Goal: Task Accomplishment & Management: Manage account settings

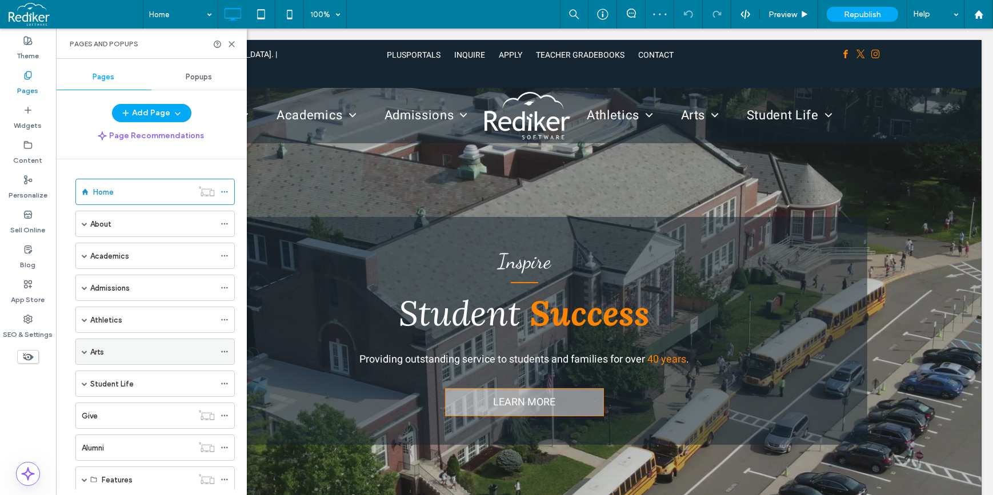
scroll to position [158, 0]
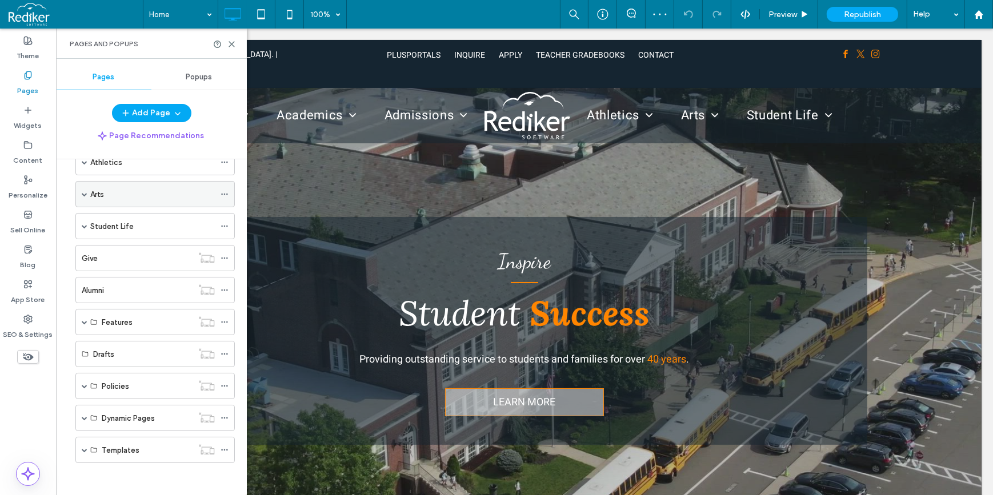
click at [223, 190] on icon at bounding box center [224, 194] width 8 height 8
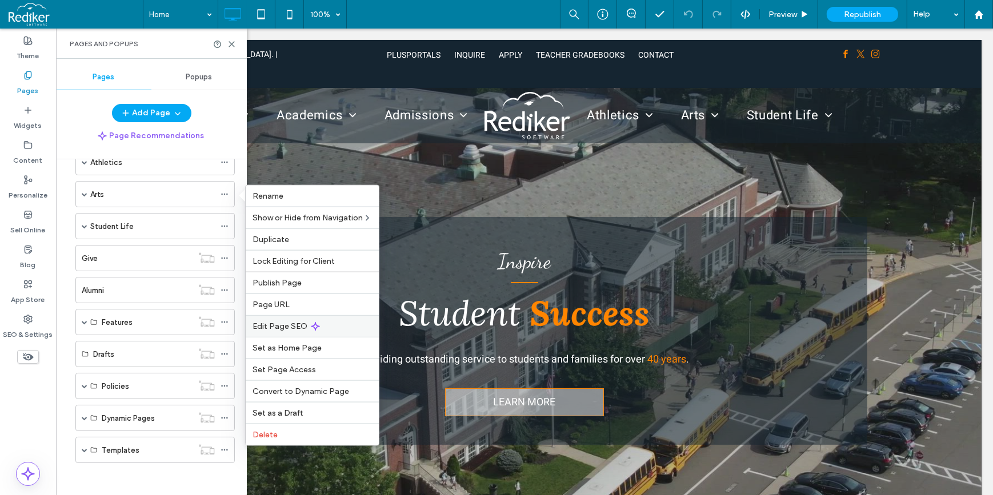
click at [272, 323] on span "Edit Page SEO" at bounding box center [279, 327] width 55 height 10
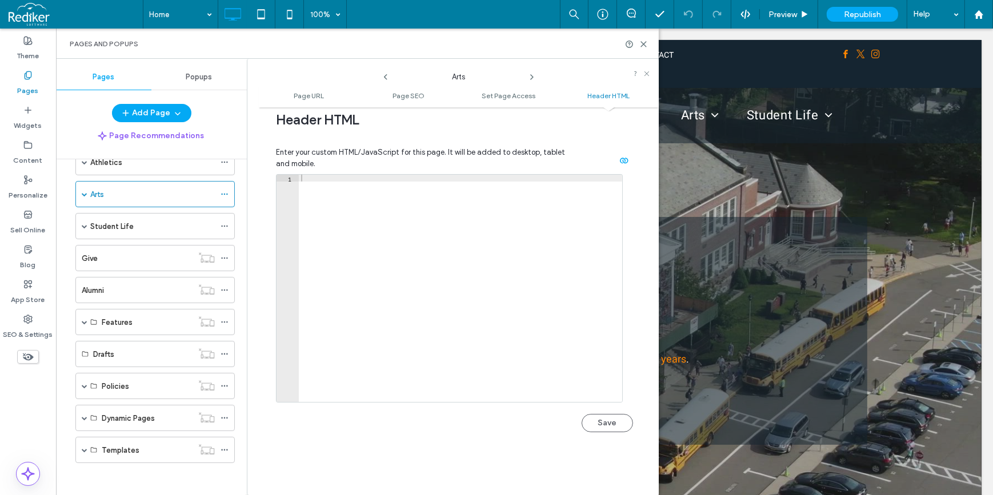
scroll to position [1038, 0]
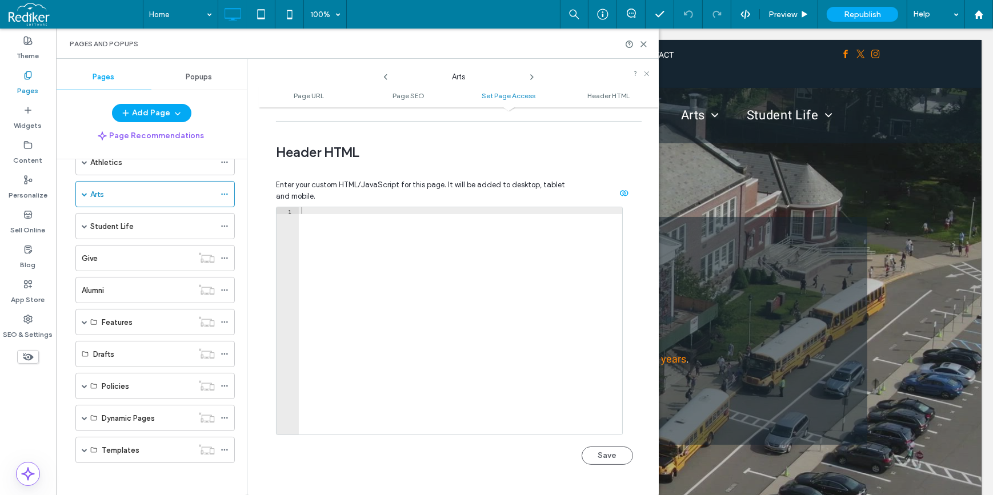
click at [515, 251] on div at bounding box center [460, 327] width 323 height 241
click at [511, 266] on div at bounding box center [460, 327] width 323 height 241
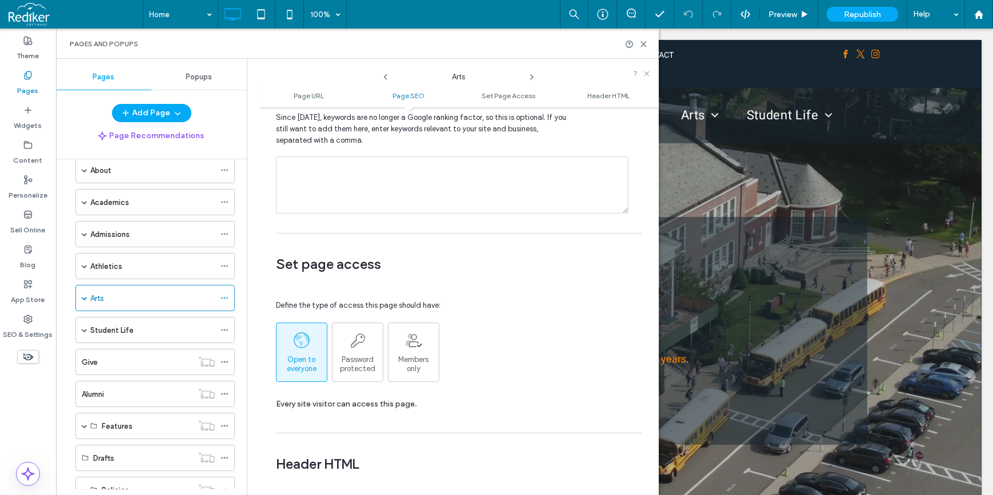
scroll to position [2, 0]
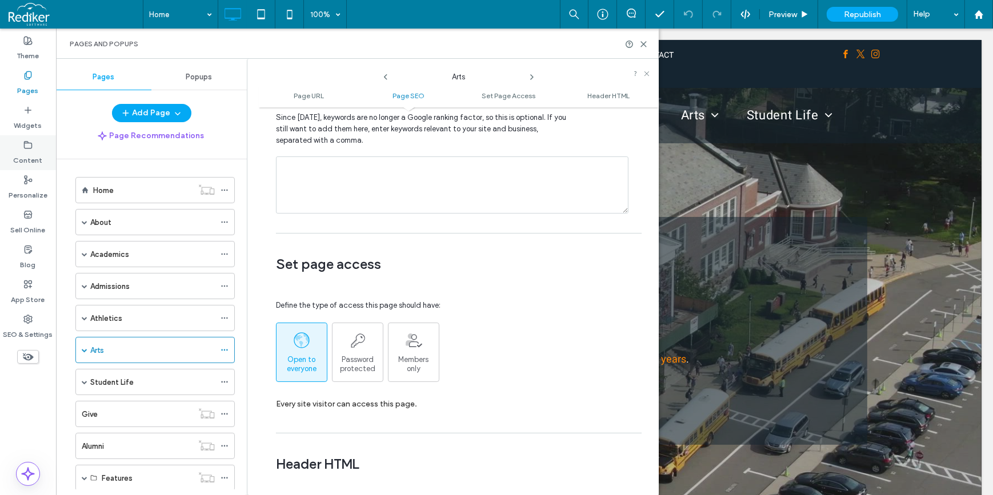
click at [49, 149] on div "Content" at bounding box center [28, 152] width 56 height 35
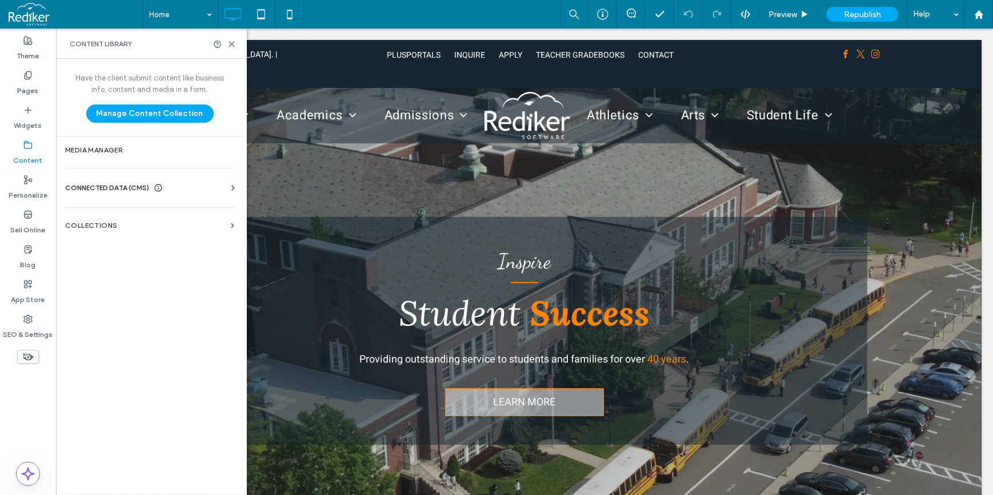
click at [110, 192] on span "CONNECTED DATA (CMS)" at bounding box center [107, 187] width 84 height 11
click at [103, 213] on label "Business Info" at bounding box center [151, 216] width 155 height 8
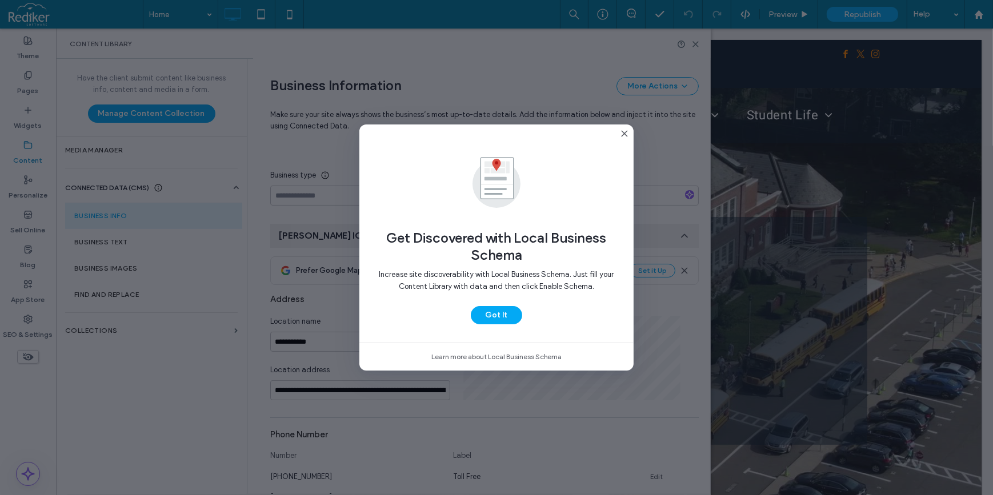
scroll to position [131, 0]
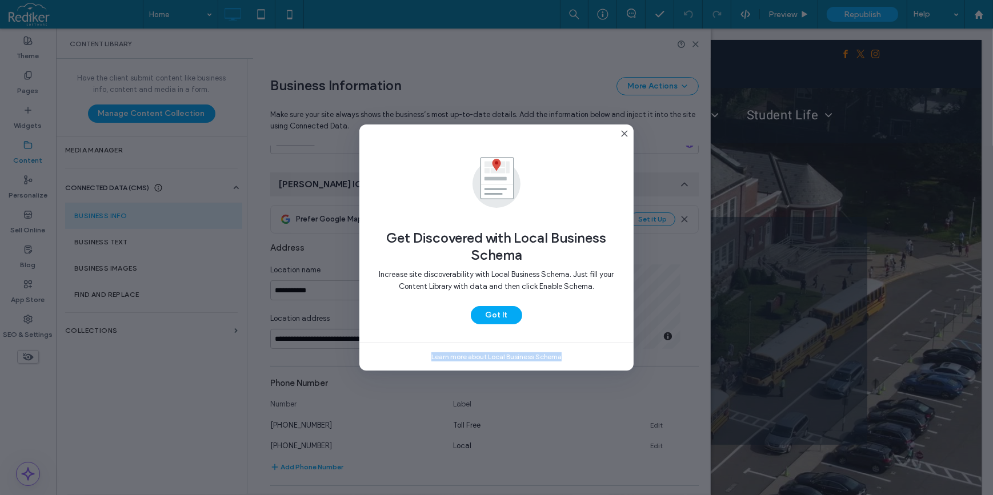
drag, startPoint x: 496, startPoint y: 347, endPoint x: 588, endPoint y: 346, distance: 92.0
click at [588, 346] on div "Learn more about Local Business Schema" at bounding box center [496, 356] width 274 height 27
click at [453, 260] on span "Get Discovered with Local Business Schema" at bounding box center [497, 247] width 238 height 34
drag, startPoint x: 492, startPoint y: 244, endPoint x: 559, endPoint y: 248, distance: 67.0
click at [560, 247] on span "Get Discovered with Local Business Schema" at bounding box center [497, 247] width 238 height 34
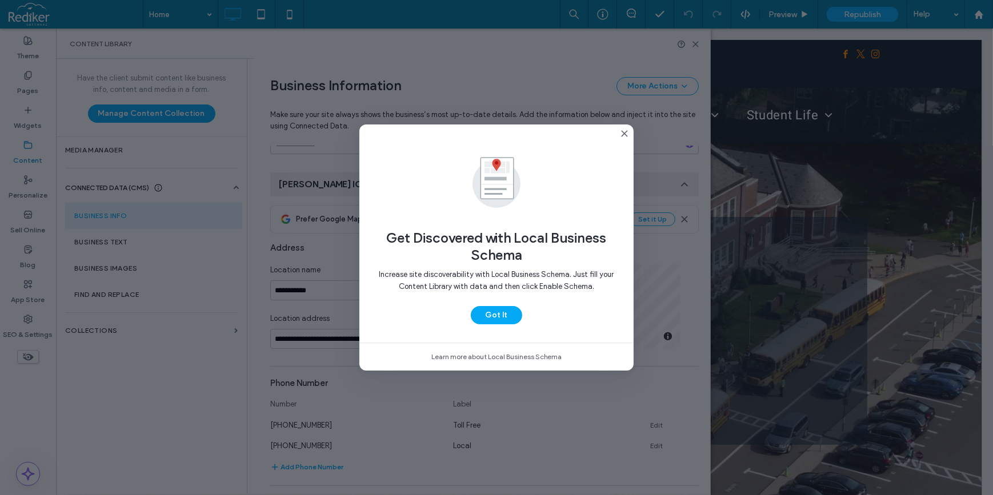
drag, startPoint x: 559, startPoint y: 248, endPoint x: 527, endPoint y: 264, distance: 35.5
click at [527, 264] on div "Increase site discoverability with Local Business Schema. Just fill your Conten…" at bounding box center [497, 285] width 238 height 42
drag, startPoint x: 491, startPoint y: 285, endPoint x: 569, endPoint y: 286, distance: 77.7
click at [569, 286] on span "Increase site discoverability with Local Business Schema. Just fill your Conten…" at bounding box center [496, 280] width 235 height 21
drag, startPoint x: 569, startPoint y: 286, endPoint x: 569, endPoint y: 304, distance: 18.9
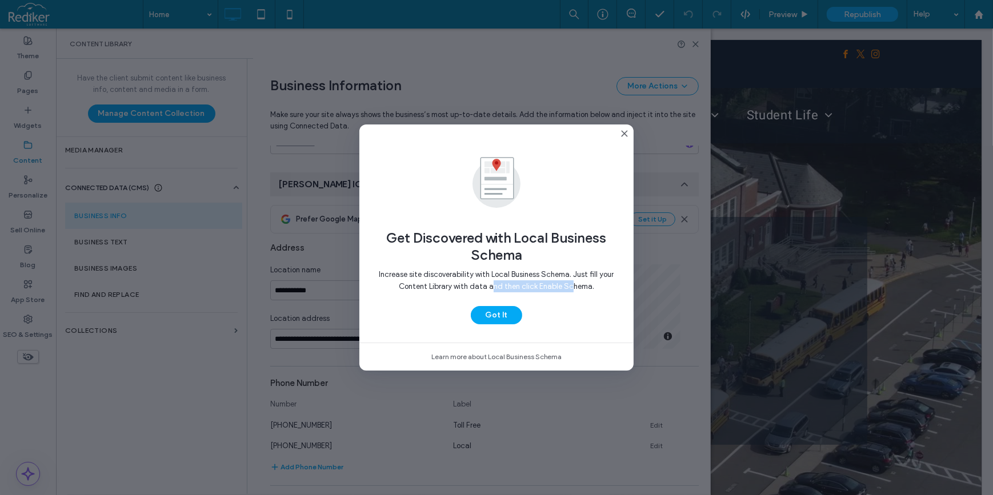
click at [569, 304] on div "Increase site discoverability with Local Business Schema. Just fill your Conten…" at bounding box center [497, 285] width 238 height 42
click at [509, 316] on button "Got It" at bounding box center [496, 315] width 51 height 18
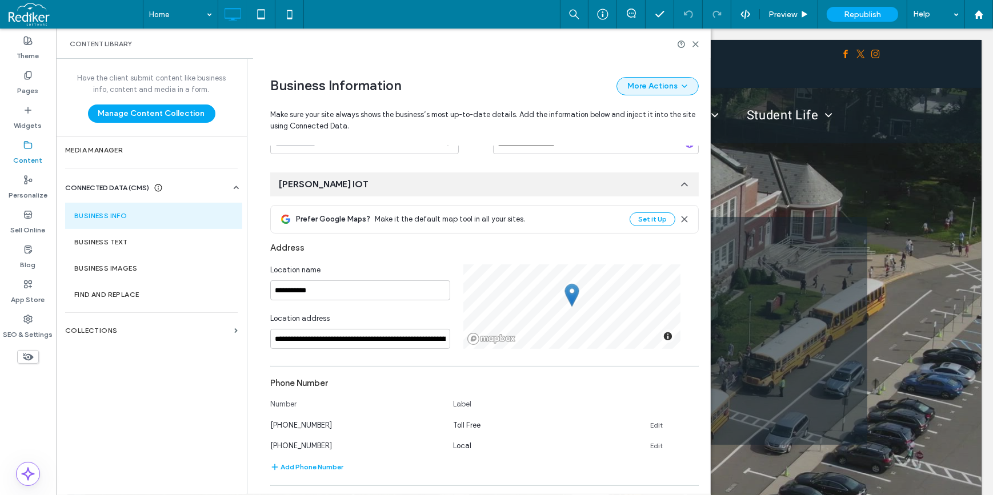
click at [680, 90] on icon "button" at bounding box center [684, 86] width 9 height 9
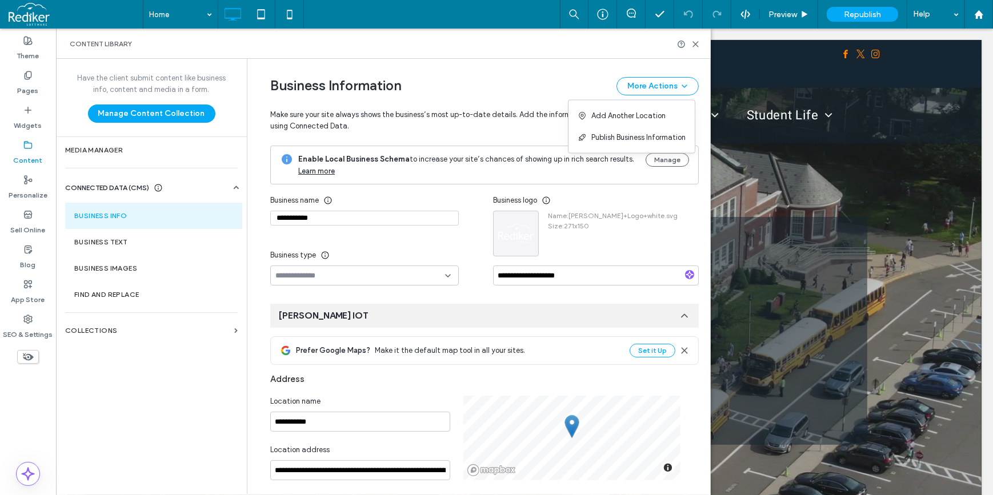
click at [663, 223] on div "Name : Rediker+Logo+white.svg Size : 271x150" at bounding box center [596, 234] width 206 height 46
click at [663, 158] on button "Manage" at bounding box center [666, 160] width 43 height 14
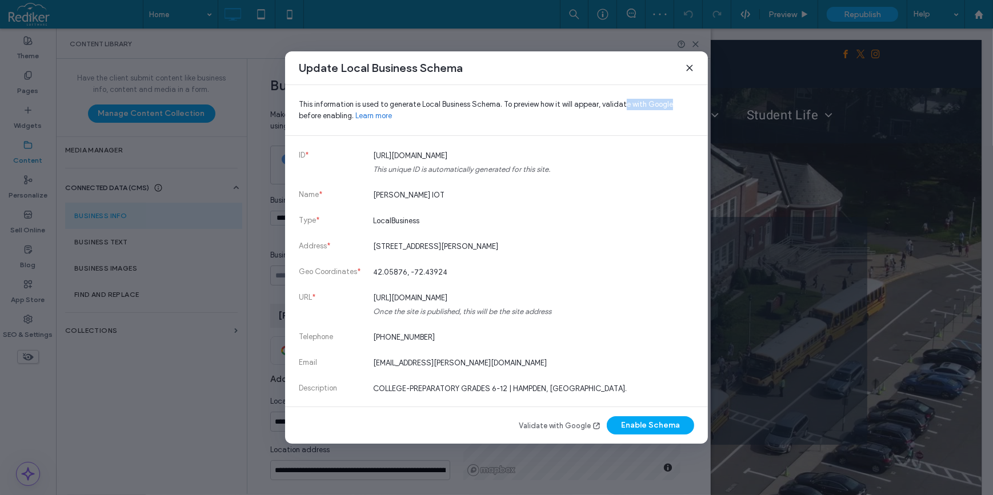
drag, startPoint x: 668, startPoint y: 103, endPoint x: 623, endPoint y: 106, distance: 45.3
click at [623, 106] on span "This information is used to generate Local Business Schema. To preview how it w…" at bounding box center [496, 110] width 395 height 23
drag, startPoint x: 623, startPoint y: 106, endPoint x: 611, endPoint y: 117, distance: 15.4
click at [611, 117] on span "This information is used to generate Local Business Schema. To preview how it w…" at bounding box center [496, 110] width 395 height 23
click at [689, 67] on use at bounding box center [689, 67] width 5 height 5
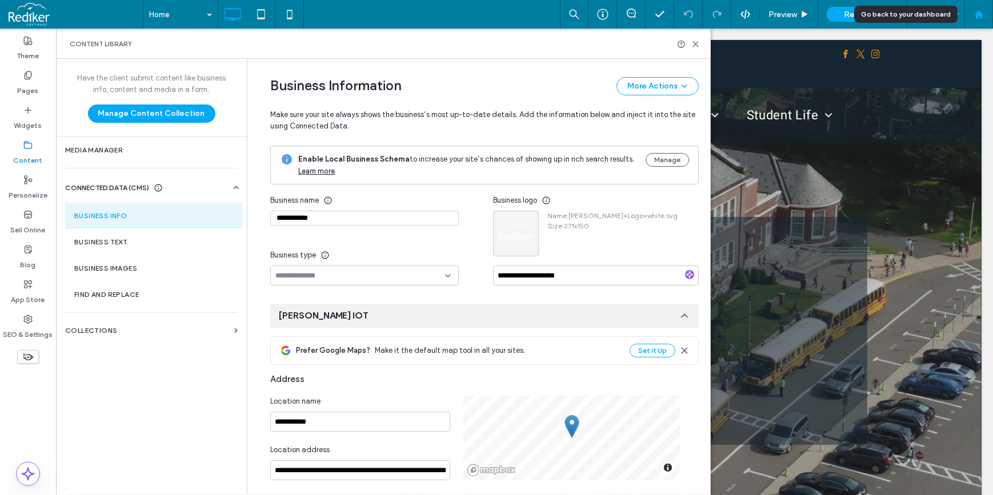
click at [975, 17] on icon at bounding box center [979, 15] width 10 height 10
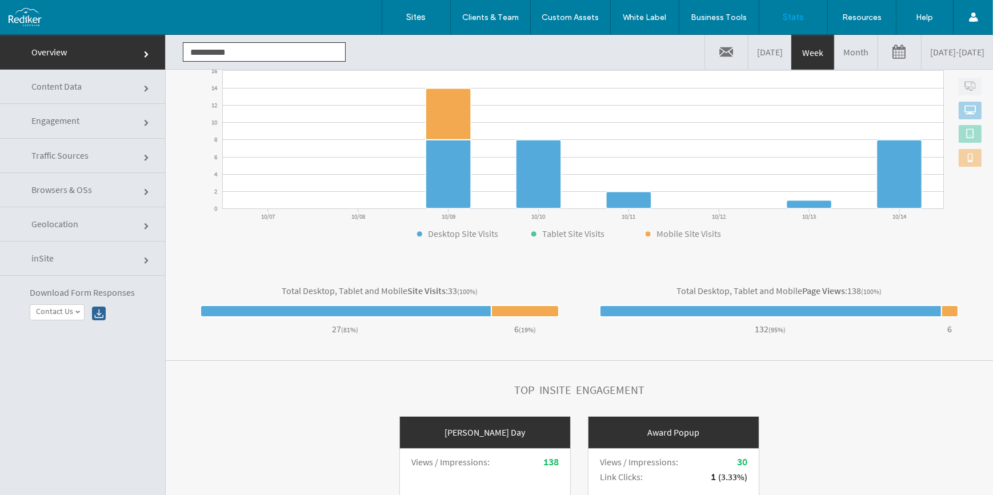
click at [86, 94] on link "Content Data" at bounding box center [82, 87] width 165 height 34
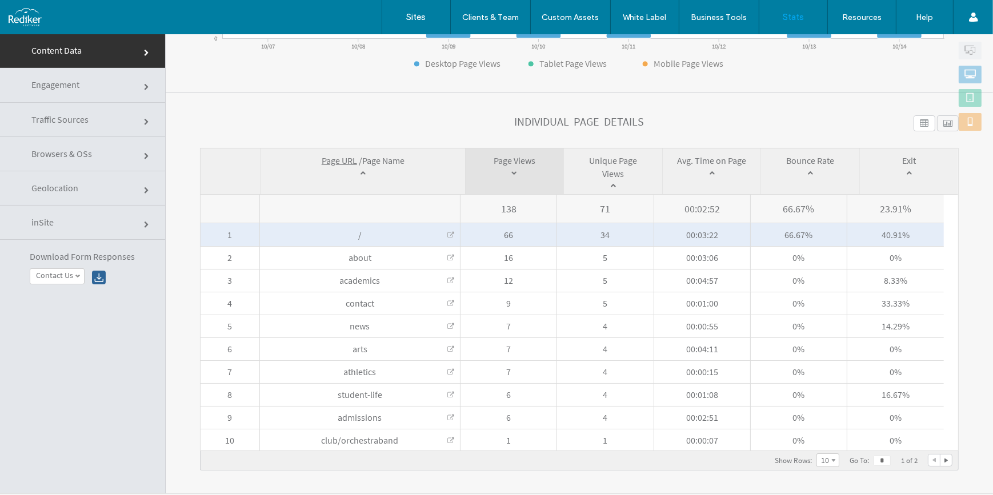
scroll to position [51, 0]
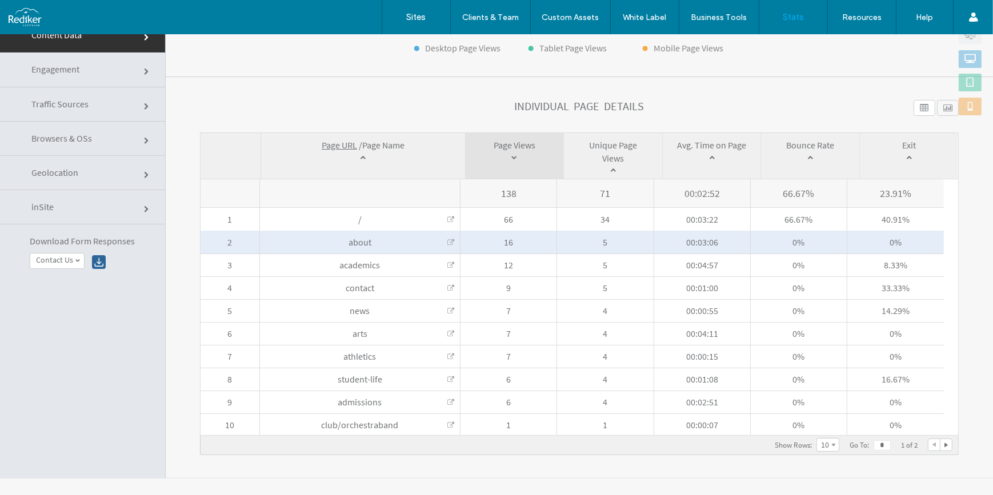
drag, startPoint x: 516, startPoint y: 240, endPoint x: 489, endPoint y: 240, distance: 27.4
click at [489, 240] on span "16" at bounding box center [508, 242] width 96 height 23
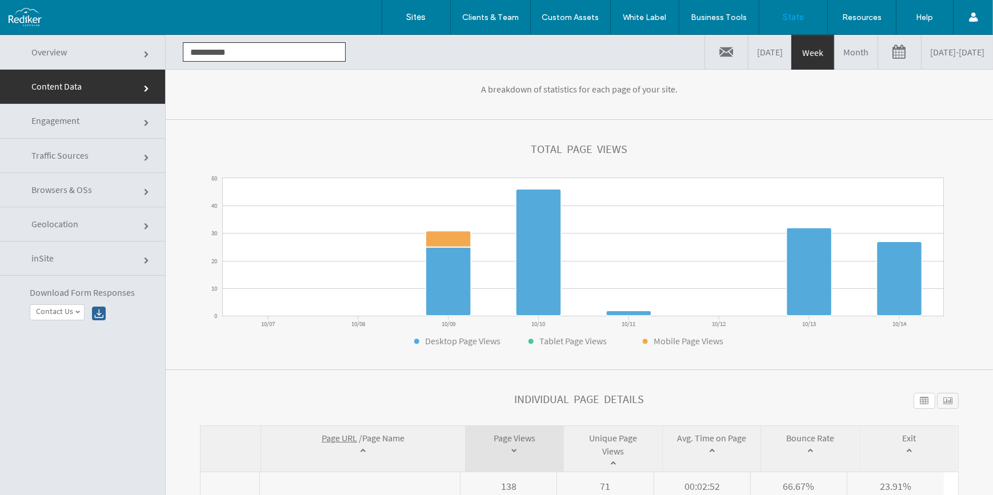
scroll to position [0, 0]
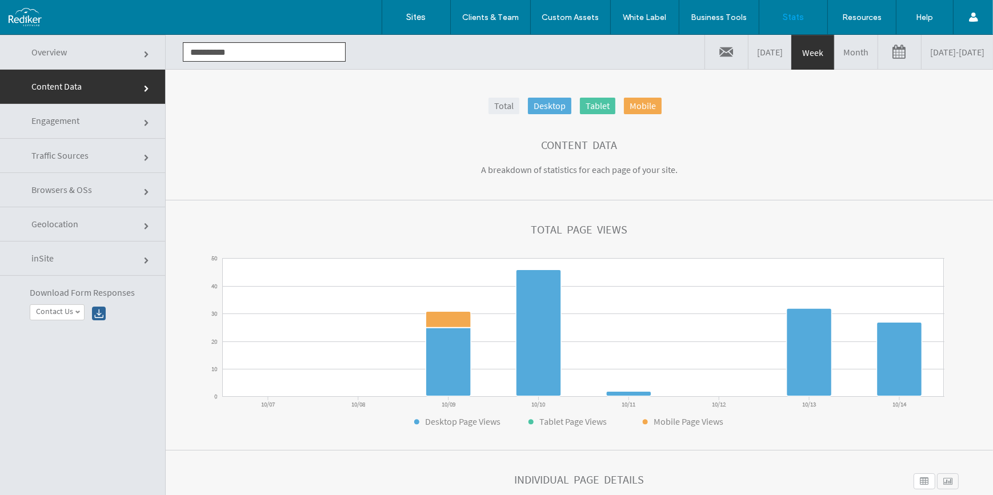
click at [71, 52] on link "Overview" at bounding box center [82, 52] width 165 height 35
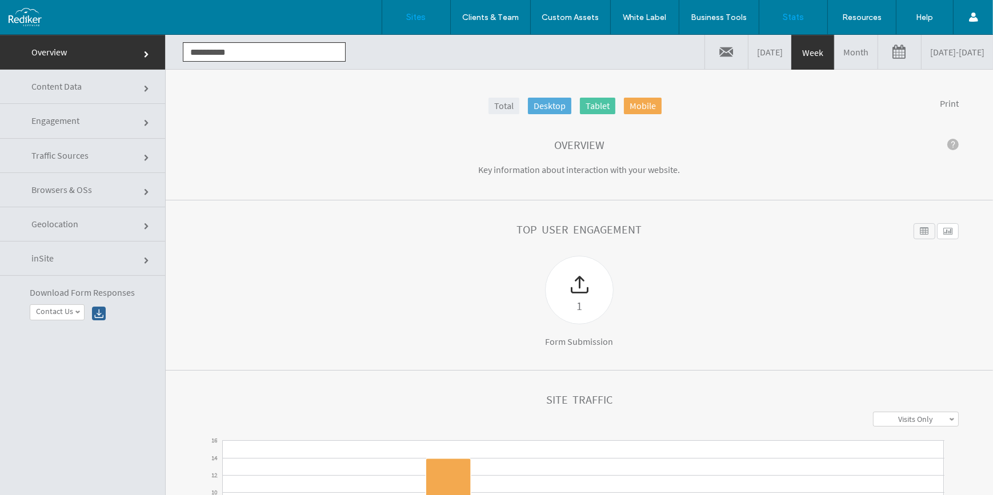
click at [412, 15] on label "Sites" at bounding box center [416, 17] width 19 height 10
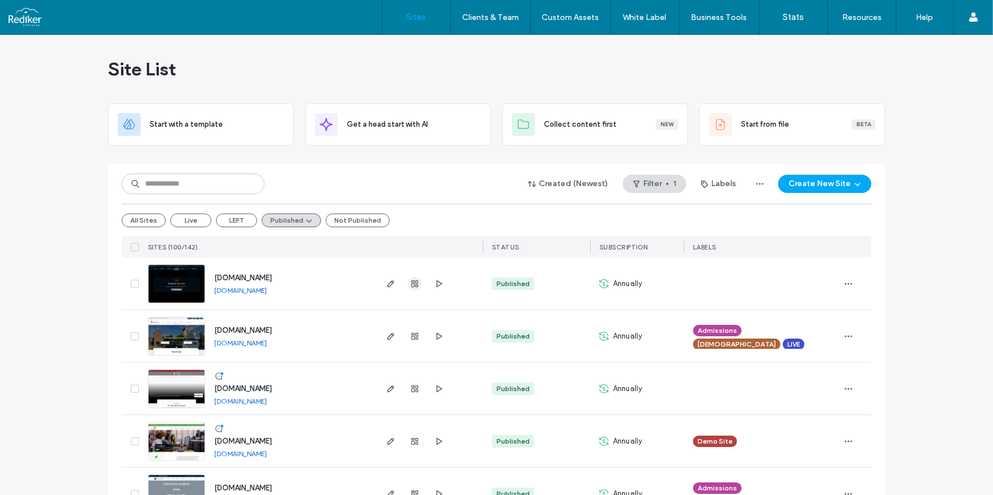
click at [411, 285] on use "button" at bounding box center [414, 283] width 7 height 7
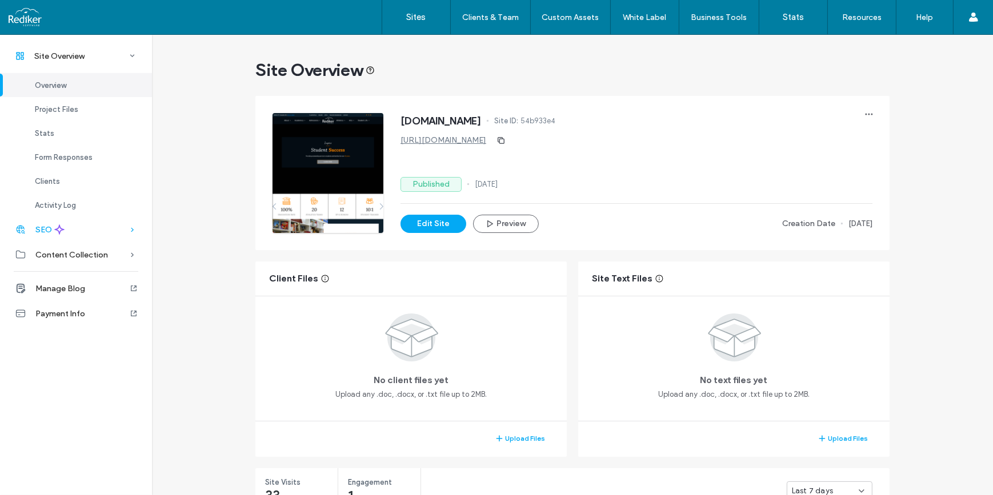
click at [55, 228] on icon at bounding box center [59, 229] width 10 height 10
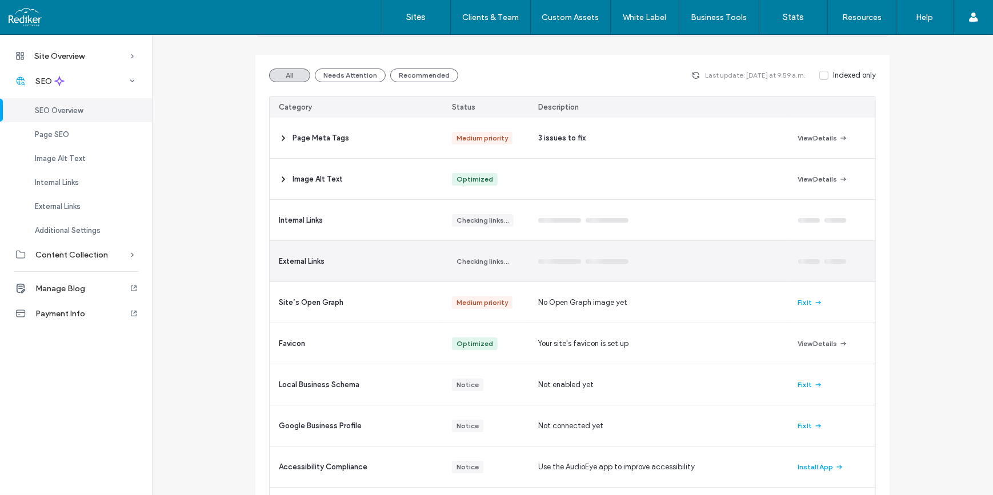
scroll to position [155, 0]
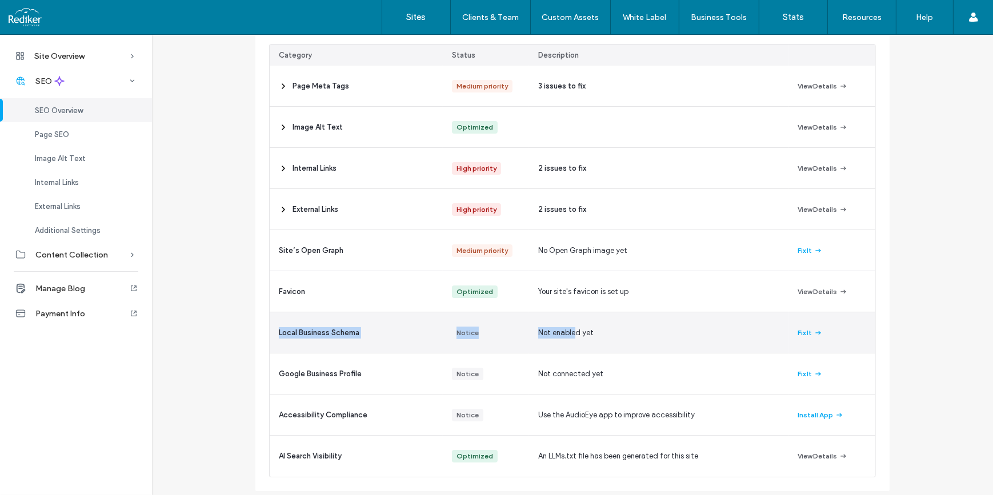
drag, startPoint x: 570, startPoint y: 328, endPoint x: 273, endPoint y: 327, distance: 297.0
click at [273, 327] on section "Page Meta Tags Medium priority 3 issues to fix View Details Image Alt Text Opti…" at bounding box center [572, 271] width 605 height 411
drag, startPoint x: 273, startPoint y: 327, endPoint x: 402, endPoint y: 352, distance: 130.8
click at [402, 352] on div "Local Business Schema" at bounding box center [356, 332] width 173 height 41
click at [529, 328] on div "Not enabled yet" at bounding box center [658, 332] width 259 height 41
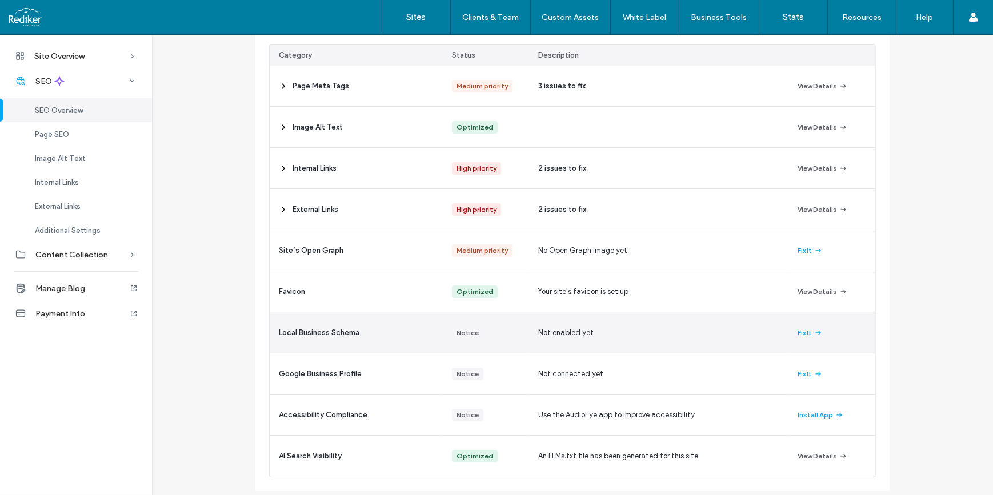
scroll to position [181, 0]
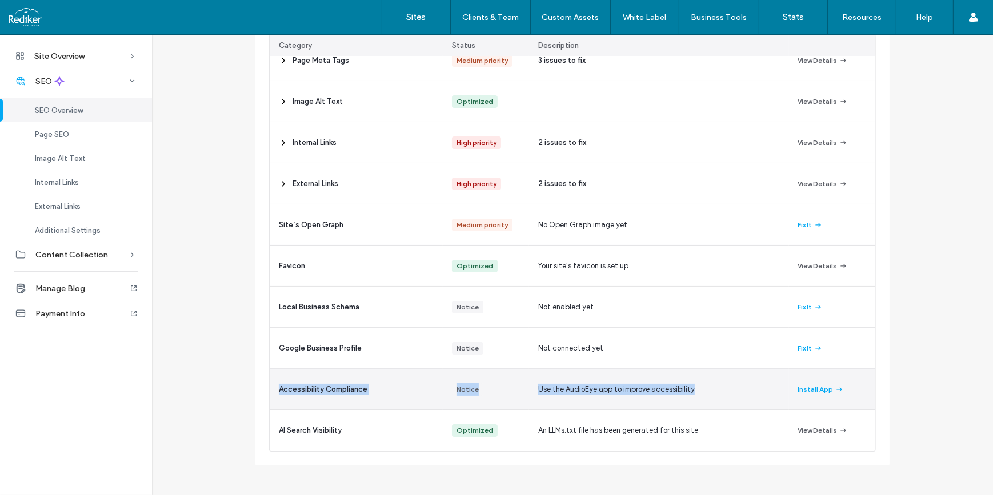
drag, startPoint x: 696, startPoint y: 384, endPoint x: 268, endPoint y: 394, distance: 428.5
click at [270, 394] on section "Page Meta Tags Medium priority 3 issues to fix View Details Image Alt Text Opti…" at bounding box center [572, 245] width 605 height 411
drag, startPoint x: 268, startPoint y: 394, endPoint x: 337, endPoint y: 403, distance: 69.7
click at [337, 402] on div "Accessibility Compliance" at bounding box center [356, 389] width 173 height 41
click at [677, 393] on span "Use the AudioEye app to improve accessibility" at bounding box center [616, 389] width 157 height 11
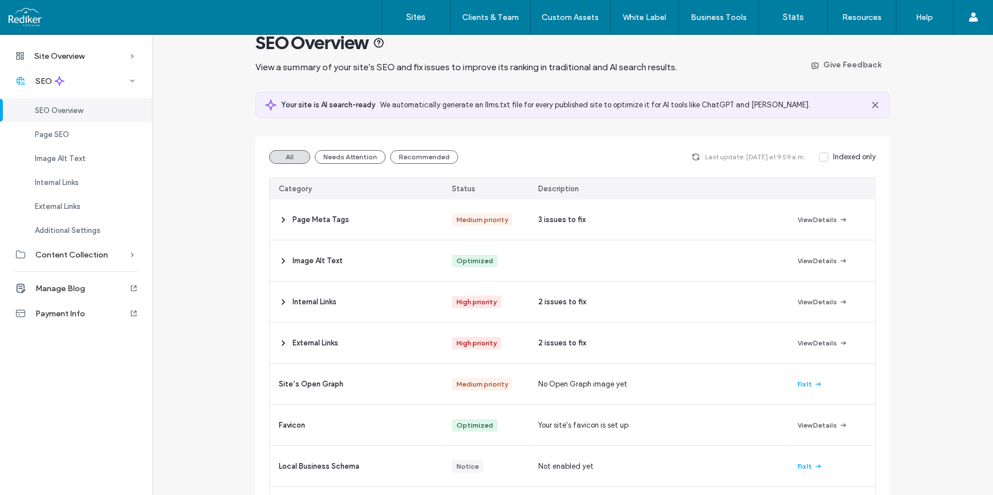
scroll to position [0, 0]
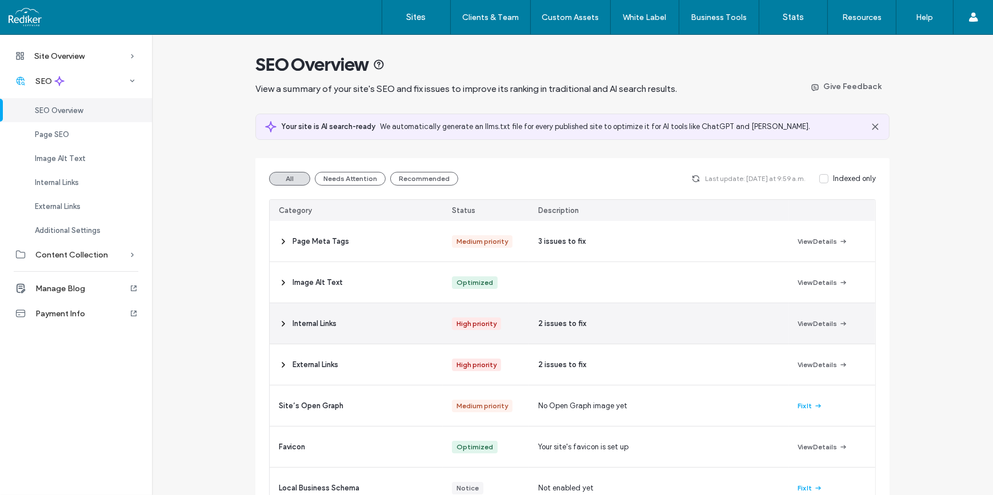
click at [334, 320] on span "Internal Links" at bounding box center [314, 323] width 44 height 11
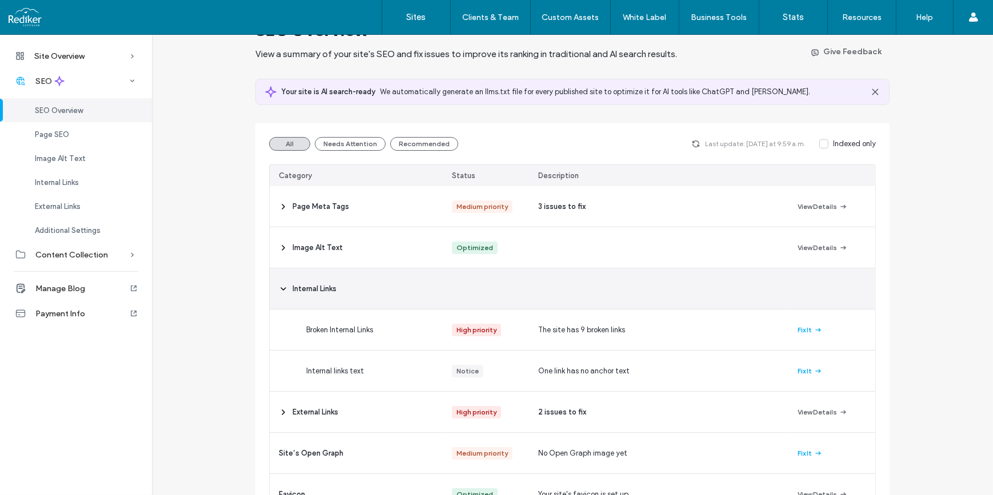
scroll to position [51, 0]
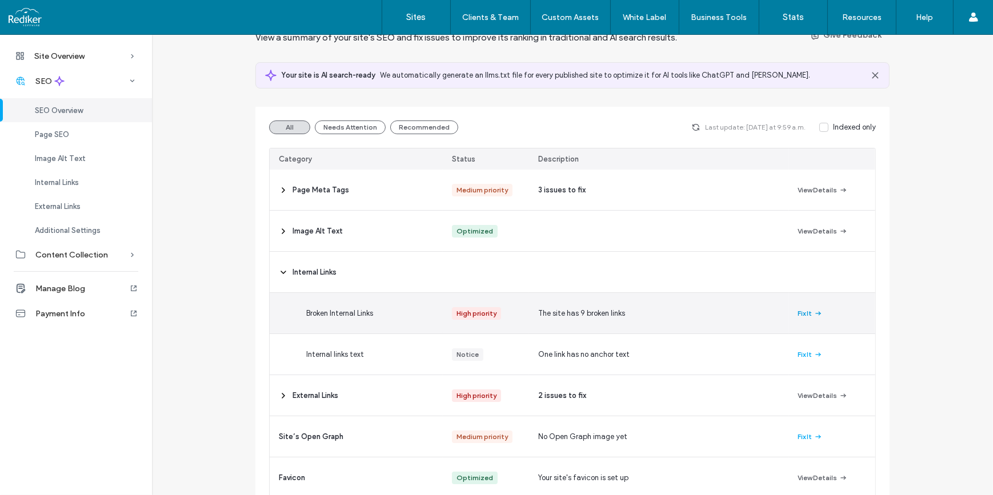
click at [798, 311] on button "Fix It" at bounding box center [810, 314] width 25 height 14
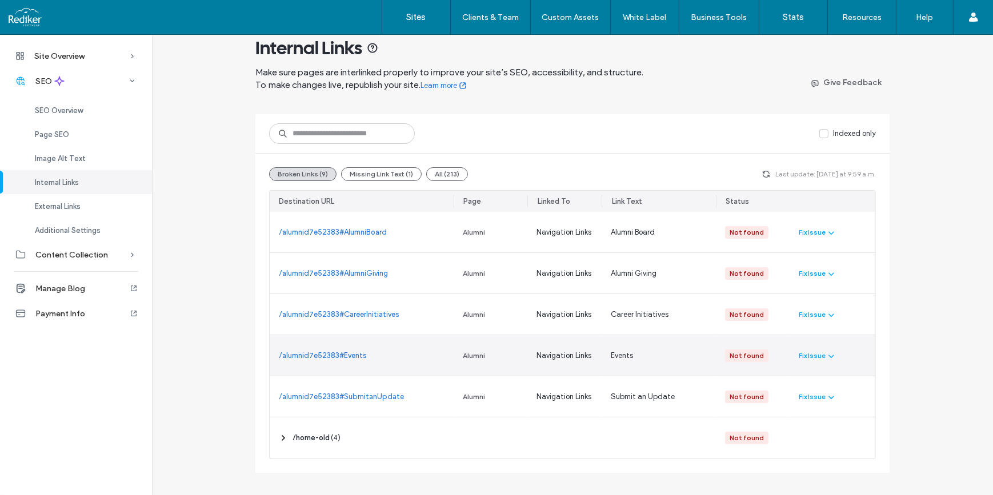
scroll to position [23, 0]
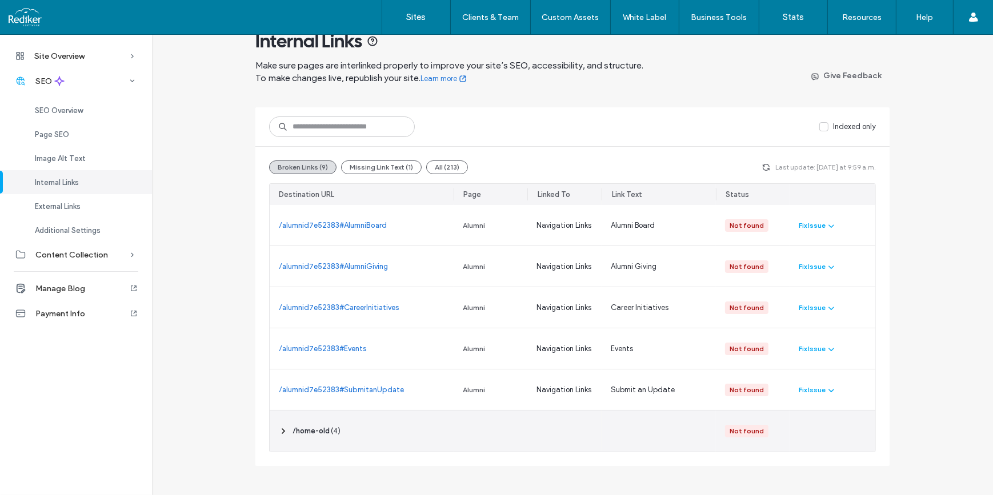
click at [293, 431] on span "‎ /home-old ‎" at bounding box center [310, 431] width 37 height 11
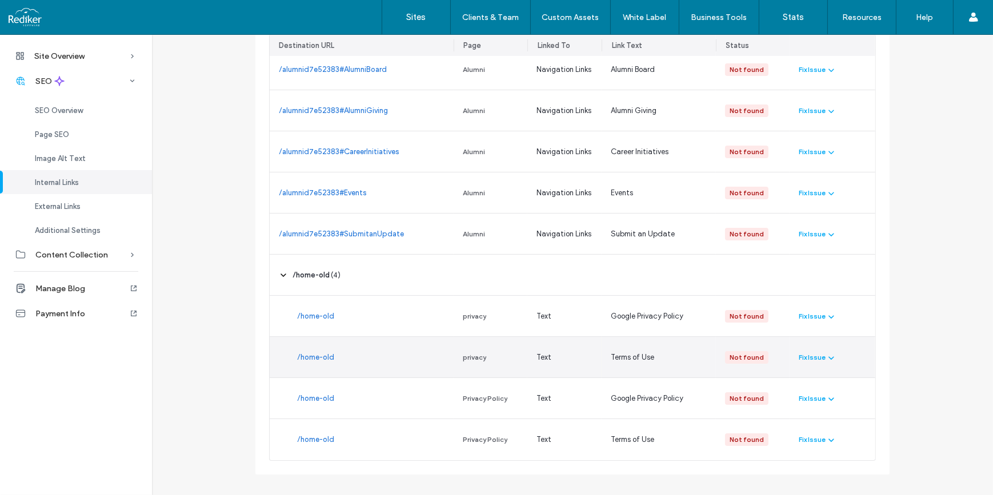
scroll to position [0, 0]
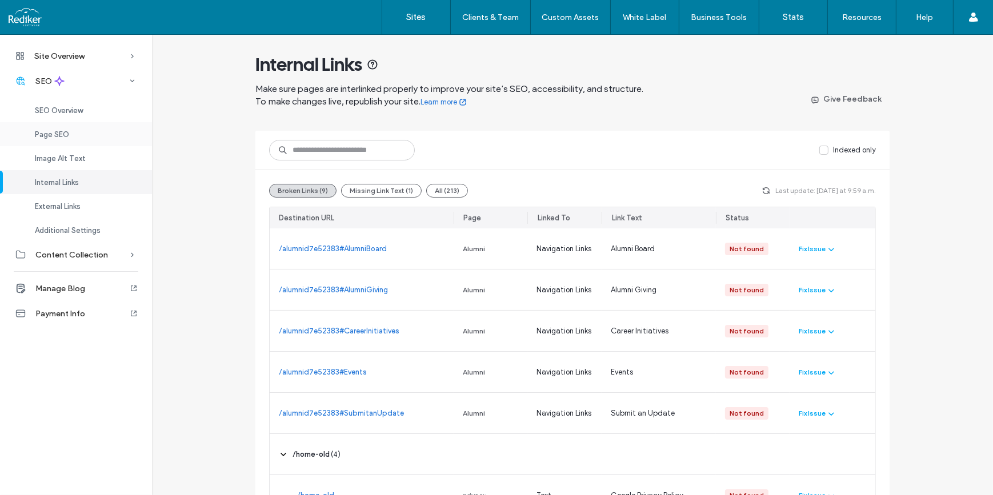
click at [68, 133] on span "Page SEO" at bounding box center [52, 134] width 34 height 9
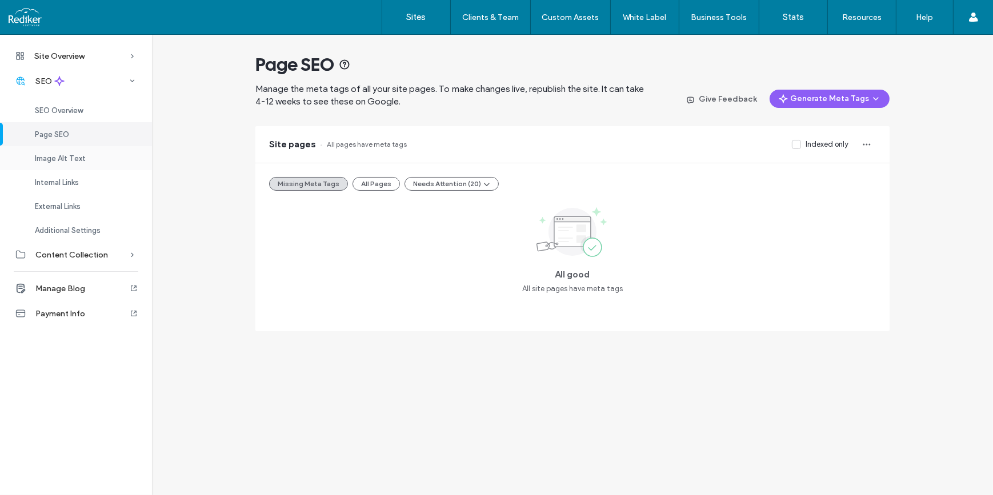
click at [74, 158] on span "Image Alt Text" at bounding box center [60, 158] width 51 height 9
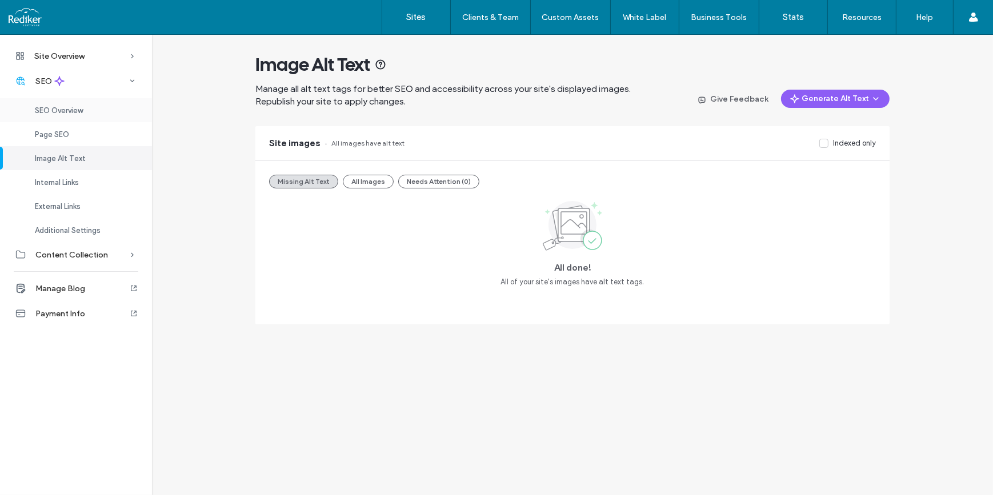
click at [80, 113] on span "SEO Overview" at bounding box center [59, 110] width 48 height 9
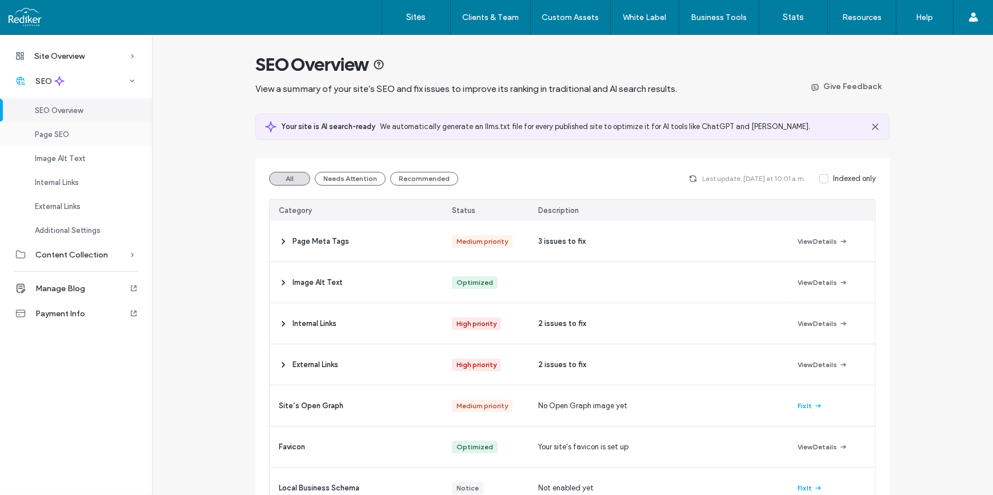
click at [51, 132] on span "Page SEO" at bounding box center [52, 134] width 34 height 9
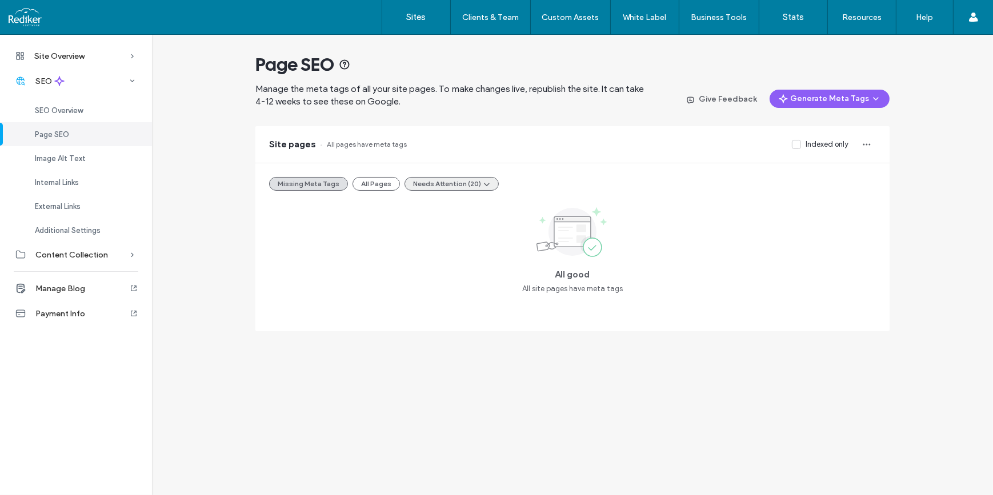
click at [420, 182] on button "Needs Attention (20)" at bounding box center [451, 184] width 94 height 14
click at [380, 182] on button "All Pages" at bounding box center [375, 184] width 47 height 14
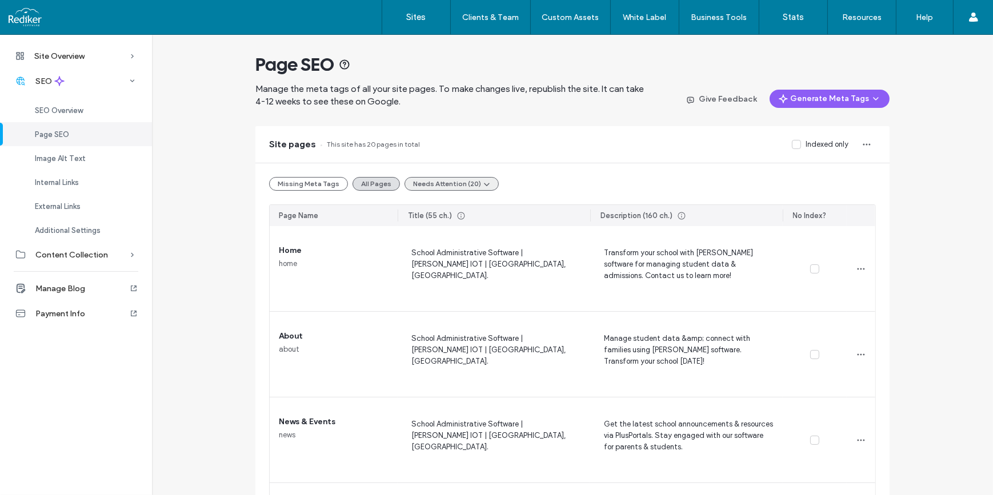
click at [425, 182] on button "Needs Attention (20)" at bounding box center [451, 184] width 94 height 14
click at [415, 212] on span "Tags Too Long (11)" at bounding box center [436, 211] width 61 height 11
click at [423, 211] on span "Tags Too Long (11)" at bounding box center [437, 211] width 63 height 11
click at [563, 188] on div "Missing Meta Tags All Pages Needs Attention (20)" at bounding box center [572, 184] width 607 height 14
click at [874, 101] on icon "button" at bounding box center [875, 98] width 9 height 9
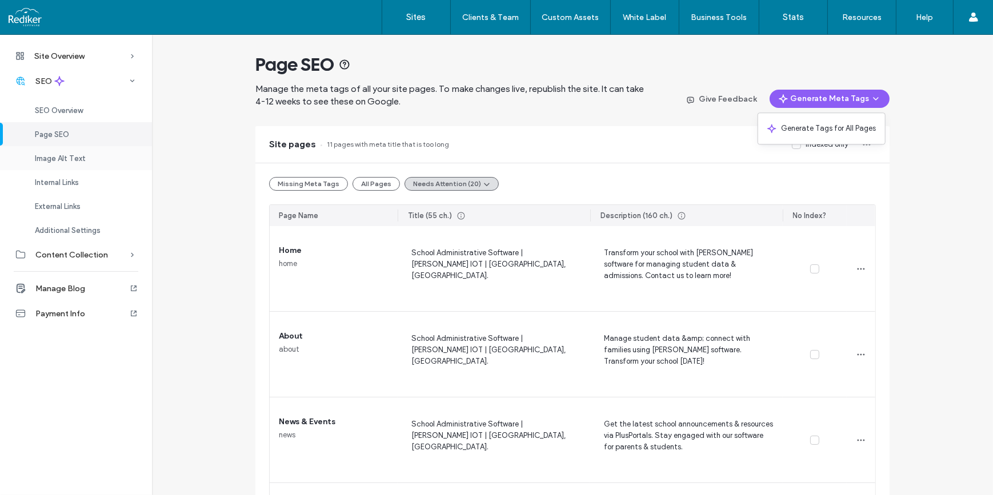
click at [51, 157] on span "Image Alt Text" at bounding box center [60, 158] width 51 height 9
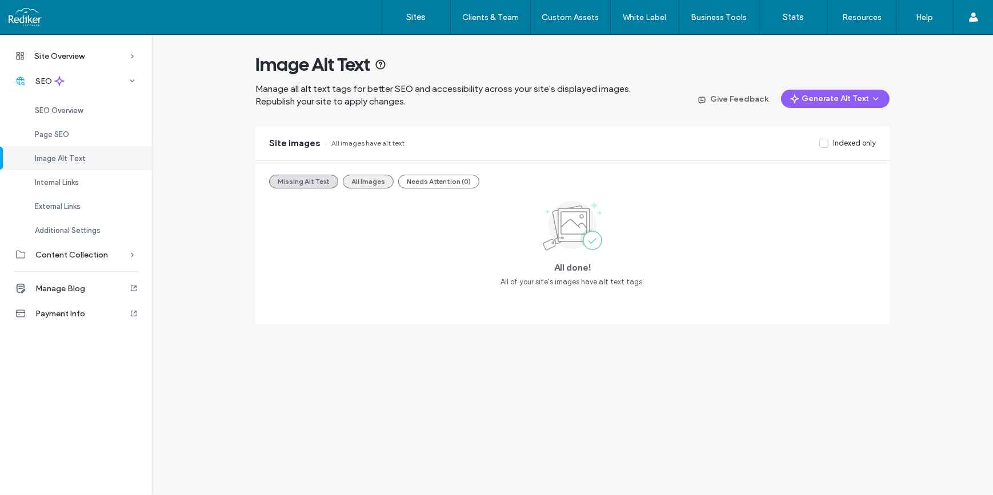
click at [376, 180] on button "All Images" at bounding box center [368, 182] width 51 height 14
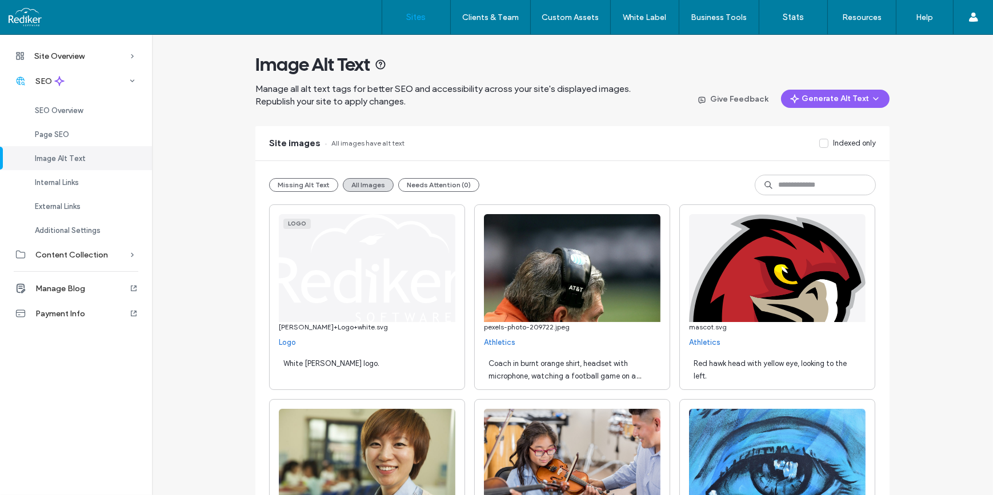
drag, startPoint x: 422, startPoint y: 15, endPoint x: 390, endPoint y: 34, distance: 36.8
click at [422, 15] on label "Sites" at bounding box center [416, 17] width 19 height 10
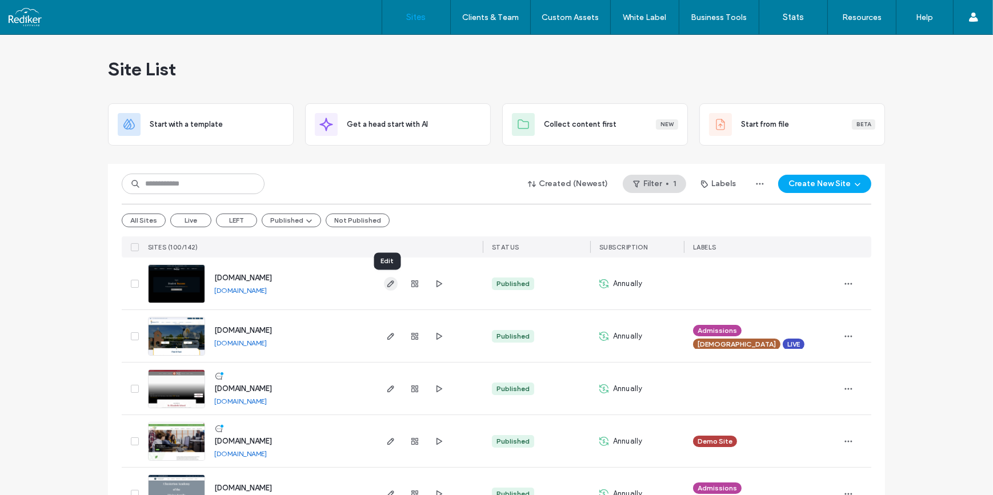
click at [386, 278] on span "button" at bounding box center [391, 284] width 14 height 14
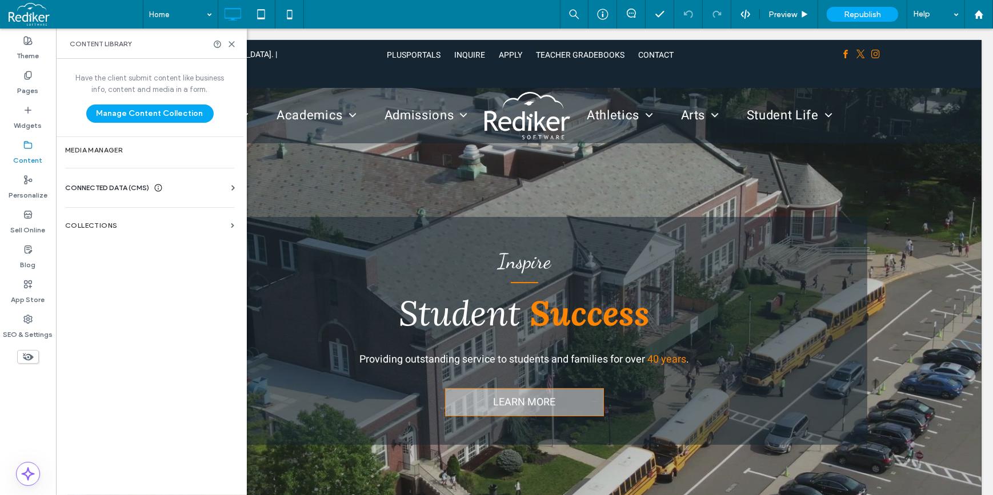
click at [206, 184] on div "CONNECTED DATA (CMS)" at bounding box center [152, 187] width 174 height 11
click at [159, 212] on label "Business Info" at bounding box center [151, 216] width 155 height 8
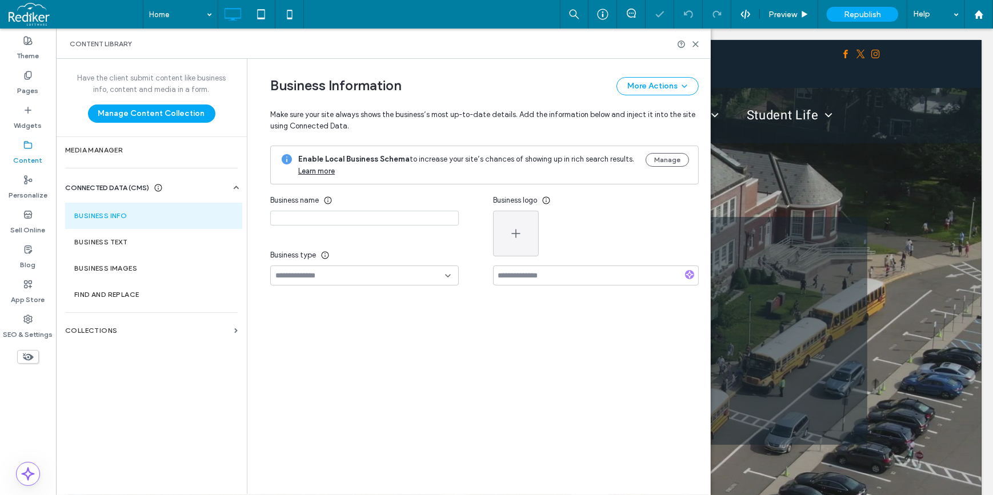
type input "**********"
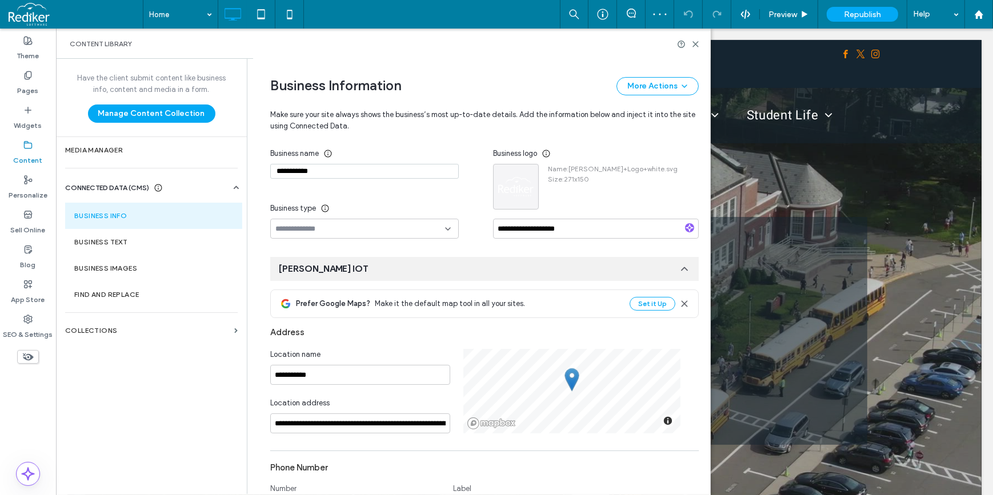
scroll to position [27, 0]
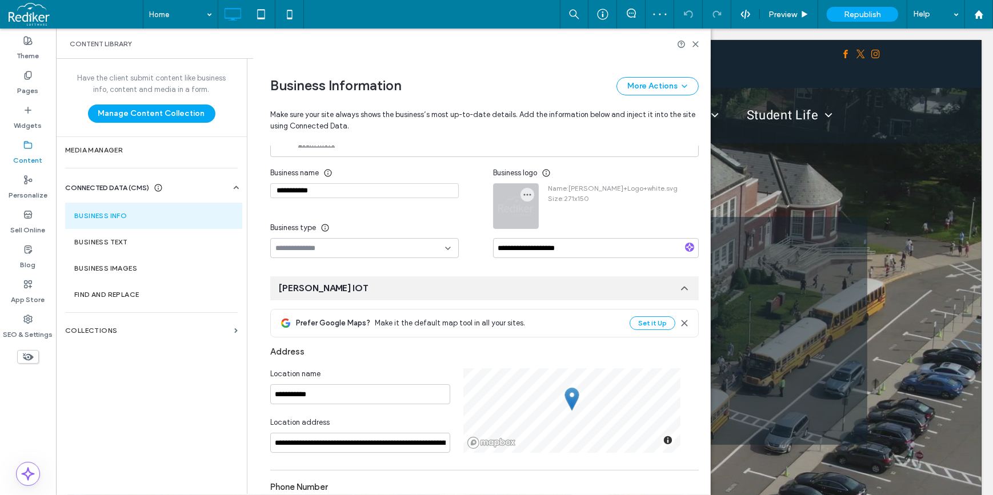
click at [508, 199] on div at bounding box center [516, 206] width 45 height 45
click at [523, 192] on icon "button" at bounding box center [527, 194] width 9 height 9
click at [548, 223] on span "Replace Image" at bounding box center [565, 221] width 51 height 11
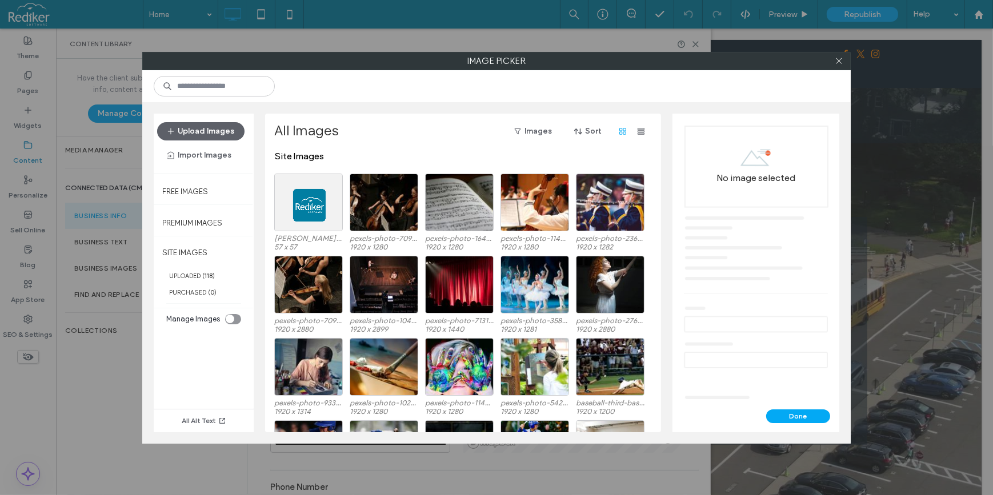
click at [241, 316] on section "Manage Images" at bounding box center [204, 319] width 86 height 17
click at [235, 318] on div "toggle" at bounding box center [233, 319] width 16 height 10
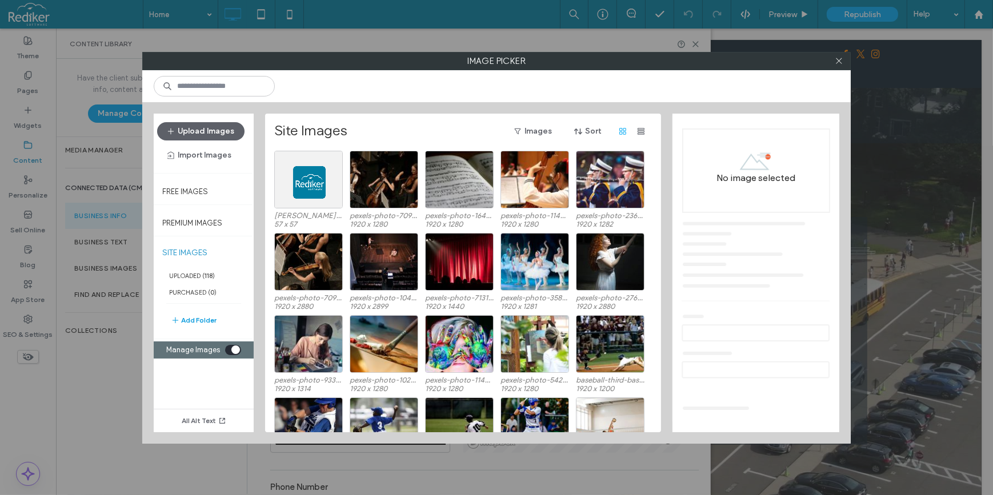
click at [201, 319] on button "Add Folder" at bounding box center [194, 321] width 46 height 14
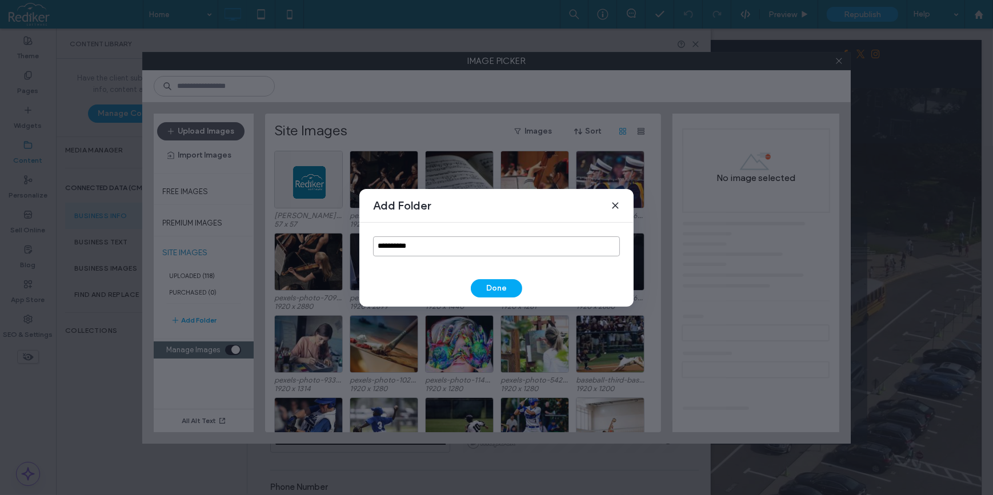
drag, startPoint x: 469, startPoint y: 239, endPoint x: 374, endPoint y: 247, distance: 95.8
click at [374, 247] on input "**********" at bounding box center [496, 246] width 247 height 20
type input "**********"
click at [494, 286] on button "Done" at bounding box center [496, 288] width 51 height 18
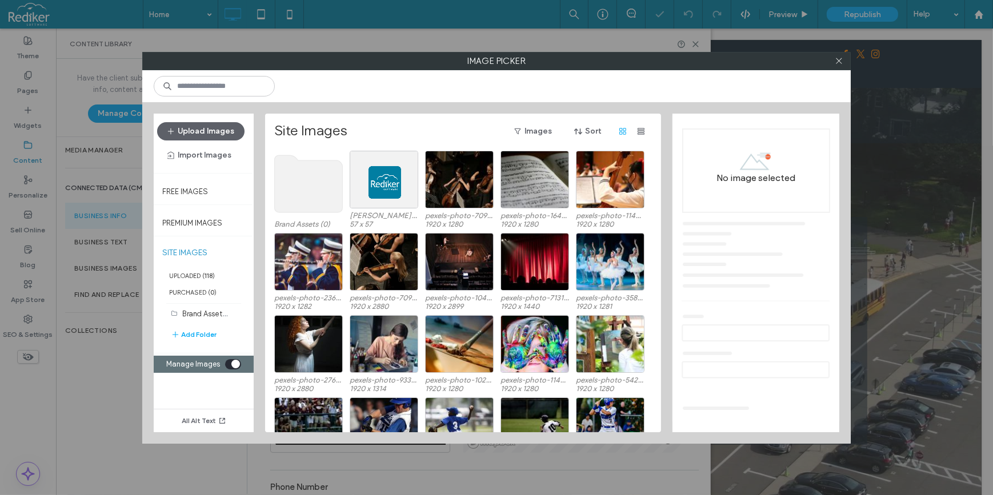
click at [323, 191] on use at bounding box center [309, 183] width 68 height 57
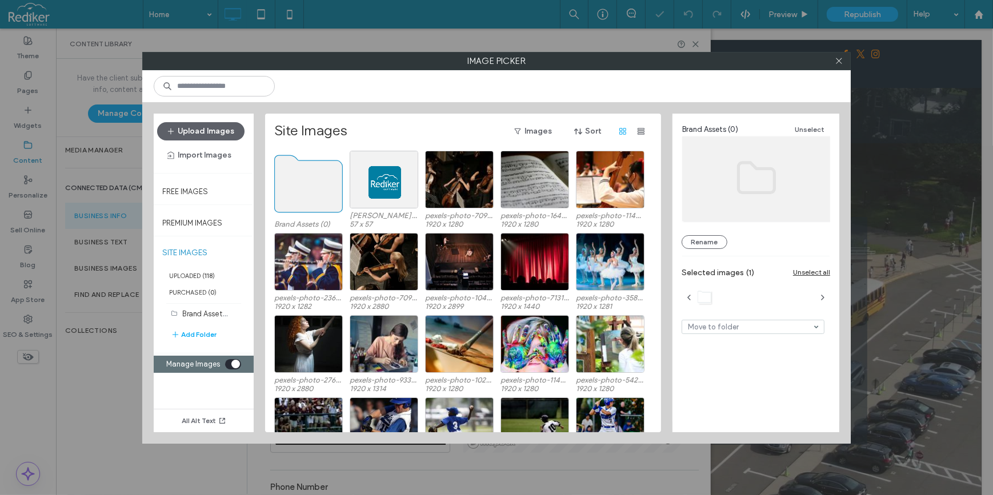
click at [323, 191] on use at bounding box center [309, 183] width 68 height 57
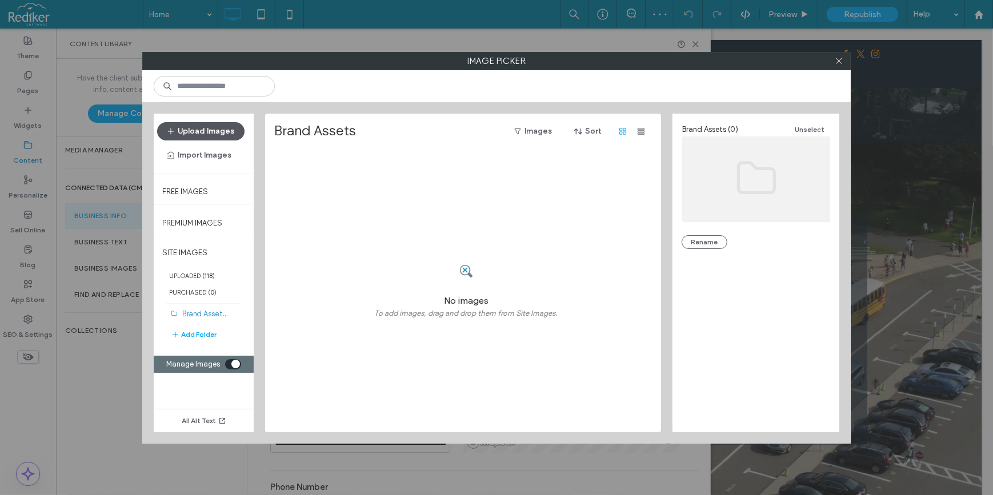
click at [208, 131] on button "Upload Images" at bounding box center [200, 131] width 87 height 18
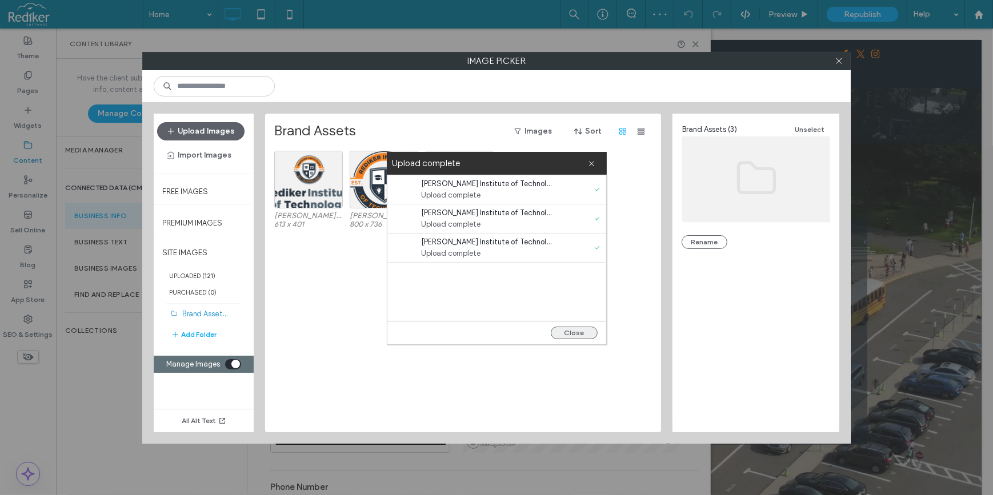
click at [584, 337] on button "Close" at bounding box center [574, 333] width 47 height 13
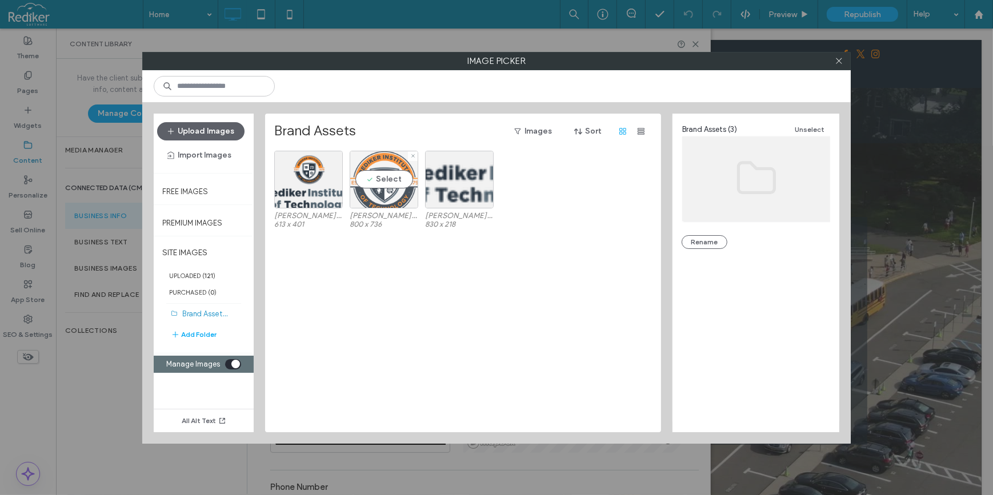
click at [392, 170] on div "Select" at bounding box center [384, 180] width 69 height 58
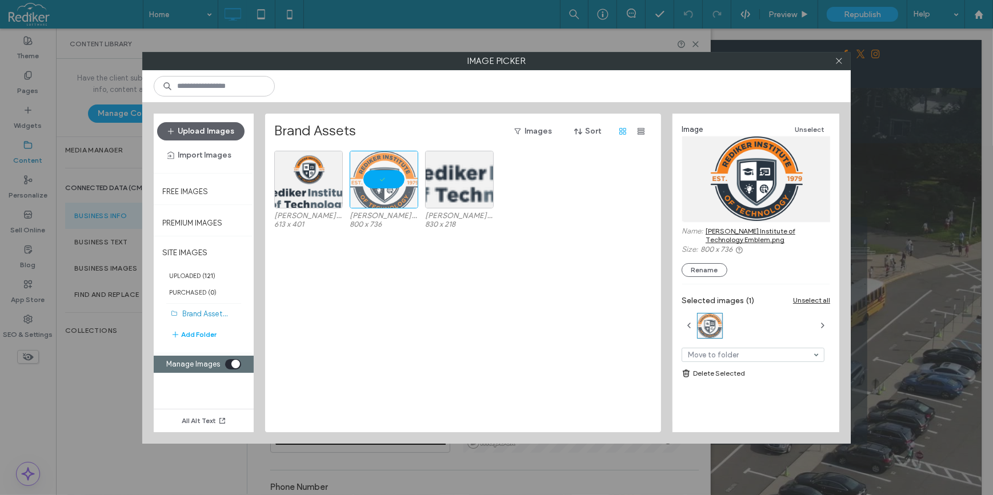
click at [229, 363] on div "toggle" at bounding box center [233, 364] width 16 height 10
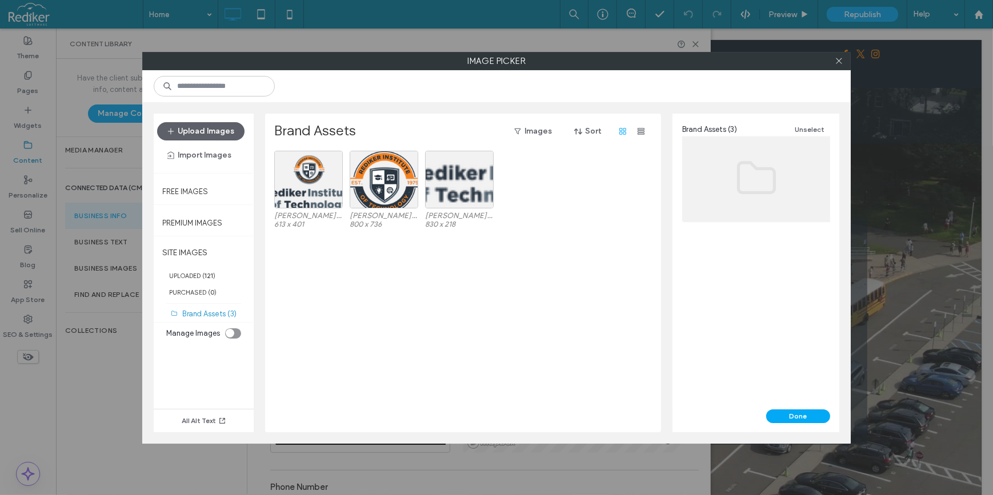
click at [234, 334] on div "toggle" at bounding box center [230, 333] width 9 height 9
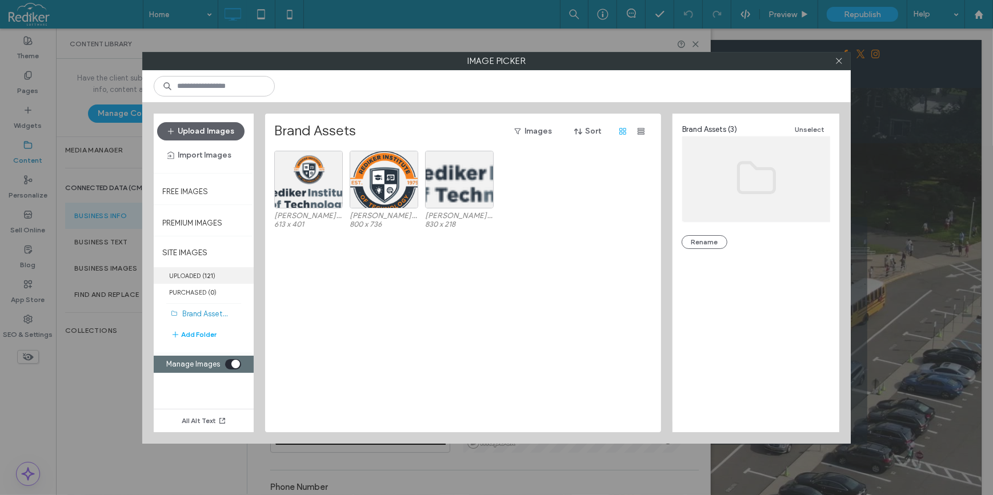
click at [204, 272] on span "( 121 )" at bounding box center [208, 276] width 13 height 8
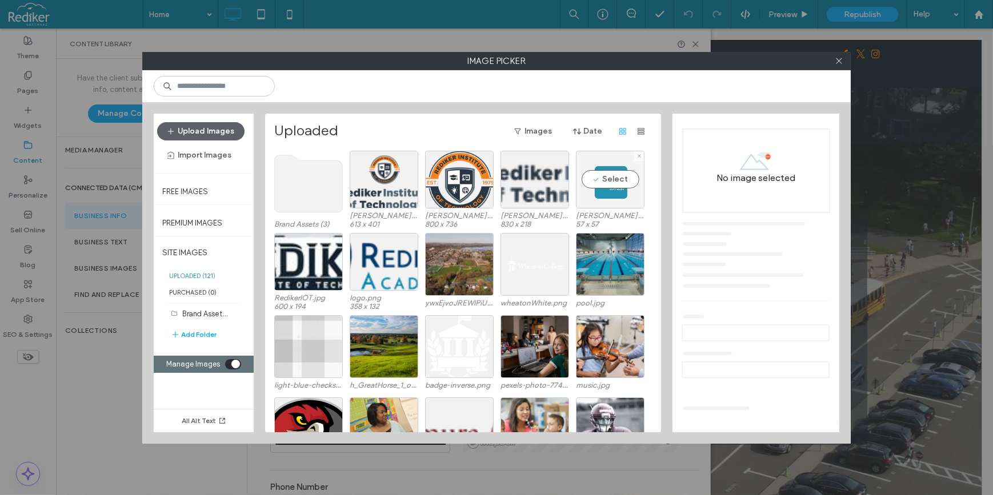
click at [600, 184] on div "Select" at bounding box center [610, 180] width 69 height 58
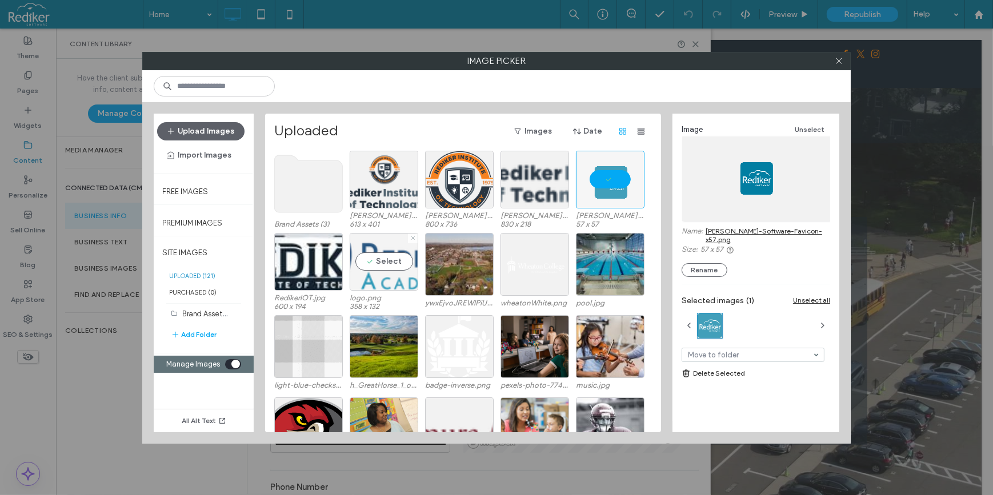
click at [367, 256] on div "Select" at bounding box center [384, 262] width 69 height 58
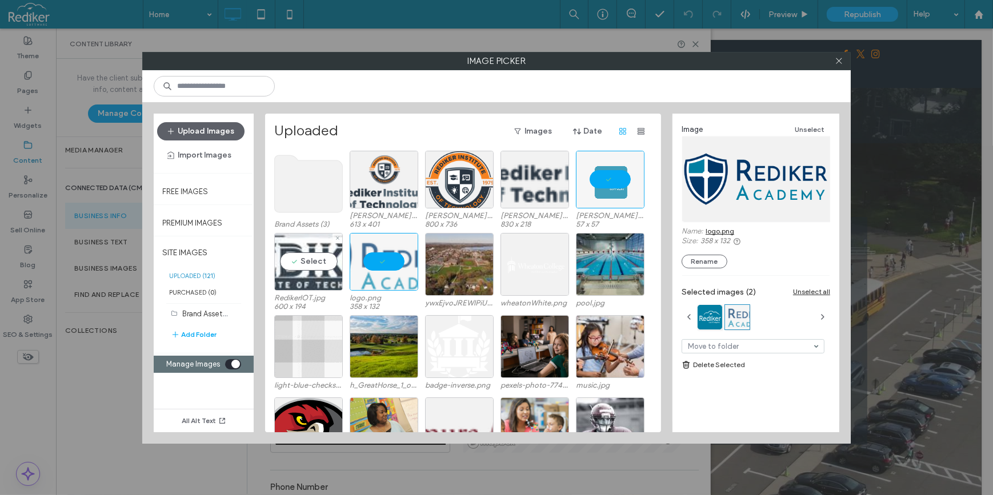
click at [320, 254] on div "Select" at bounding box center [308, 262] width 69 height 58
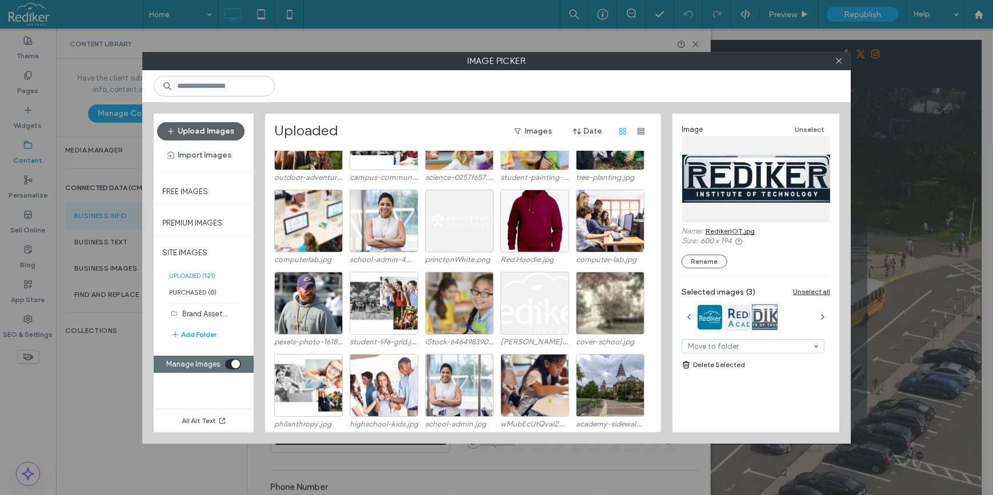
scroll to position [562, 0]
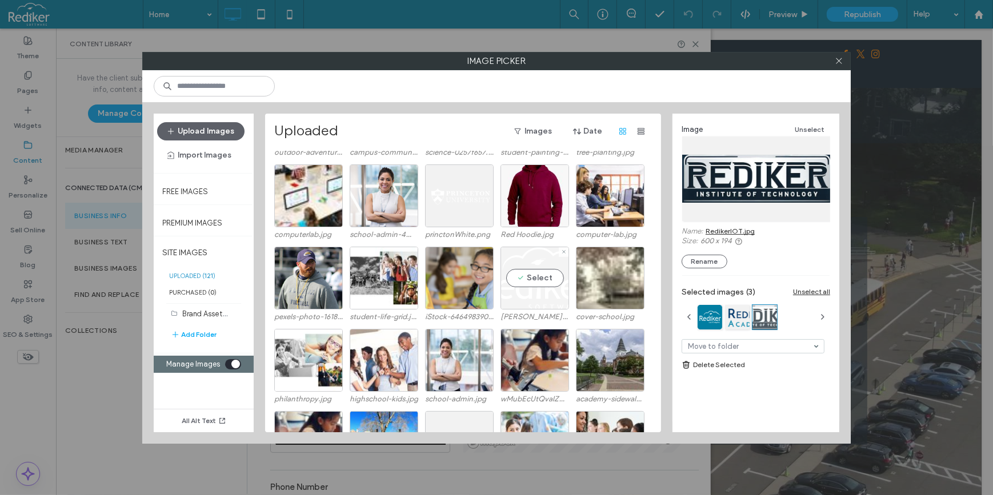
click at [531, 278] on div "Select" at bounding box center [534, 278] width 69 height 63
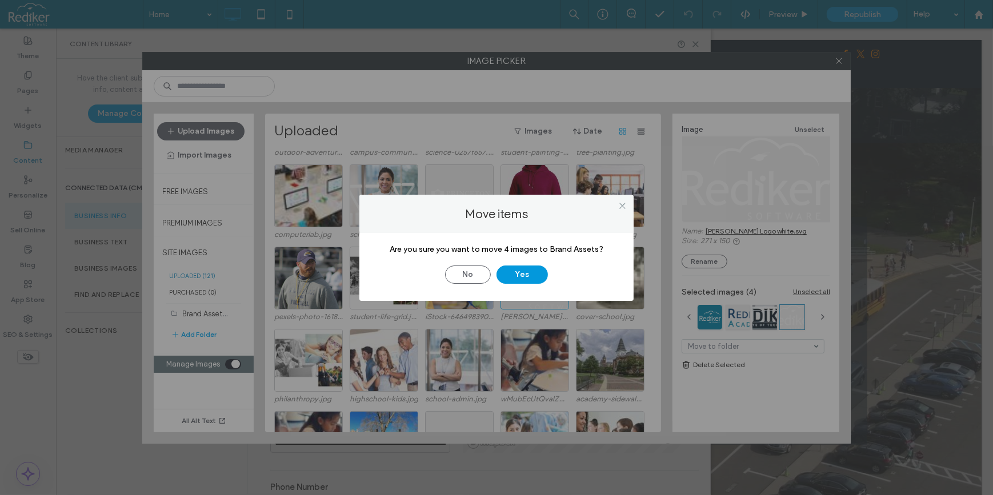
click at [525, 272] on button "Yes" at bounding box center [521, 275] width 51 height 18
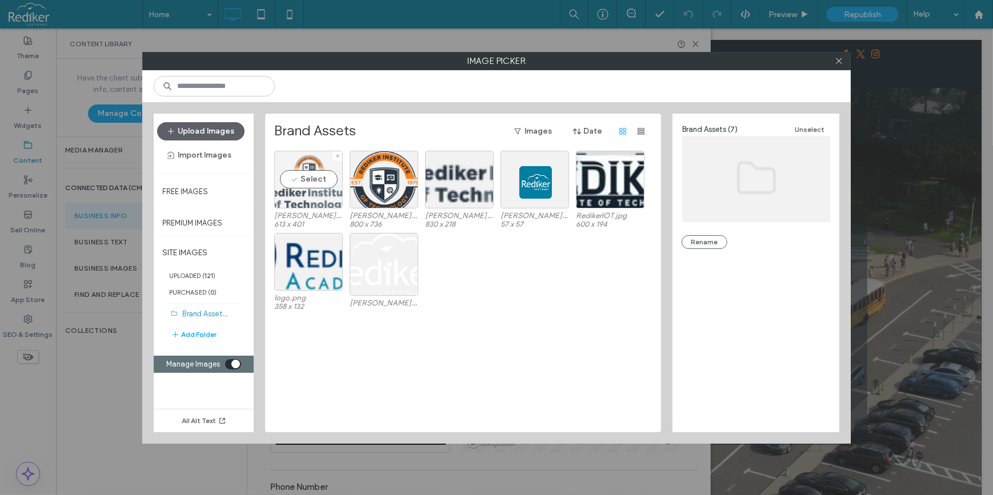
click at [295, 175] on div "Select" at bounding box center [308, 180] width 69 height 58
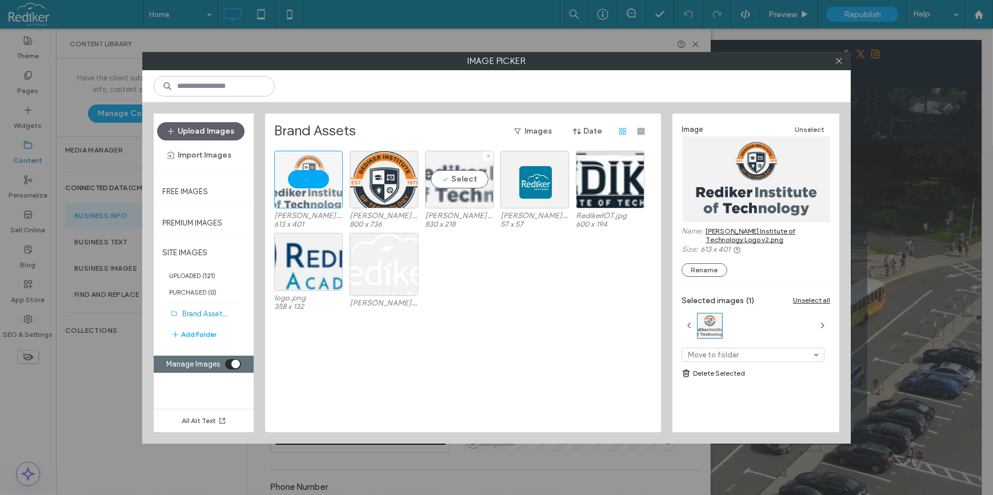
click at [472, 172] on div "Select" at bounding box center [459, 180] width 69 height 58
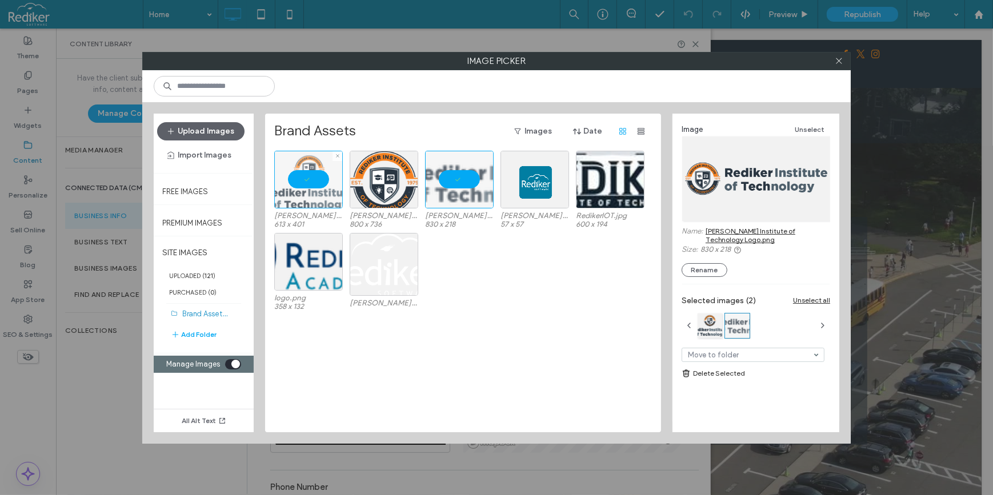
click at [308, 179] on div at bounding box center [308, 180] width 69 height 58
click at [237, 369] on section "Manage Images" at bounding box center [204, 364] width 86 height 17
click at [227, 363] on div "toggle" at bounding box center [233, 364] width 16 height 10
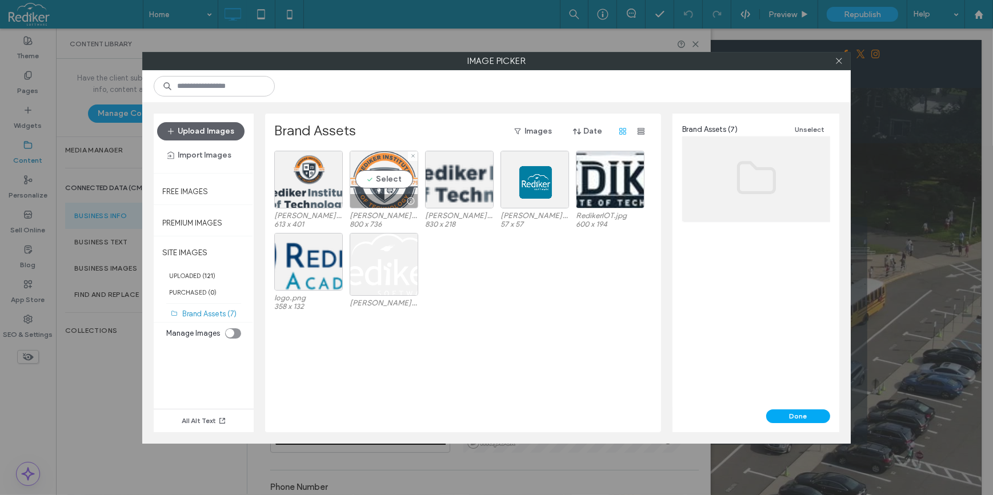
click at [401, 182] on div "Select" at bounding box center [384, 180] width 69 height 58
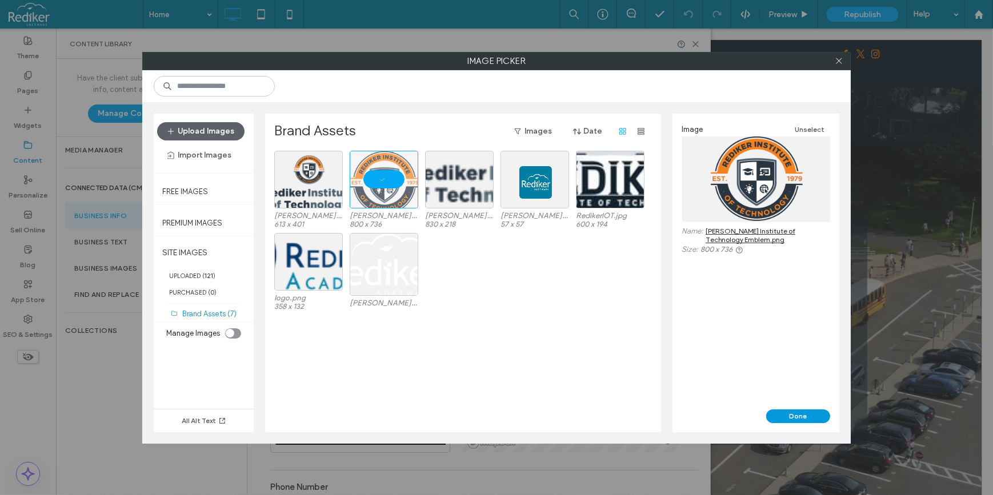
click at [806, 420] on button "Done" at bounding box center [798, 417] width 64 height 14
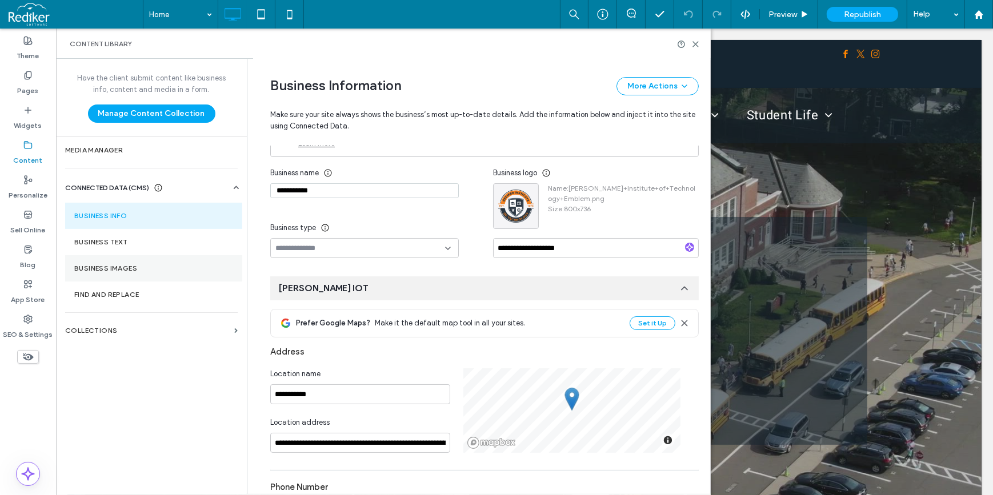
click at [104, 264] on label "Business Images" at bounding box center [153, 268] width 159 height 8
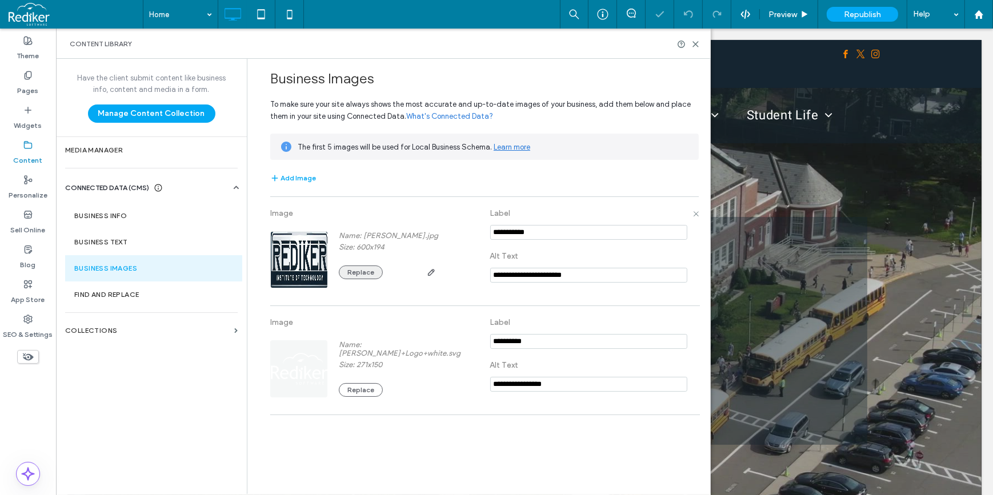
scroll to position [0, 0]
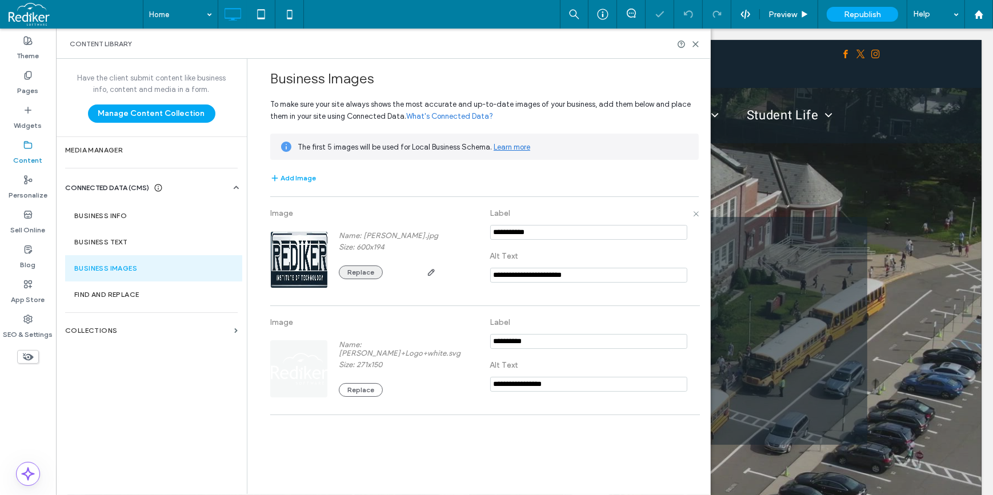
click at [374, 275] on button "Replace" at bounding box center [361, 273] width 44 height 14
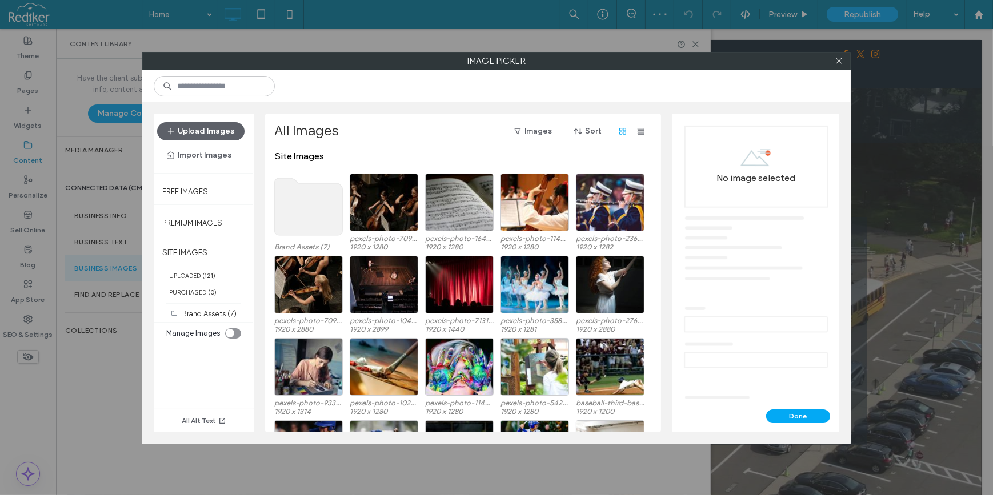
click at [292, 202] on use at bounding box center [309, 206] width 68 height 57
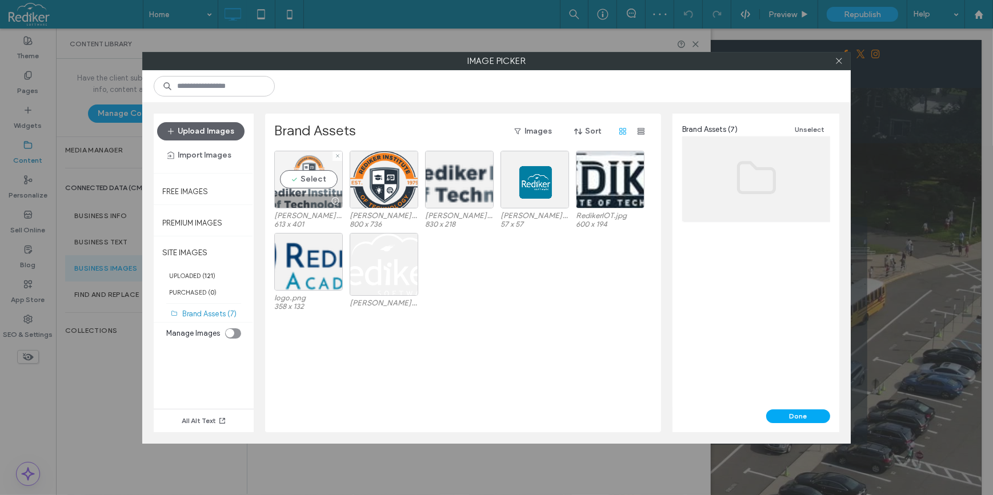
click at [305, 163] on div "Select" at bounding box center [308, 180] width 69 height 58
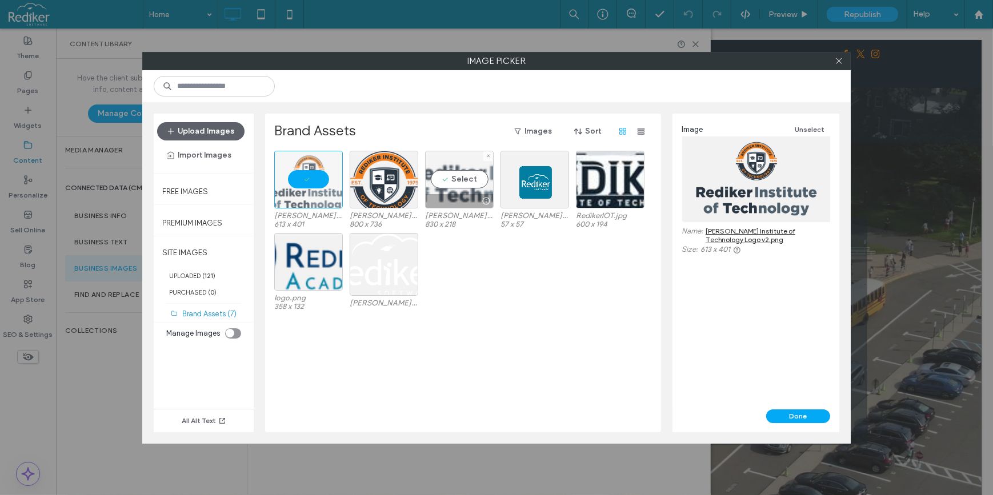
click at [460, 182] on div "Select" at bounding box center [459, 180] width 69 height 58
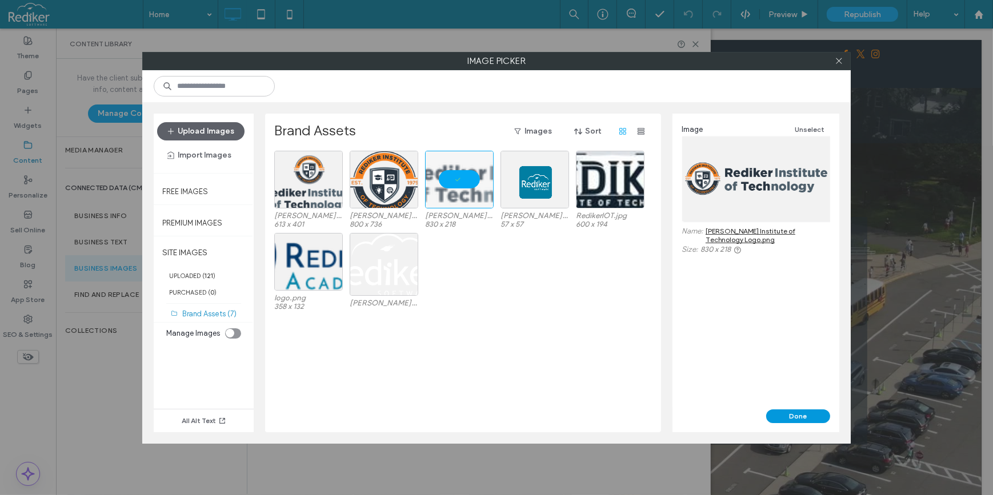
click at [800, 415] on button "Done" at bounding box center [798, 417] width 64 height 14
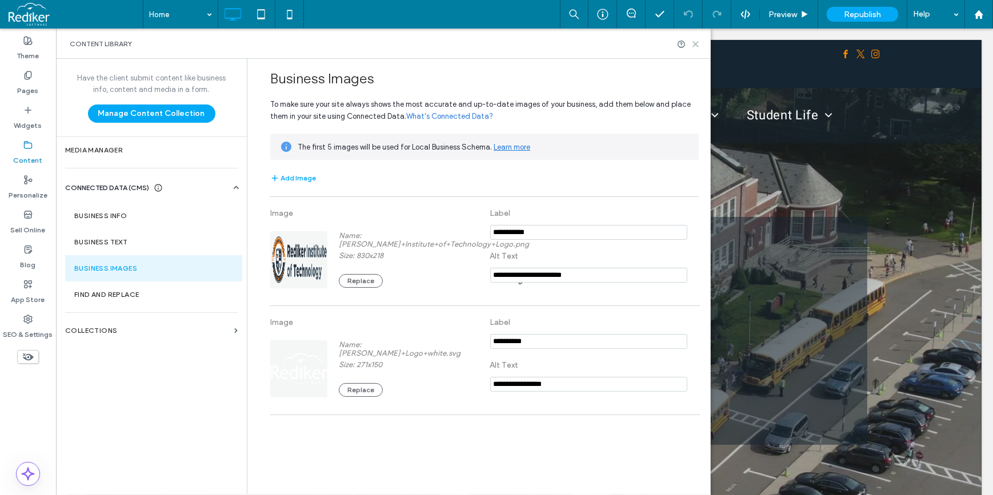
click at [695, 45] on use at bounding box center [695, 44] width 5 height 5
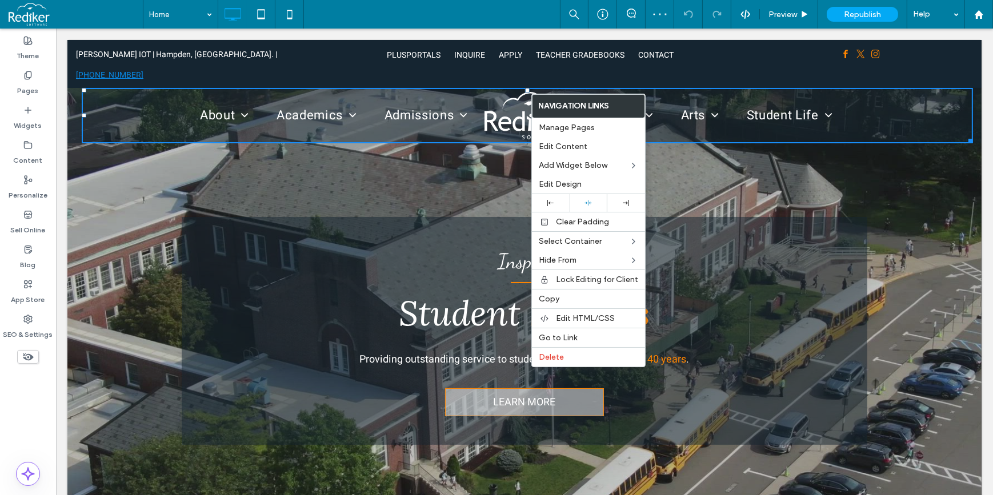
click at [525, 92] on img at bounding box center [527, 115] width 86 height 47
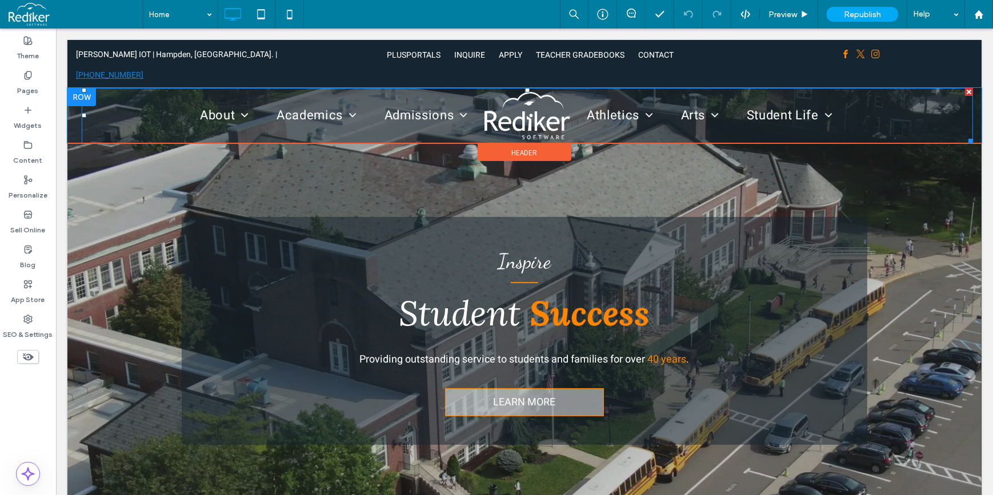
click at [510, 92] on img at bounding box center [527, 115] width 86 height 47
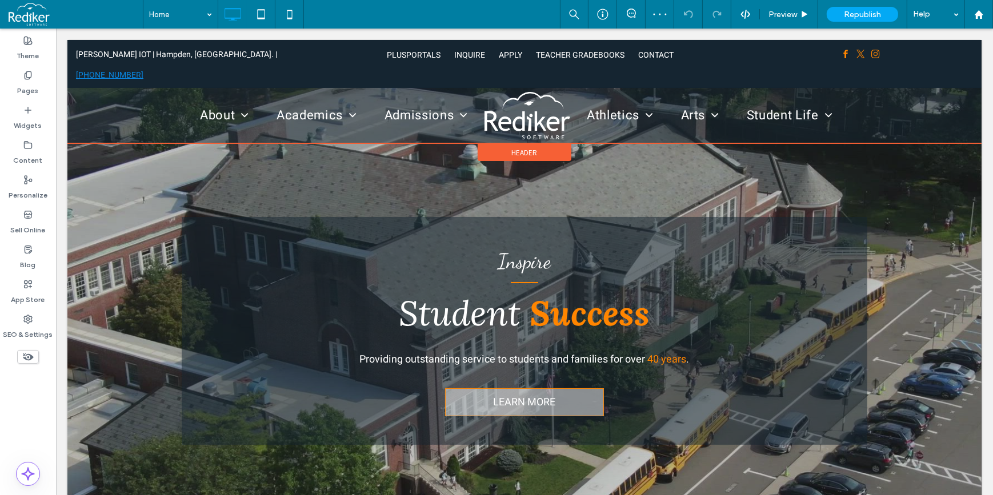
click at [544, 144] on div "Header" at bounding box center [524, 152] width 94 height 17
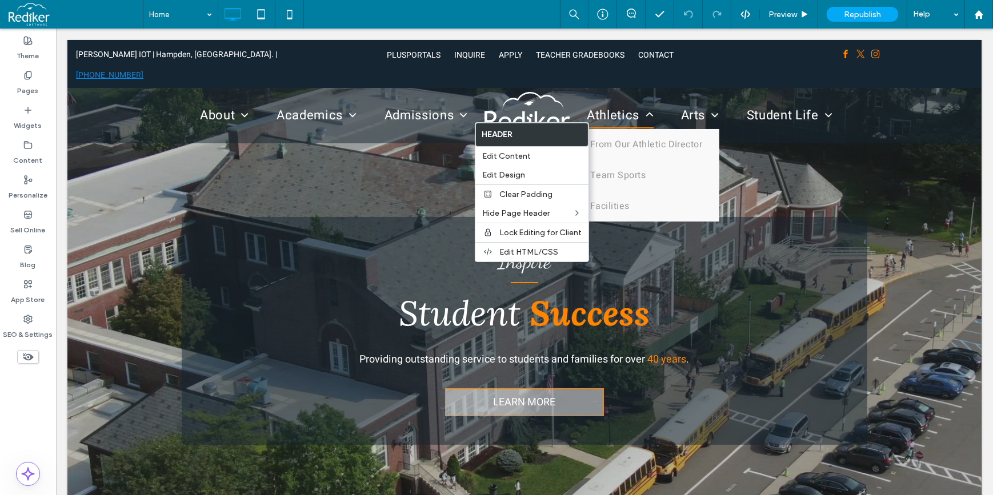
click at [608, 102] on span "Athletics" at bounding box center [619, 115] width 67 height 26
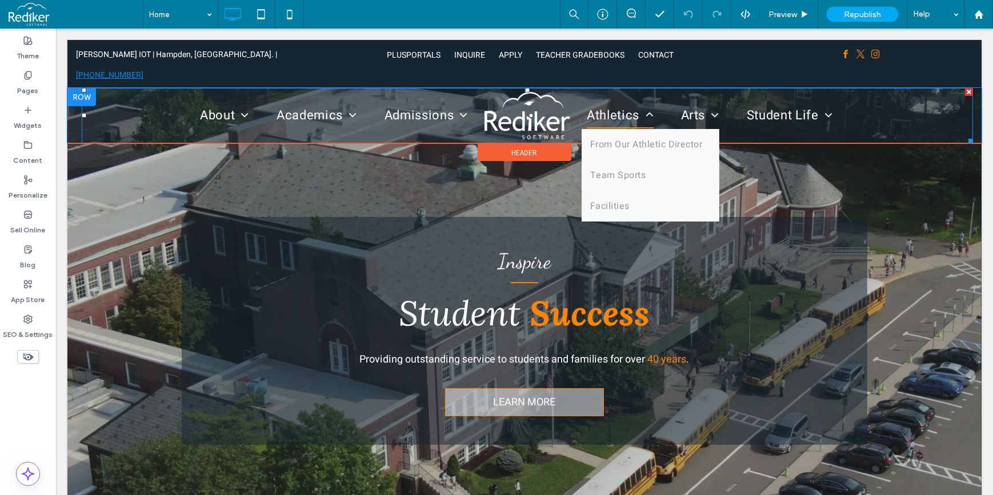
click at [660, 102] on link "Athletics" at bounding box center [619, 115] width 94 height 27
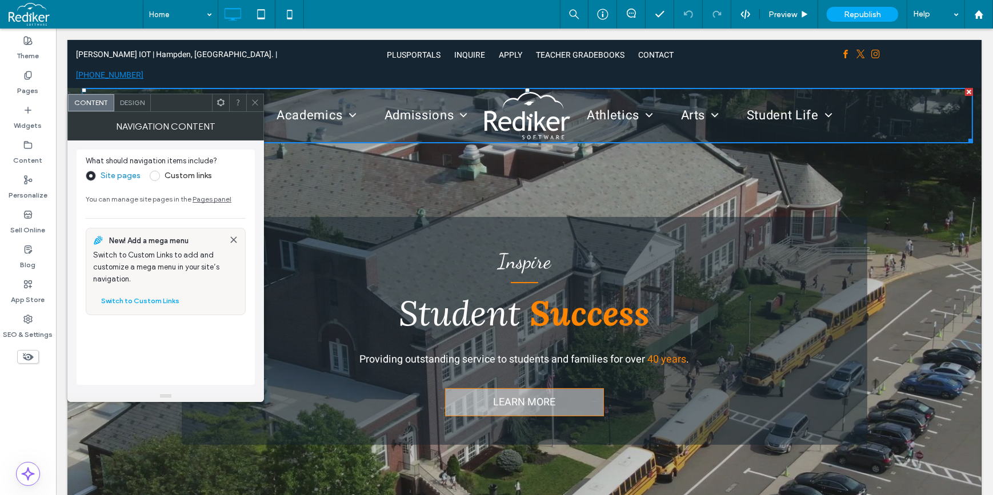
click at [129, 105] on span "Design" at bounding box center [132, 102] width 25 height 9
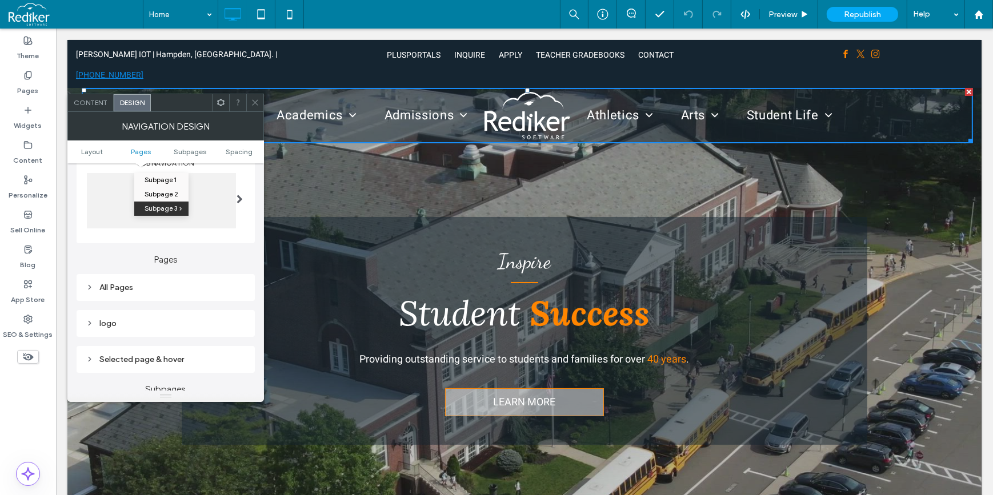
scroll to position [311, 0]
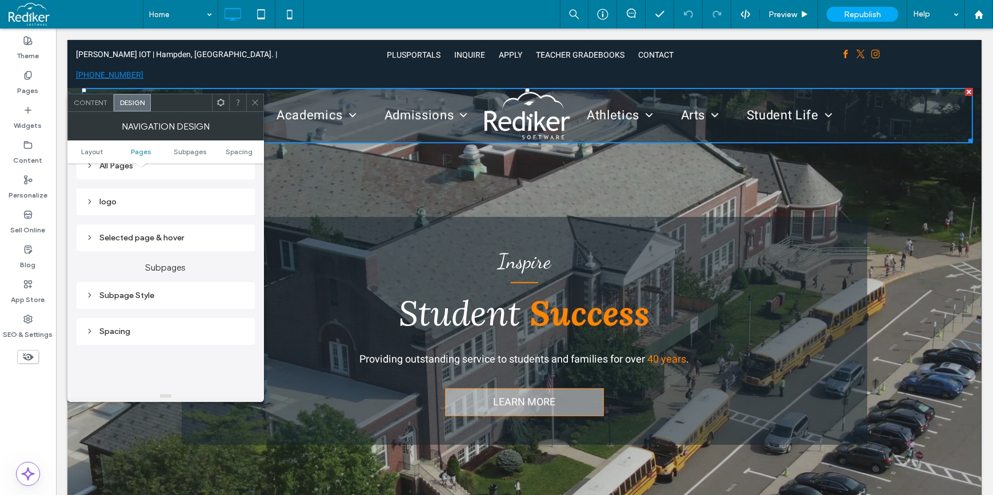
click at [93, 204] on icon at bounding box center [90, 202] width 8 height 8
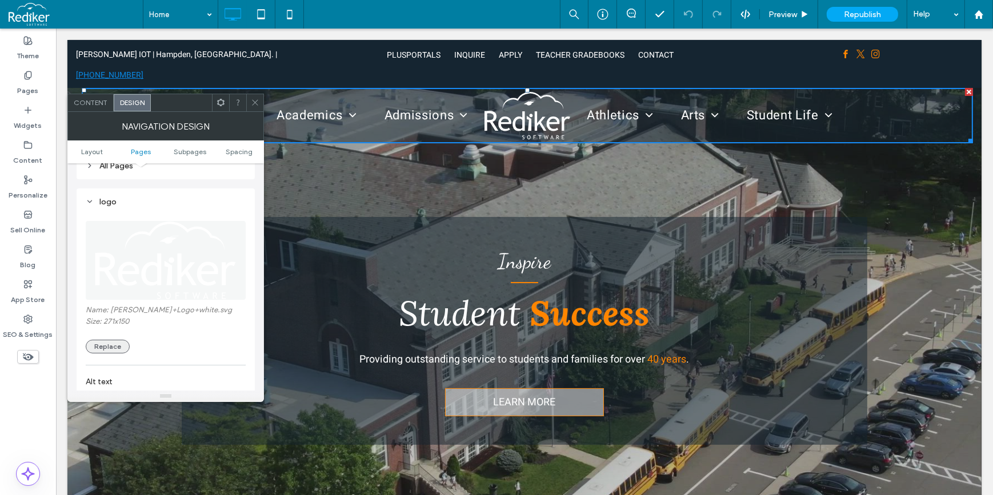
click at [117, 343] on button "Replace" at bounding box center [108, 347] width 44 height 14
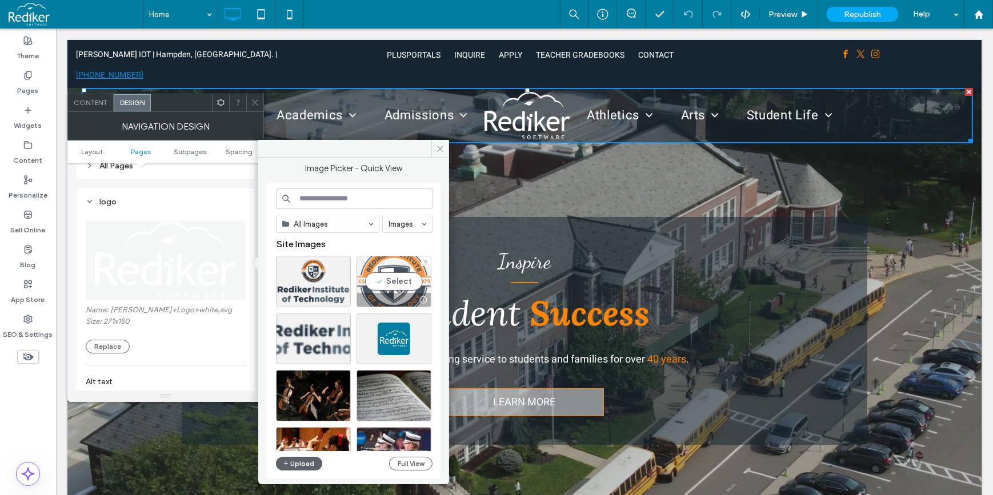
click at [400, 271] on div "Select" at bounding box center [393, 281] width 75 height 51
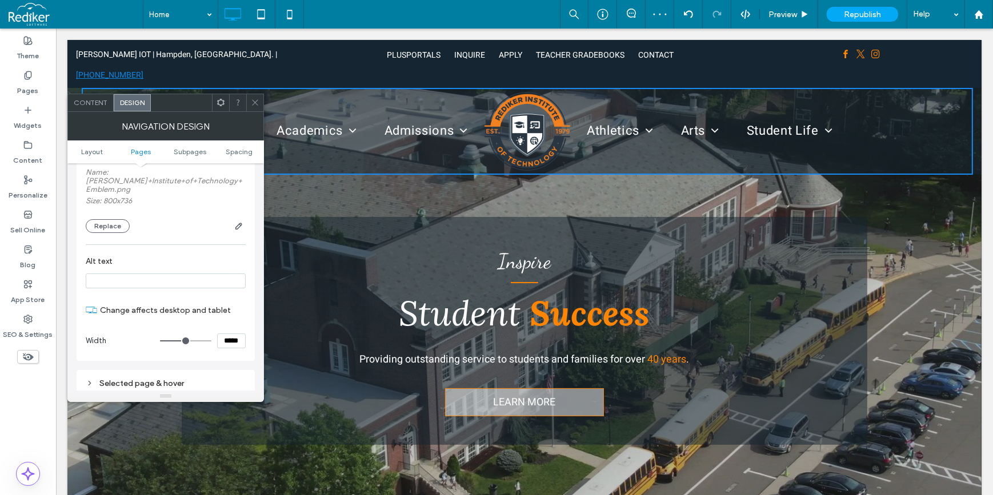
scroll to position [467, 0]
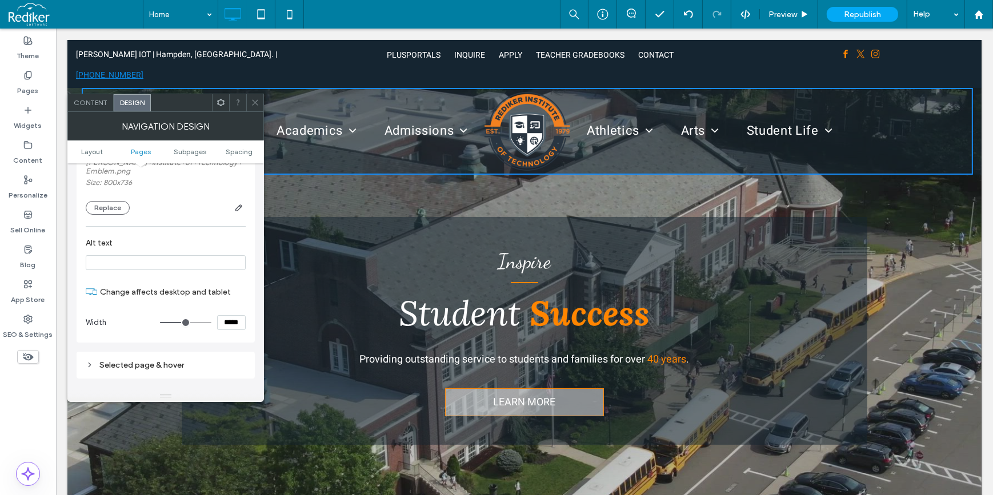
click at [194, 326] on div "*****" at bounding box center [203, 322] width 86 height 15
type input "*****"
type input "***"
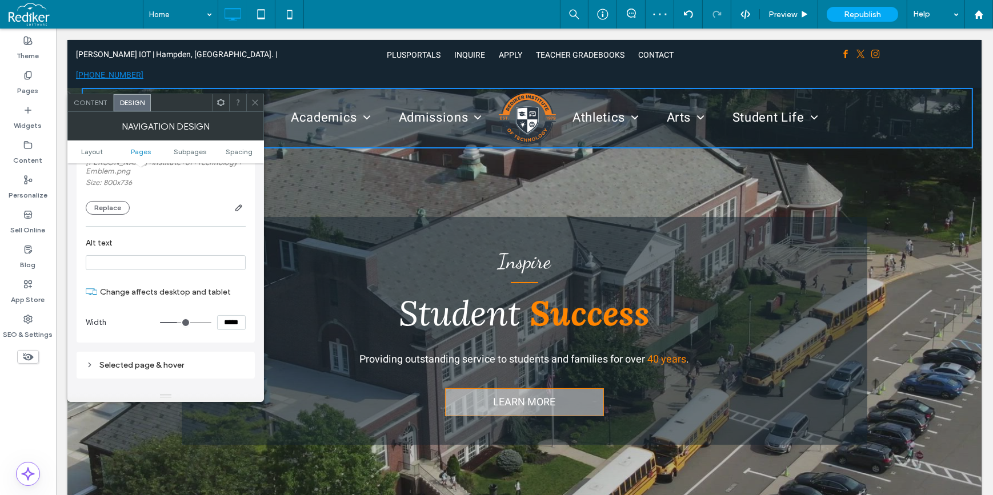
drag, startPoint x: 246, startPoint y: 330, endPoint x: 216, endPoint y: 327, distance: 30.4
click at [216, 327] on div "logo Name: Rediker+Institute+of+Technology+Emblem.png Size: 800x736 Replace Alt…" at bounding box center [166, 188] width 178 height 310
drag, startPoint x: 216, startPoint y: 327, endPoint x: 225, endPoint y: 332, distance: 10.5
click at [223, 330] on input "*****" at bounding box center [231, 322] width 29 height 15
click at [219, 328] on input "*****" at bounding box center [231, 322] width 29 height 15
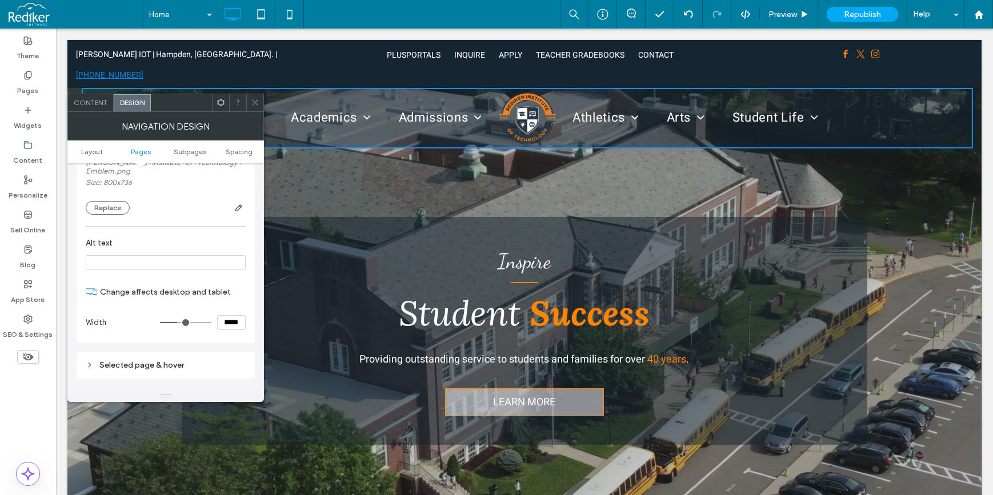
click at [212, 294] on label "Change affects desktop and tablet" at bounding box center [173, 292] width 146 height 21
drag, startPoint x: 216, startPoint y: 330, endPoint x: 238, endPoint y: 331, distance: 22.3
click at [239, 330] on div "*****" at bounding box center [203, 322] width 86 height 15
drag, startPoint x: 277, startPoint y: 358, endPoint x: 271, endPoint y: 334, distance: 24.8
type input "*****"
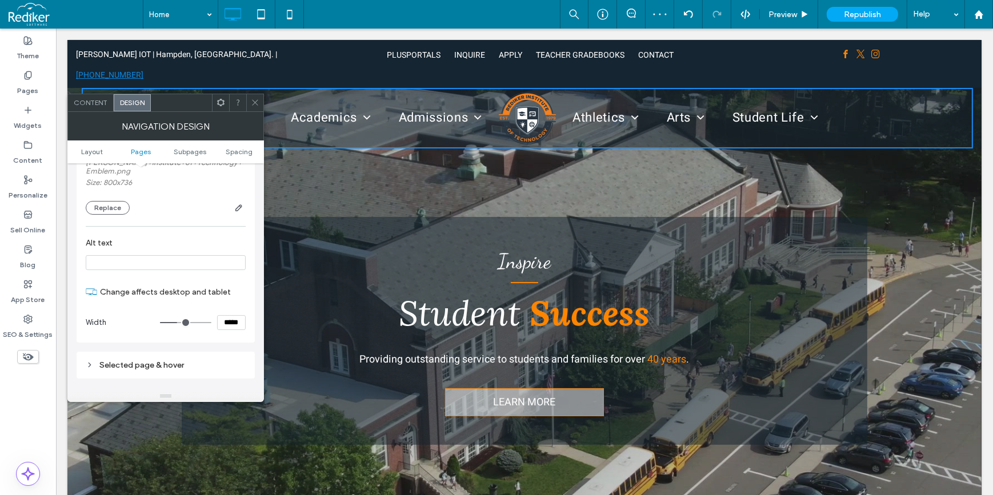
type input "***"
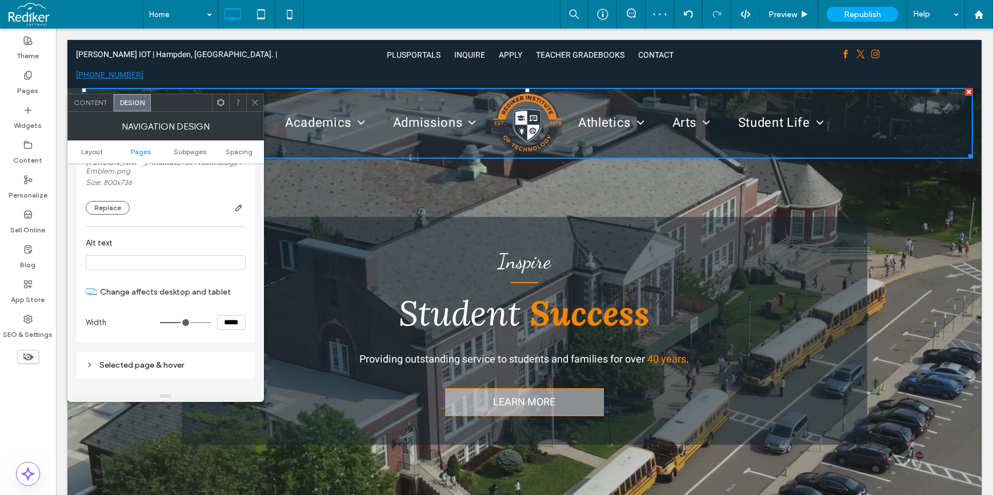
click at [256, 102] on icon at bounding box center [255, 102] width 9 height 9
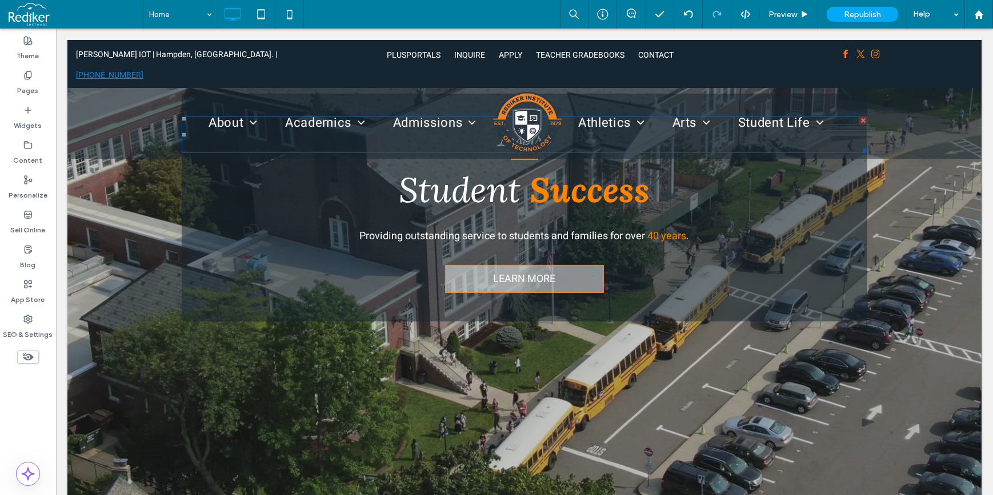
scroll to position [0, 0]
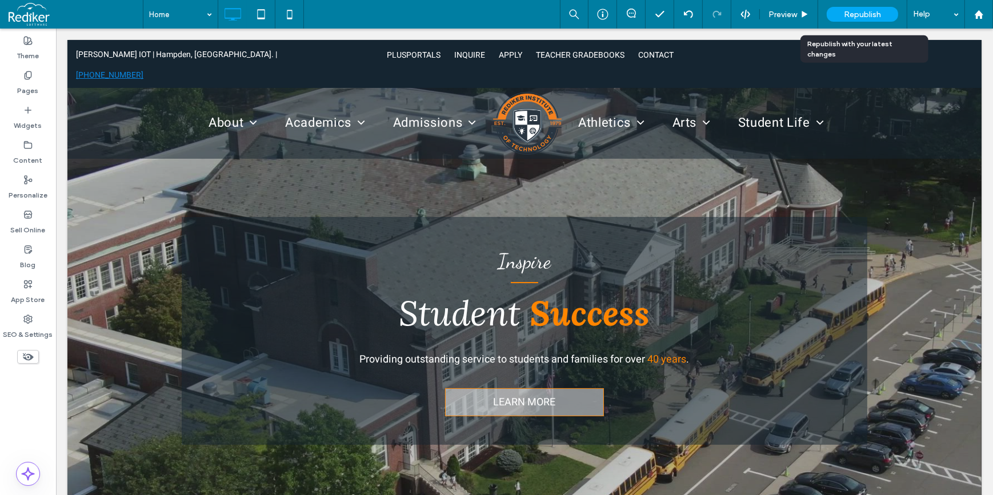
click at [849, 12] on span "Republish" at bounding box center [862, 15] width 37 height 10
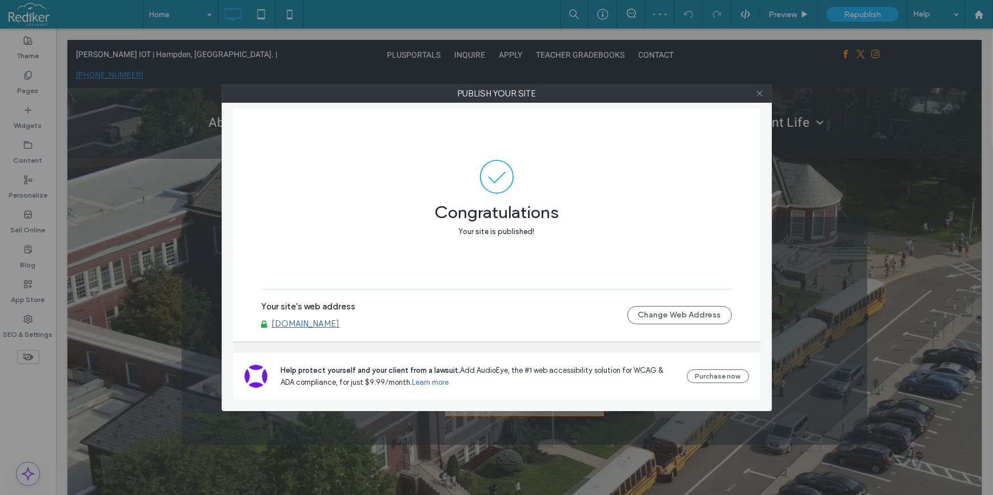
click at [761, 91] on icon at bounding box center [759, 93] width 9 height 9
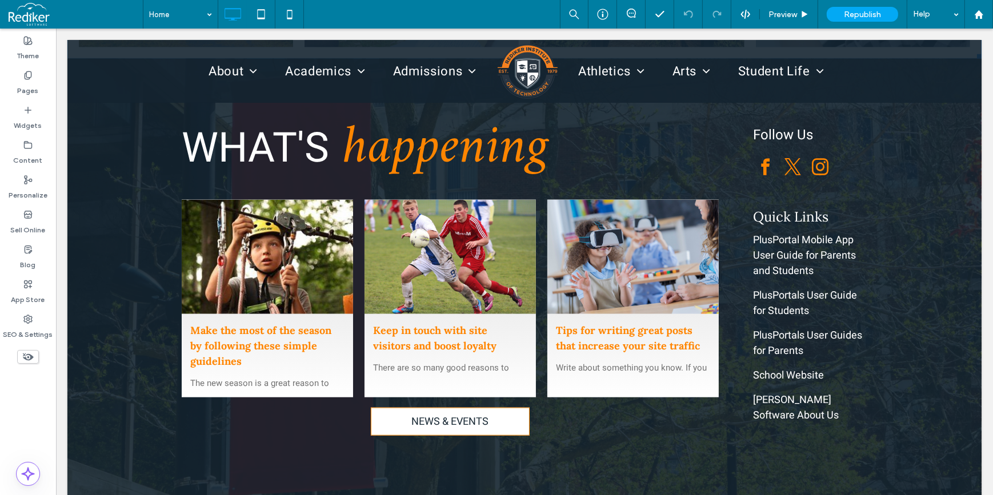
scroll to position [1580, 0]
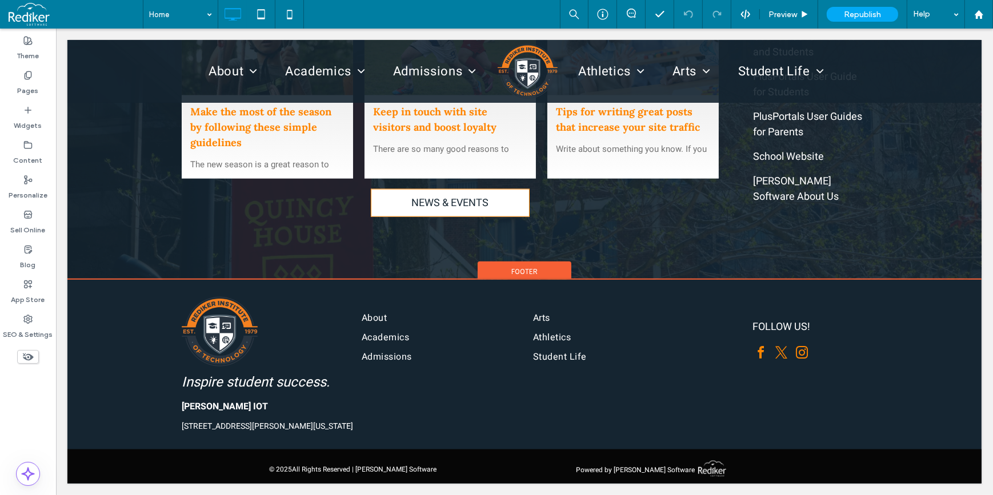
click at [524, 267] on span "Footer" at bounding box center [524, 272] width 26 height 10
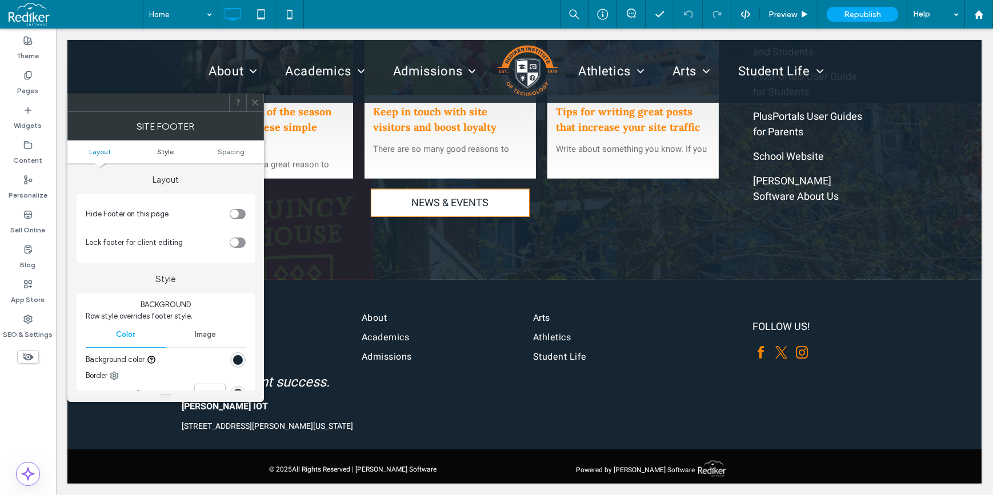
click at [172, 151] on span "Style" at bounding box center [165, 151] width 17 height 9
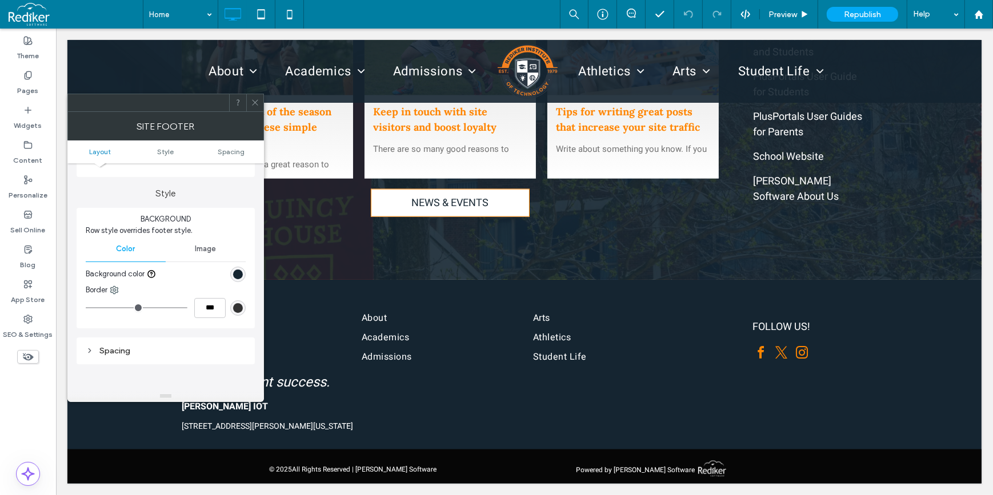
scroll to position [99, 0]
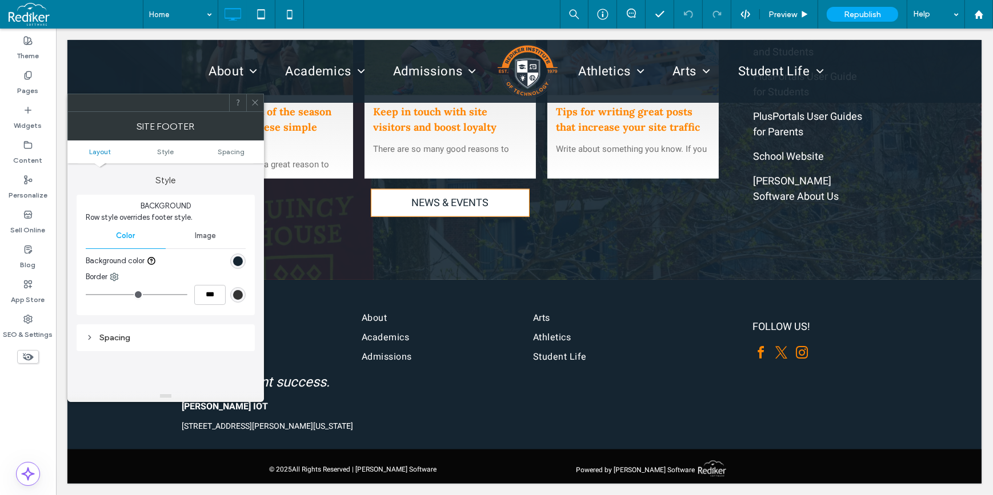
click at [207, 234] on span "Image" at bounding box center [205, 235] width 21 height 9
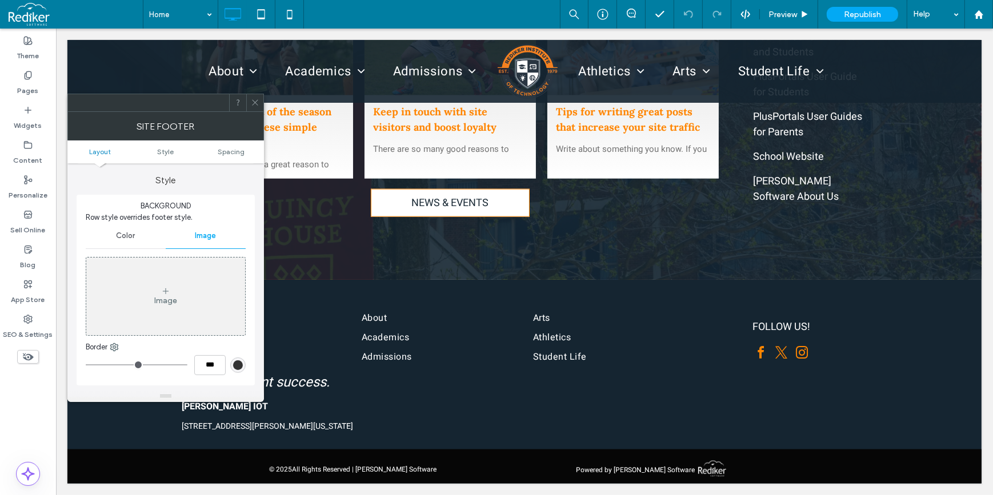
click at [179, 283] on div "Image" at bounding box center [165, 296] width 159 height 75
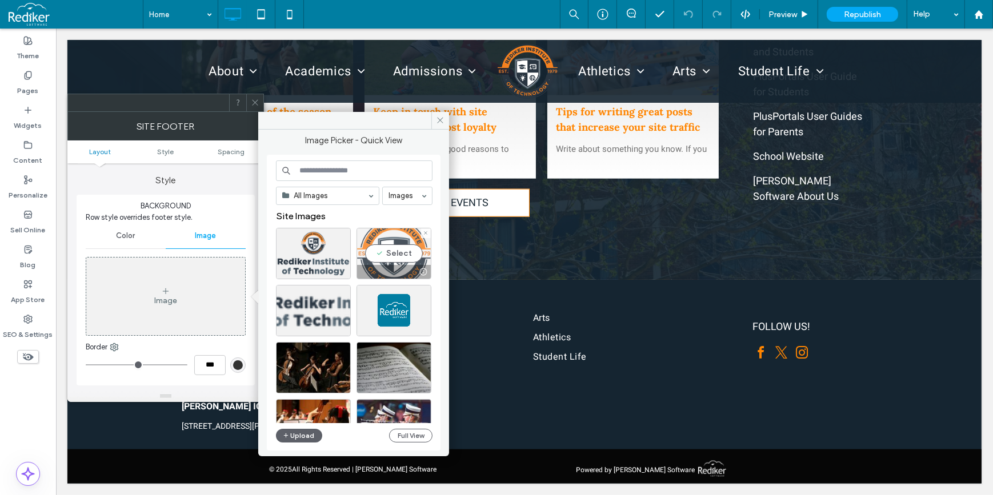
click at [382, 248] on div "Select" at bounding box center [393, 253] width 75 height 51
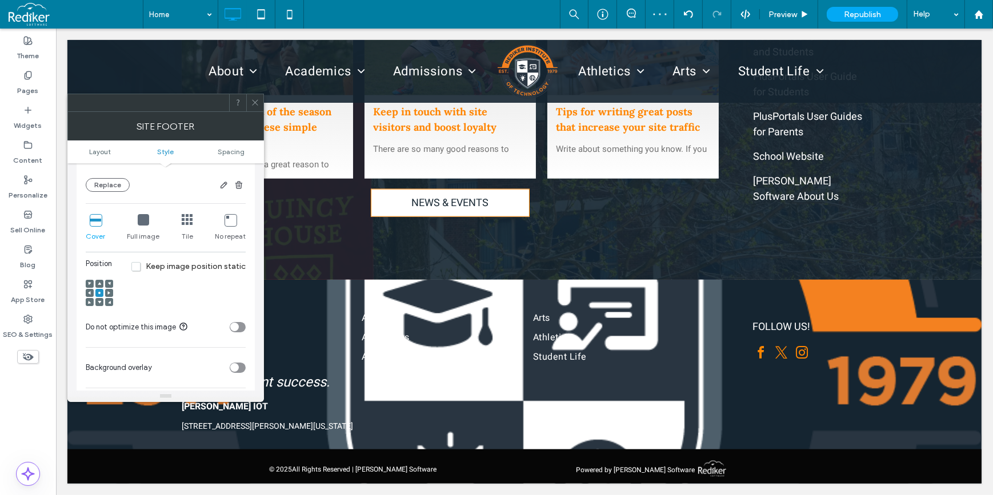
scroll to position [359, 0]
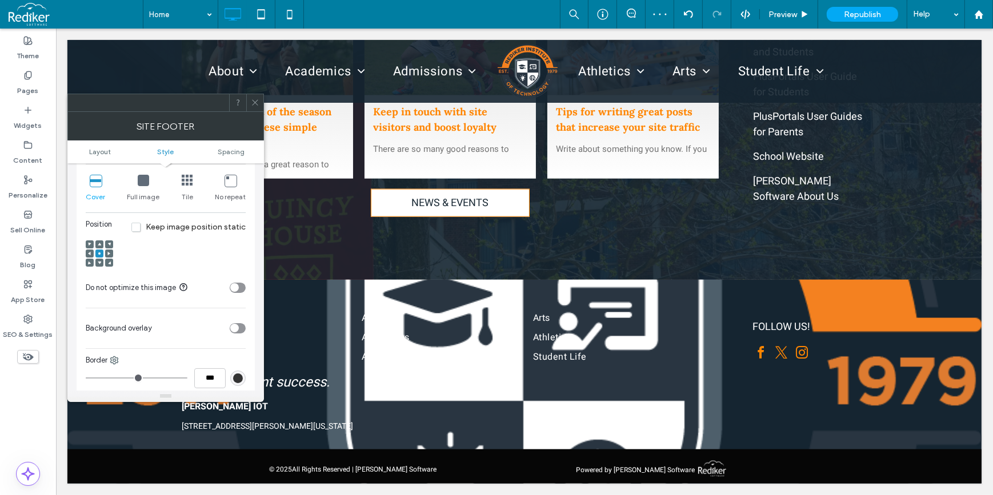
click at [233, 329] on icon "toggle" at bounding box center [234, 328] width 5 height 3
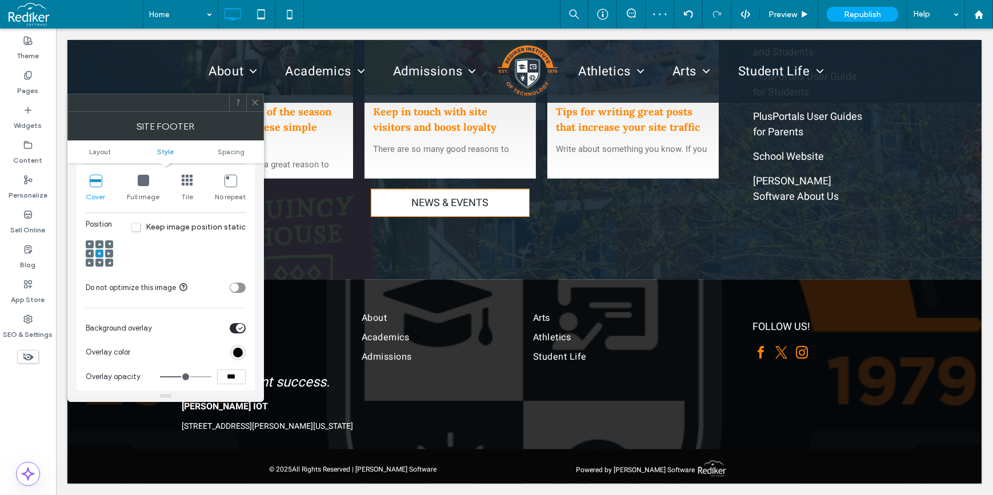
click at [238, 355] on div "rgb(0, 0, 0)" at bounding box center [238, 353] width 10 height 10
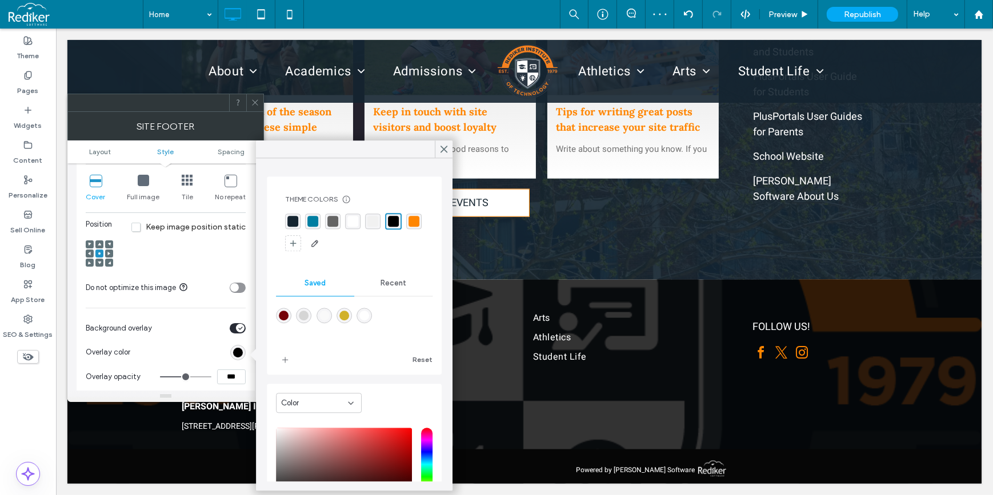
click at [294, 216] on div "rgba(21, 37, 49, 1)" at bounding box center [292, 221] width 11 height 11
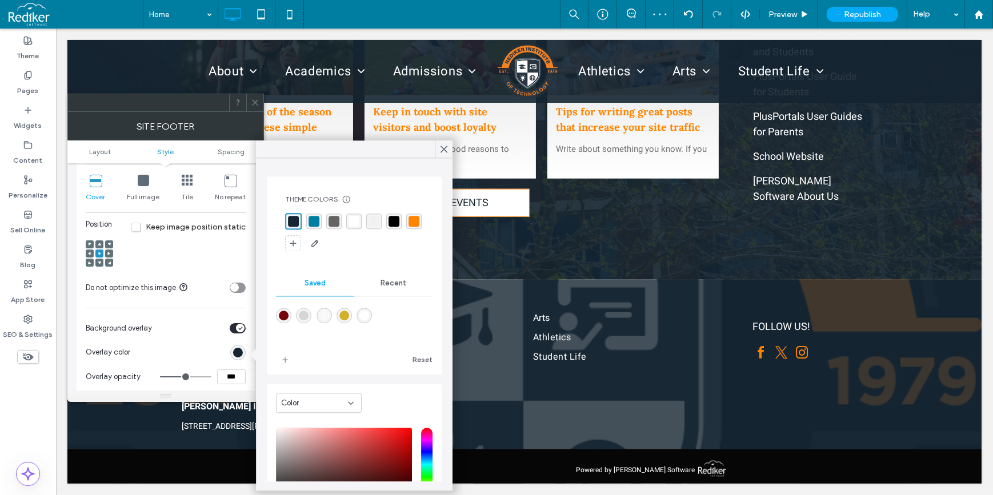
click at [296, 216] on div "rgba(21, 37, 49, 1)" at bounding box center [293, 221] width 11 height 11
click at [196, 334] on div "Background overlay" at bounding box center [155, 328] width 139 height 12
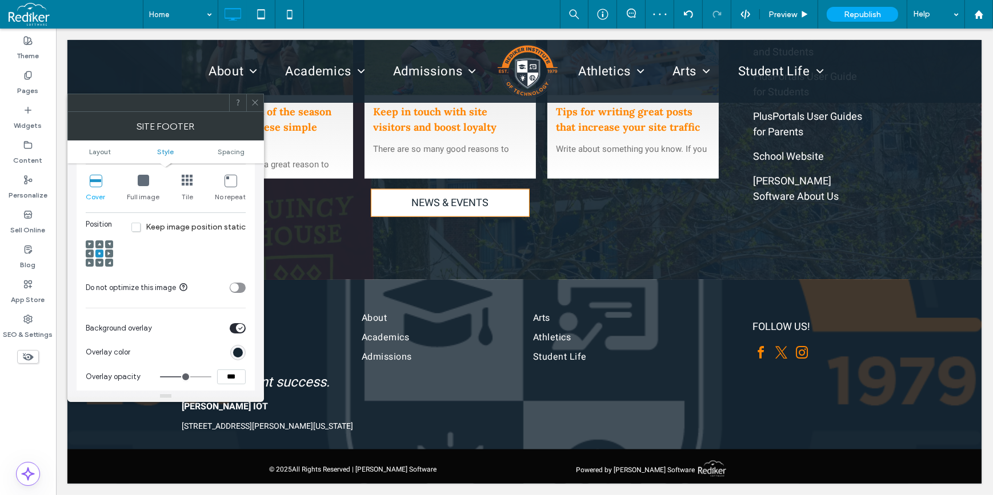
drag, startPoint x: 240, startPoint y: 377, endPoint x: 201, endPoint y: 381, distance: 39.6
click at [203, 380] on div "***" at bounding box center [203, 377] width 86 height 15
type input "***"
click at [208, 359] on div at bounding box center [190, 353] width 111 height 20
click at [217, 355] on div at bounding box center [190, 353] width 111 height 20
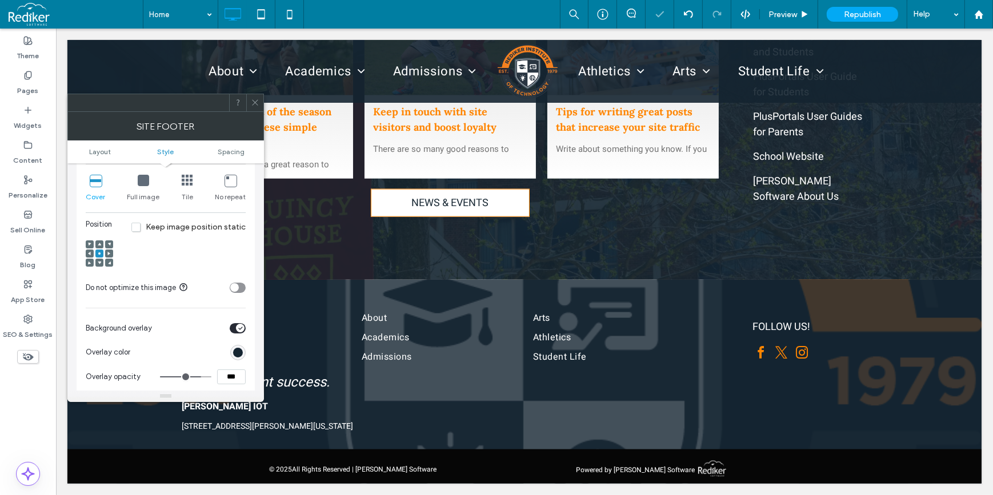
type input "**"
type input "***"
type input "**"
type input "***"
type input "**"
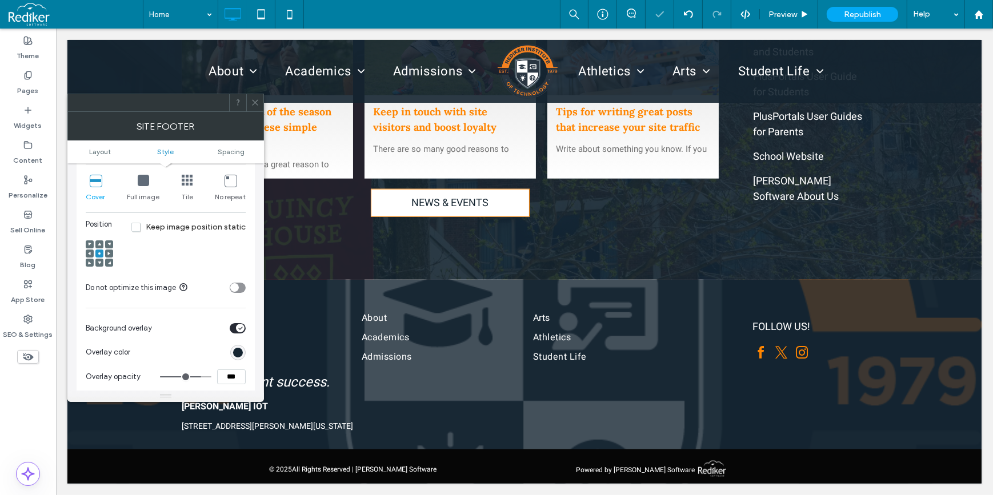
type input "***"
type input "**"
type input "***"
type input "**"
type input "***"
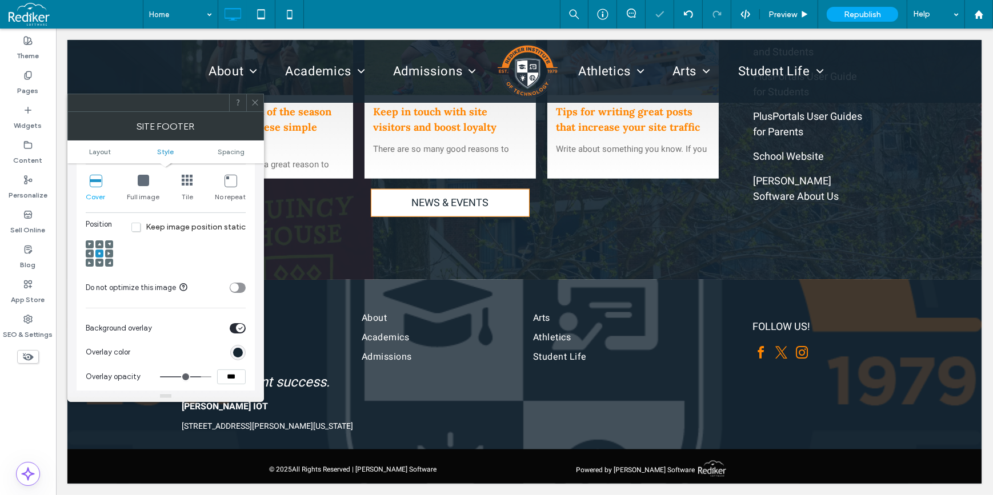
type input "***"
type input "****"
drag, startPoint x: 198, startPoint y: 382, endPoint x: 212, endPoint y: 383, distance: 14.9
click at [211, 378] on input "range" at bounding box center [185, 376] width 51 height 1
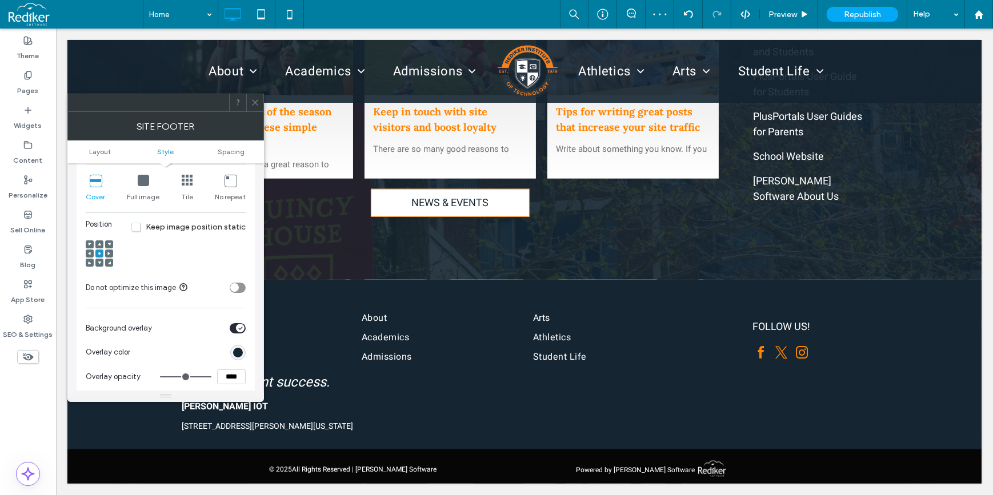
type input "**"
type input "***"
type input "**"
type input "***"
type input "**"
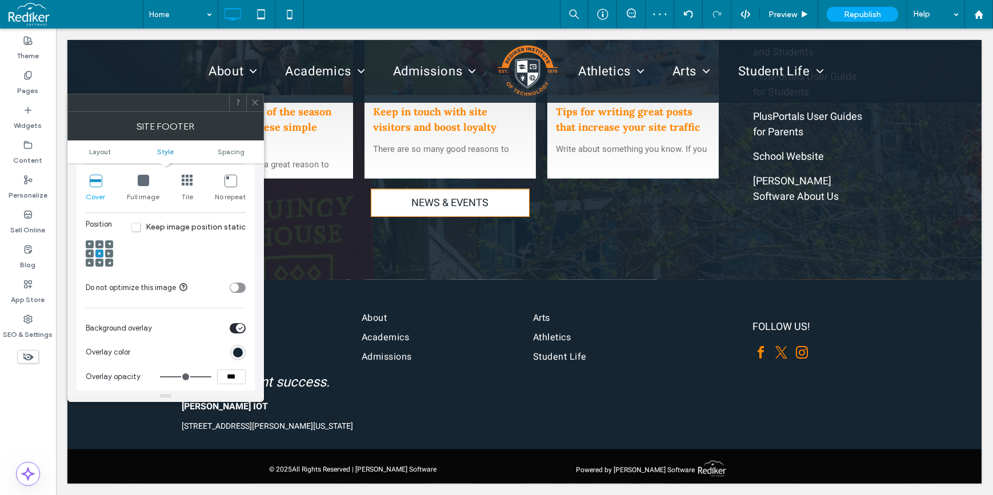
type input "***"
type input "**"
type input "***"
type input "**"
type input "***"
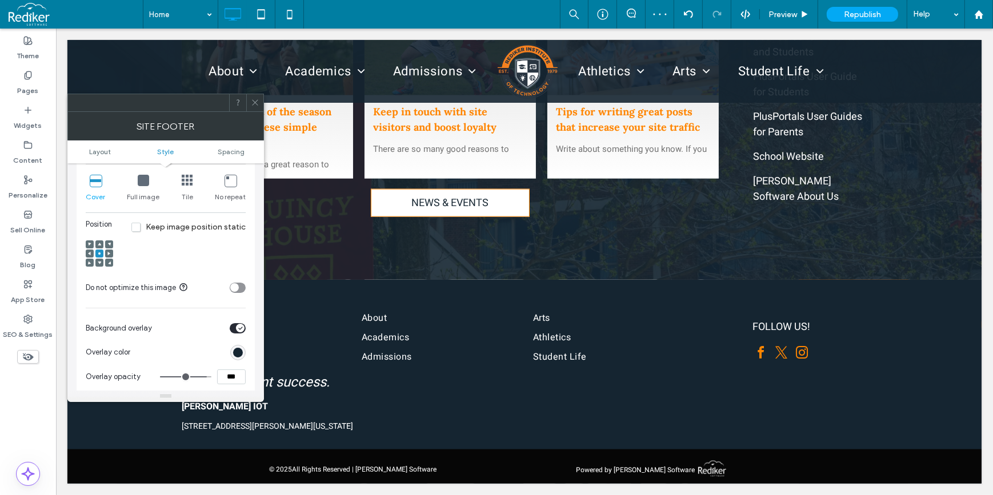
type input "**"
type input "***"
type input "**"
type input "***"
type input "**"
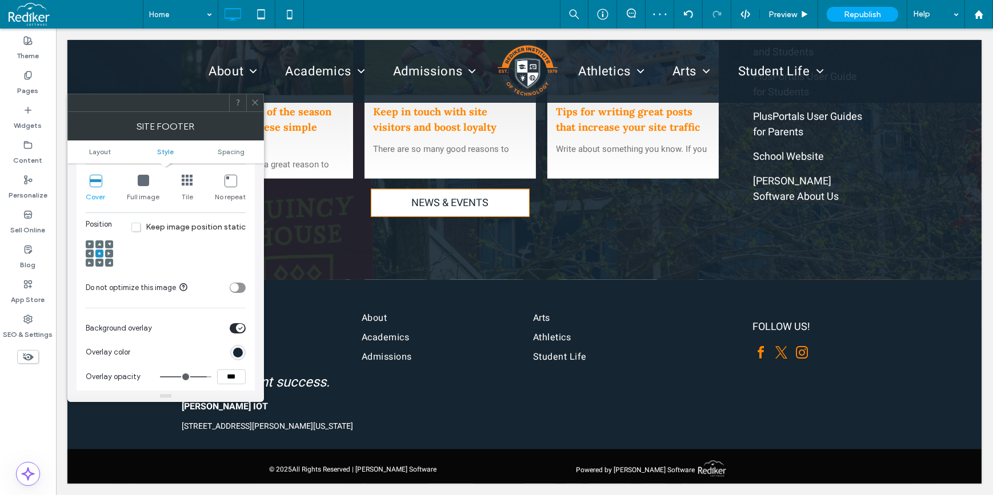
type input "***"
type input "**"
type input "***"
type input "**"
type input "***"
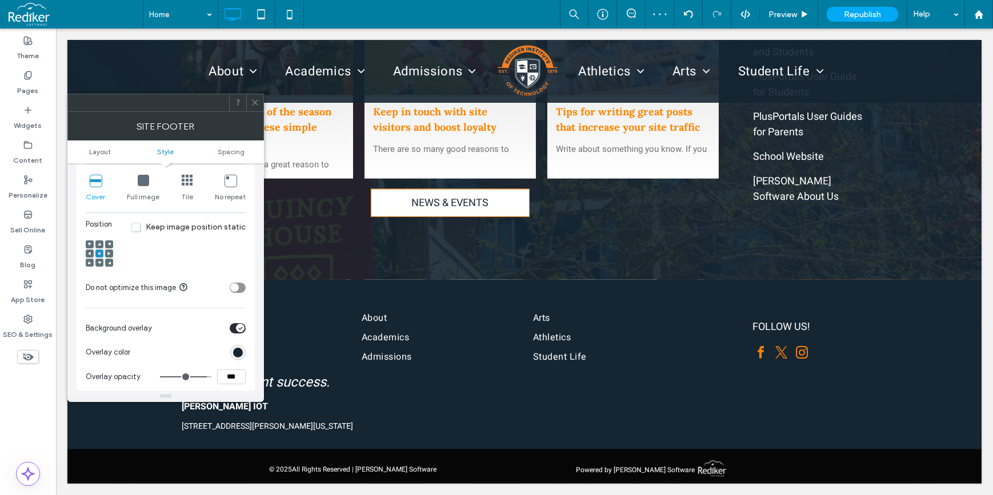
type input "**"
type input "***"
drag, startPoint x: 208, startPoint y: 382, endPoint x: 200, endPoint y: 380, distance: 8.1
type input "**"
click at [200, 378] on input "range" at bounding box center [185, 376] width 51 height 1
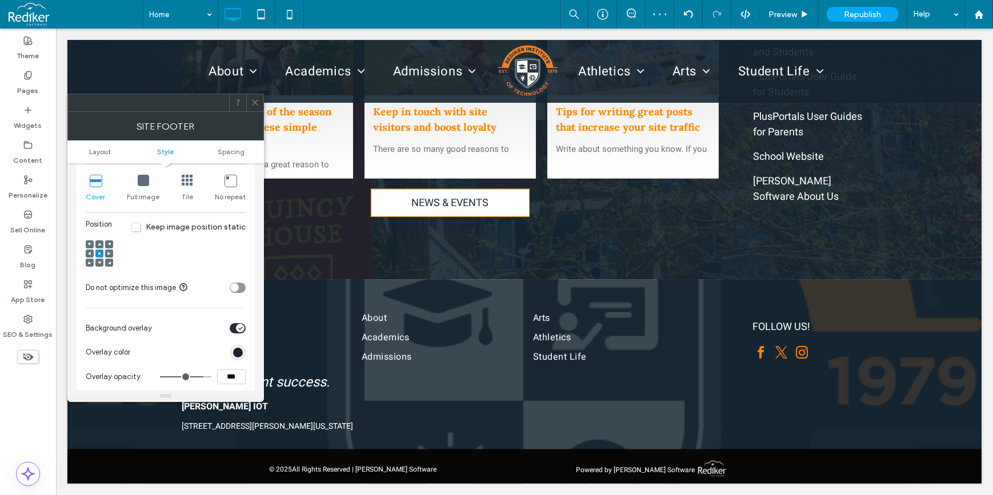
drag, startPoint x: 222, startPoint y: 379, endPoint x: 246, endPoint y: 376, distance: 24.2
click at [246, 376] on div "Background Row style overrides footer style. Color Image Name: Rediker+Institut…" at bounding box center [166, 191] width 178 height 512
type input "***"
type input "**"
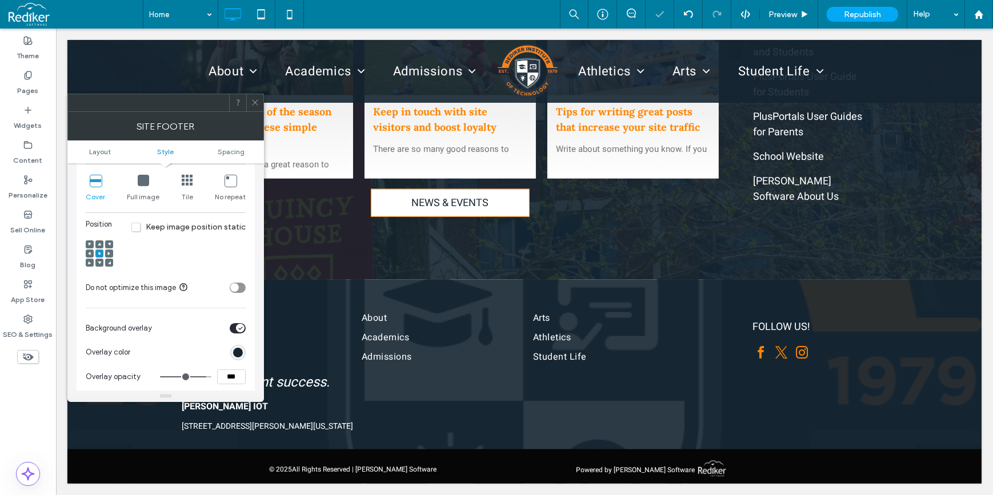
click at [97, 243] on div at bounding box center [99, 244] width 8 height 8
click at [98, 243] on span at bounding box center [99, 244] width 3 height 8
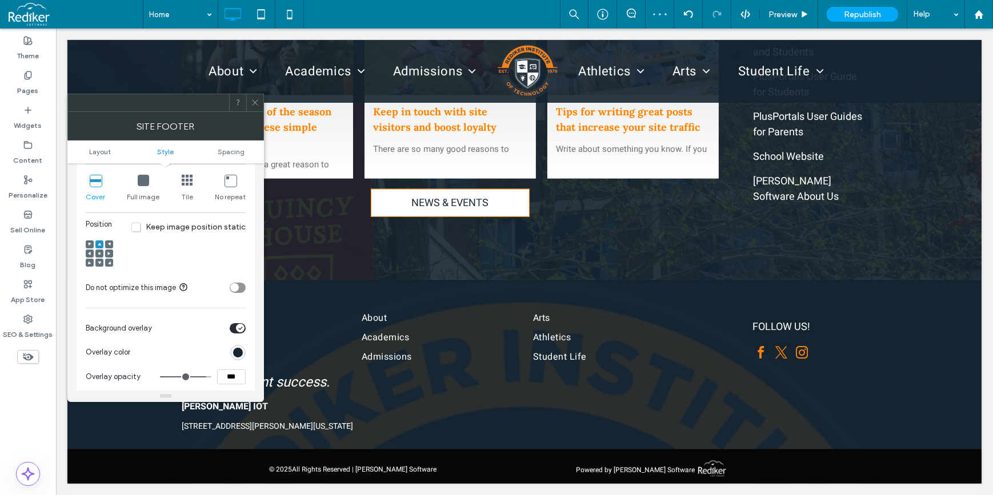
click at [100, 264] on icon at bounding box center [99, 262] width 3 height 3
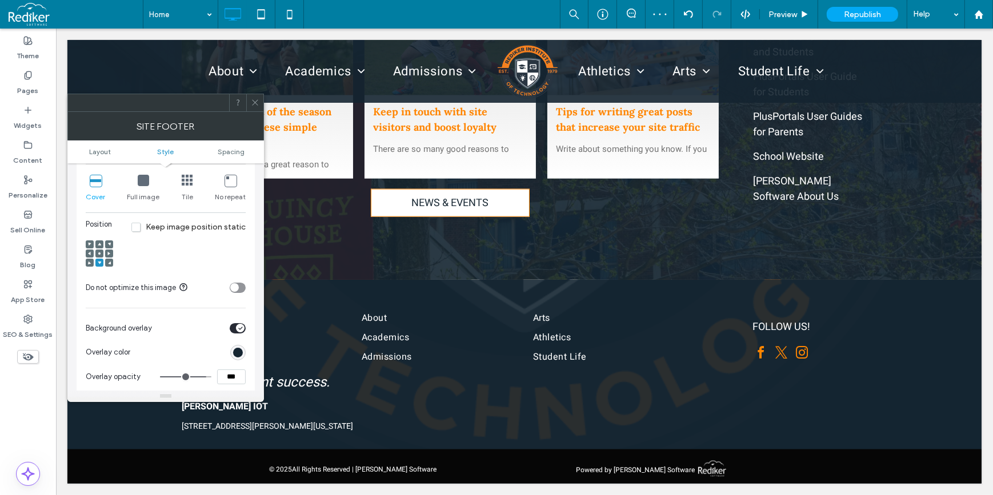
click at [102, 256] on div at bounding box center [99, 254] width 8 height 8
click at [102, 255] on div at bounding box center [99, 254] width 8 height 8
click at [99, 255] on use at bounding box center [99, 253] width 2 height 2
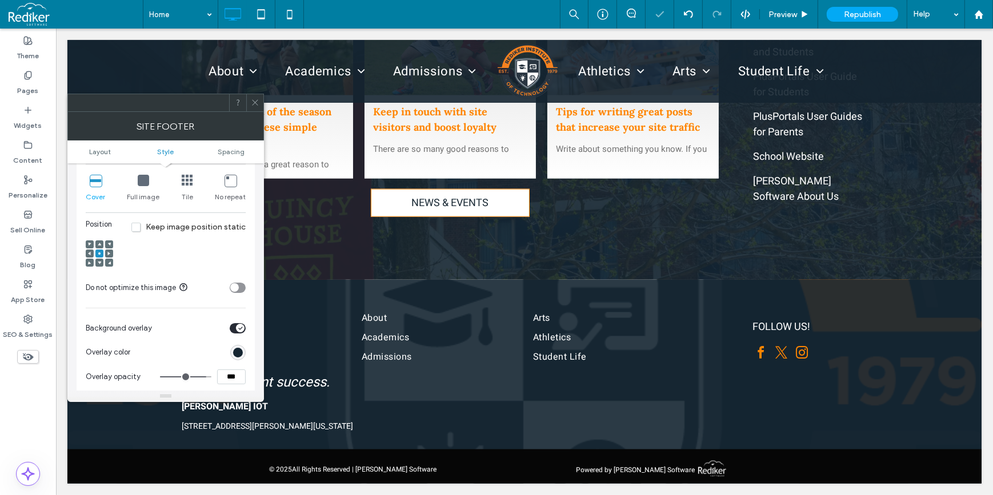
click at [142, 179] on icon at bounding box center [143, 180] width 11 height 11
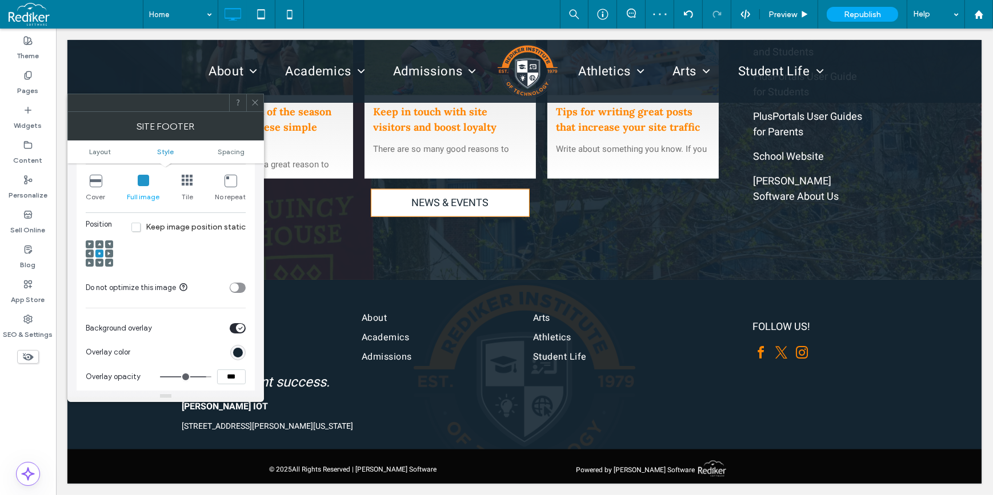
click at [91, 253] on div at bounding box center [90, 254] width 8 height 8
click at [90, 255] on use at bounding box center [89, 253] width 3 height 3
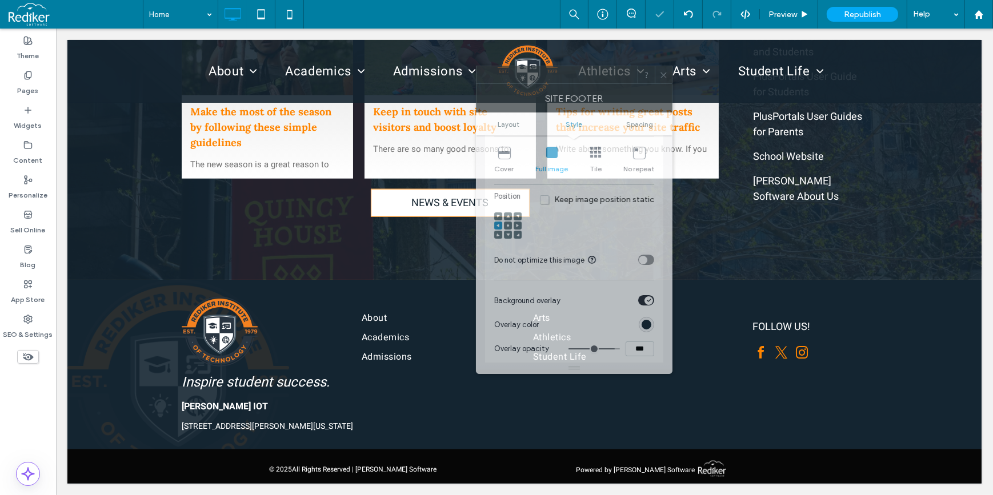
drag, startPoint x: 163, startPoint y: 104, endPoint x: 566, endPoint y: 70, distance: 404.1
click at [566, 70] on div at bounding box center [556, 74] width 161 height 17
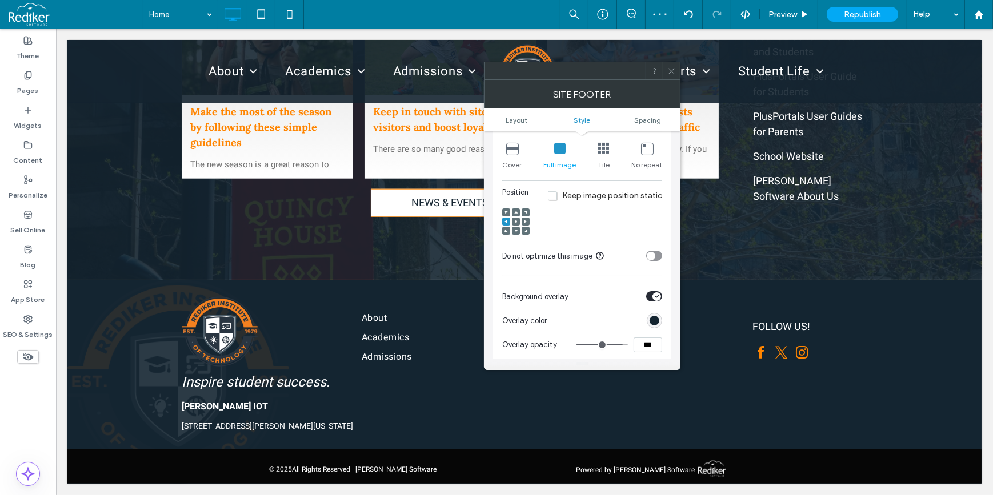
click at [524, 222] on span at bounding box center [525, 222] width 3 height 8
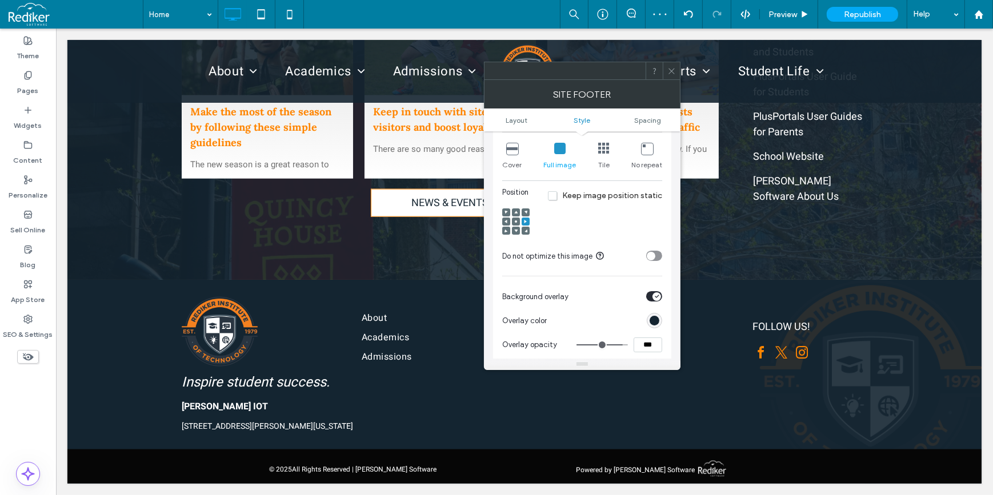
click at [516, 223] on use at bounding box center [516, 221] width 2 height 2
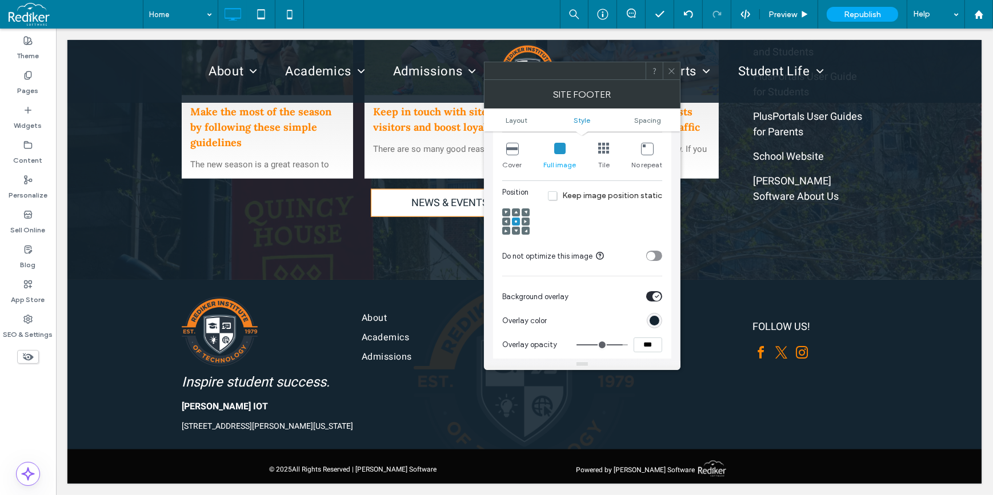
click at [602, 154] on icon at bounding box center [603, 148] width 11 height 11
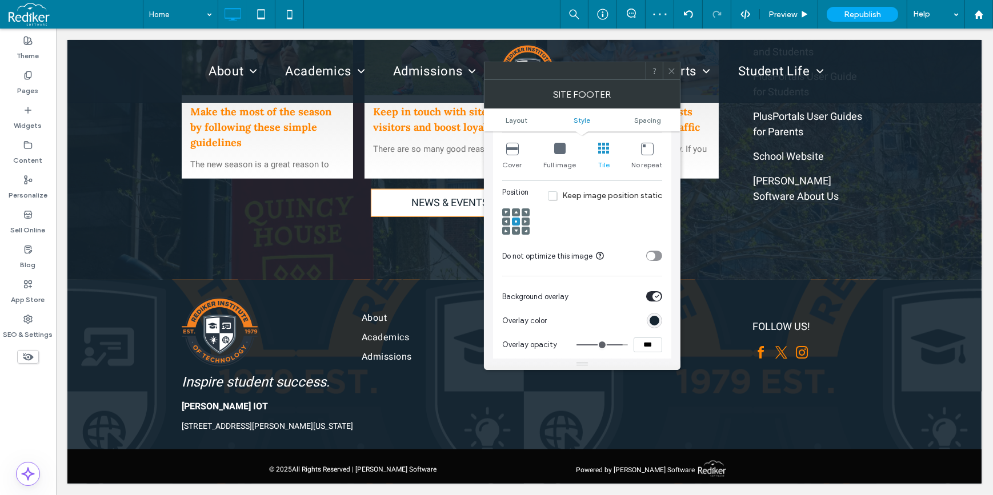
click at [559, 154] on icon at bounding box center [559, 148] width 11 height 11
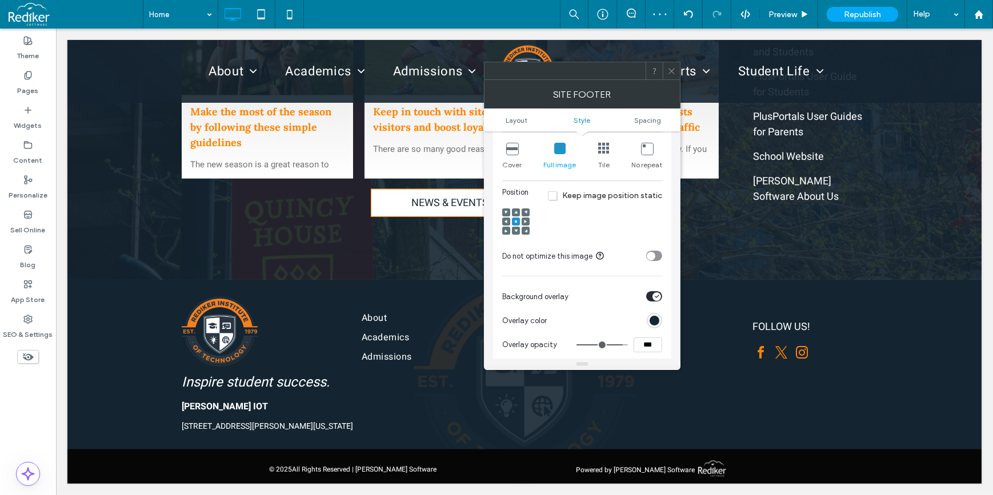
drag, startPoint x: 671, startPoint y: 70, endPoint x: 680, endPoint y: 85, distance: 17.4
click at [671, 70] on icon at bounding box center [671, 71] width 9 height 9
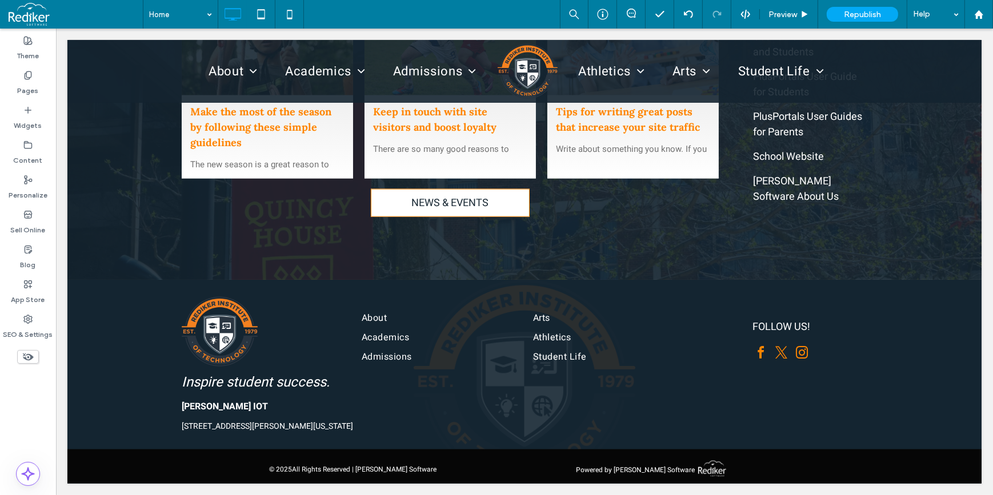
scroll to position [1580, 0]
click at [532, 274] on div "+ Add Section" at bounding box center [523, 280] width 55 height 13
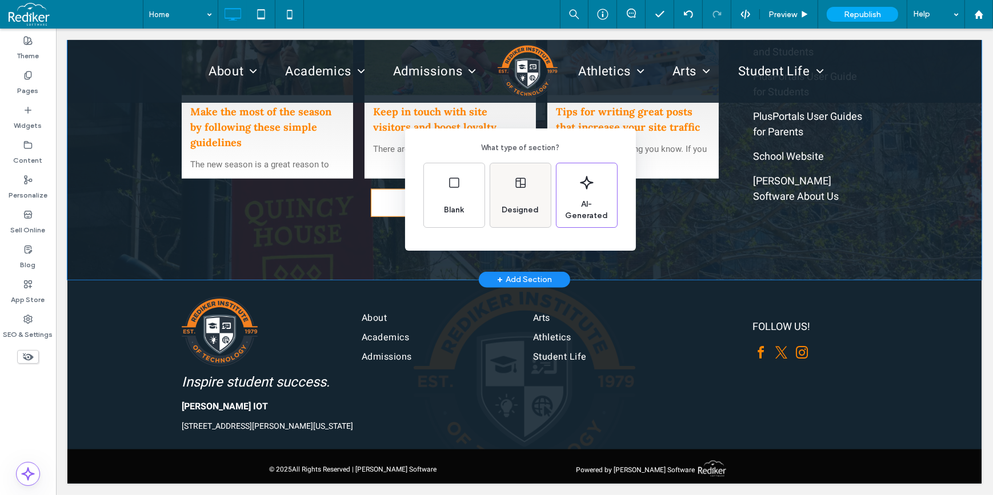
click at [512, 194] on div "Designed" at bounding box center [520, 195] width 61 height 64
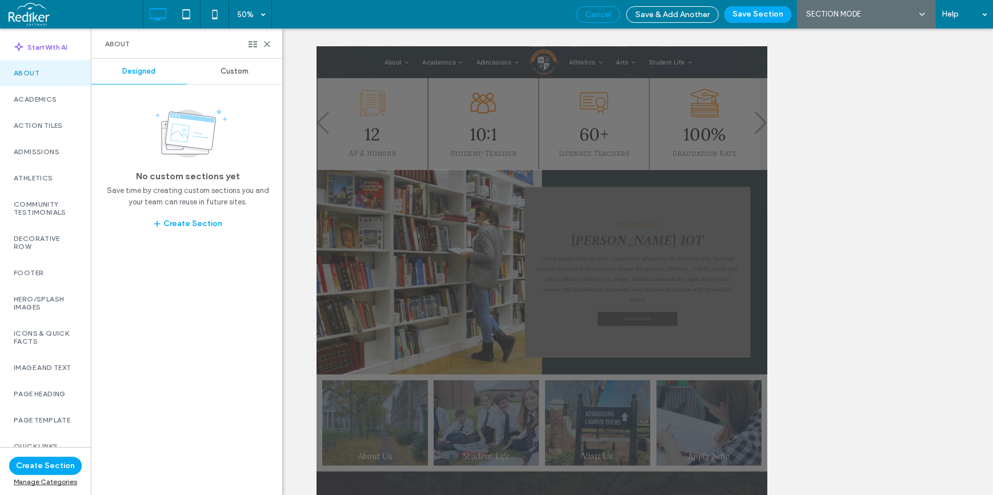
click at [598, 8] on div "Cancel" at bounding box center [598, 14] width 45 height 17
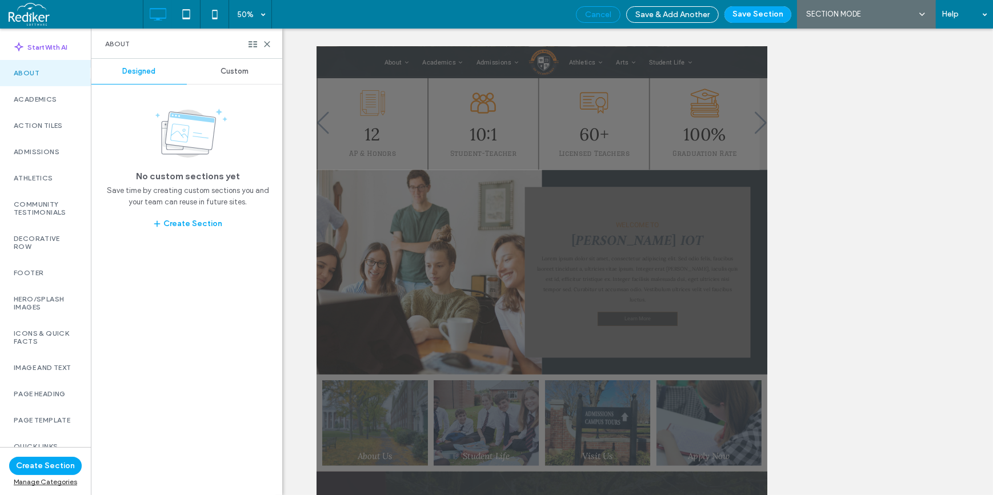
click at [598, 13] on span "Cancel" at bounding box center [598, 15] width 26 height 10
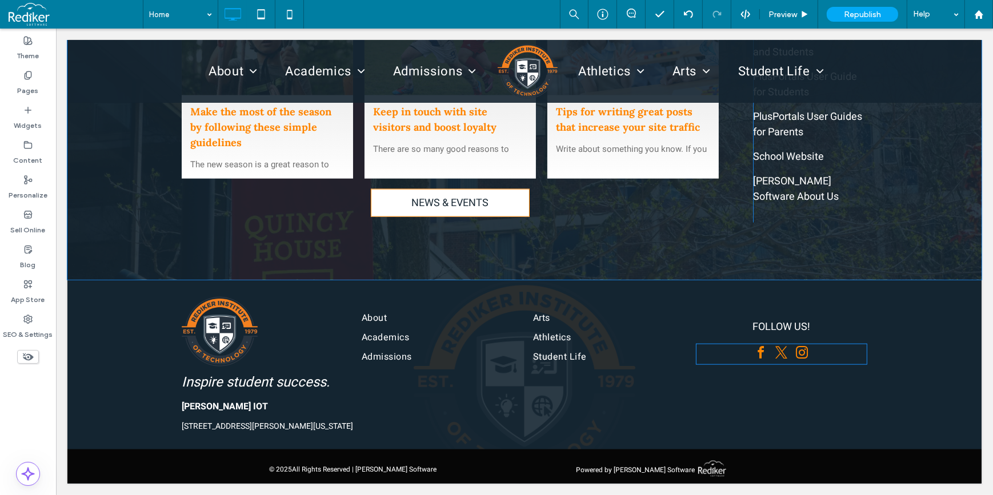
scroll to position [1580, 0]
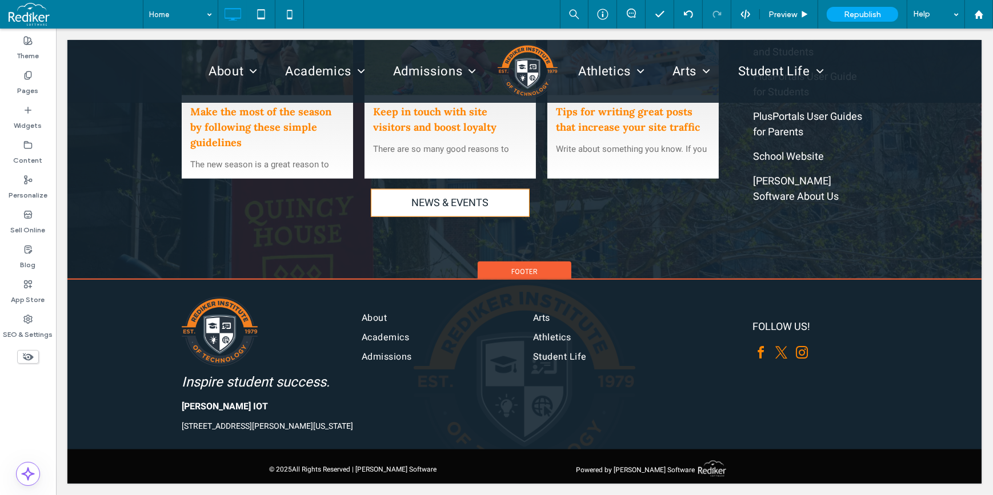
click at [532, 267] on span "Footer" at bounding box center [524, 272] width 26 height 10
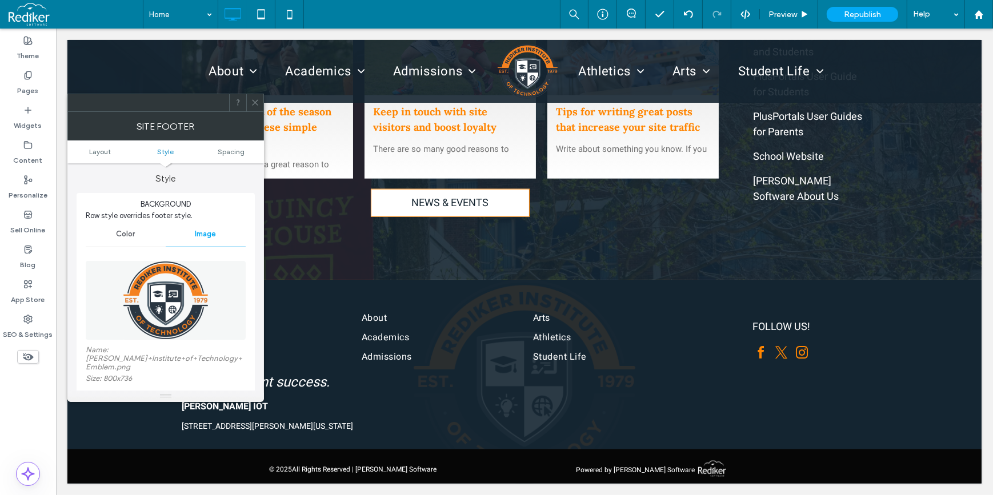
scroll to position [155, 0]
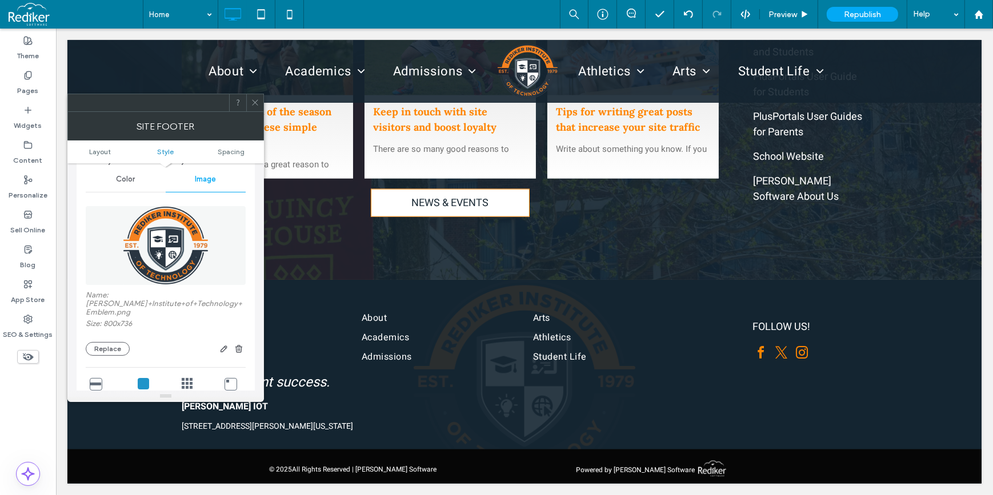
click at [199, 240] on img at bounding box center [166, 245] width 86 height 79
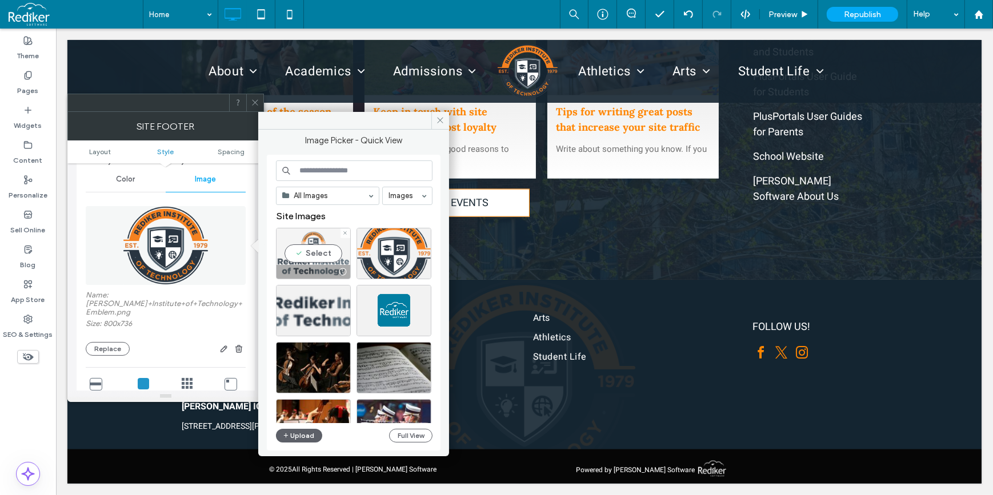
click at [303, 260] on div "Select" at bounding box center [313, 253] width 75 height 51
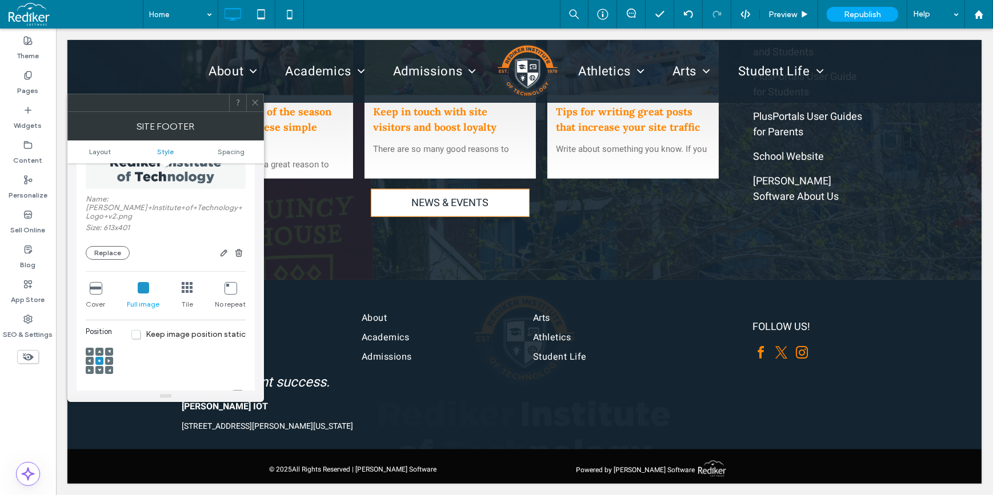
scroll to position [259, 0]
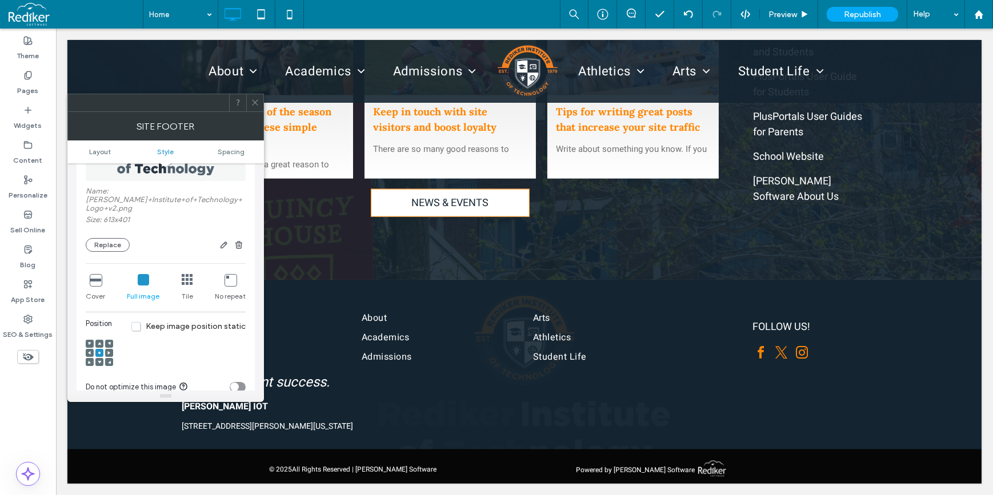
click at [110, 355] on use at bounding box center [108, 352] width 3 height 3
click at [87, 351] on div at bounding box center [90, 353] width 8 height 8
click at [90, 352] on span at bounding box center [89, 353] width 3 height 8
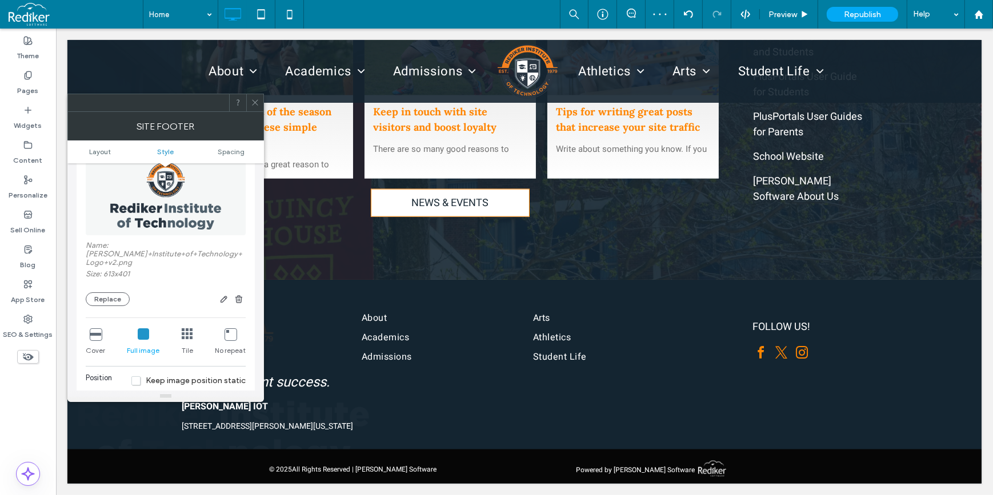
scroll to position [155, 0]
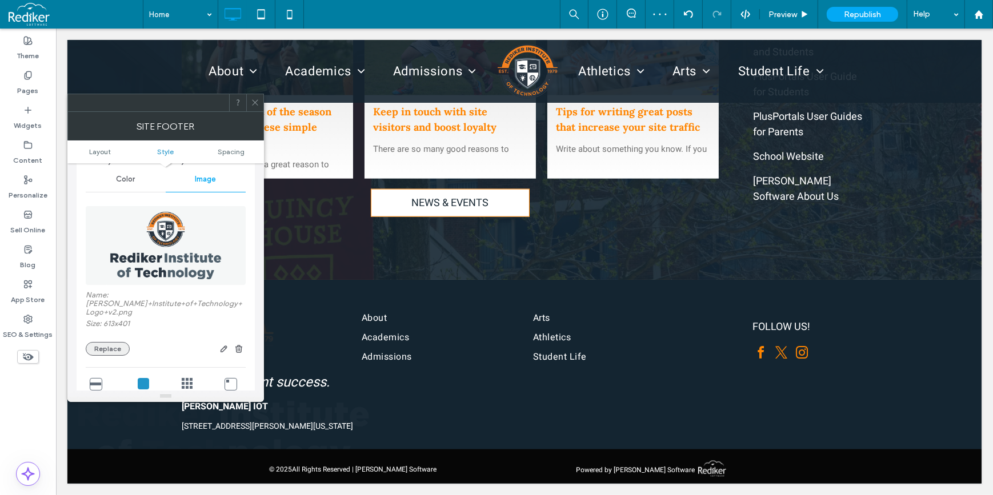
click at [107, 348] on button "Replace" at bounding box center [108, 349] width 44 height 14
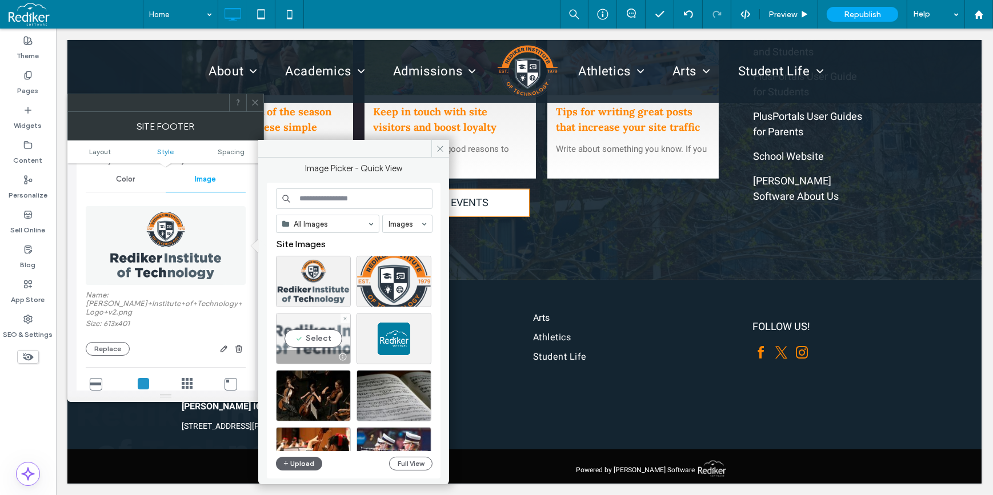
click at [294, 328] on div "Select" at bounding box center [313, 338] width 75 height 51
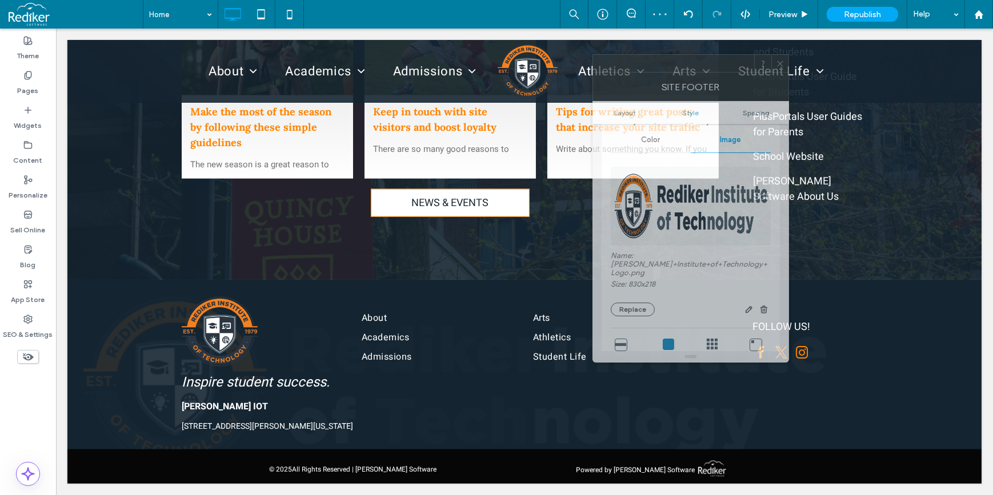
drag, startPoint x: 158, startPoint y: 105, endPoint x: 683, endPoint y: 66, distance: 526.4
click at [683, 66] on div at bounding box center [673, 63] width 161 height 17
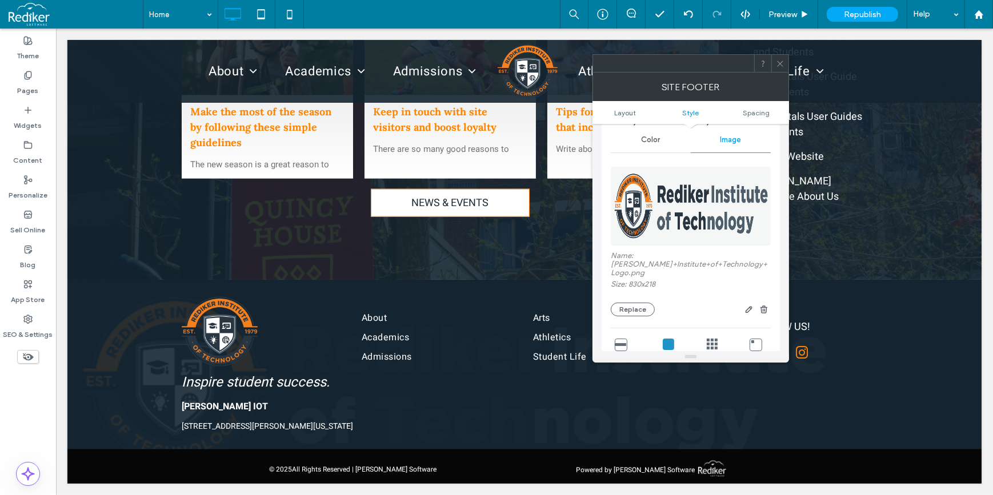
click at [780, 61] on icon at bounding box center [780, 63] width 9 height 9
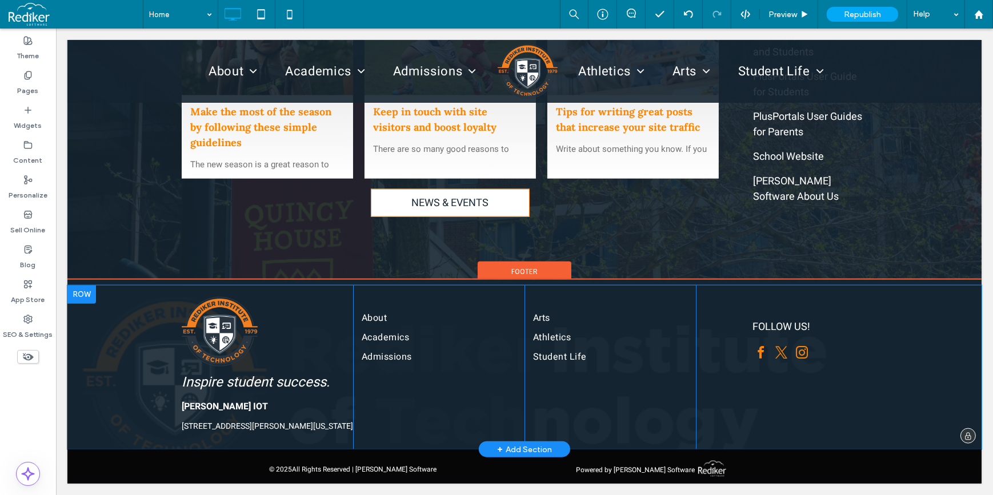
scroll to position [1580, 0]
click at [108, 407] on div "Inspire student success. REDIKER IOT 2 Wilbraham Rd, Hampden, 01036, Hampden, M…" at bounding box center [524, 368] width 914 height 165
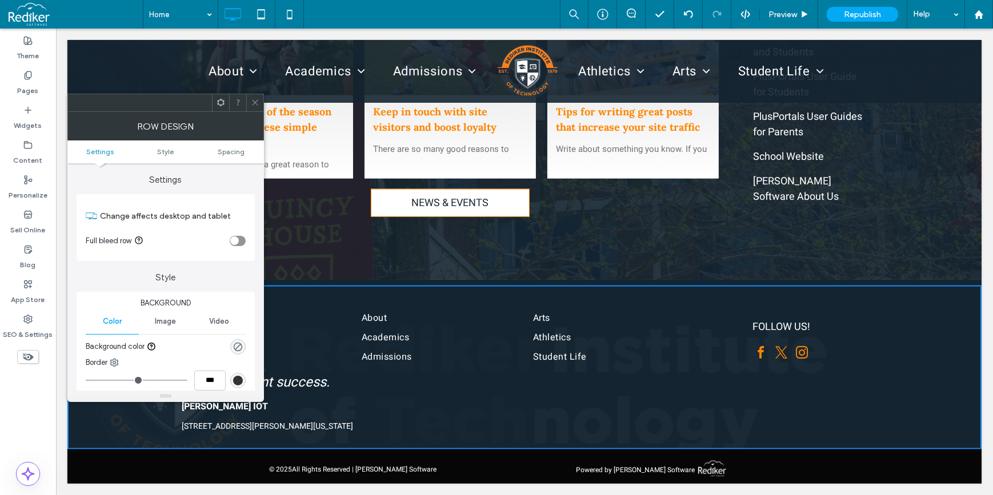
click at [254, 105] on icon at bounding box center [255, 102] width 9 height 9
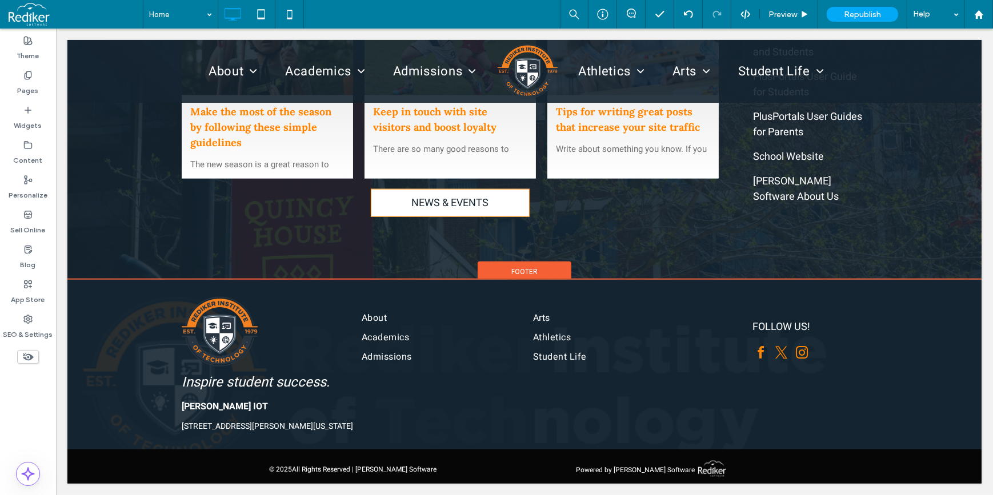
click at [520, 267] on span "Footer" at bounding box center [524, 272] width 26 height 10
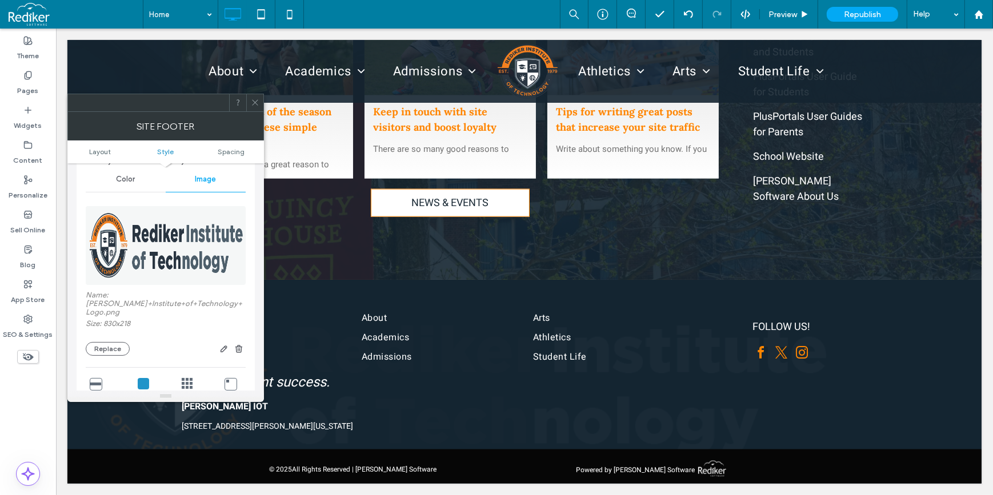
scroll to position [207, 0]
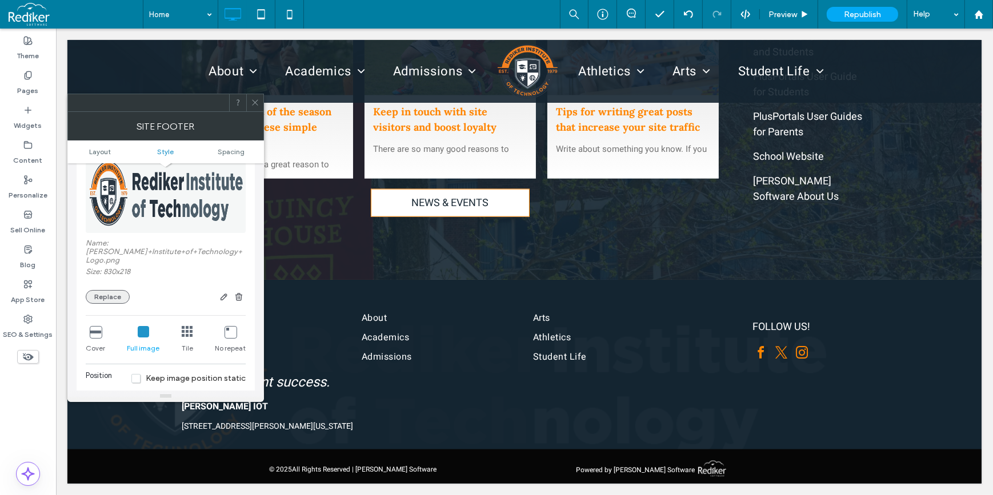
click at [115, 290] on button "Replace" at bounding box center [108, 297] width 44 height 14
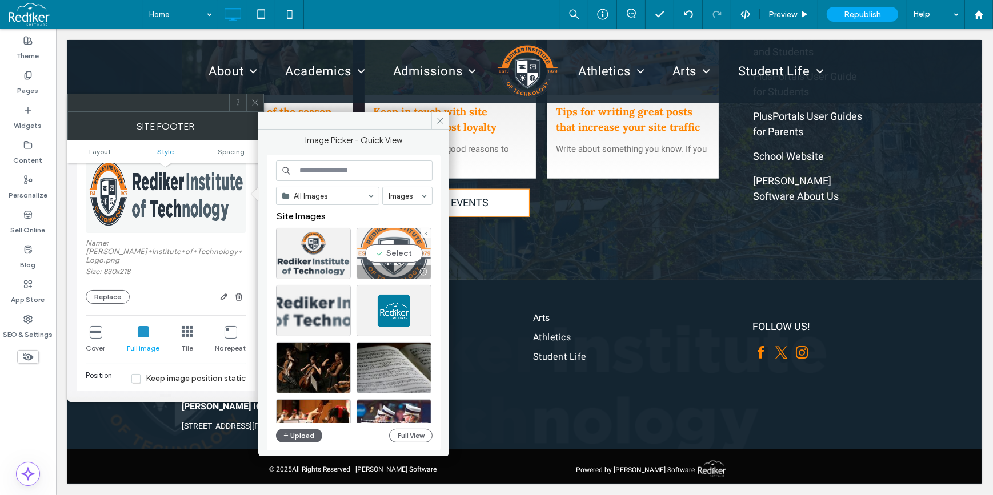
click at [382, 251] on div "Select" at bounding box center [393, 253] width 75 height 51
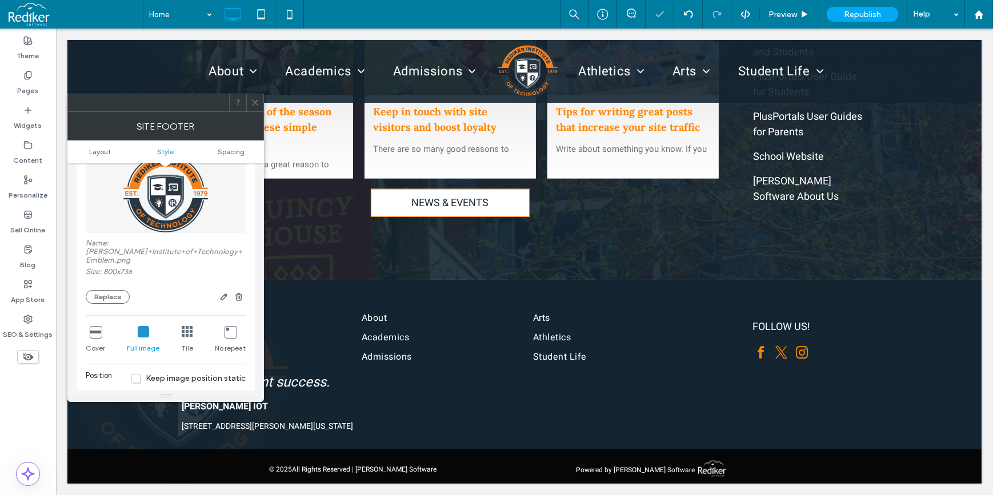
click at [95, 335] on icon at bounding box center [95, 331] width 11 height 11
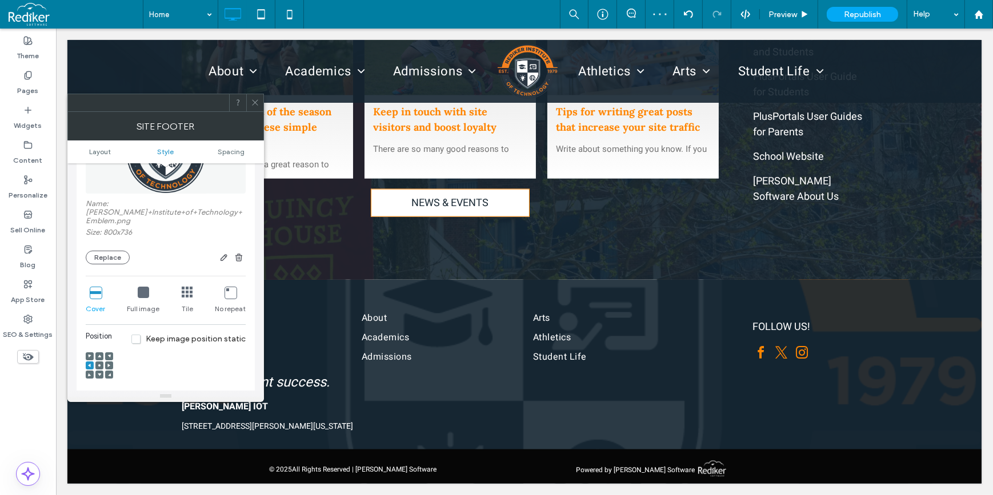
scroll to position [311, 0]
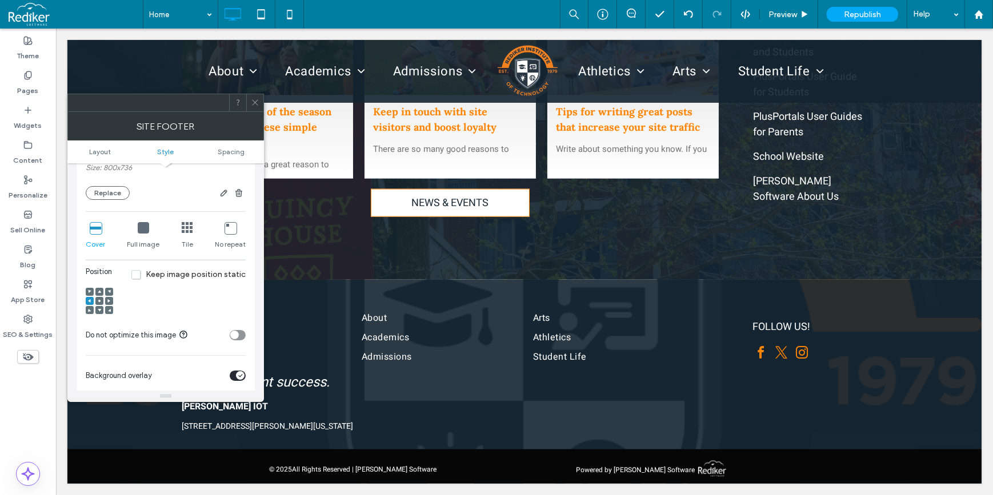
click at [101, 303] on icon at bounding box center [99, 300] width 3 height 3
click at [108, 303] on use at bounding box center [108, 300] width 3 height 3
click at [101, 304] on div at bounding box center [99, 301] width 8 height 8
click at [252, 102] on icon at bounding box center [255, 102] width 9 height 9
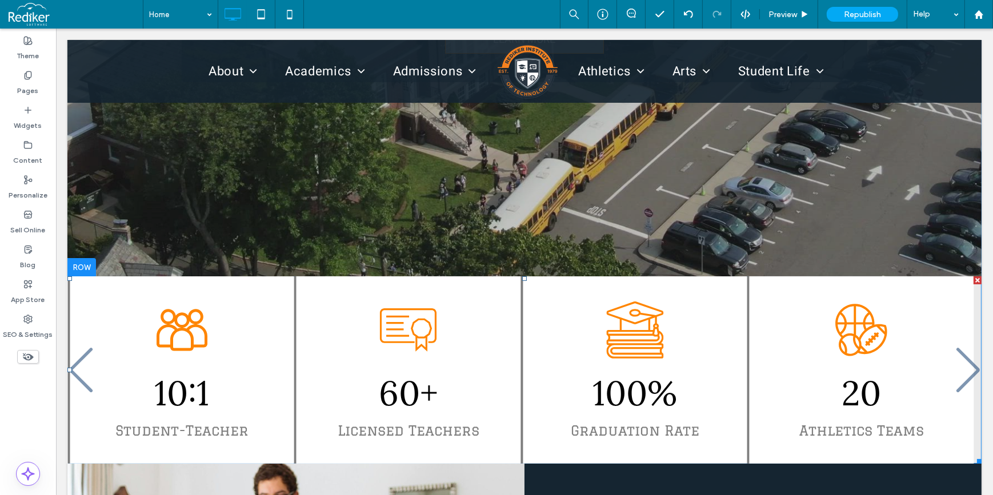
scroll to position [363, 0]
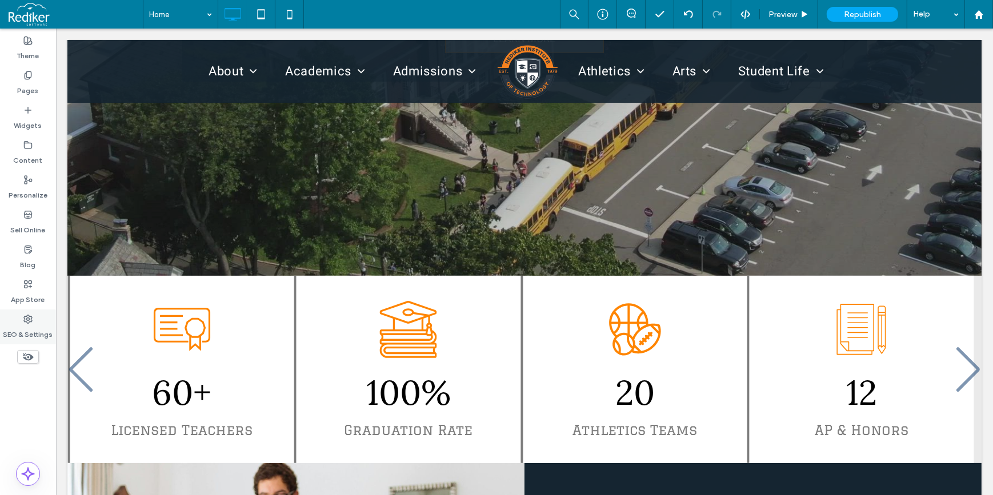
click at [24, 334] on label "SEO & Settings" at bounding box center [28, 332] width 50 height 16
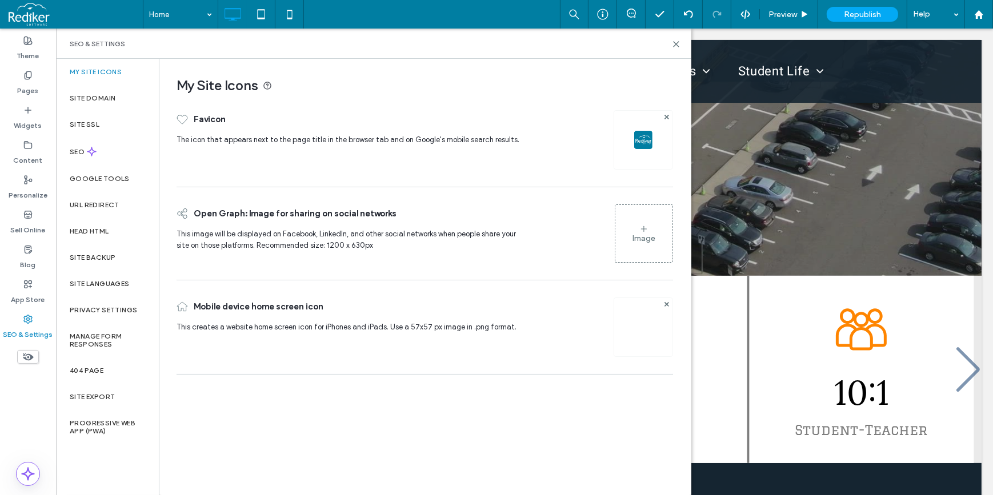
click at [651, 319] on img at bounding box center [643, 343] width 58 height 78
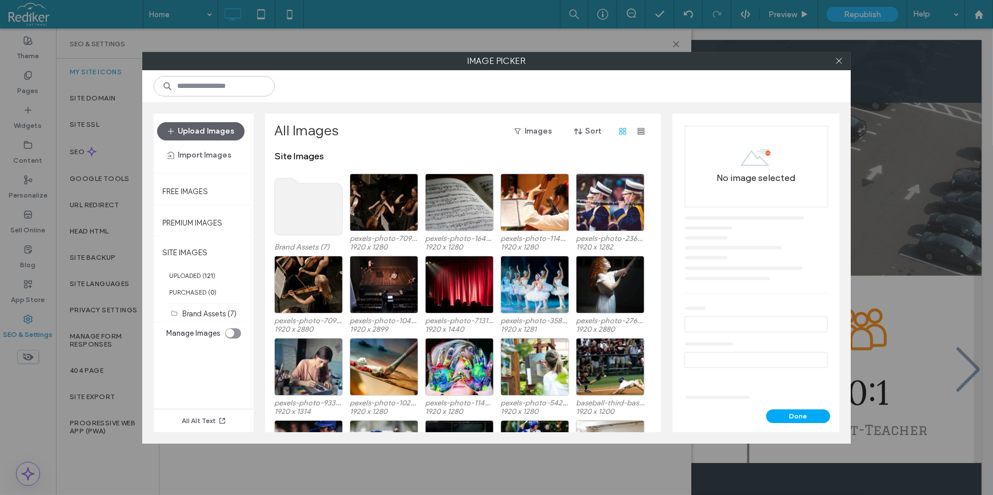
click at [303, 212] on use at bounding box center [309, 206] width 68 height 57
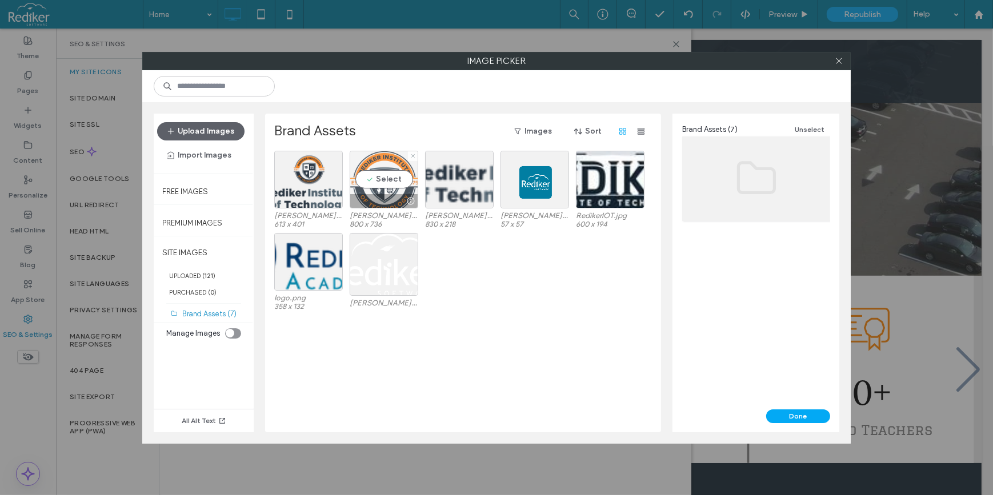
click at [374, 173] on div "Select" at bounding box center [384, 180] width 69 height 58
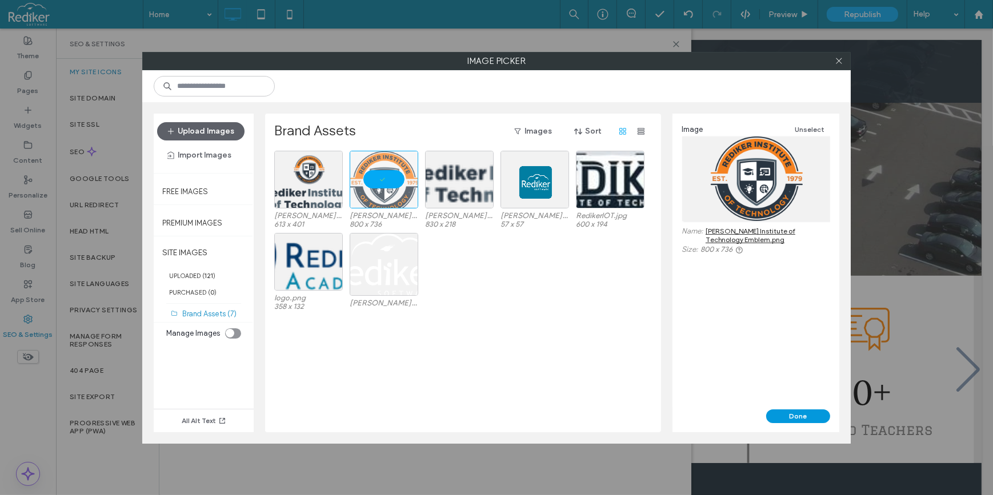
click at [797, 412] on button "Done" at bounding box center [798, 417] width 64 height 14
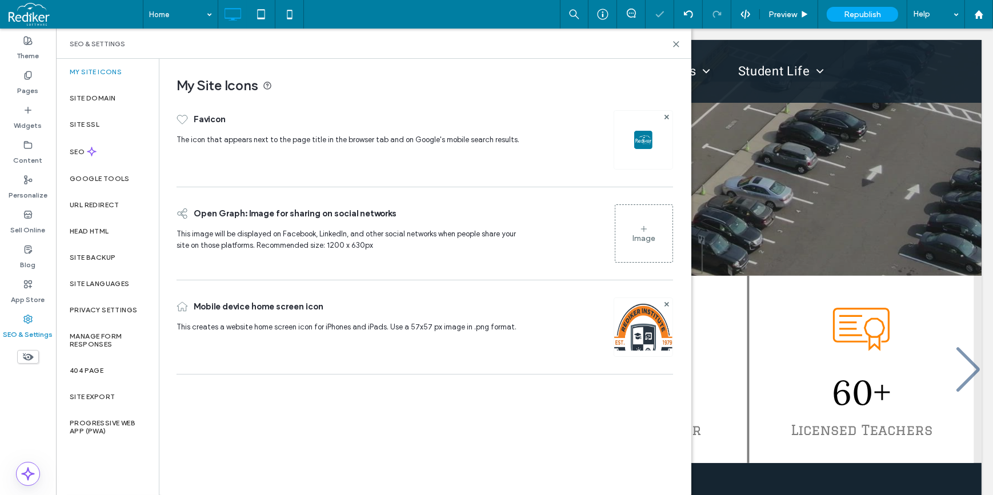
click at [645, 137] on img at bounding box center [643, 140] width 18 height 18
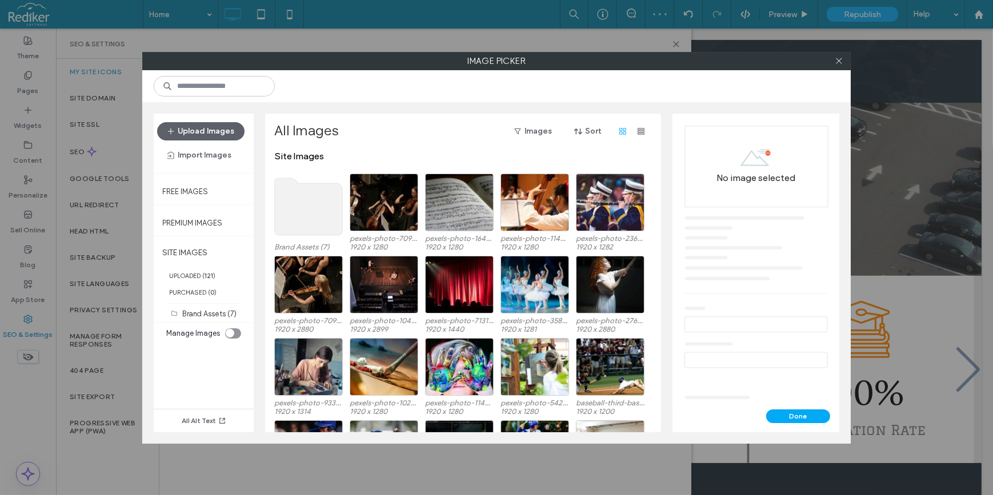
click at [299, 215] on use at bounding box center [309, 206] width 68 height 57
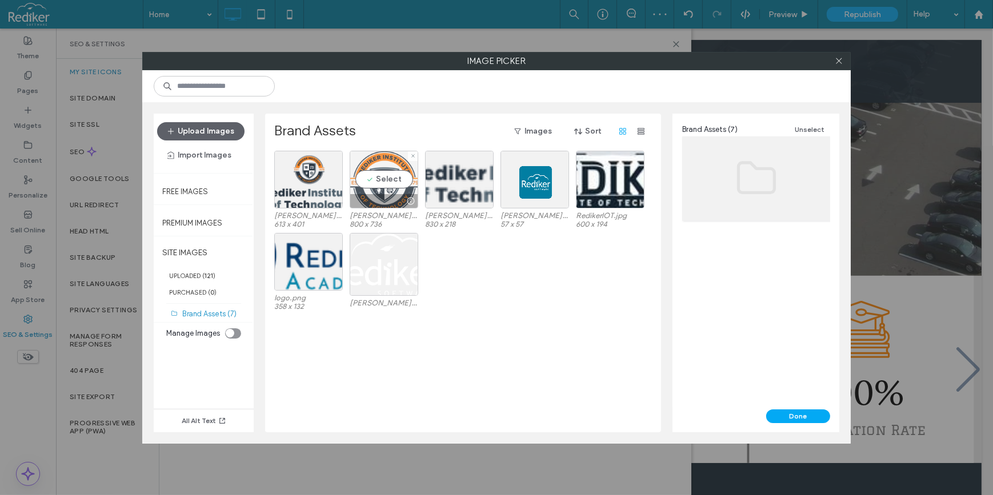
click at [367, 177] on div "Select" at bounding box center [384, 180] width 69 height 58
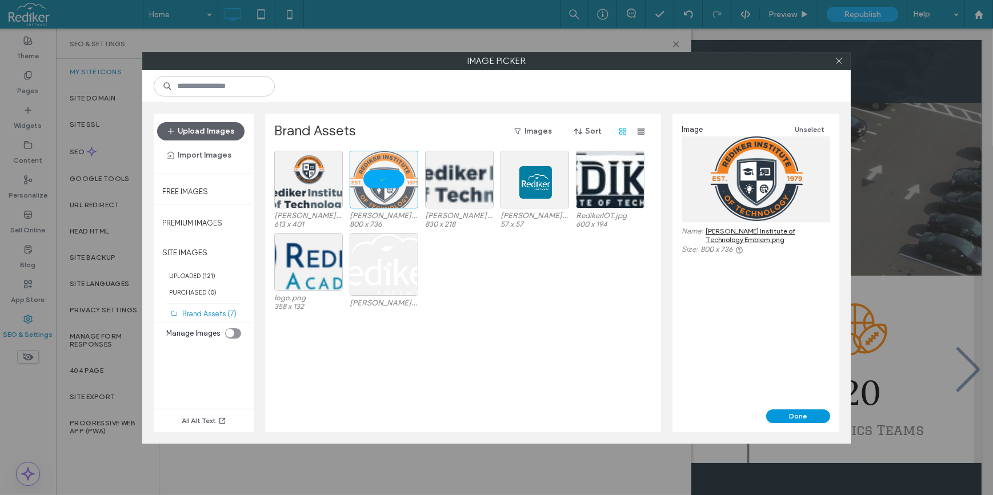
click at [779, 413] on button "Done" at bounding box center [798, 417] width 64 height 14
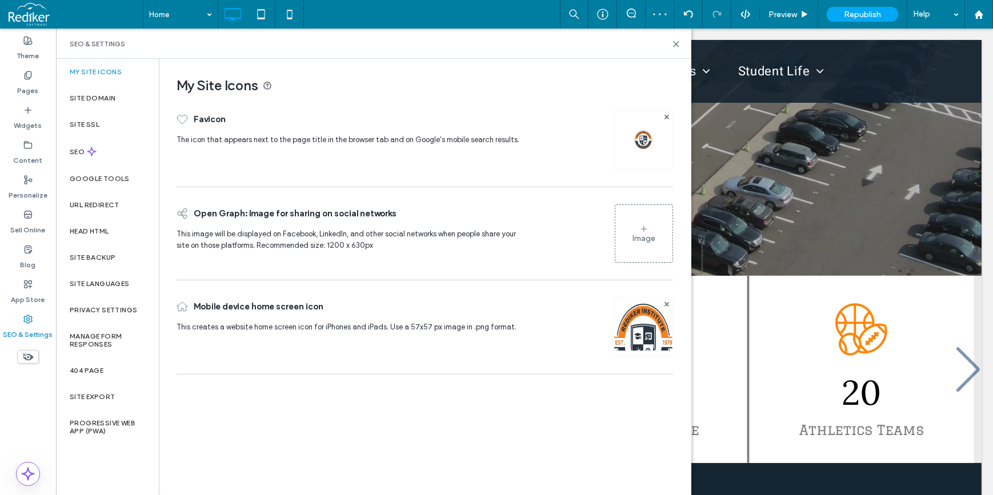
click at [648, 235] on div "Image" at bounding box center [643, 239] width 23 height 10
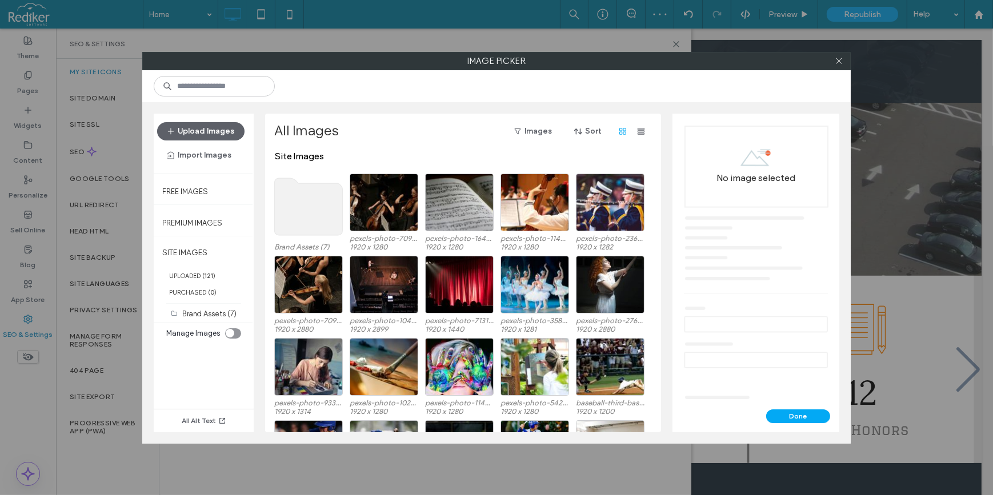
click at [303, 211] on use at bounding box center [309, 206] width 68 height 57
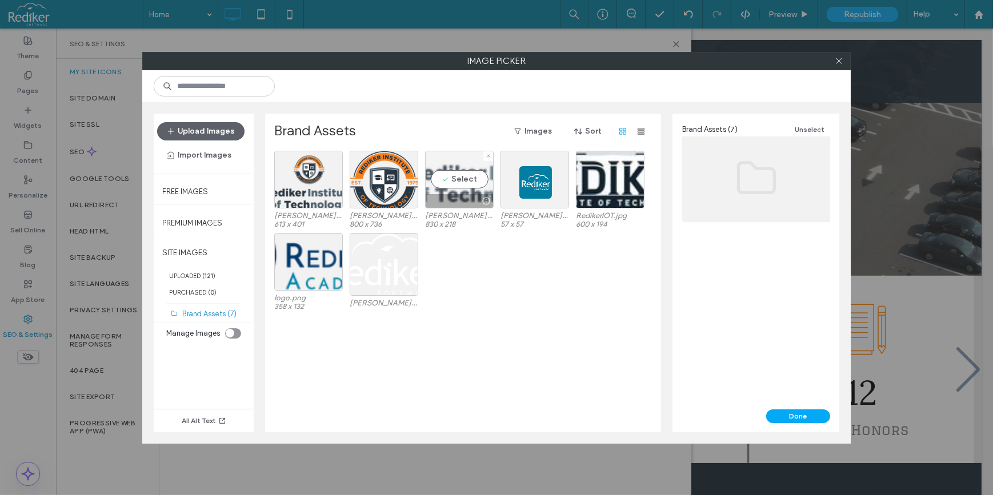
click at [445, 167] on div "Select" at bounding box center [459, 180] width 69 height 58
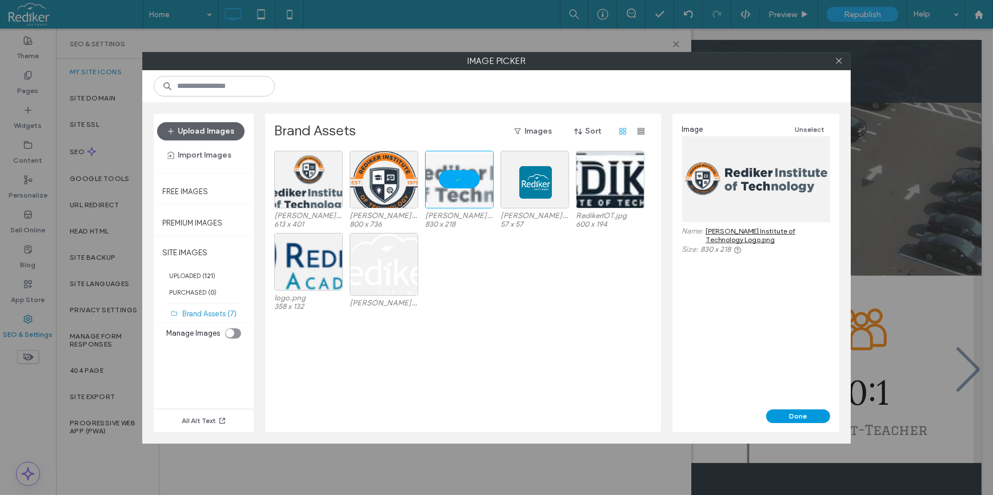
click at [808, 420] on button "Done" at bounding box center [798, 417] width 64 height 14
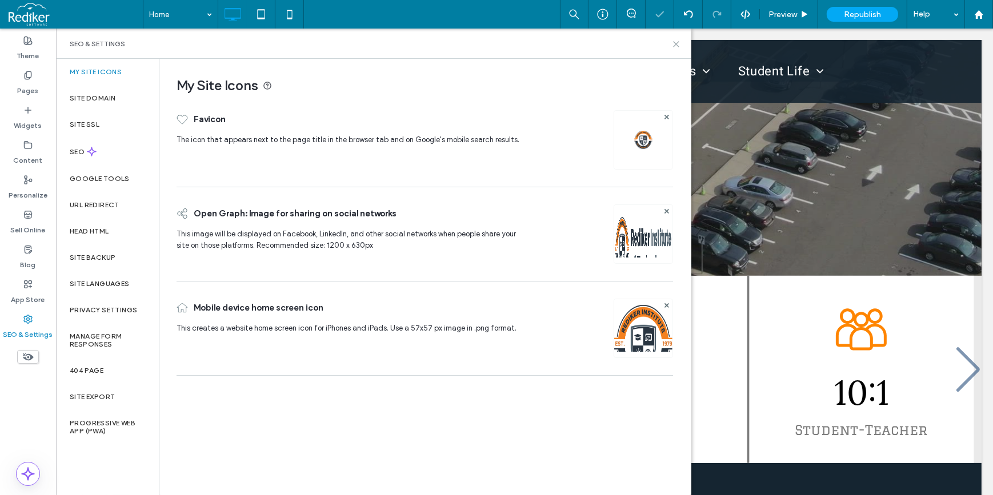
click at [673, 46] on use at bounding box center [675, 44] width 5 height 5
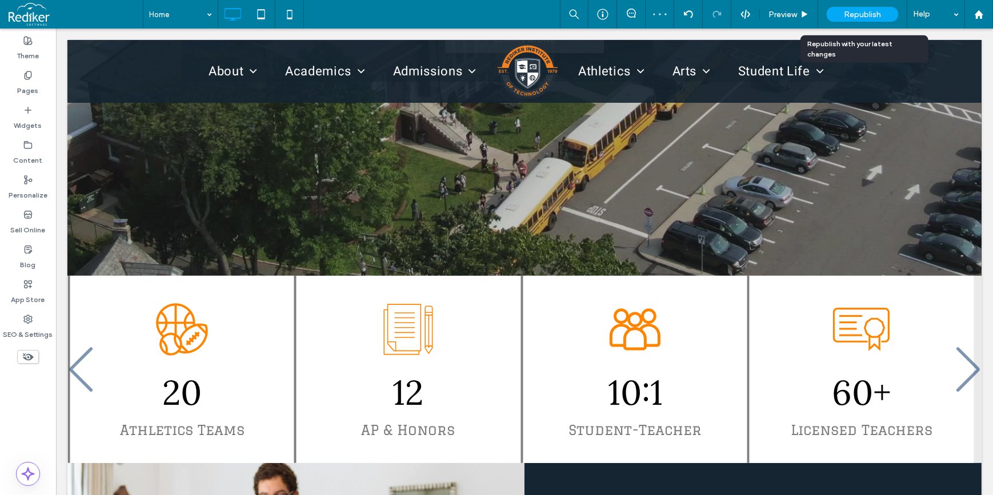
click at [865, 14] on span "Republish" at bounding box center [862, 15] width 37 height 10
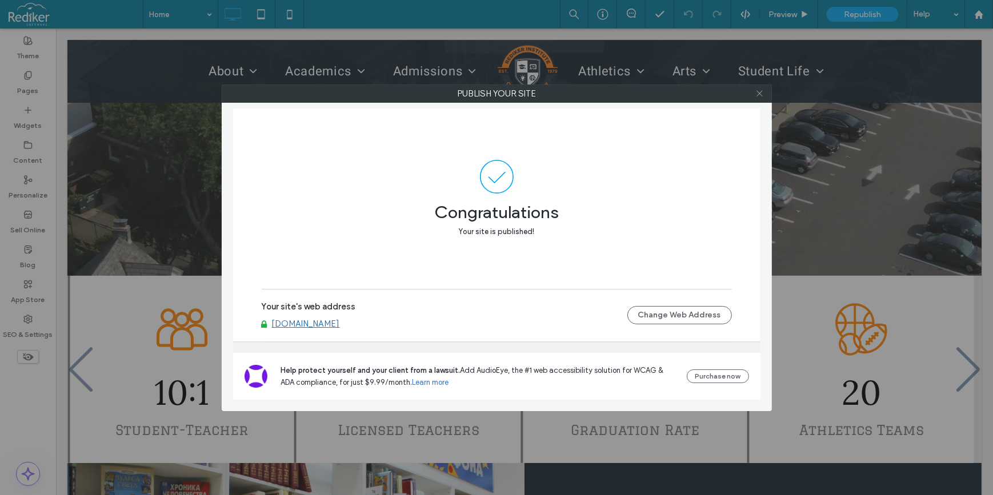
click at [763, 91] on icon at bounding box center [759, 93] width 9 height 9
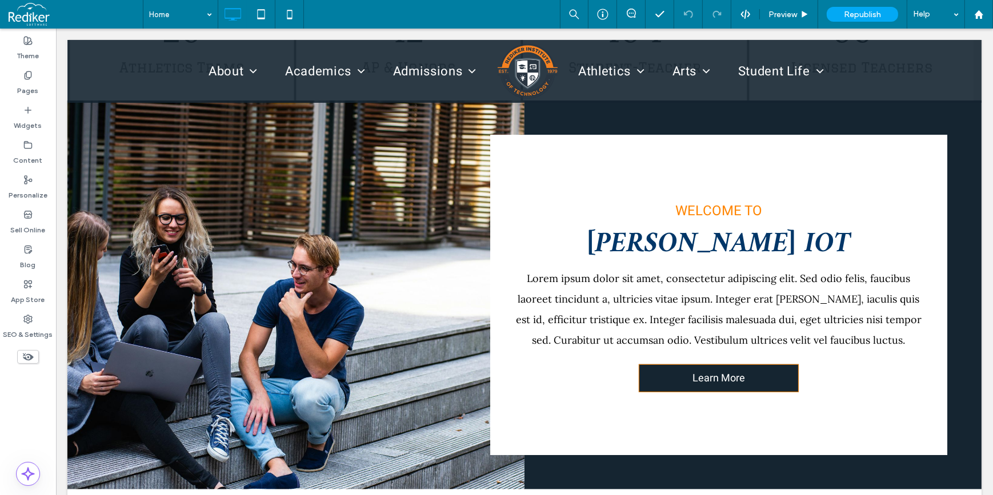
scroll to position [727, 0]
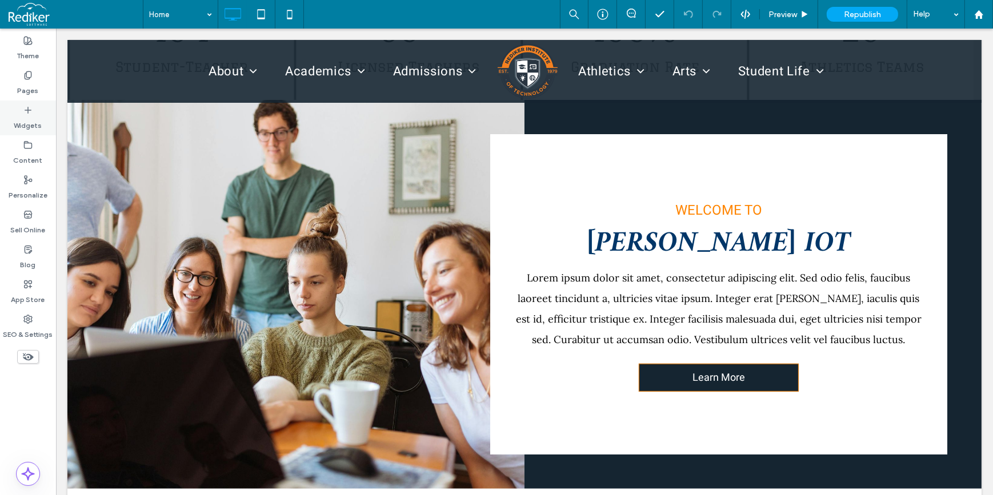
click at [39, 125] on label "Widgets" at bounding box center [28, 123] width 28 height 16
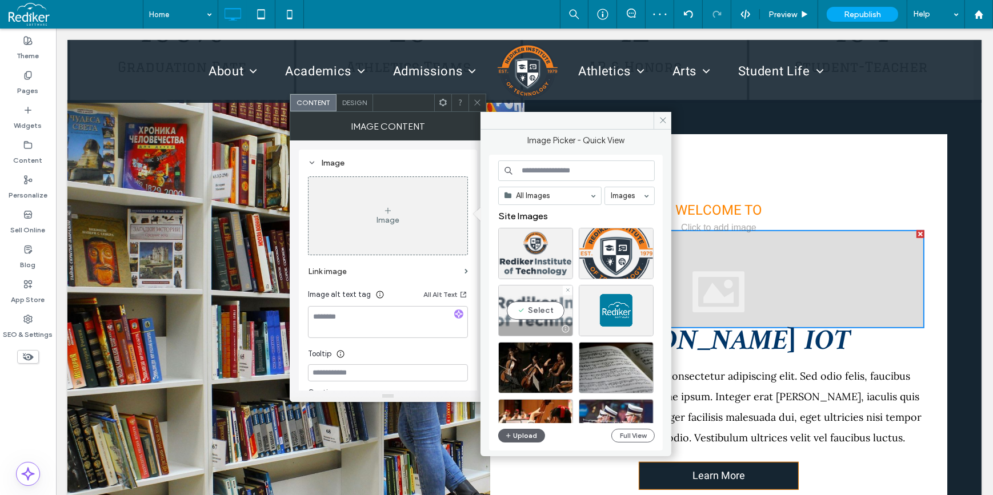
click at [522, 306] on div "Select" at bounding box center [535, 310] width 75 height 51
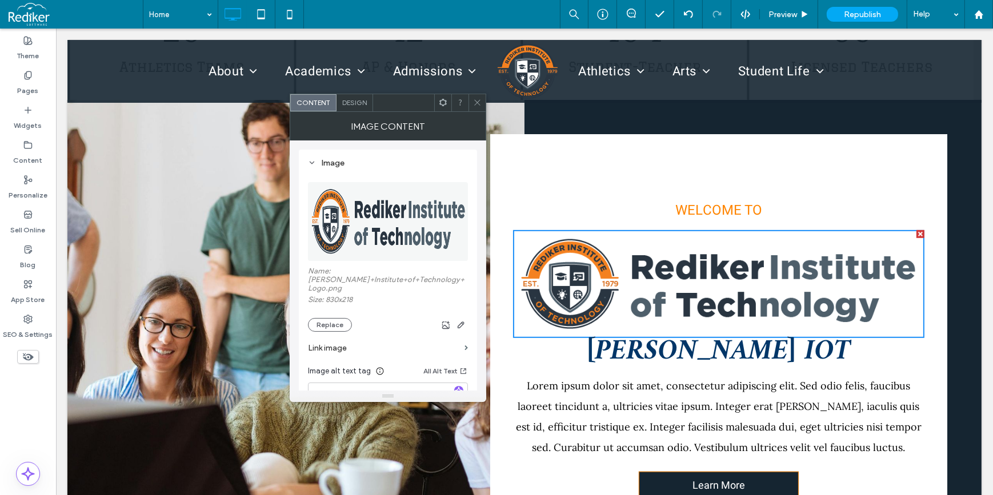
click at [470, 102] on div at bounding box center [476, 102] width 17 height 17
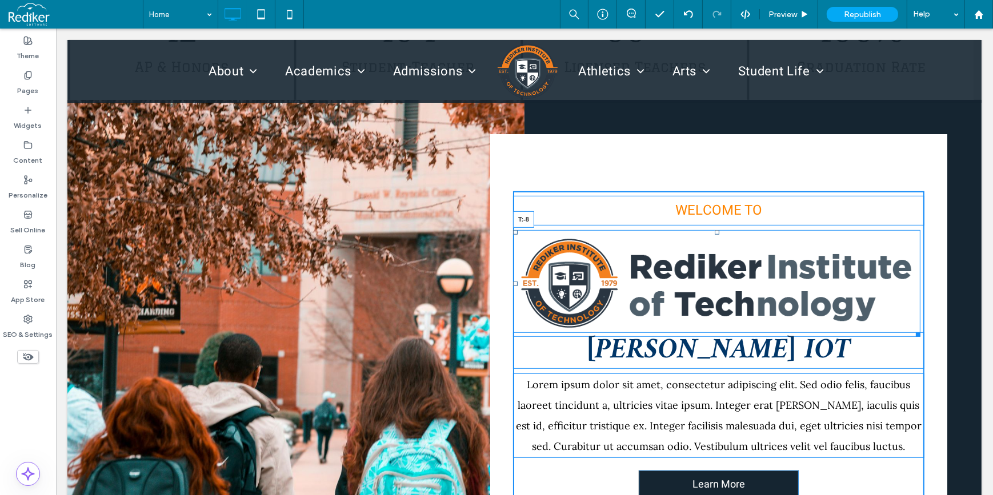
drag, startPoint x: 711, startPoint y: 231, endPoint x: 776, endPoint y: 241, distance: 65.4
click at [713, 196] on div "WELCOME TO T:-8 REDIKER IOT Lorem ipsum dolor sit amet, consectetur adipiscing …" at bounding box center [717, 347] width 411 height 313
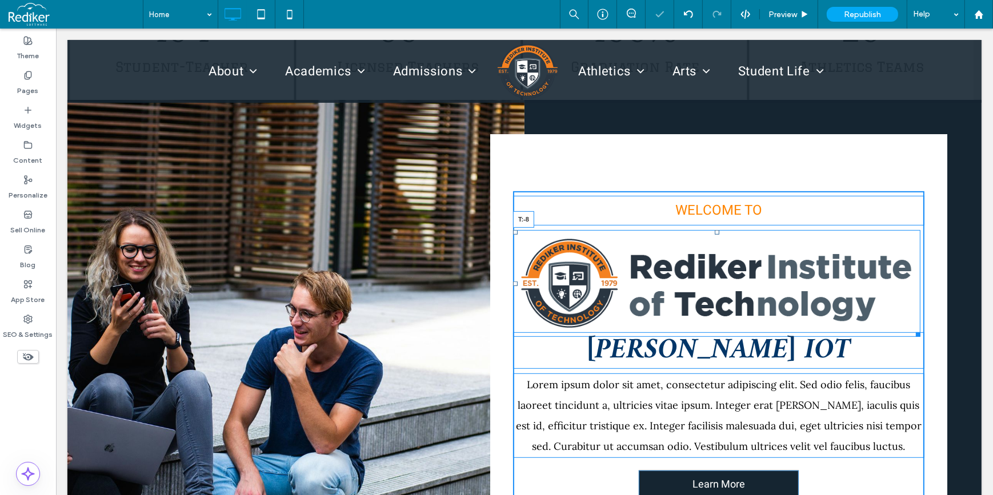
drag, startPoint x: 713, startPoint y: 231, endPoint x: 716, endPoint y: 205, distance: 26.4
click at [716, 205] on div "WELCOME TO T:-8 REDIKER IOT Lorem ipsum dolor sit amet, consectetur adipiscing …" at bounding box center [717, 347] width 411 height 313
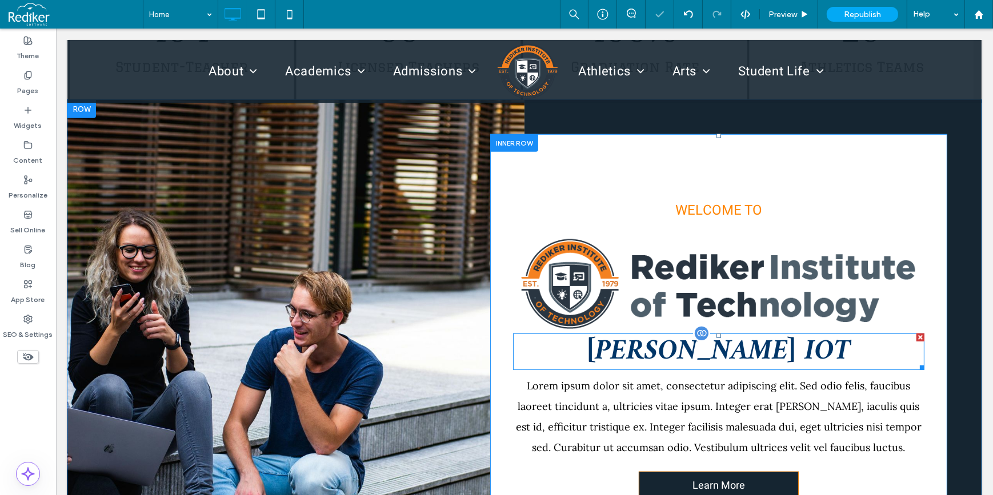
click at [916, 338] on div at bounding box center [920, 338] width 8 height 8
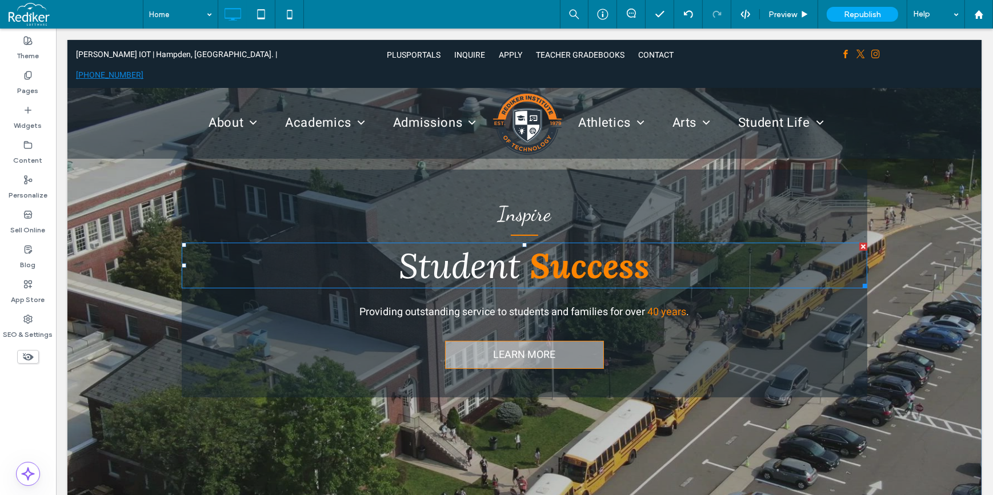
scroll to position [0, 0]
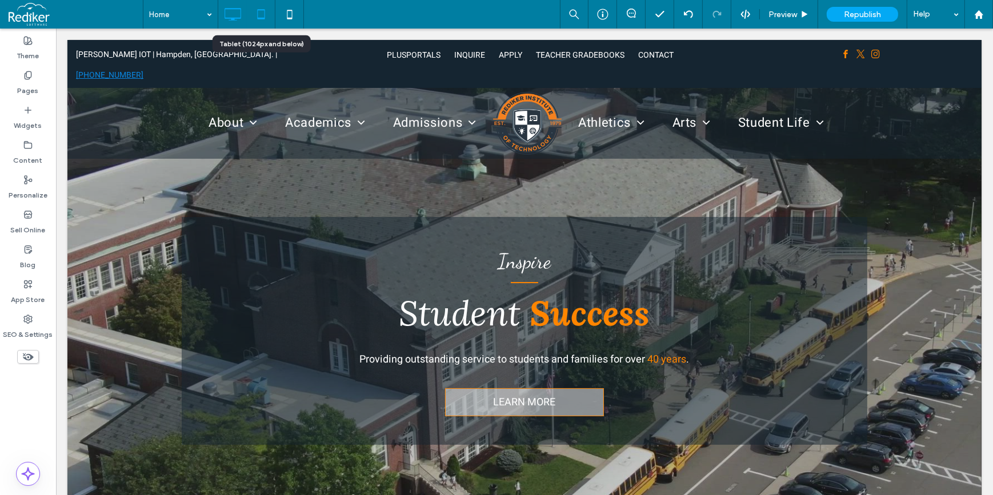
click at [262, 14] on icon at bounding box center [261, 14] width 23 height 23
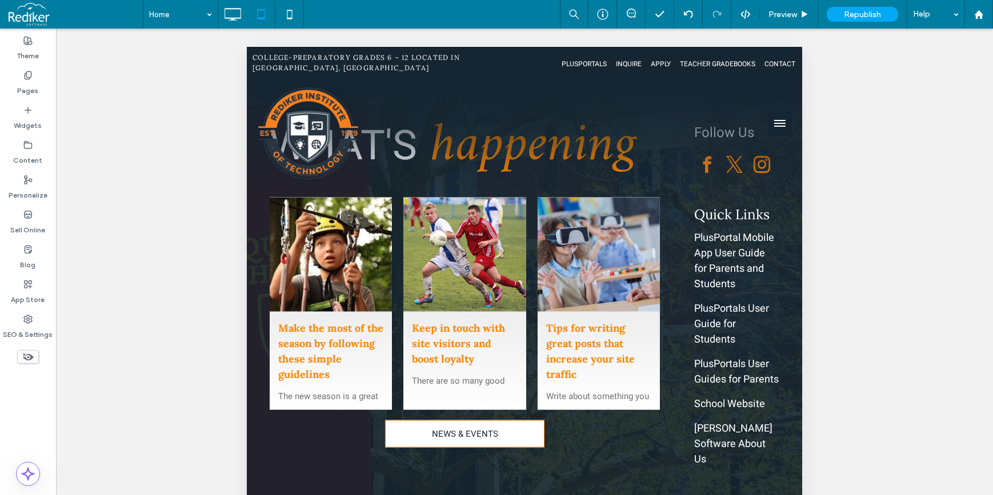
scroll to position [300, 0]
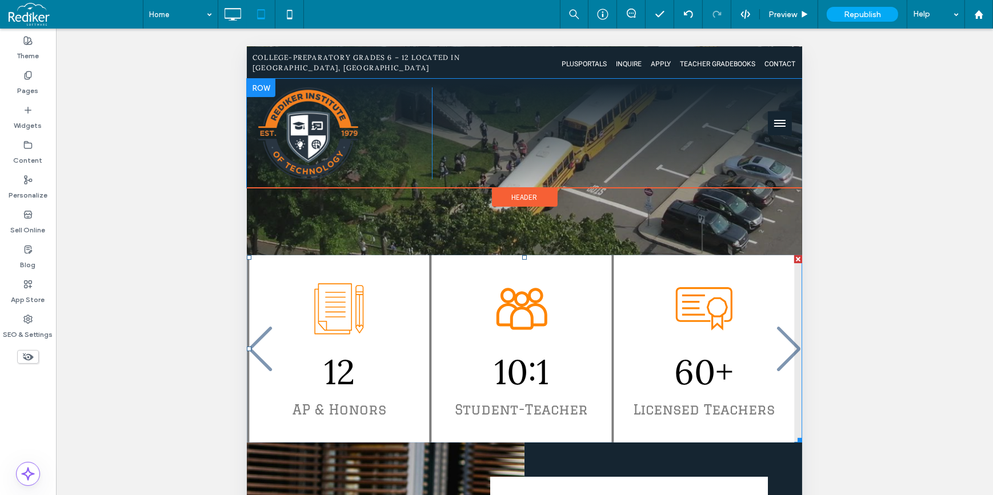
scroll to position [207, 0]
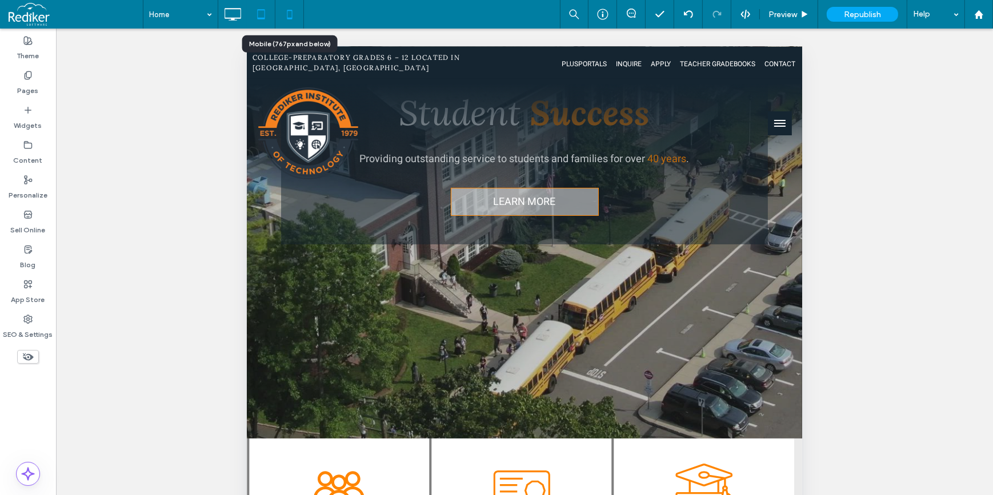
click at [282, 16] on icon at bounding box center [289, 14] width 23 height 23
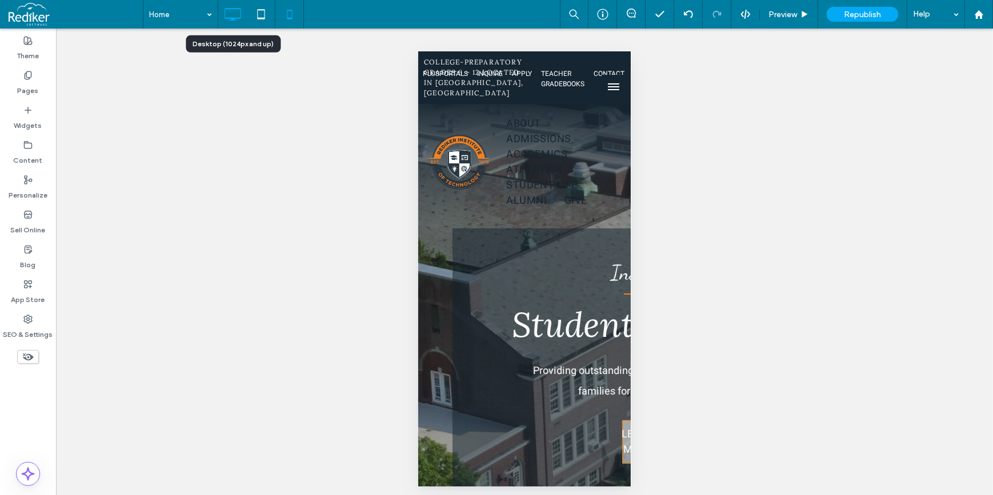
click at [225, 10] on use at bounding box center [233, 14] width 17 height 13
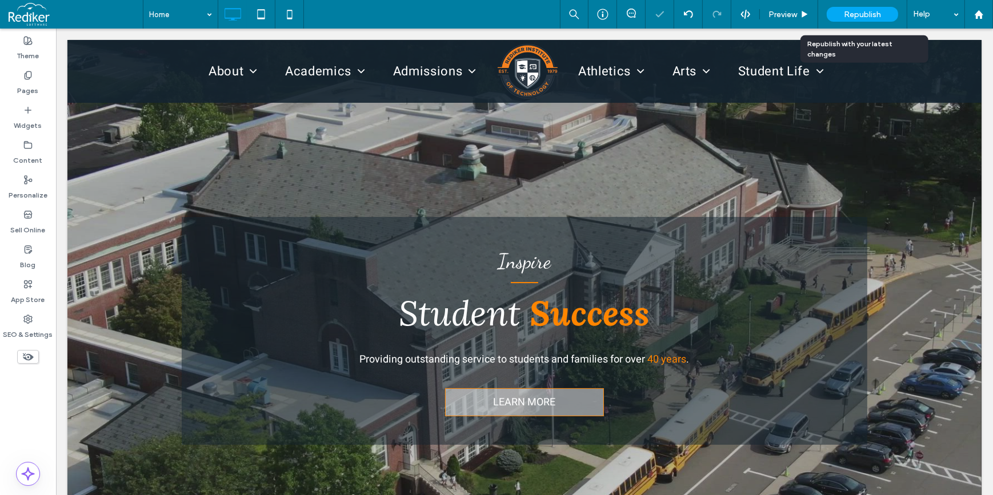
click at [864, 11] on span "Republish" at bounding box center [862, 15] width 37 height 10
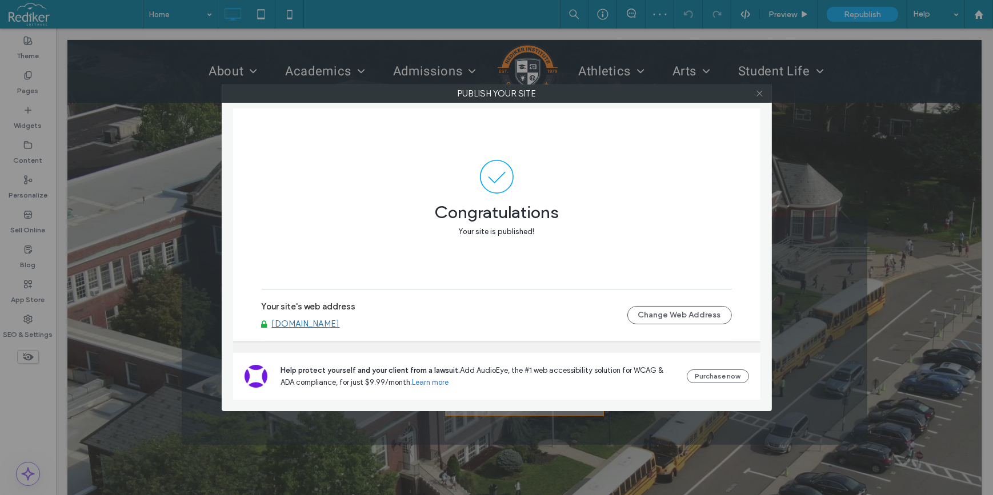
click at [761, 93] on icon at bounding box center [759, 93] width 9 height 9
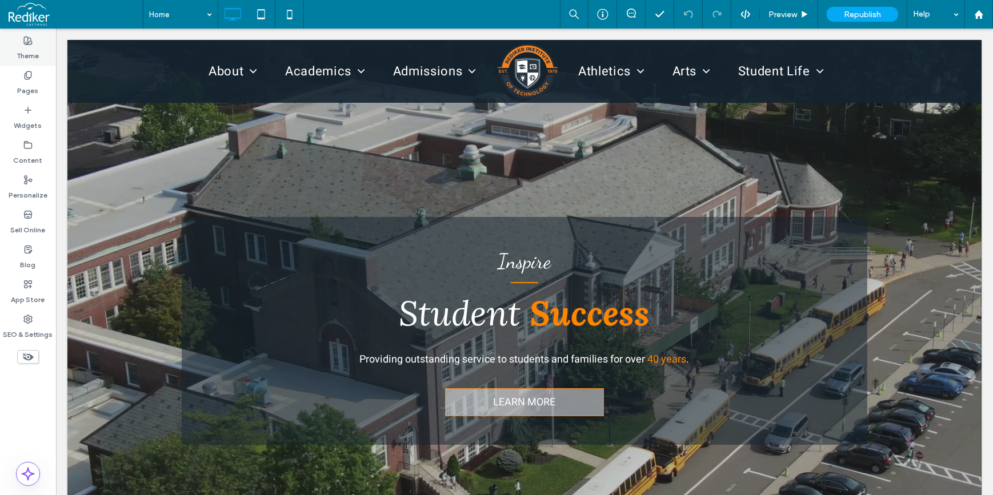
click at [10, 44] on div "Theme" at bounding box center [28, 48] width 56 height 35
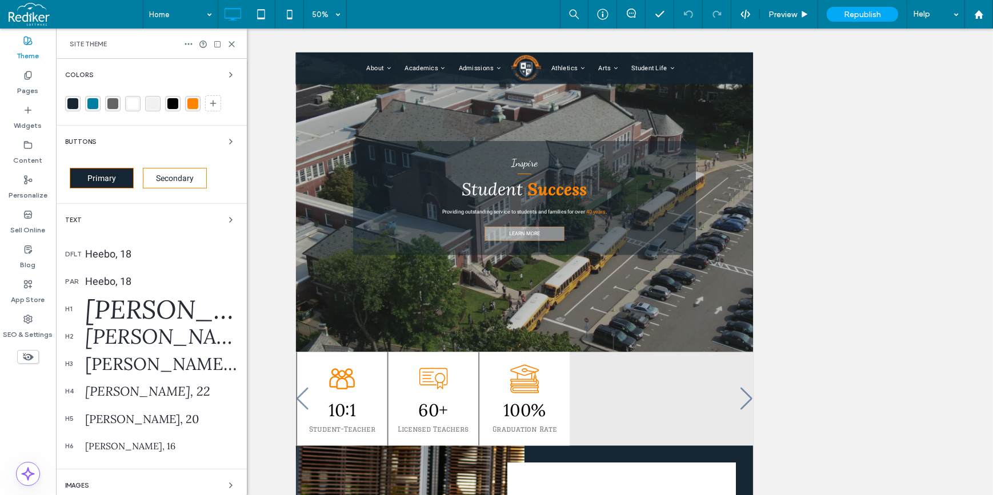
click at [74, 102] on div "rgba(21, 37, 49, 1)" at bounding box center [72, 103] width 11 height 11
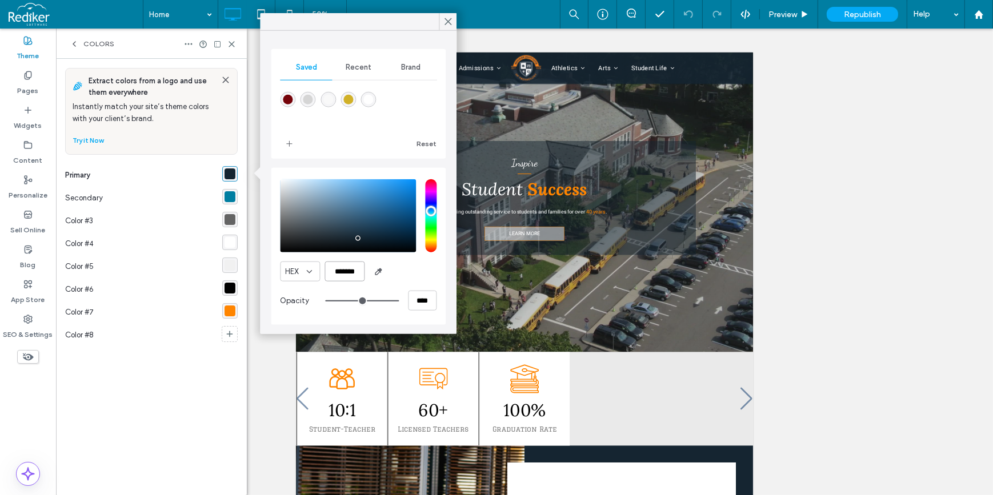
drag, startPoint x: 333, startPoint y: 271, endPoint x: 363, endPoint y: 271, distance: 30.3
click at [363, 271] on input "*******" at bounding box center [344, 272] width 40 height 20
click at [229, 311] on div "rgba(255, 133, 0, 1)" at bounding box center [229, 311] width 11 height 11
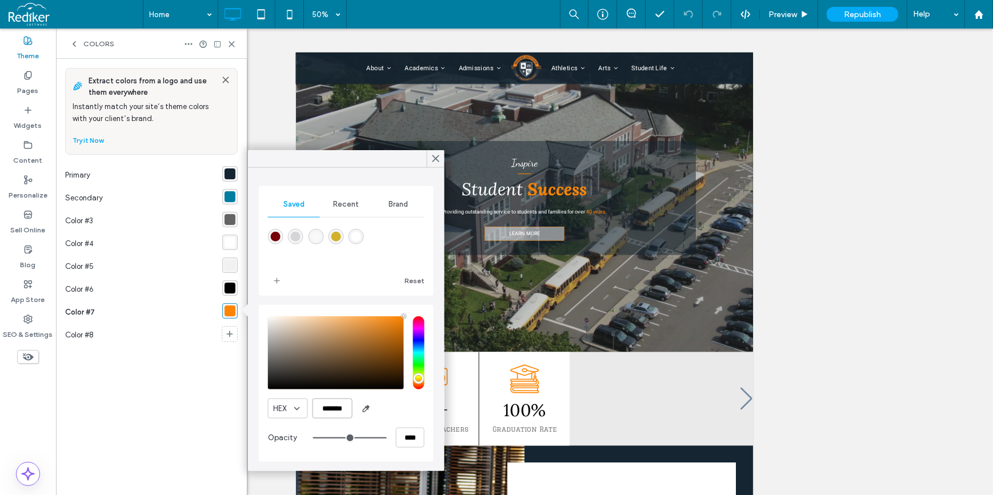
drag, startPoint x: 316, startPoint y: 407, endPoint x: 377, endPoint y: 416, distance: 61.3
click at [377, 416] on div "HEX *******" at bounding box center [346, 409] width 157 height 20
click at [231, 44] on use at bounding box center [231, 44] width 5 height 5
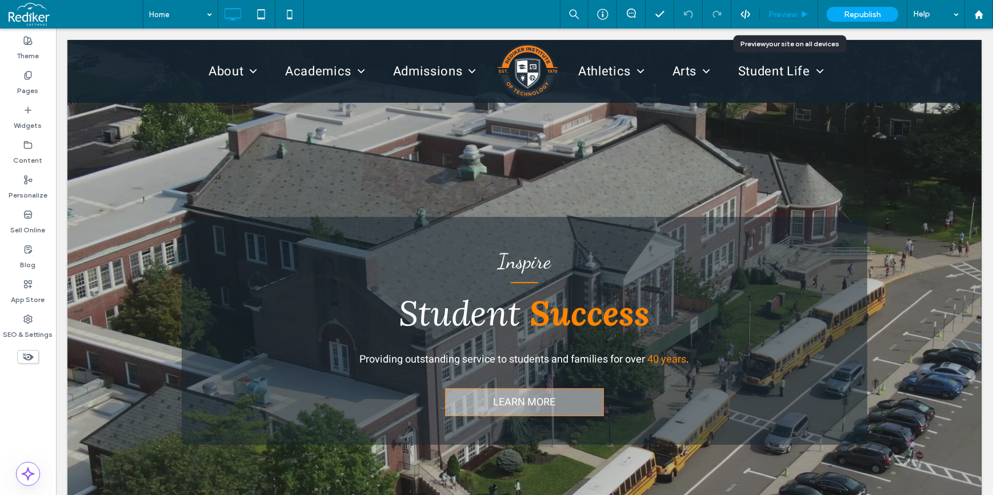
click at [785, 20] on div "Preview" at bounding box center [789, 14] width 58 height 29
click at [793, 13] on span "Preview" at bounding box center [782, 15] width 29 height 10
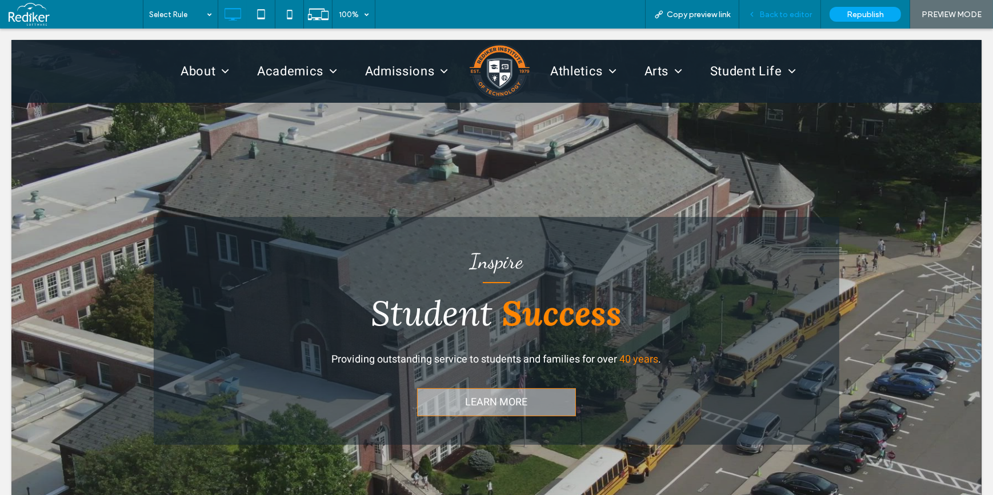
click at [777, 10] on span "Back to editor" at bounding box center [785, 15] width 53 height 10
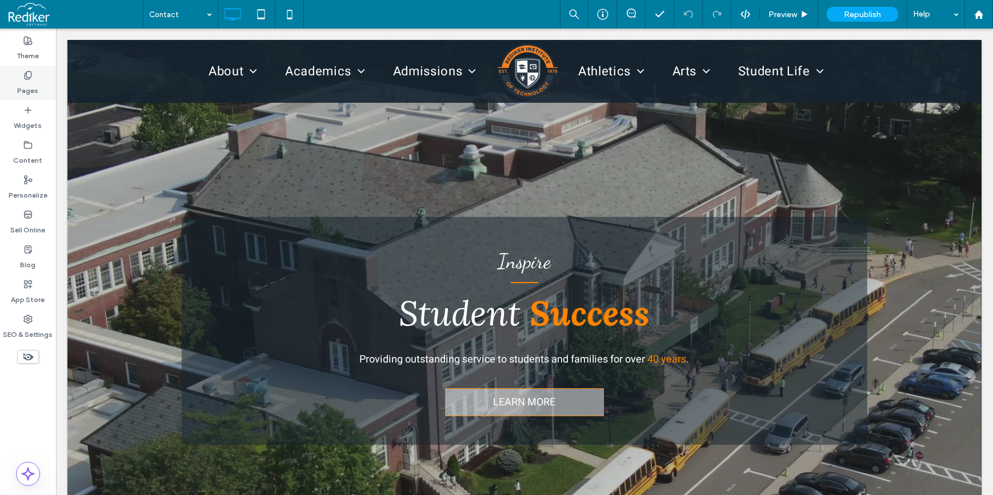
click at [45, 77] on div "Pages" at bounding box center [28, 83] width 56 height 35
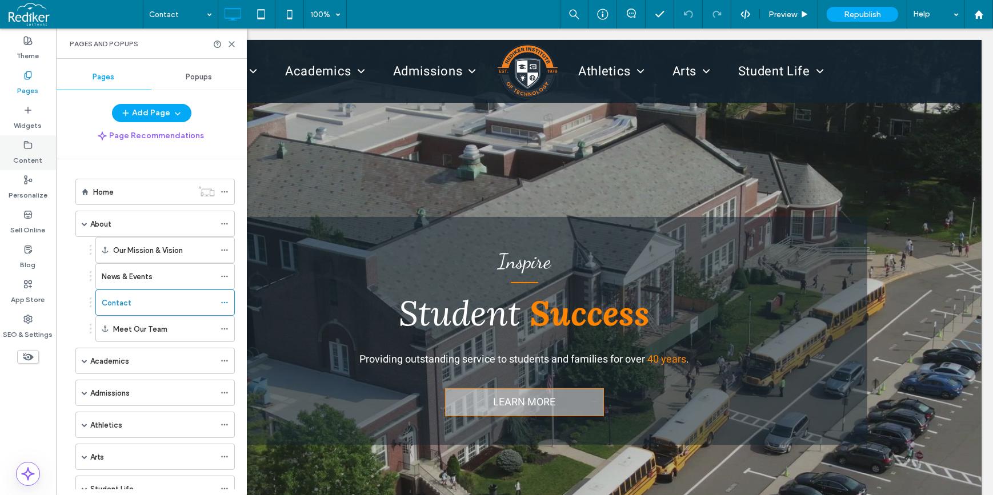
click at [29, 153] on label "Content" at bounding box center [28, 158] width 29 height 16
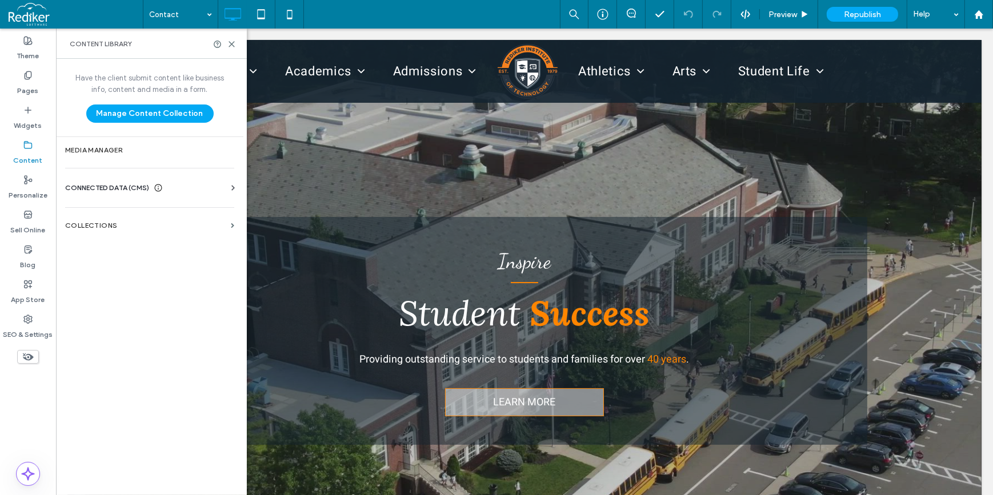
click at [124, 185] on span "CONNECTED DATA (CMS)" at bounding box center [107, 187] width 84 height 11
click at [125, 271] on label "Business Images" at bounding box center [151, 268] width 155 height 8
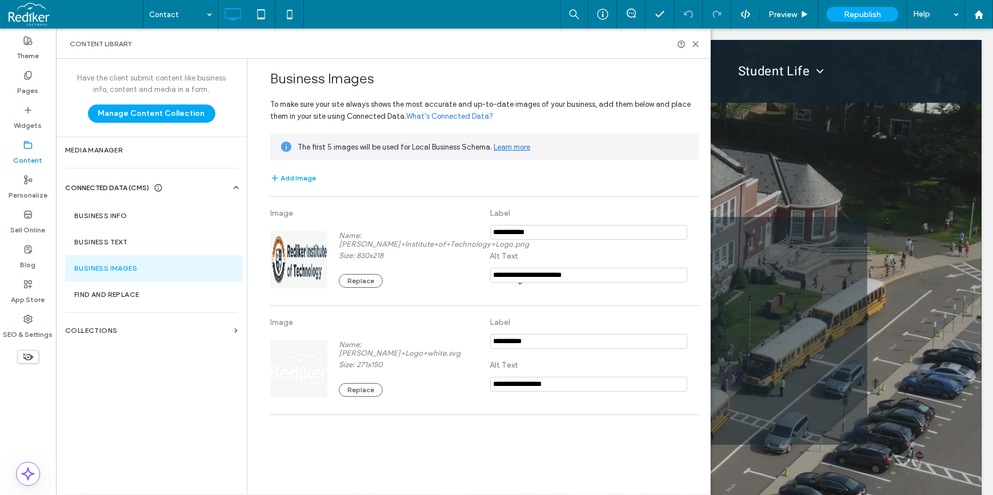
click at [697, 39] on div "Content Library" at bounding box center [383, 44] width 655 height 30
click at [694, 43] on icon at bounding box center [695, 44] width 9 height 9
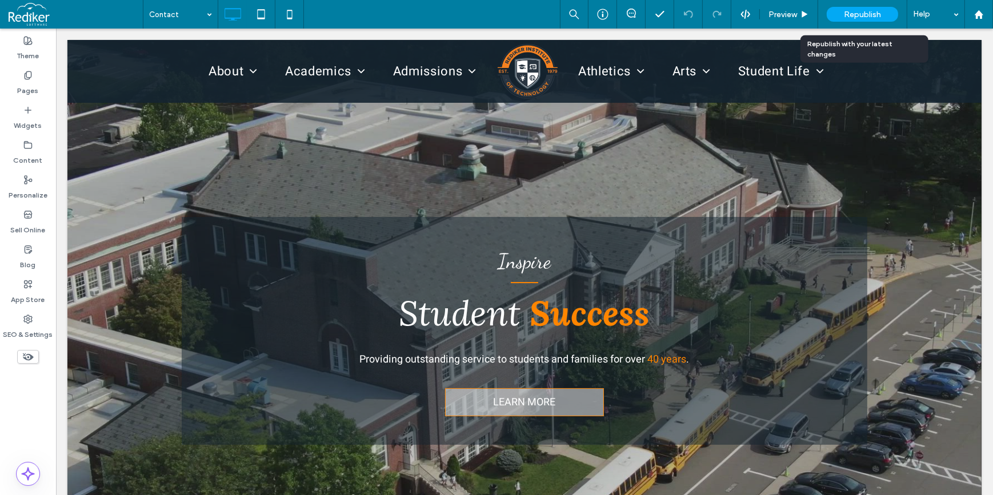
click at [860, 6] on div "Republish" at bounding box center [862, 14] width 71 height 29
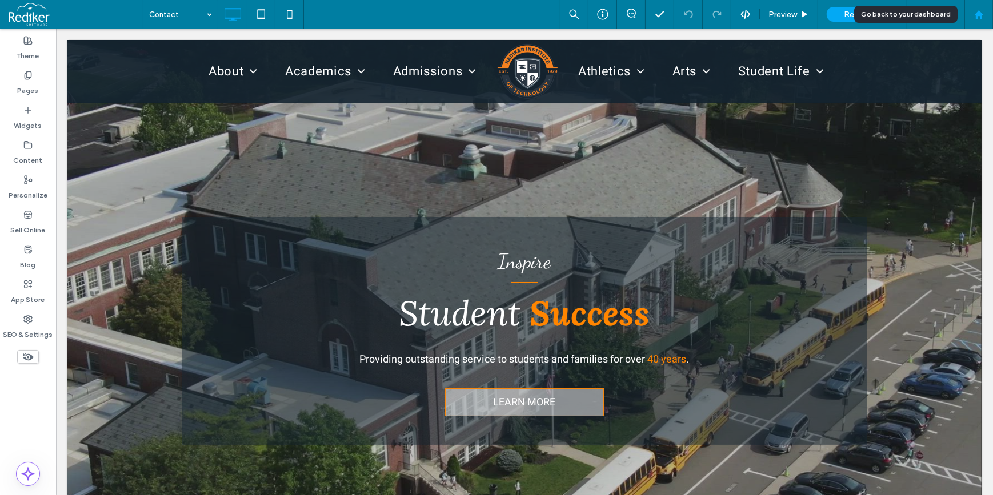
click at [987, 11] on div at bounding box center [978, 15] width 27 height 10
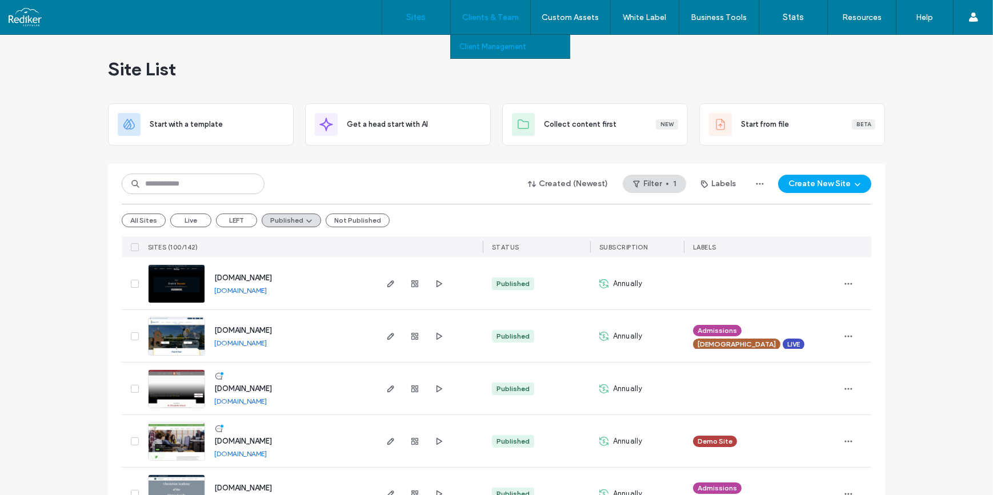
click at [486, 46] on label "Client Management" at bounding box center [492, 46] width 67 height 9
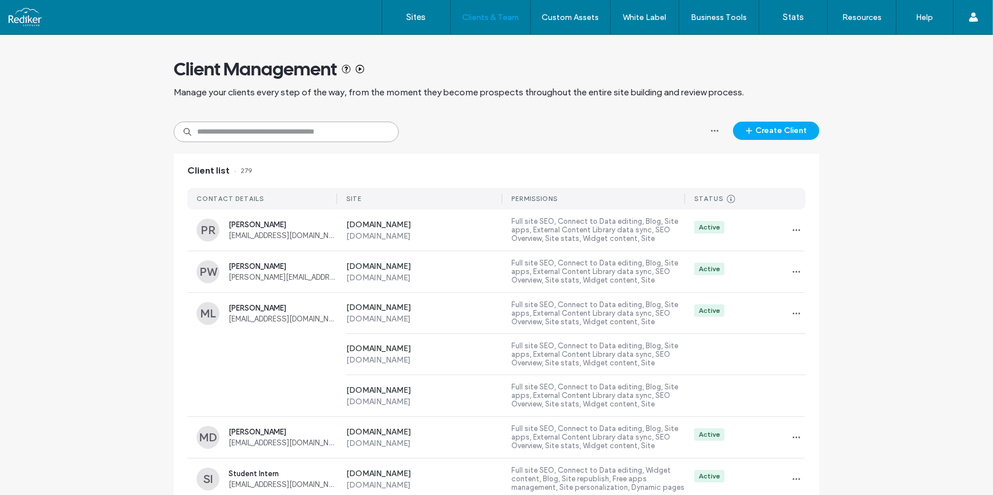
click at [228, 133] on input at bounding box center [286, 132] width 225 height 21
paste input "******"
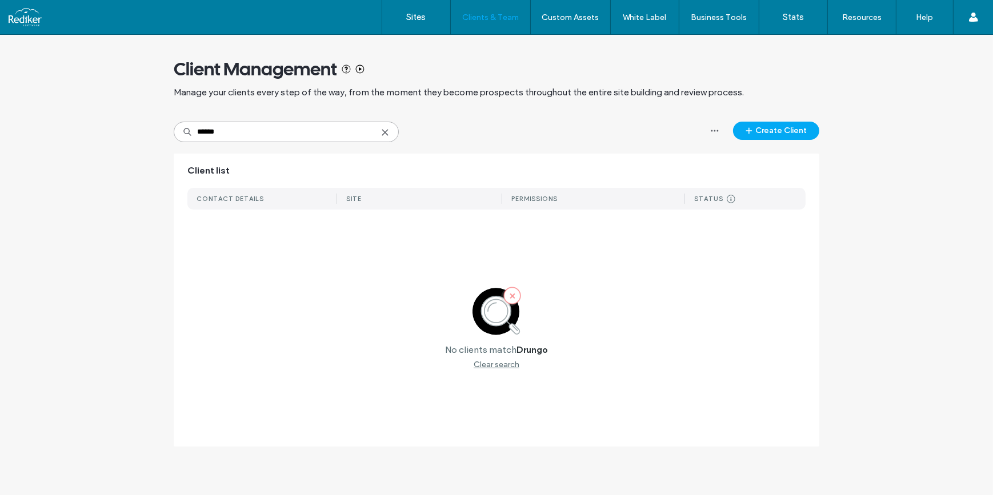
drag, startPoint x: 228, startPoint y: 133, endPoint x: 137, endPoint y: 129, distance: 91.5
click at [137, 129] on div "Client Management Manage your clients every step of the way, from the moment th…" at bounding box center [496, 246] width 993 height 423
type input "*"
type input "*******"
click at [768, 133] on button "Create Client" at bounding box center [776, 131] width 86 height 18
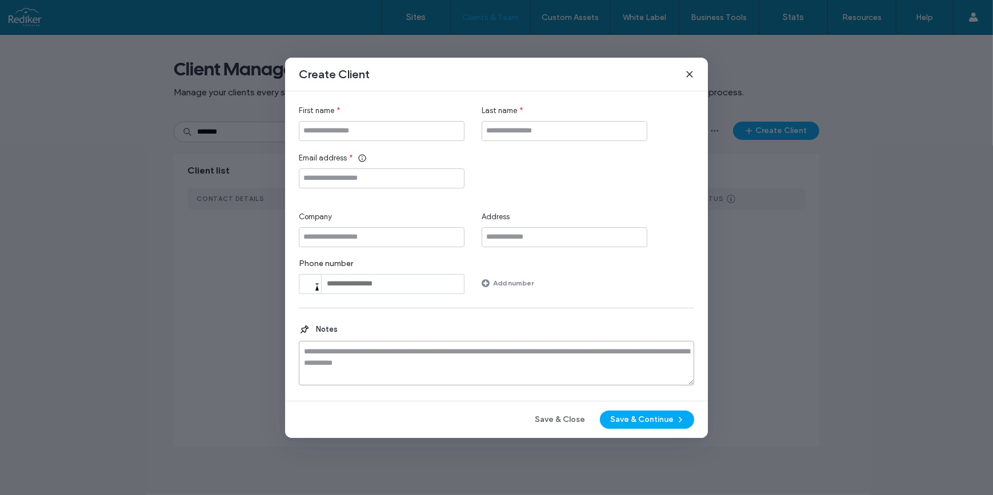
click at [335, 357] on textarea at bounding box center [496, 363] width 395 height 45
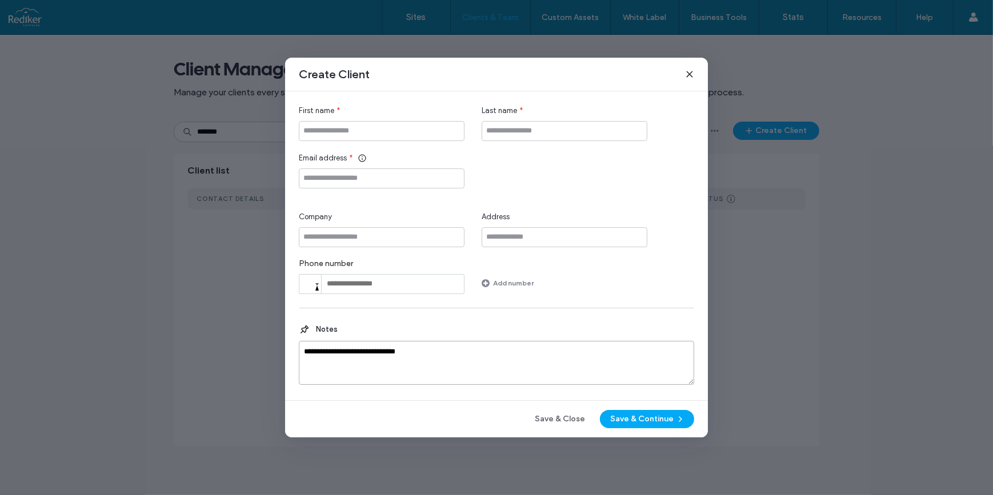
paste textarea "**********"
click at [504, 352] on textarea "**********" at bounding box center [496, 363] width 395 height 45
drag, startPoint x: 423, startPoint y: 358, endPoint x: 452, endPoint y: 355, distance: 29.2
click at [452, 355] on textarea "**********" at bounding box center [496, 363] width 395 height 45
click at [426, 356] on textarea "**********" at bounding box center [496, 363] width 395 height 45
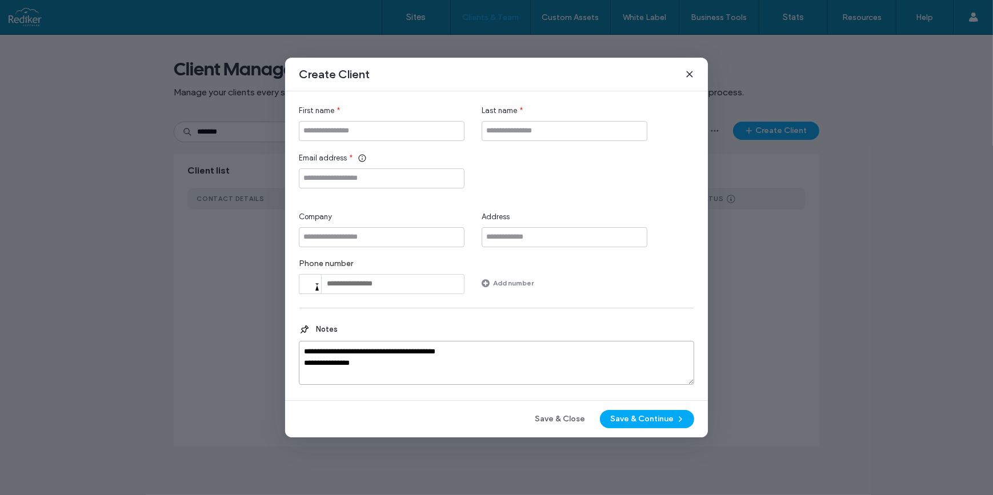
drag, startPoint x: 423, startPoint y: 353, endPoint x: 457, endPoint y: 365, distance: 36.3
click at [457, 365] on textarea "**********" at bounding box center [496, 363] width 395 height 45
paste textarea "**********"
click at [392, 357] on textarea "**********" at bounding box center [496, 363] width 395 height 45
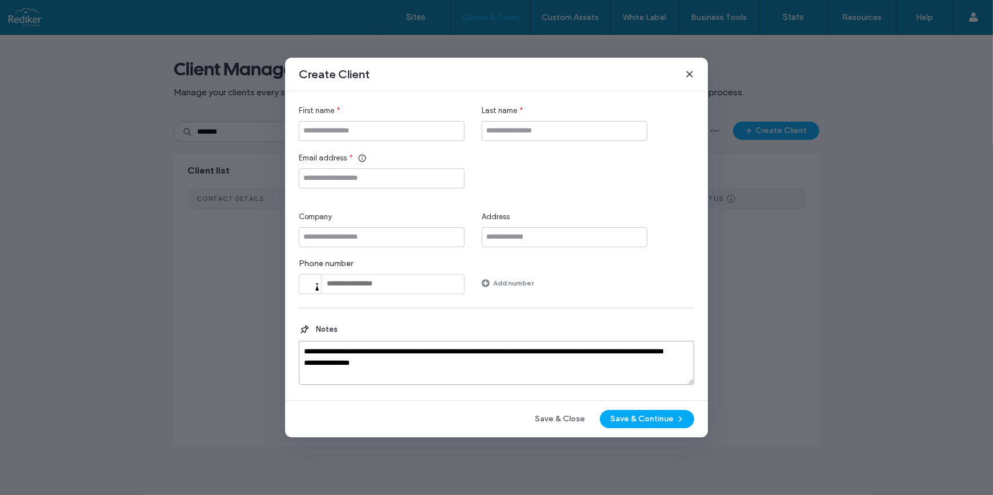
scroll to position [0, 0]
drag, startPoint x: 334, startPoint y: 364, endPoint x: 355, endPoint y: 363, distance: 21.7
click at [355, 363] on textarea "**********" at bounding box center [496, 363] width 395 height 45
type textarea "**********"
drag, startPoint x: 319, startPoint y: 131, endPoint x: 322, endPoint y: 137, distance: 5.9
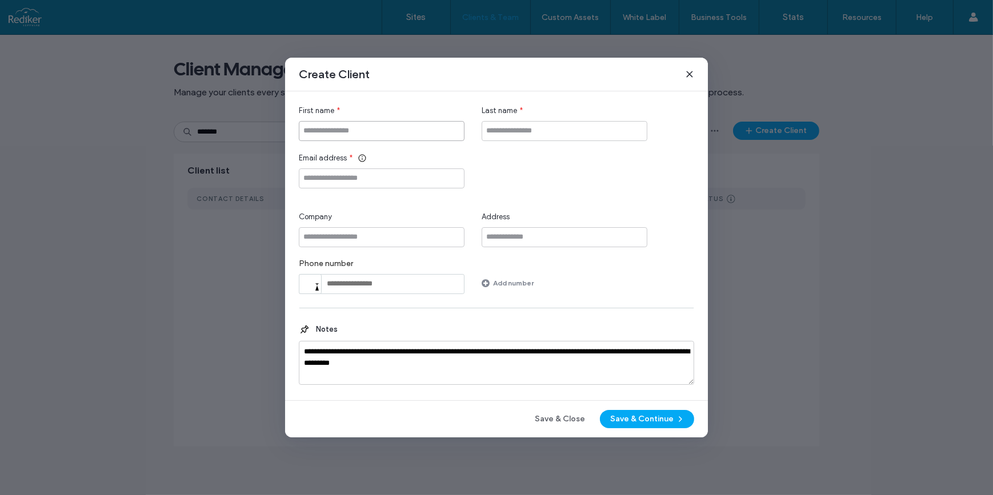
click at [319, 131] on input "First name" at bounding box center [382, 131] width 166 height 20
paste input "*******"
type input "*******"
drag, startPoint x: 358, startPoint y: 360, endPoint x: 383, endPoint y: 358, distance: 25.2
click at [383, 358] on textarea "**********" at bounding box center [496, 363] width 395 height 45
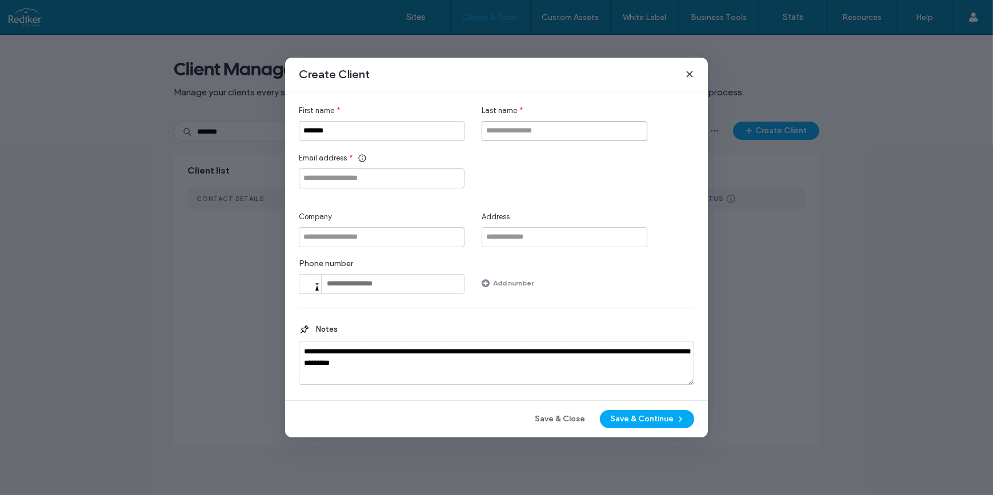
click at [526, 135] on input "Last name" at bounding box center [565, 131] width 166 height 20
paste input "******"
type input "******"
drag, startPoint x: 467, startPoint y: 364, endPoint x: 385, endPoint y: 366, distance: 81.7
click at [385, 366] on textarea "**********" at bounding box center [496, 363] width 395 height 45
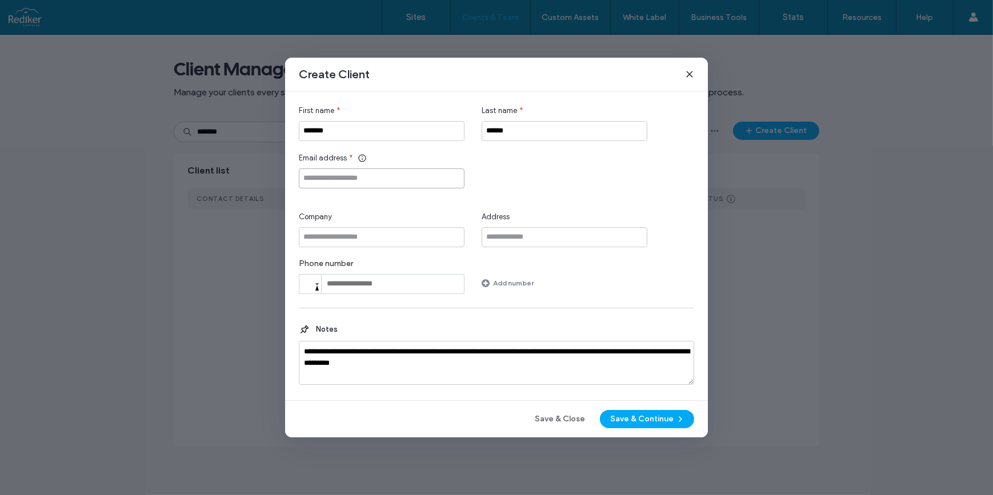
click at [331, 177] on input "Email address" at bounding box center [382, 178] width 166 height 20
paste input "**********"
type input "**********"
click at [319, 234] on input "Company" at bounding box center [382, 237] width 166 height 20
type input "*"
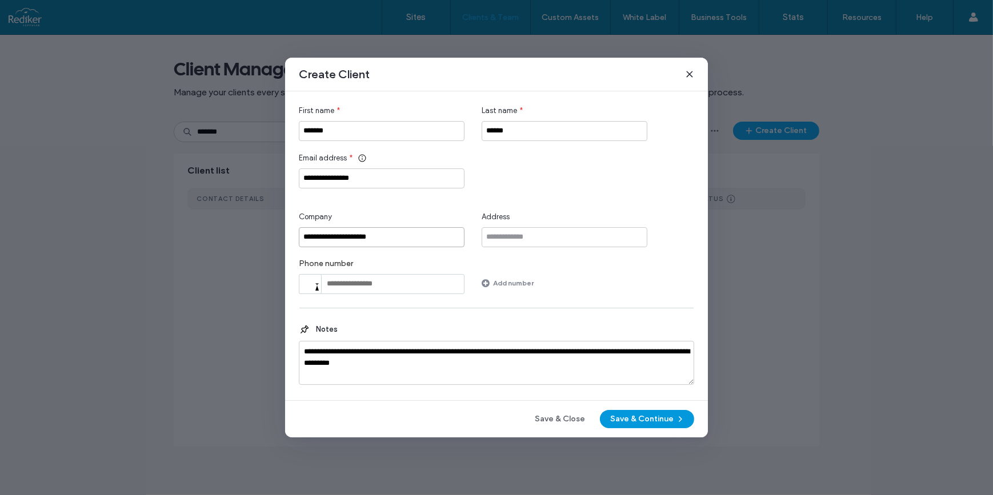
type input "**********"
click at [634, 419] on button "Save & Continue" at bounding box center [647, 419] width 94 height 18
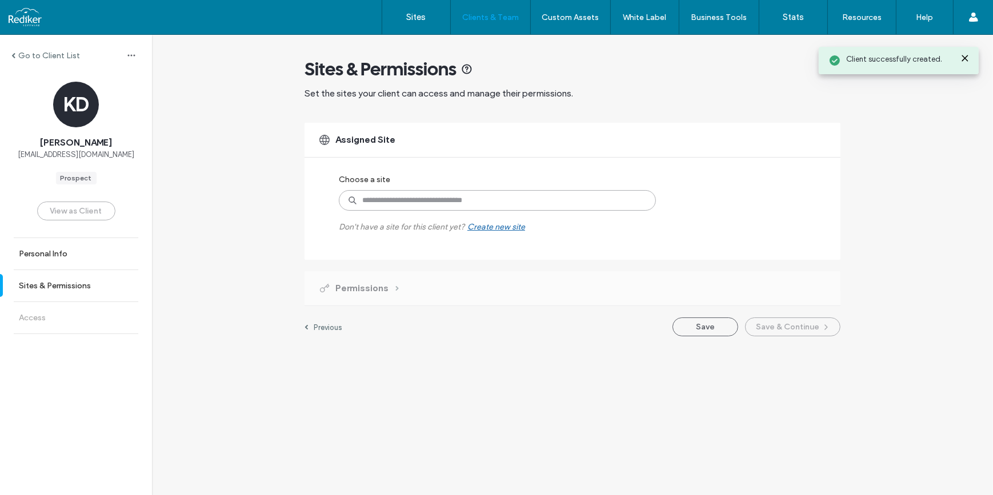
click at [408, 201] on input at bounding box center [497, 200] width 317 height 21
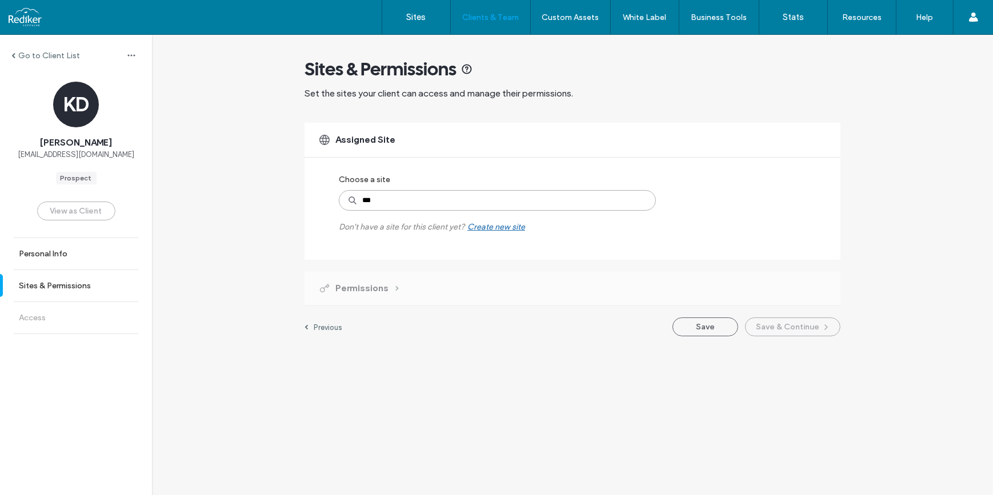
type input "****"
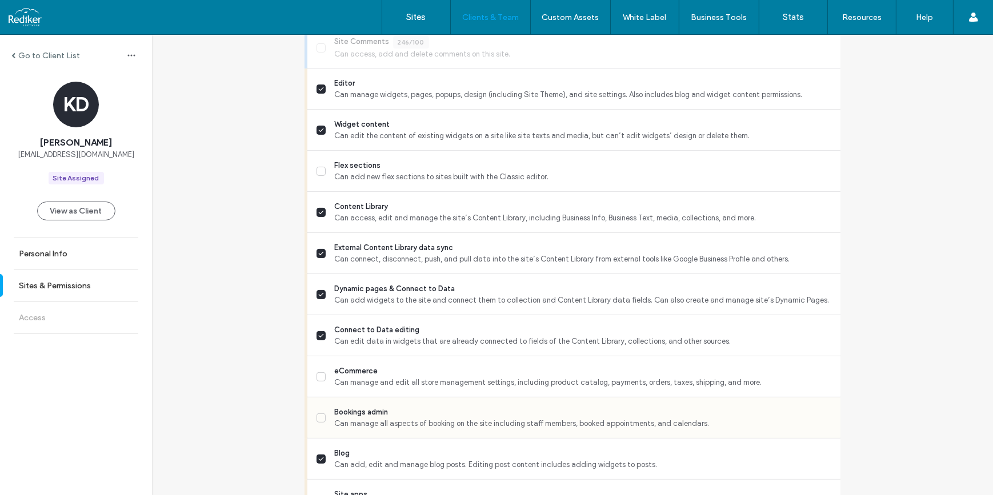
scroll to position [371, 0]
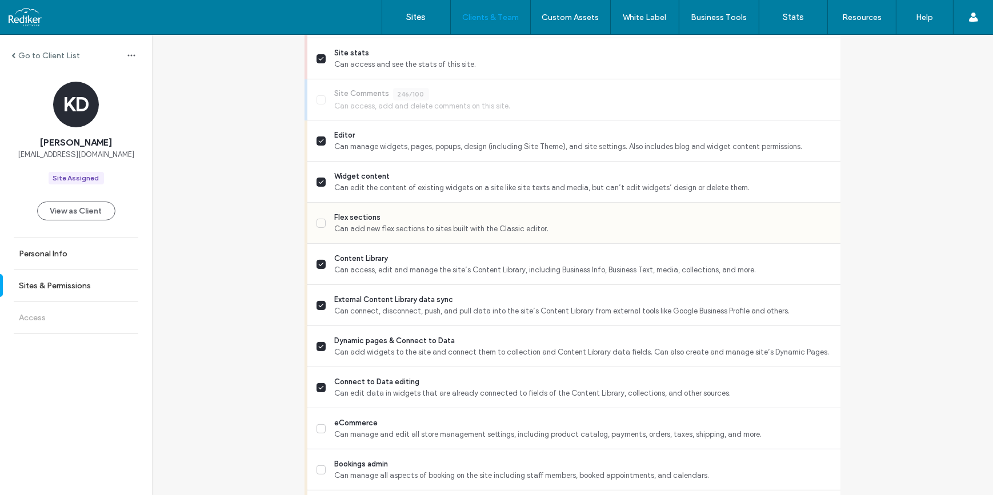
click at [440, 226] on span "Can add new flex sections to sites built with the Classic editor." at bounding box center [583, 228] width 496 height 11
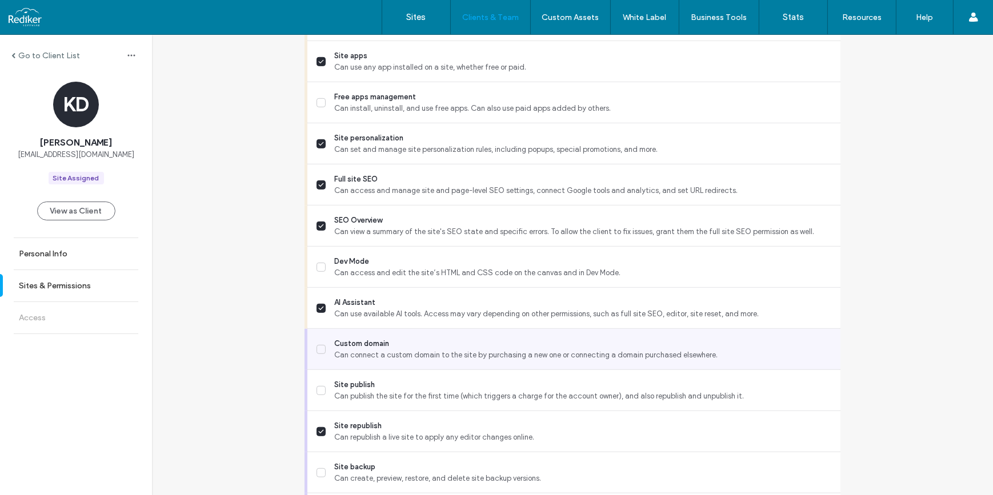
scroll to position [942, 0]
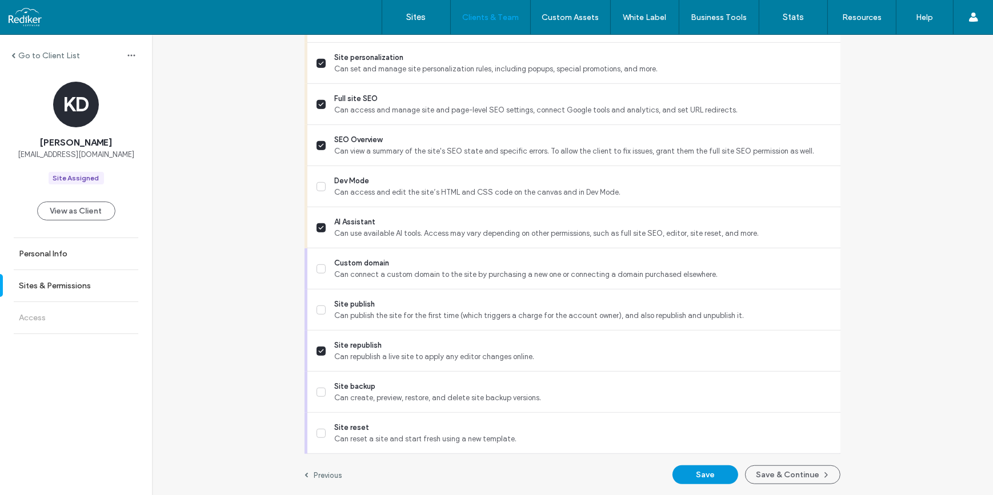
click at [701, 480] on button "Save" at bounding box center [705, 475] width 66 height 19
click at [802, 472] on button "Save & Continue" at bounding box center [792, 475] width 95 height 19
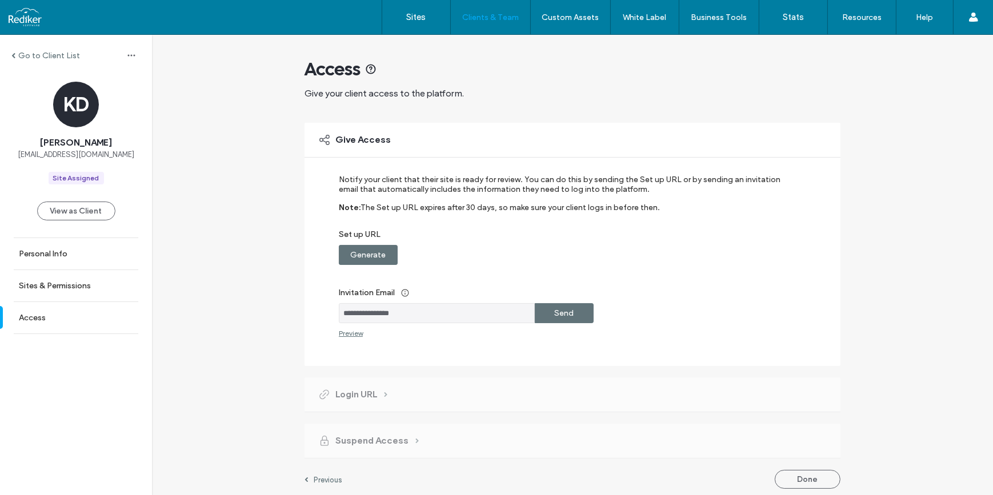
click at [351, 246] on label "Generate" at bounding box center [368, 254] width 35 height 21
click at [561, 313] on label "Send" at bounding box center [564, 313] width 19 height 21
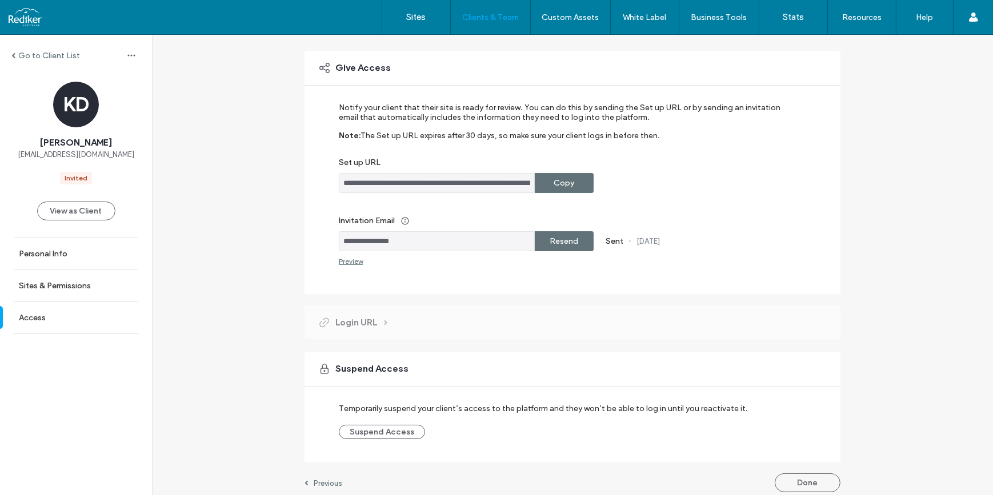
scroll to position [81, 0]
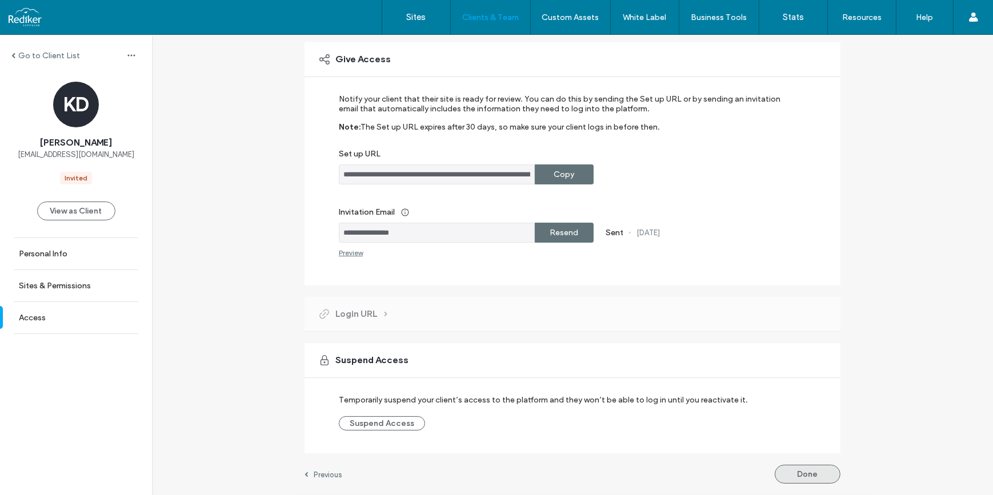
click at [796, 482] on button "Done" at bounding box center [808, 474] width 66 height 19
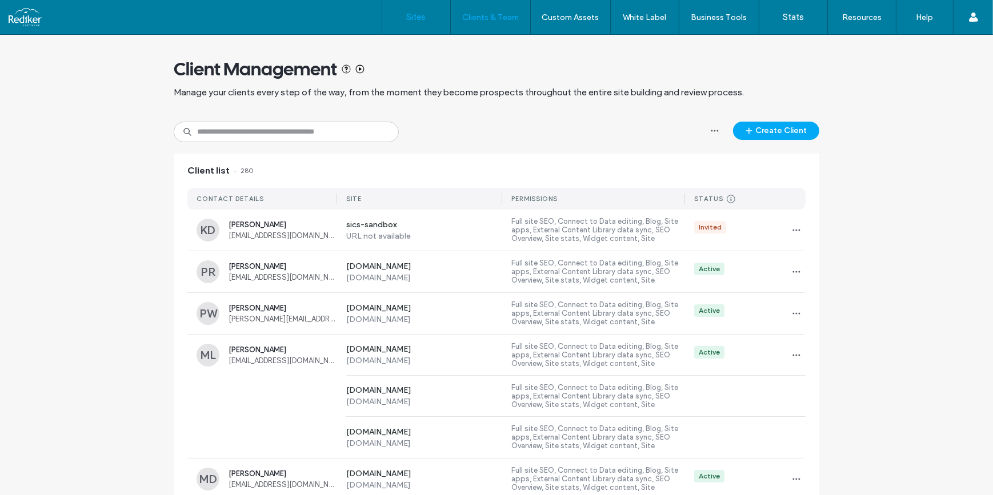
click at [422, 18] on label "Sites" at bounding box center [416, 17] width 19 height 10
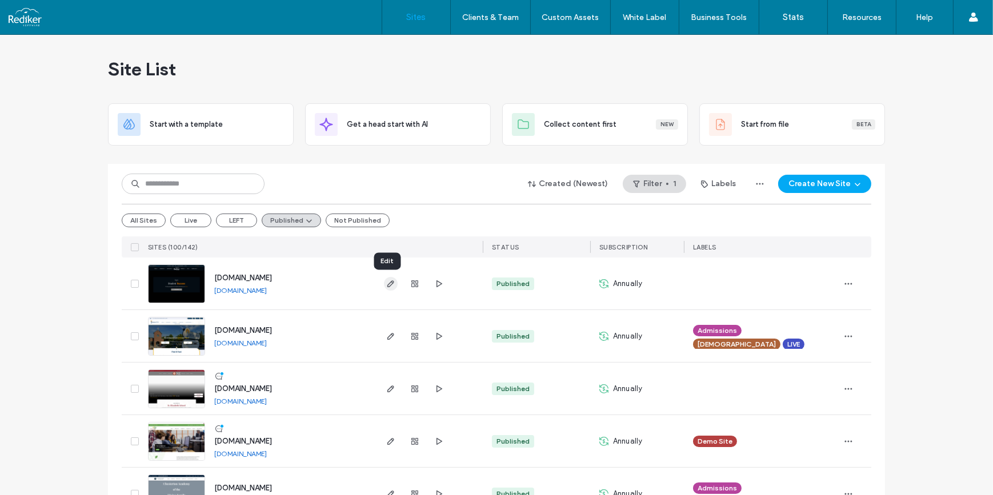
click at [388, 283] on use "button" at bounding box center [390, 283] width 7 height 7
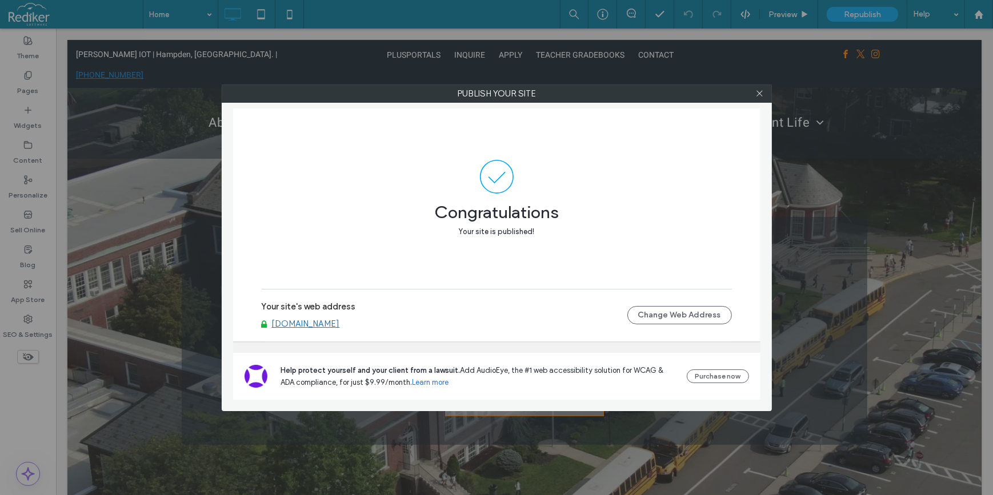
click at [337, 324] on link "[DOMAIN_NAME]" at bounding box center [306, 324] width 68 height 10
click at [760, 95] on icon at bounding box center [759, 93] width 9 height 9
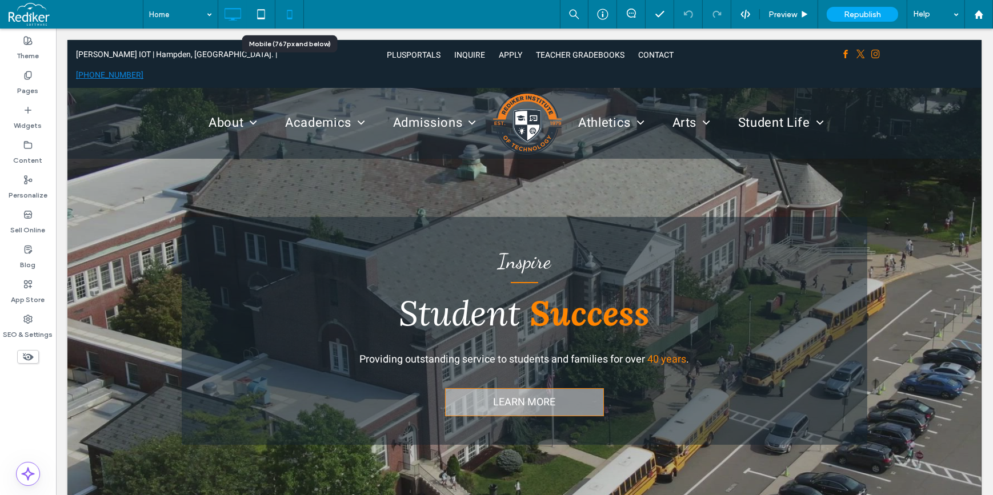
click at [286, 7] on icon at bounding box center [289, 14] width 23 height 23
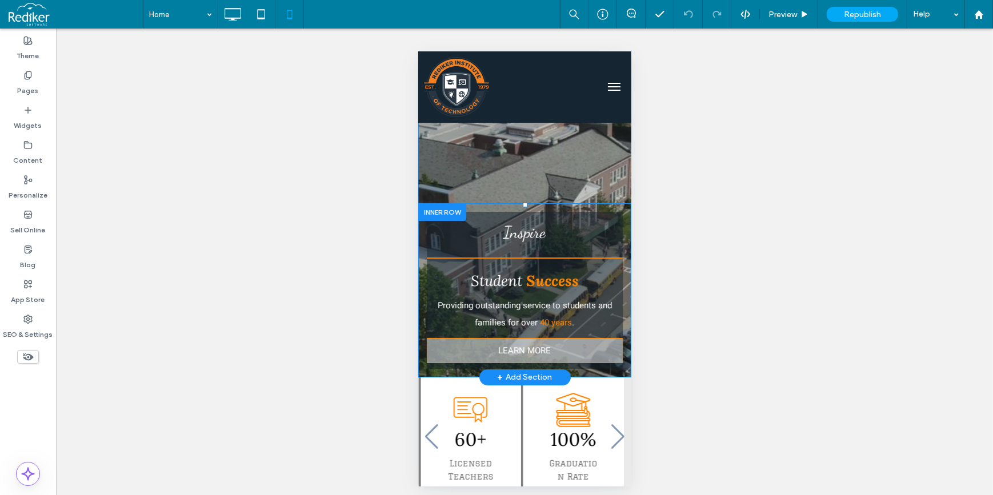
scroll to position [51, 0]
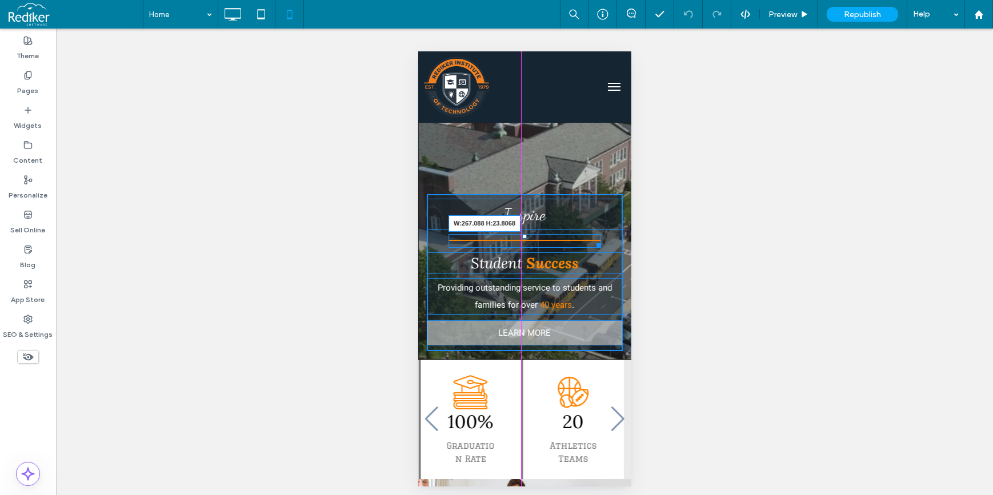
drag, startPoint x: 611, startPoint y: 243, endPoint x: 1011, endPoint y: 291, distance: 403.3
click at [593, 240] on div at bounding box center [596, 243] width 9 height 9
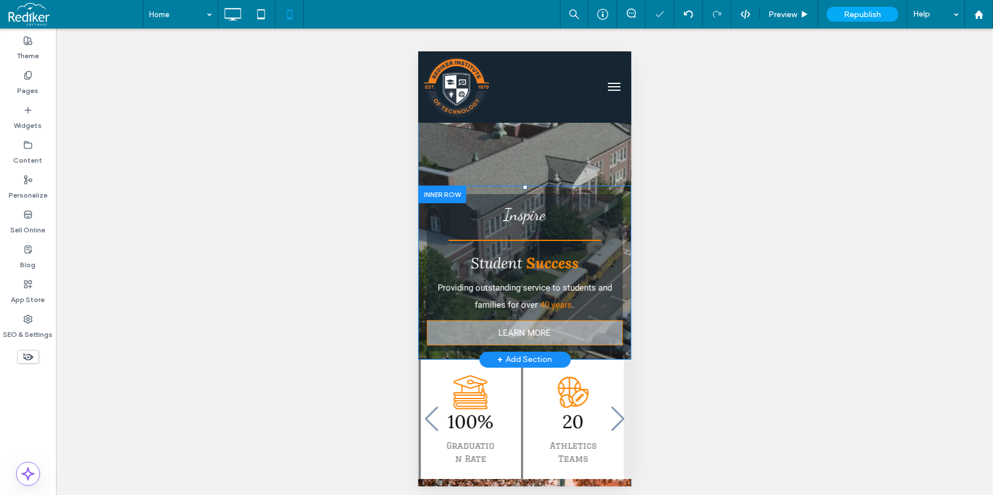
click at [608, 246] on div "Inspire Student Success Providing outstanding service to students and families …" at bounding box center [524, 272] width 196 height 157
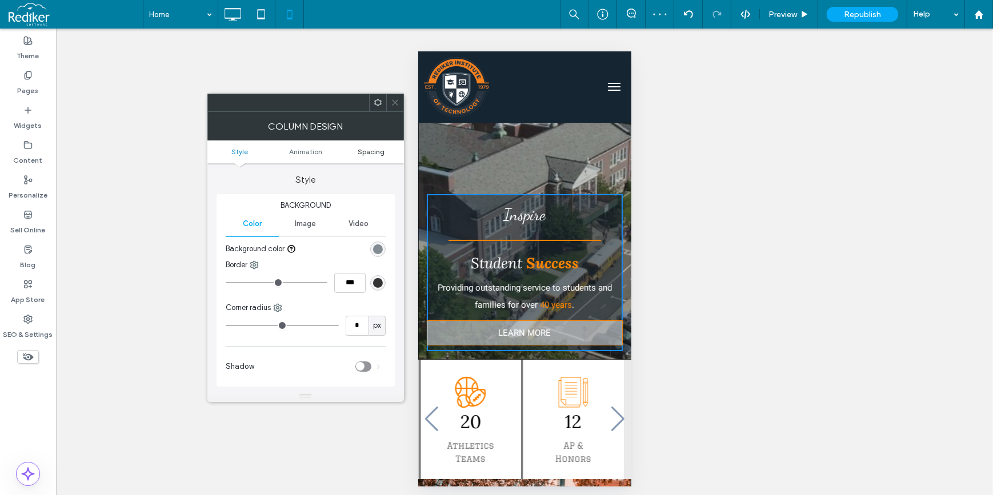
click at [372, 148] on span "Spacing" at bounding box center [371, 151] width 27 height 9
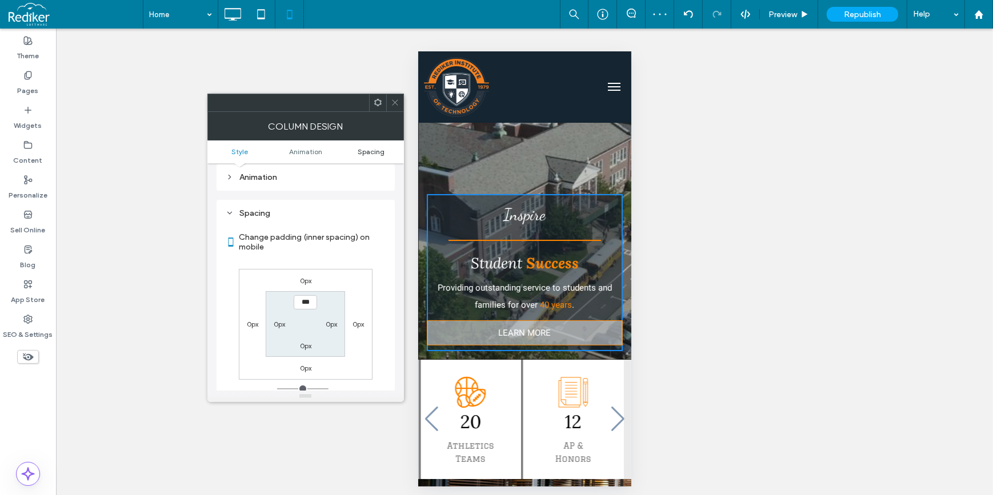
scroll to position [259, 0]
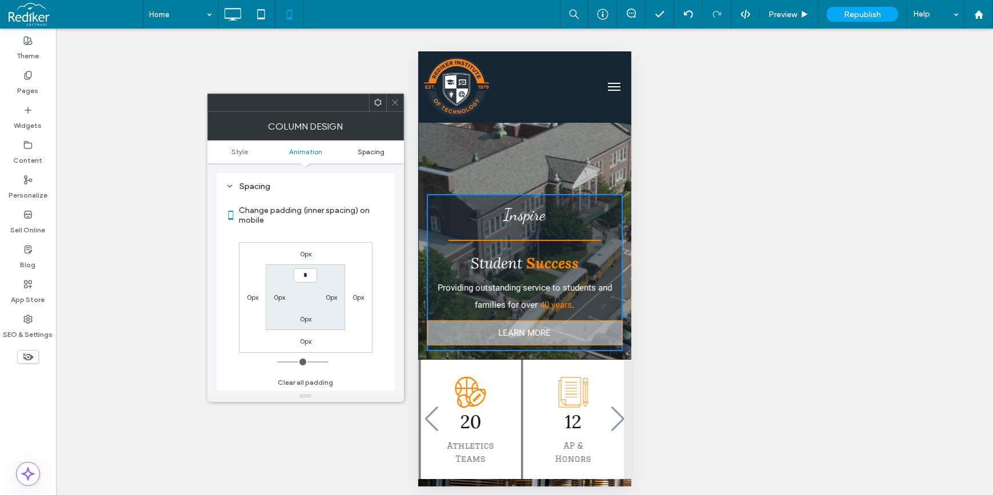
type input "**"
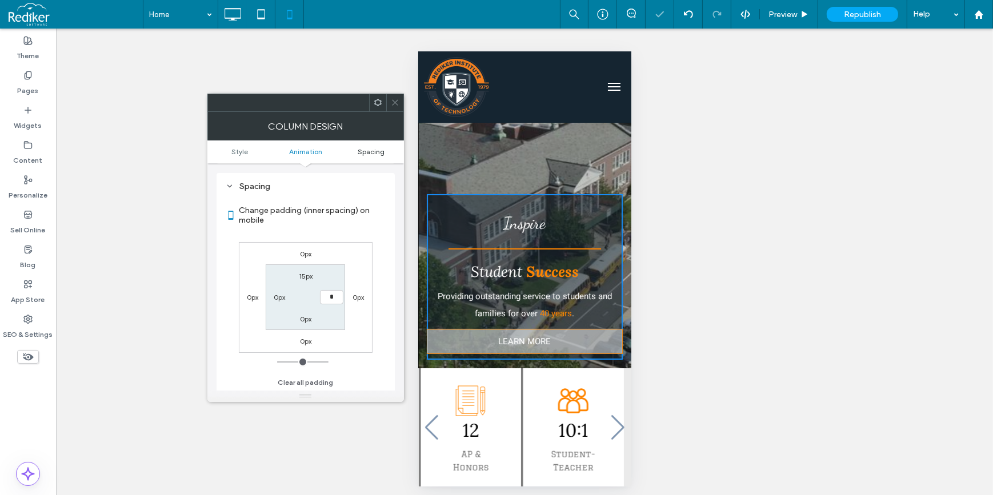
type input "**"
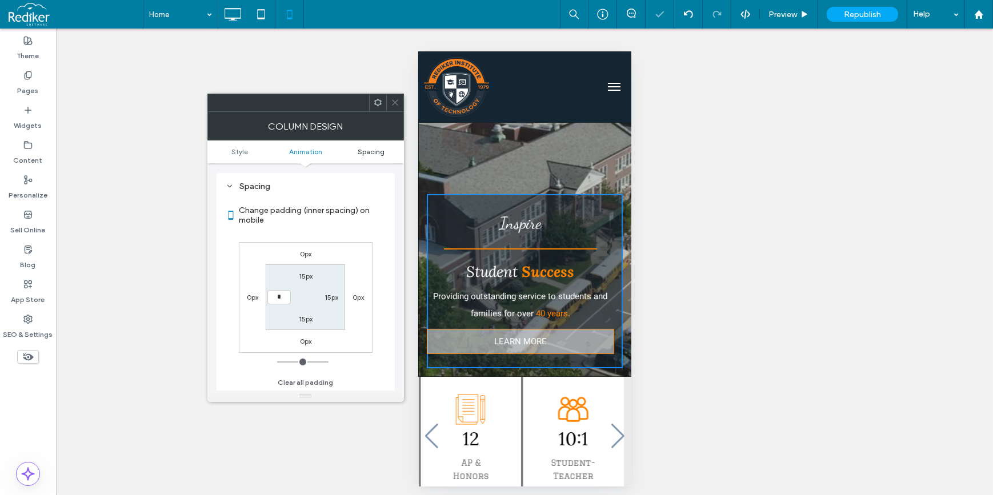
type input "**"
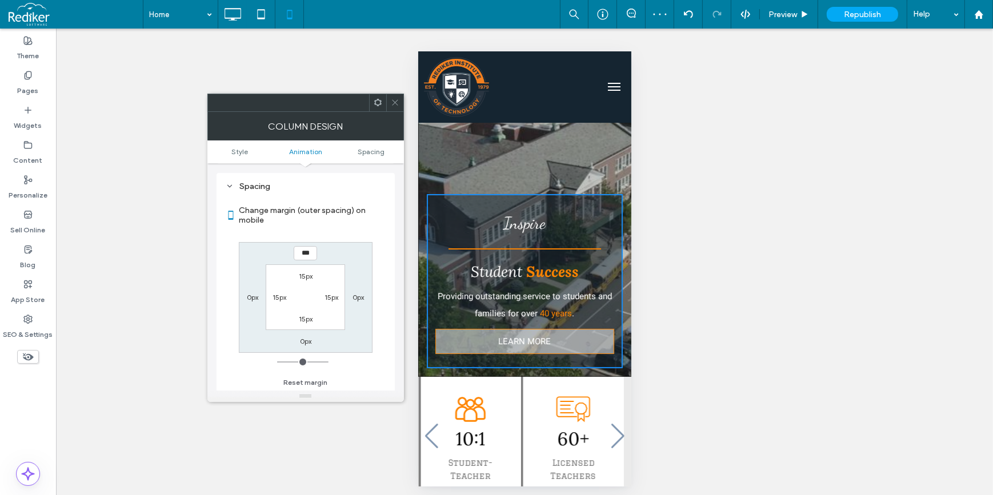
drag, startPoint x: 394, startPoint y: 102, endPoint x: 47, endPoint y: 113, distance: 346.9
click at [394, 102] on icon at bounding box center [395, 102] width 9 height 9
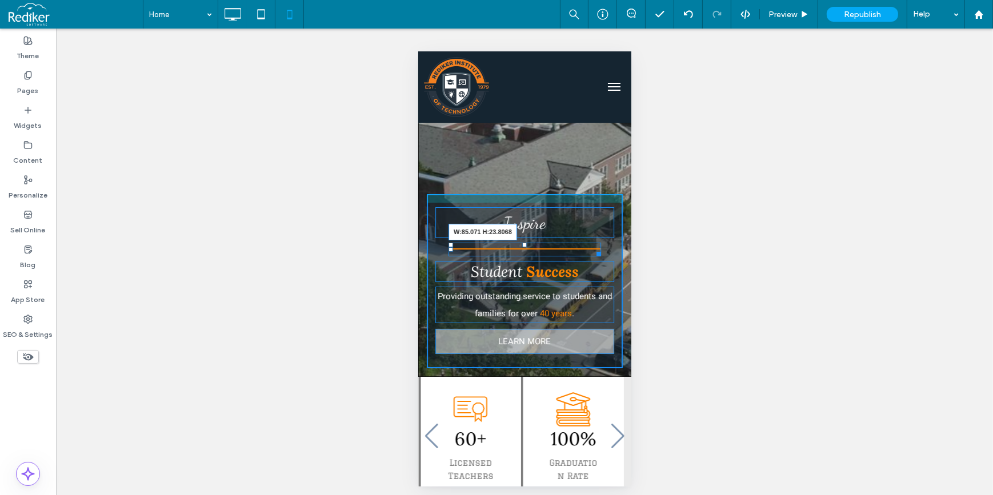
drag, startPoint x: 595, startPoint y: 251, endPoint x: 543, endPoint y: 251, distance: 52.0
click at [592, 251] on div at bounding box center [596, 251] width 9 height 9
drag, startPoint x: 541, startPoint y: 250, endPoint x: 531, endPoint y: 250, distance: 9.7
click at [540, 250] on div at bounding box center [544, 251] width 9 height 9
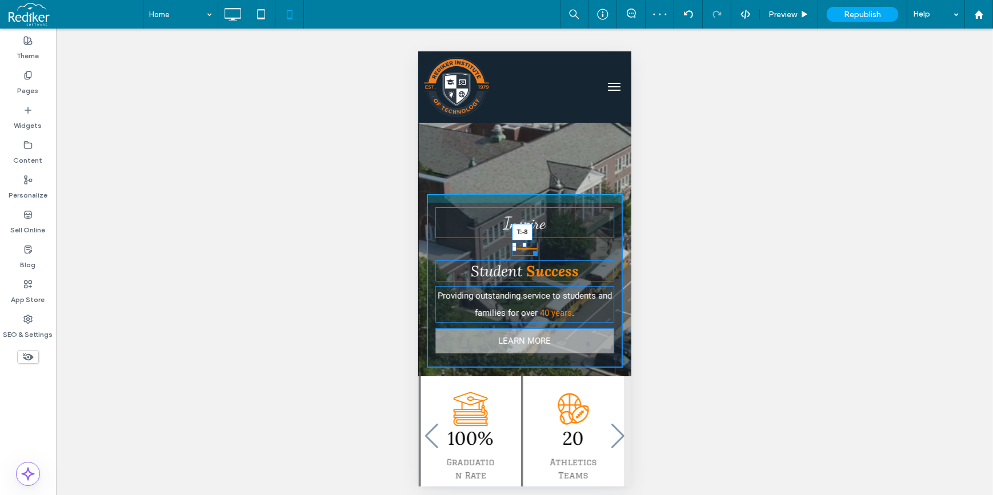
drag, startPoint x: 521, startPoint y: 243, endPoint x: 518, endPoint y: 226, distance: 17.5
click at [518, 226] on div "Inspire T:-8 Student Success Providing outstanding service to students and fami…" at bounding box center [524, 281] width 196 height 174
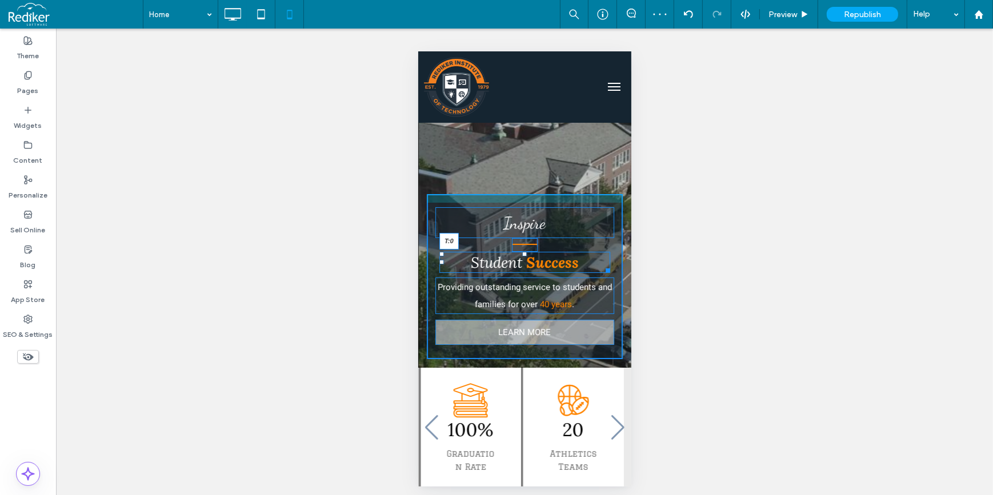
drag, startPoint x: 520, startPoint y: 258, endPoint x: 521, endPoint y: 236, distance: 21.2
click at [521, 236] on div "Inspire Student Success T:0 Providing outstanding service to students and famil…" at bounding box center [524, 277] width 196 height 166
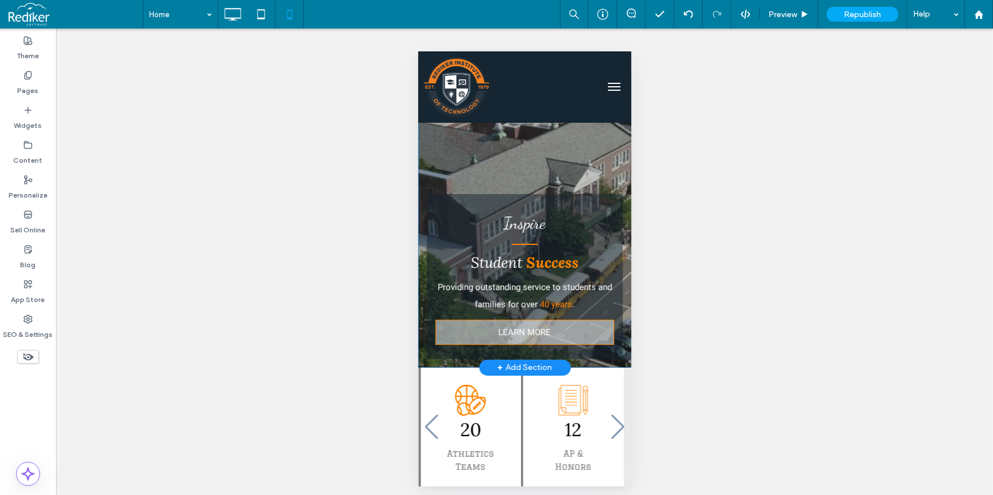
click at [562, 146] on div at bounding box center [524, 219] width 213 height 296
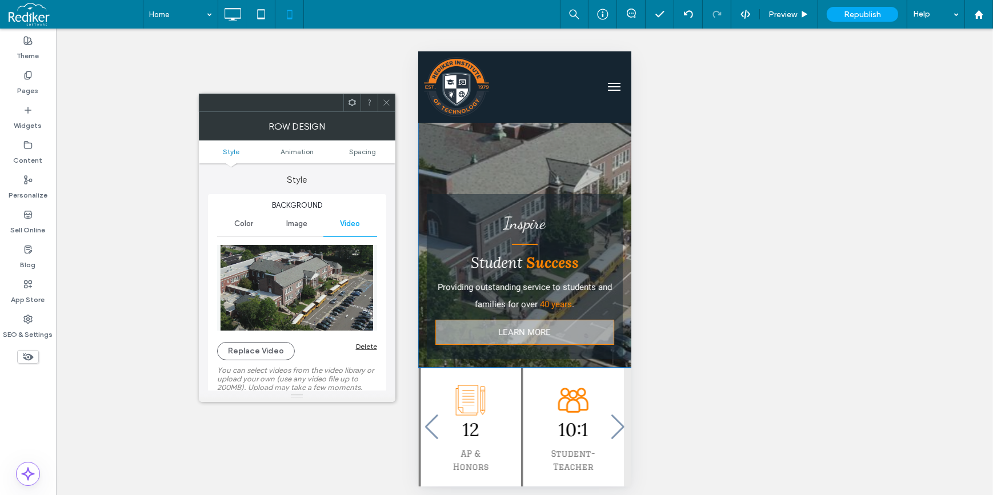
scroll to position [0, 0]
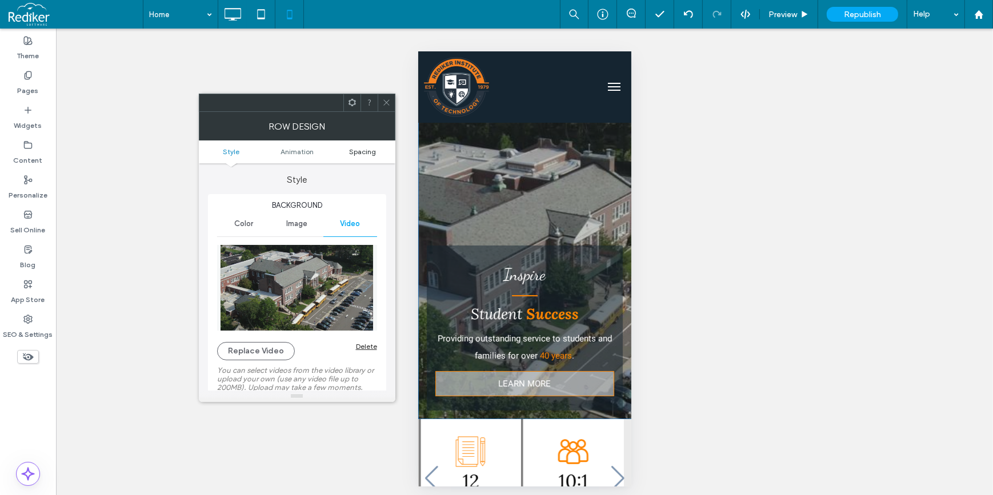
click at [360, 153] on span "Spacing" at bounding box center [362, 151] width 27 height 9
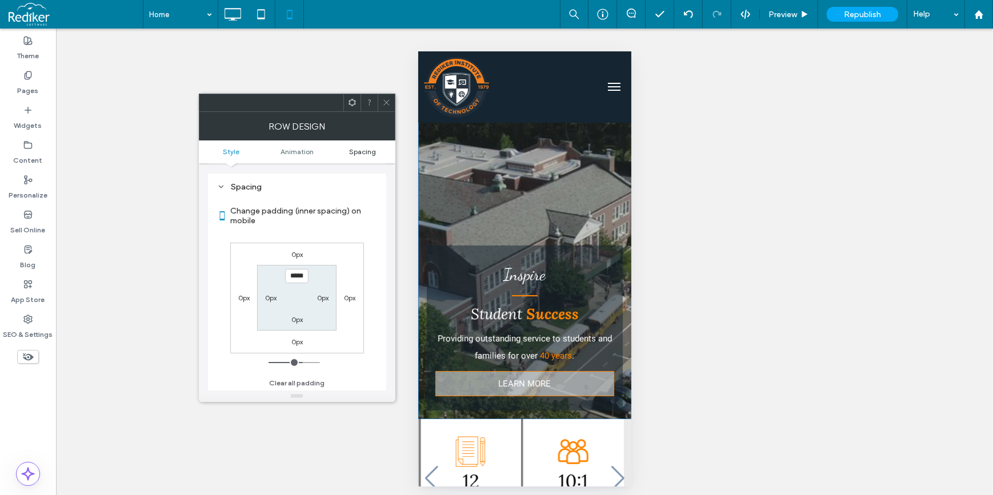
scroll to position [677, 0]
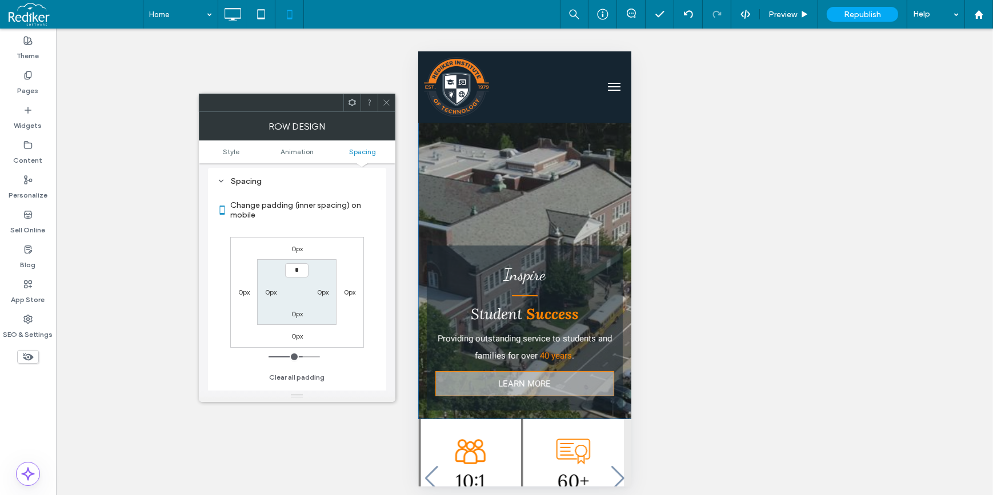
type input "**"
type input "*"
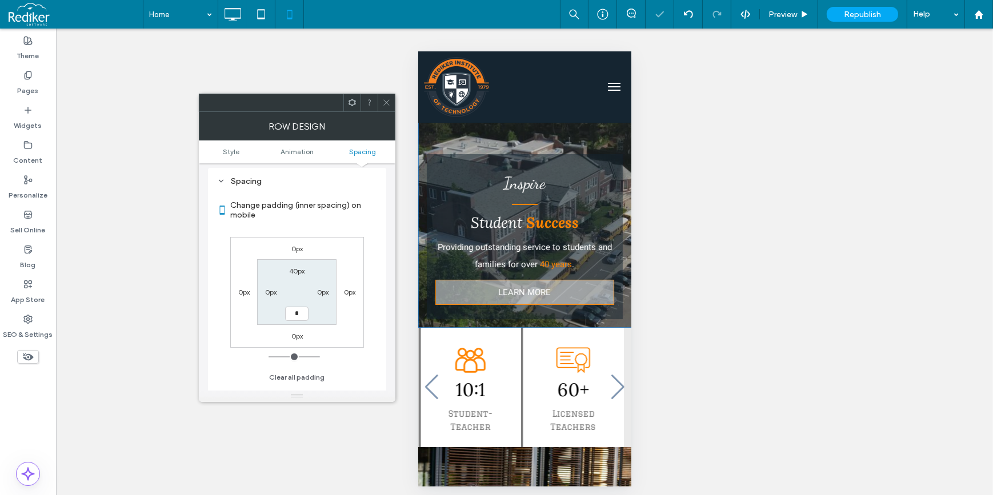
type input "**"
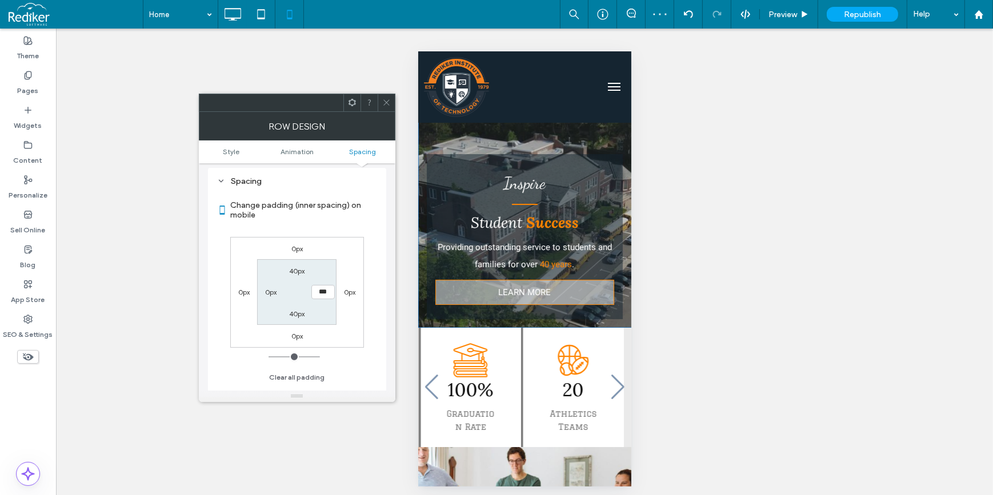
type input "**"
type input "*"
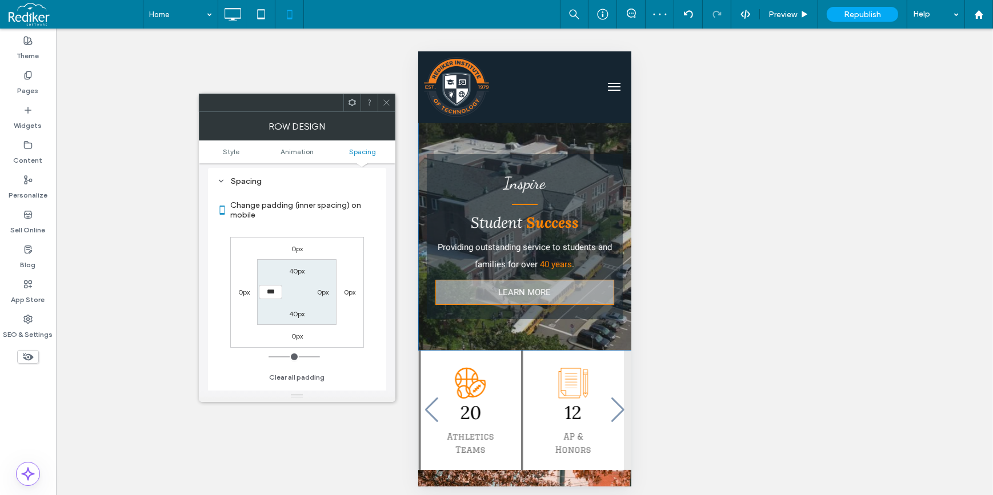
click at [385, 103] on icon at bounding box center [386, 102] width 9 height 9
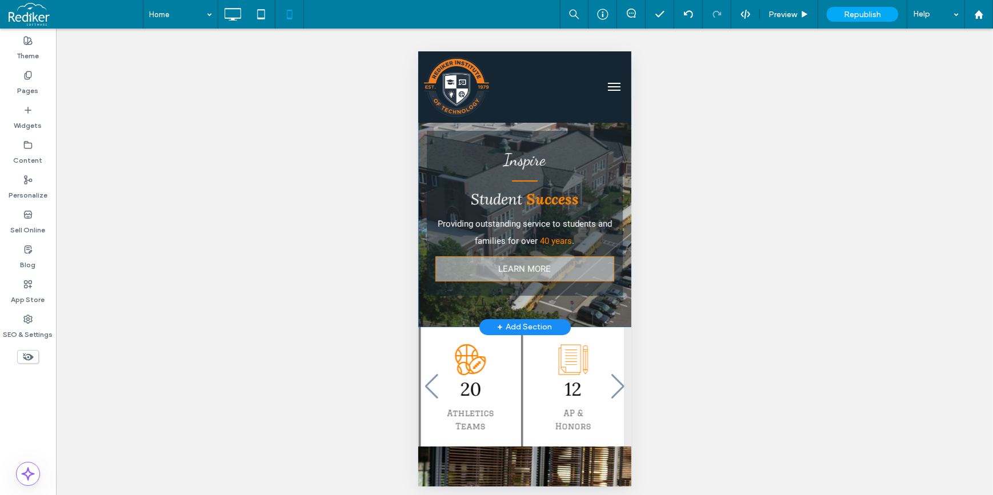
scroll to position [0, 0]
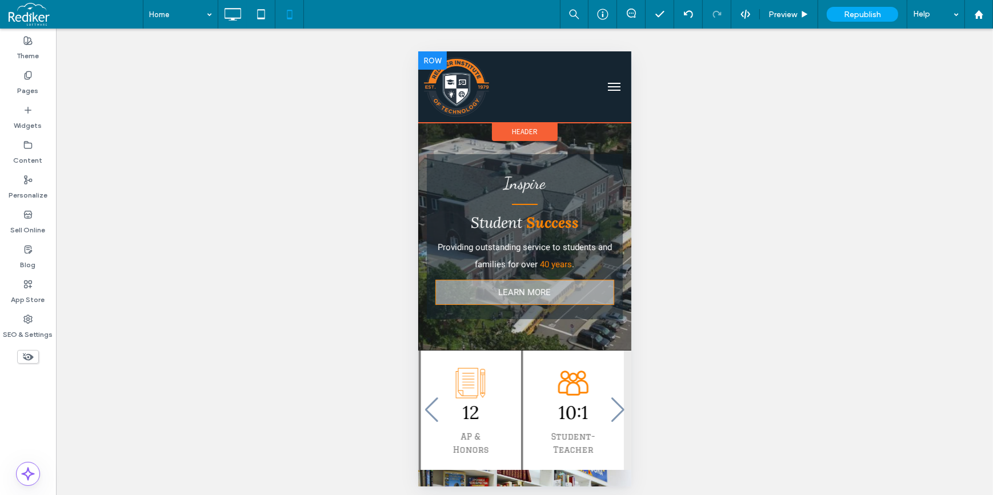
click at [538, 88] on div at bounding box center [507, 87] width 178 height 60
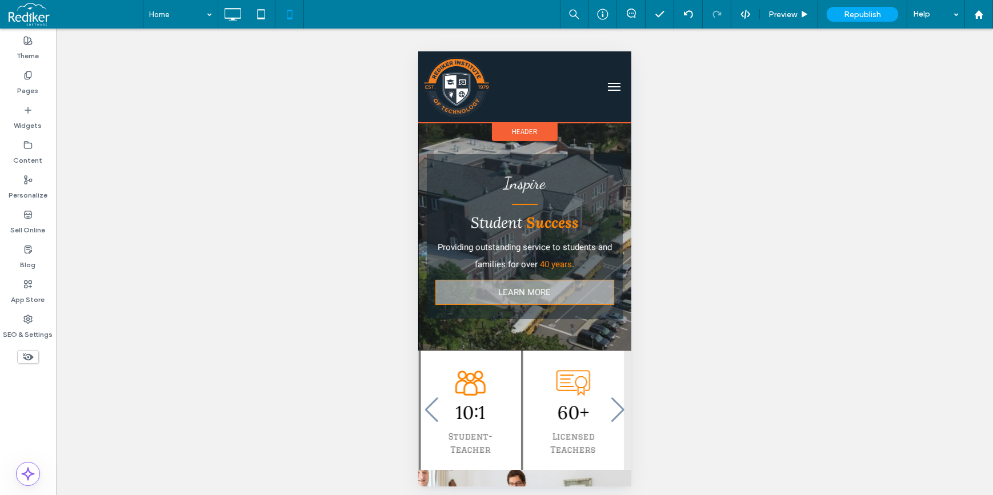
click at [513, 133] on span "Header" at bounding box center [524, 131] width 26 height 10
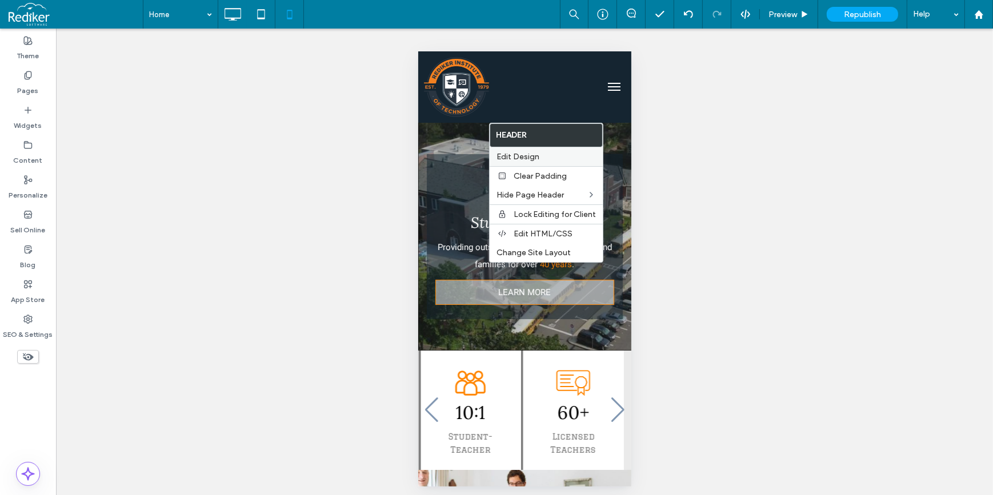
click at [523, 154] on span "Edit Design" at bounding box center [517, 157] width 43 height 10
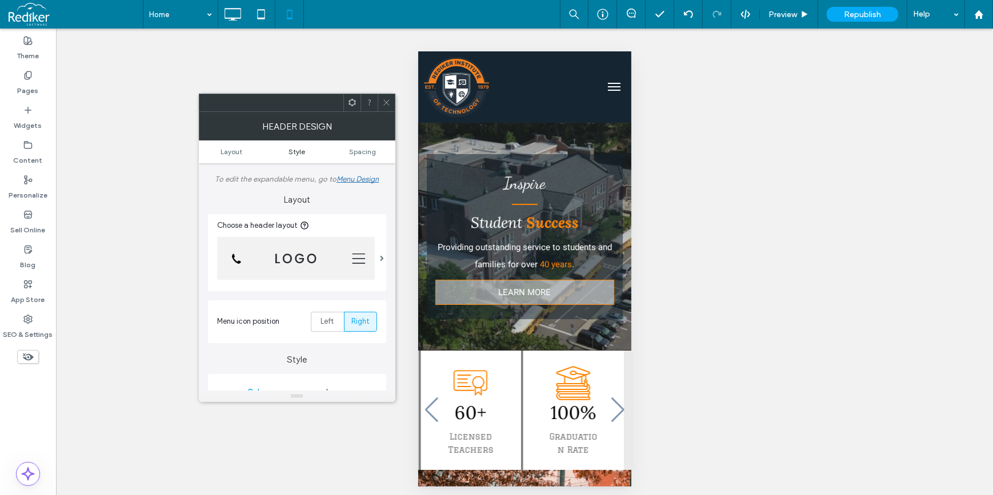
click at [302, 153] on span "Style" at bounding box center [296, 151] width 17 height 9
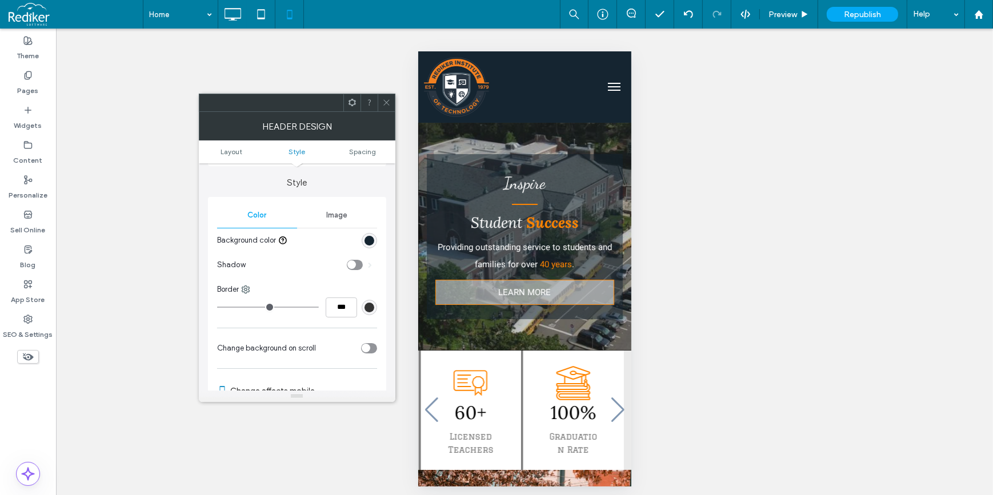
scroll to position [181, 0]
click at [337, 214] on span "Image" at bounding box center [336, 211] width 21 height 9
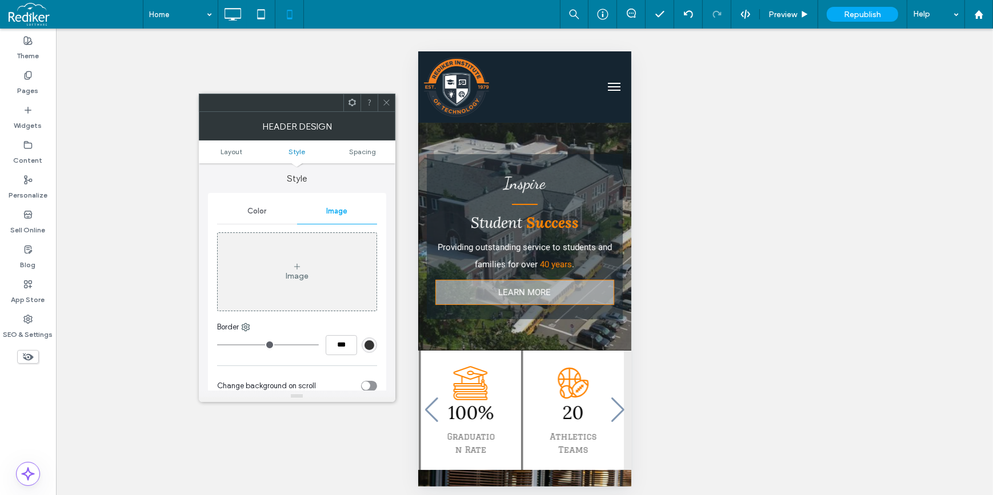
click at [336, 268] on div "Image" at bounding box center [297, 271] width 159 height 75
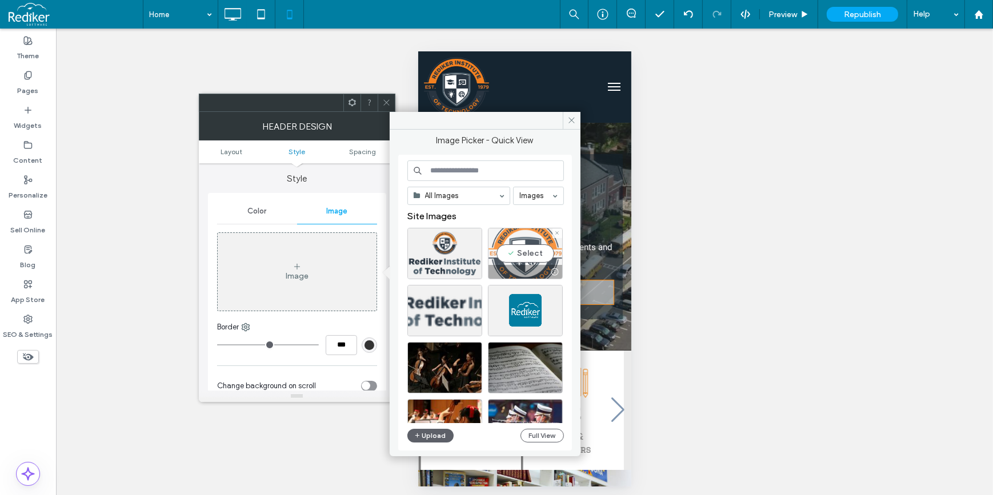
click at [518, 249] on div "Select" at bounding box center [525, 253] width 75 height 51
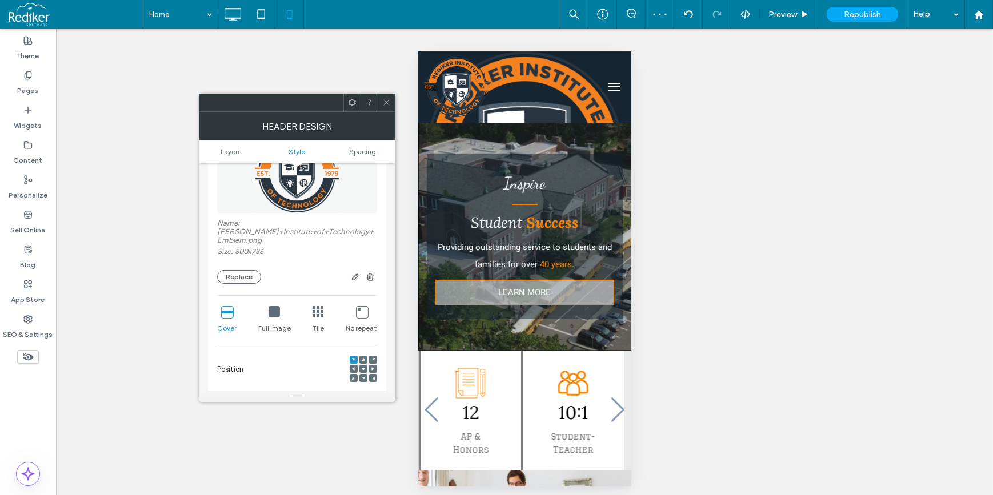
scroll to position [337, 0]
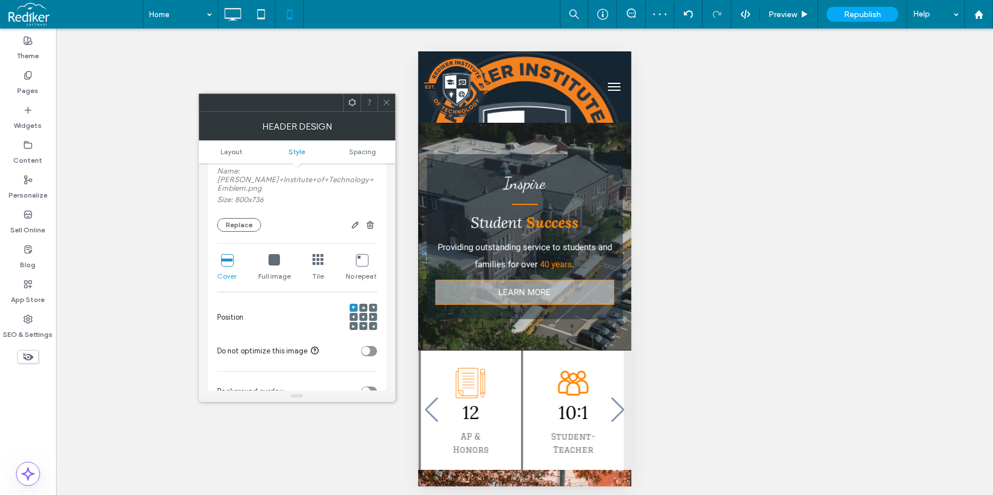
click at [363, 318] on use at bounding box center [363, 317] width 2 height 2
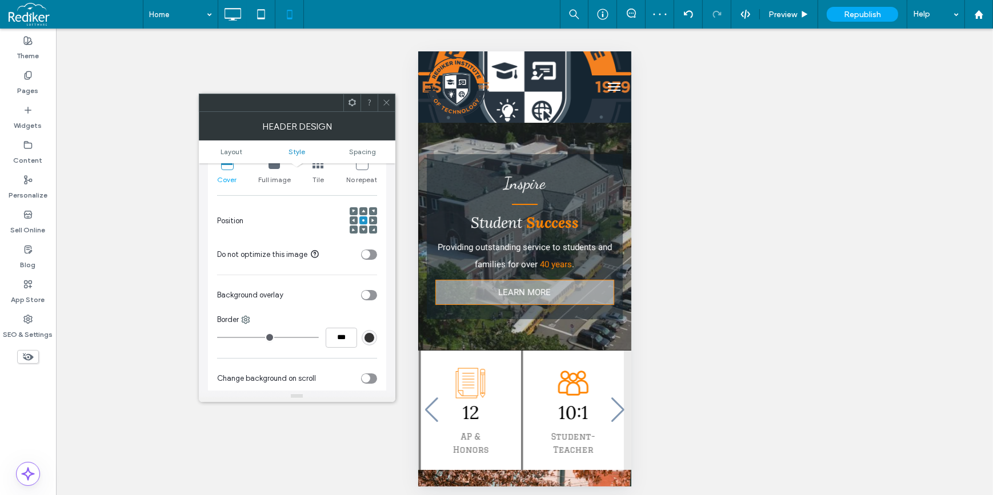
scroll to position [440, 0]
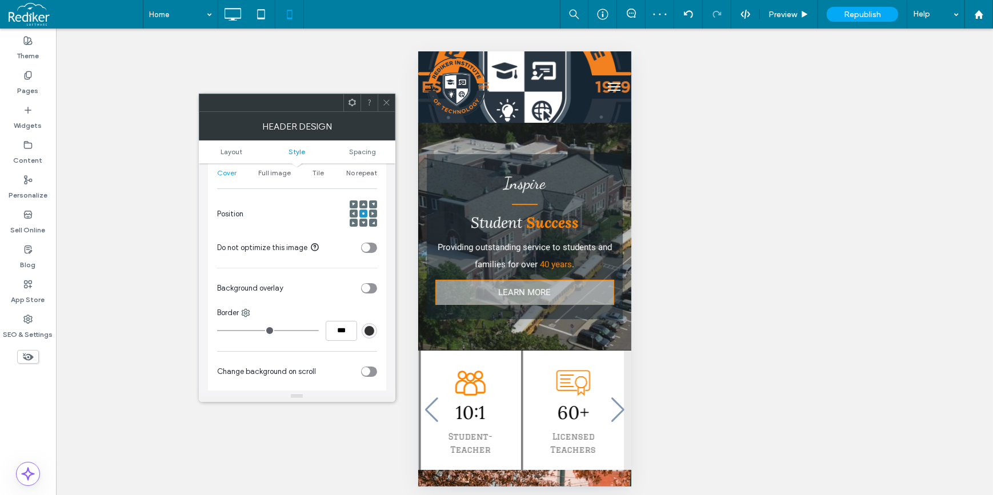
click at [373, 286] on div "toggle" at bounding box center [369, 288] width 16 height 10
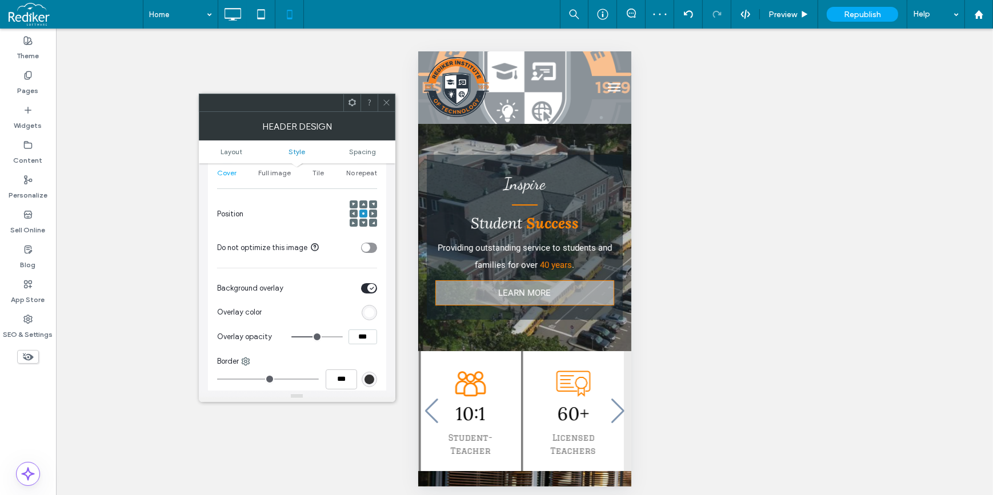
click at [371, 316] on div "rgb(255,255,255)" at bounding box center [369, 313] width 10 height 10
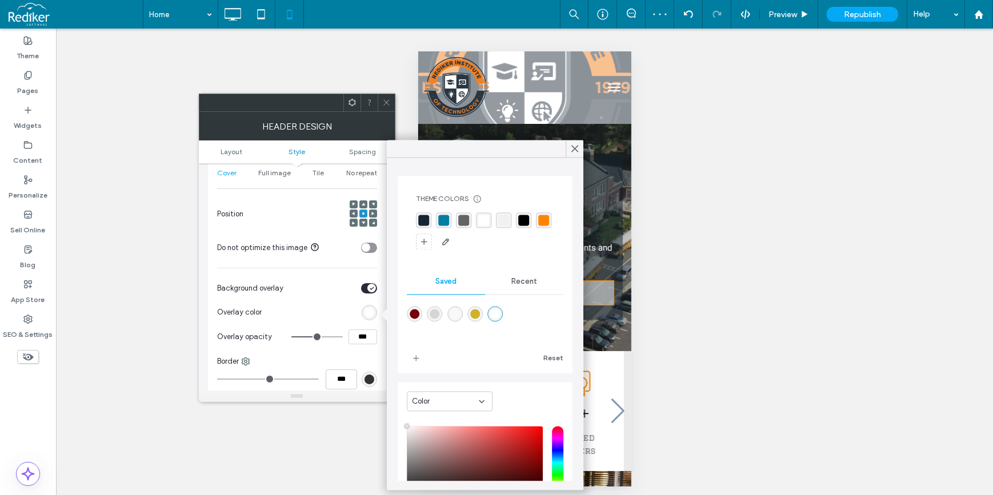
click at [425, 218] on div "rgba(21, 37, 49, 1)" at bounding box center [423, 220] width 11 height 11
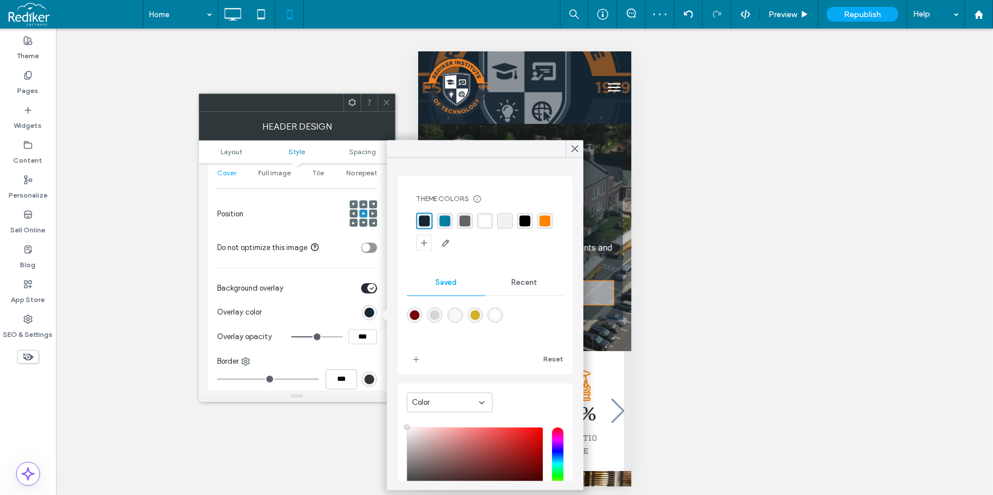
click at [319, 309] on div at bounding box center [321, 313] width 111 height 20
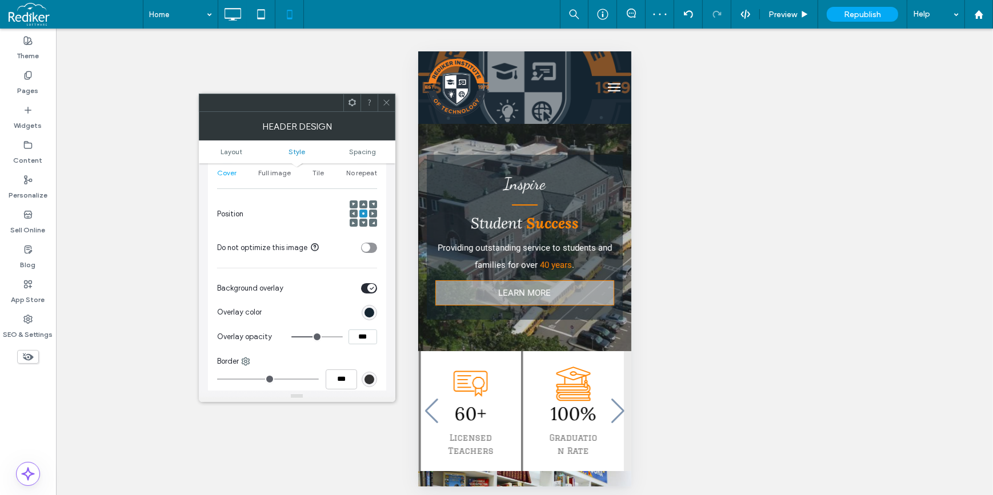
drag, startPoint x: 368, startPoint y: 338, endPoint x: 325, endPoint y: 340, distance: 43.4
click at [325, 340] on div "***" at bounding box center [334, 337] width 86 height 15
type input "***"
type input "**"
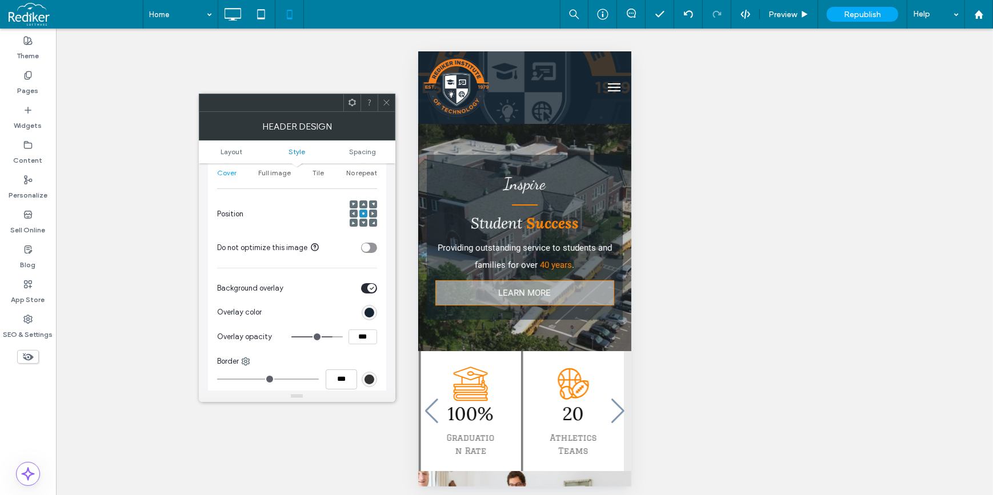
drag, startPoint x: 371, startPoint y: 339, endPoint x: 348, endPoint y: 340, distance: 22.3
click at [348, 340] on input "***" at bounding box center [362, 337] width 29 height 15
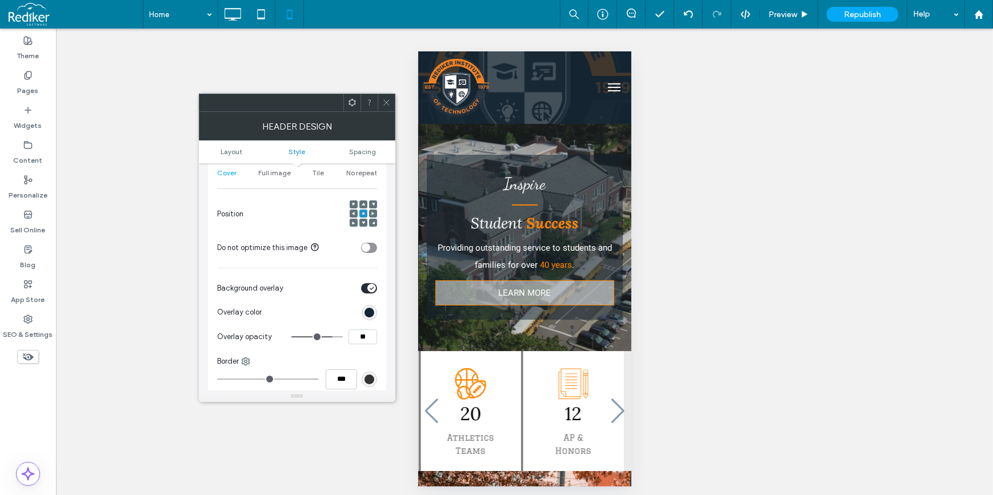
type input "***"
type input "**"
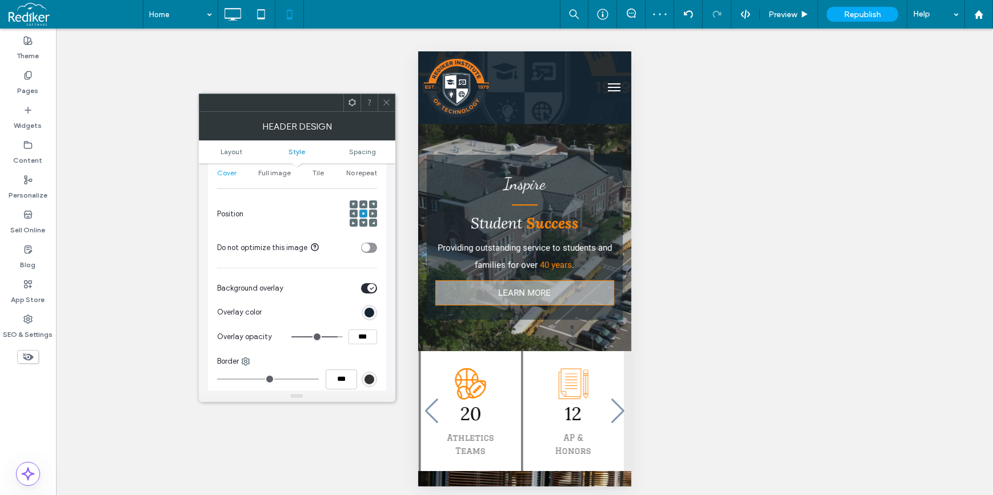
click at [384, 103] on icon at bounding box center [386, 102] width 9 height 9
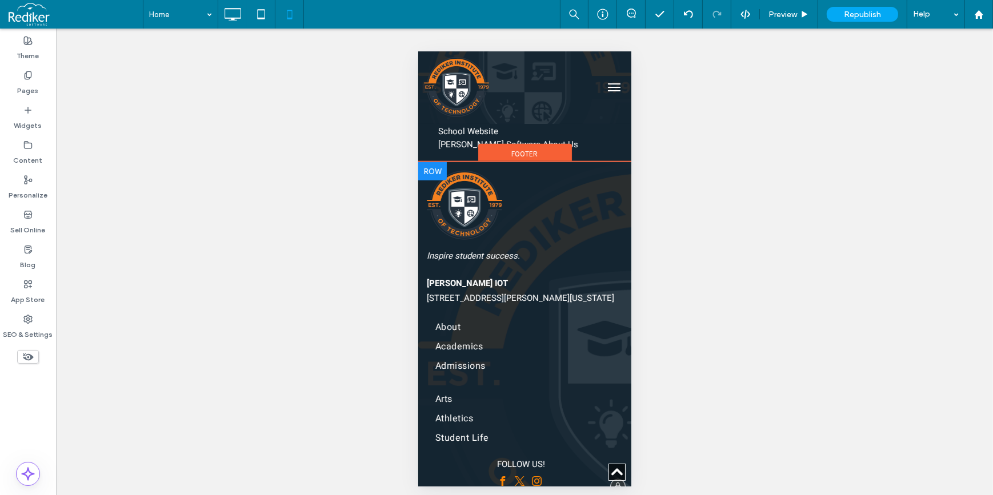
scroll to position [1817, 0]
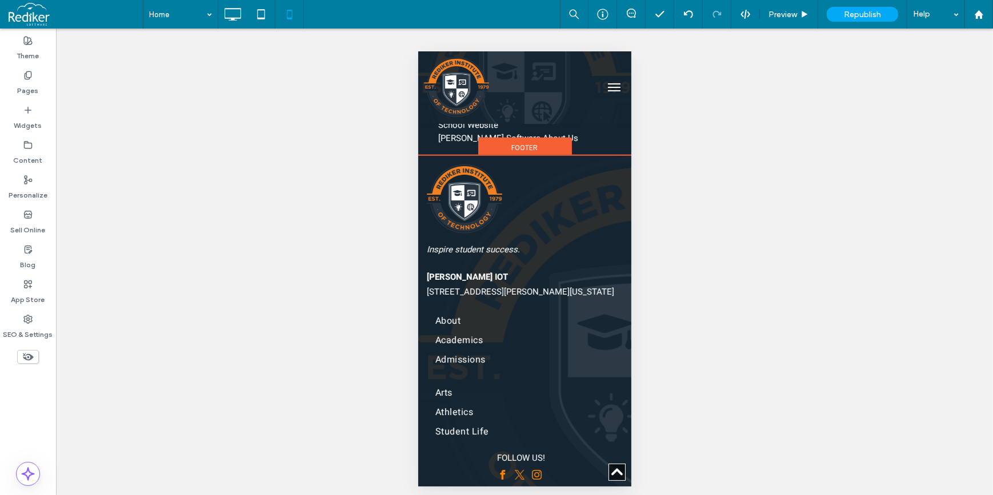
click at [532, 142] on span "Footer" at bounding box center [524, 147] width 26 height 10
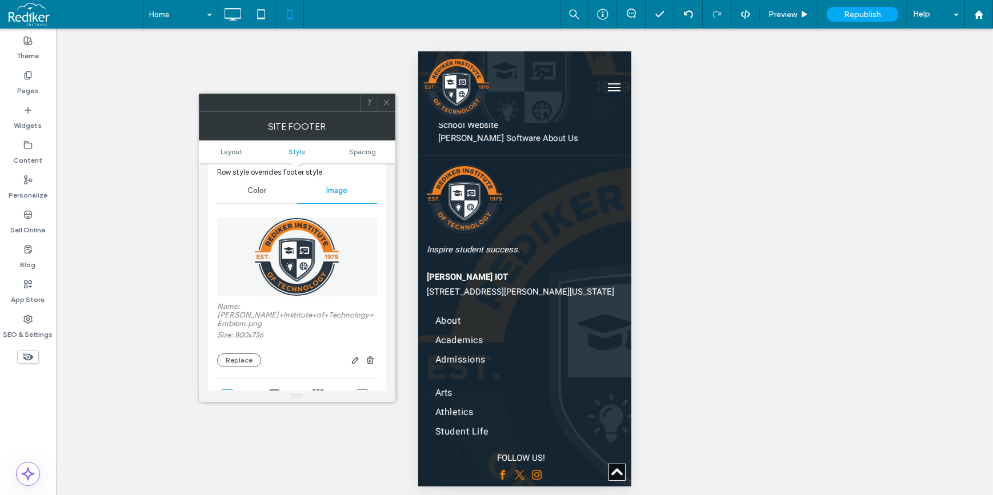
scroll to position [259, 0]
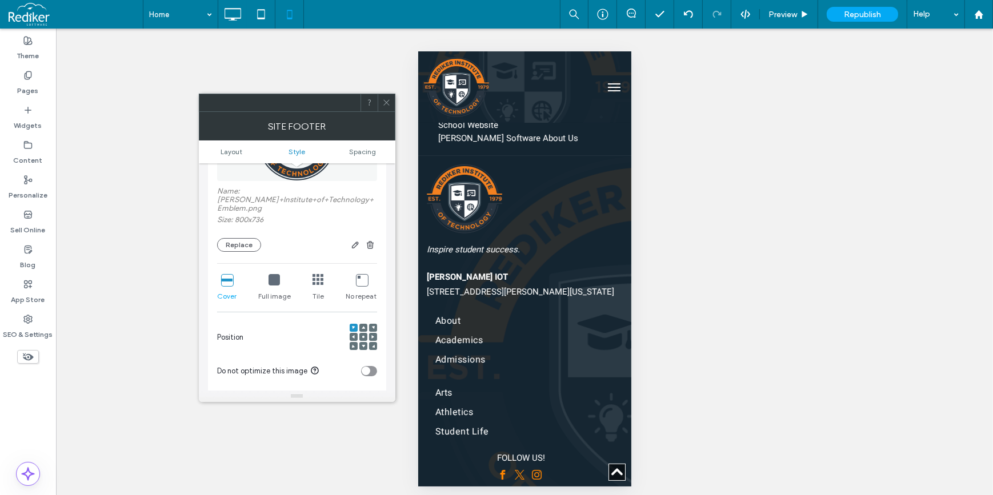
click at [362, 338] on use at bounding box center [363, 337] width 2 height 2
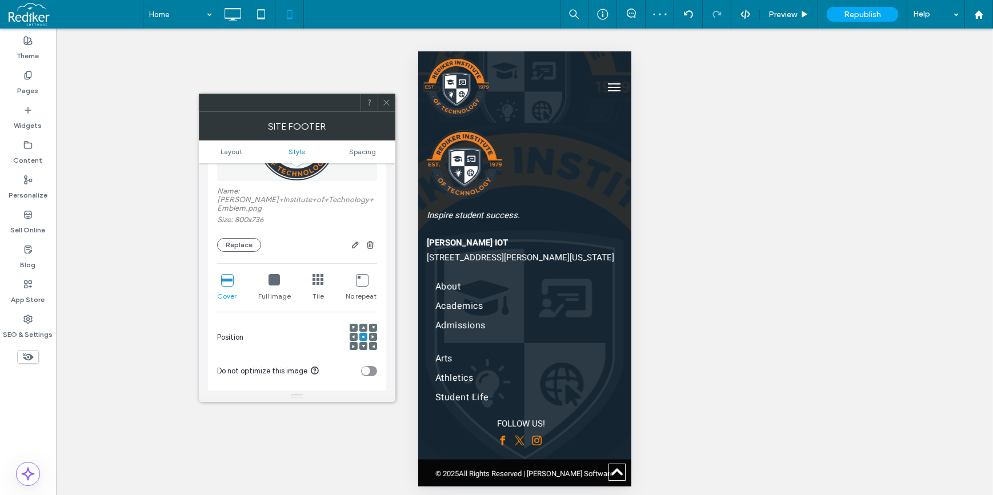
scroll to position [1905, 0]
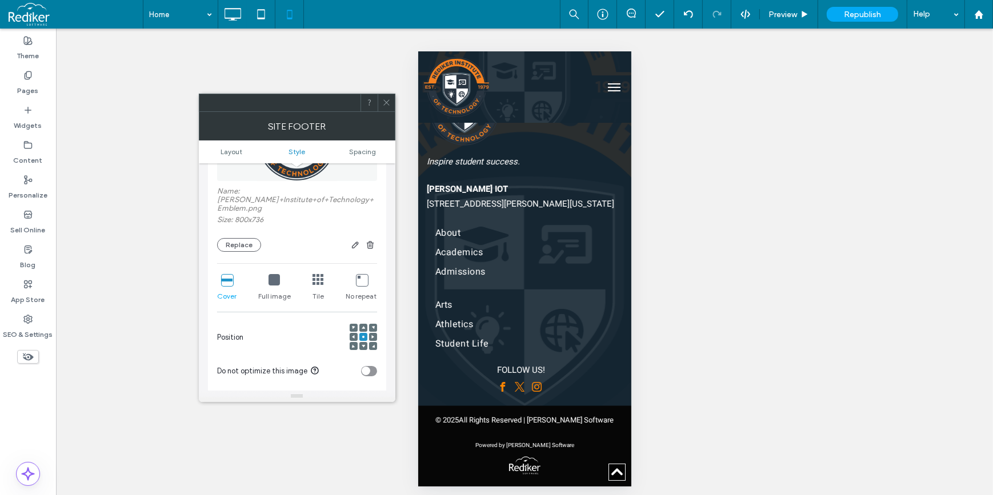
click at [274, 280] on icon at bounding box center [273, 279] width 11 height 11
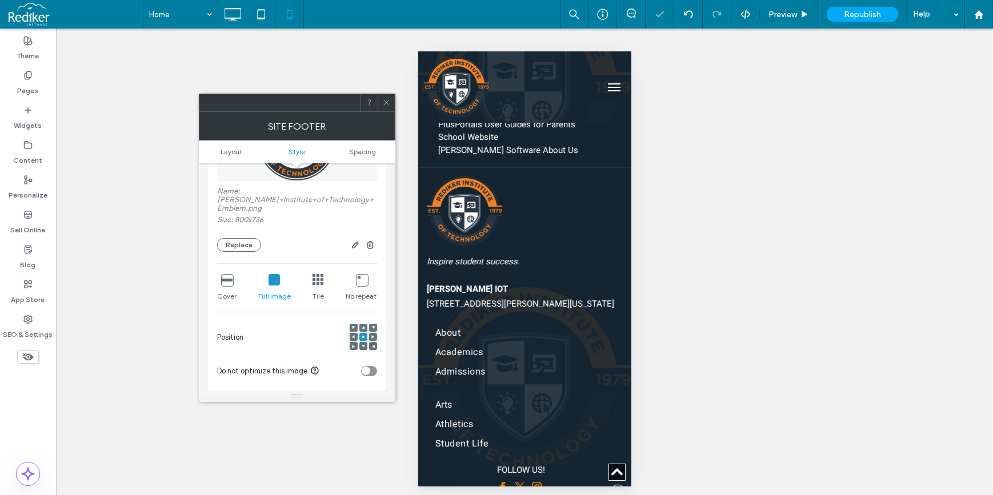
scroll to position [1801, 0]
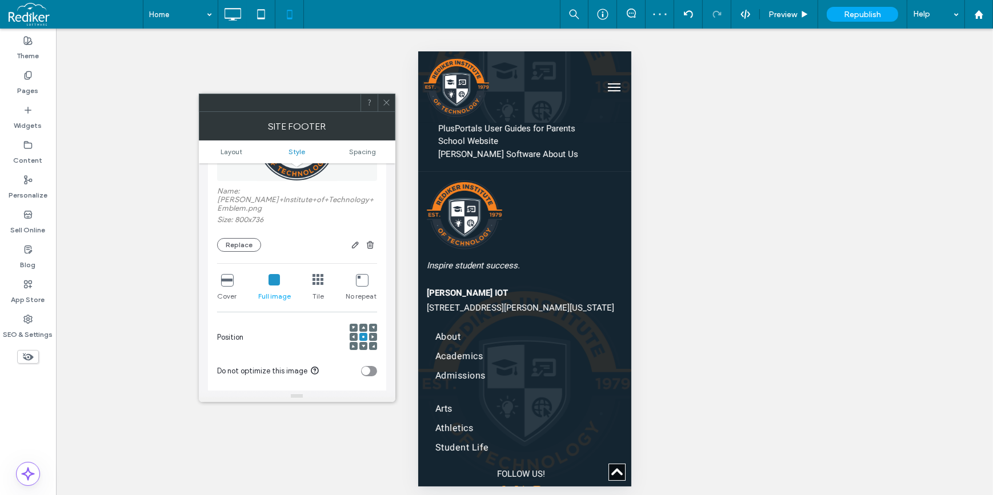
click at [227, 285] on icon at bounding box center [226, 279] width 11 height 11
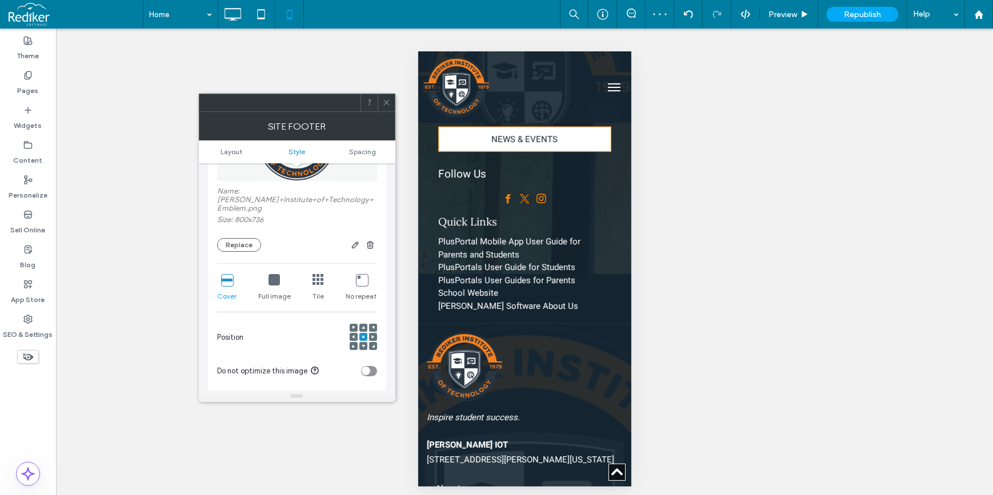
scroll to position [1645, 0]
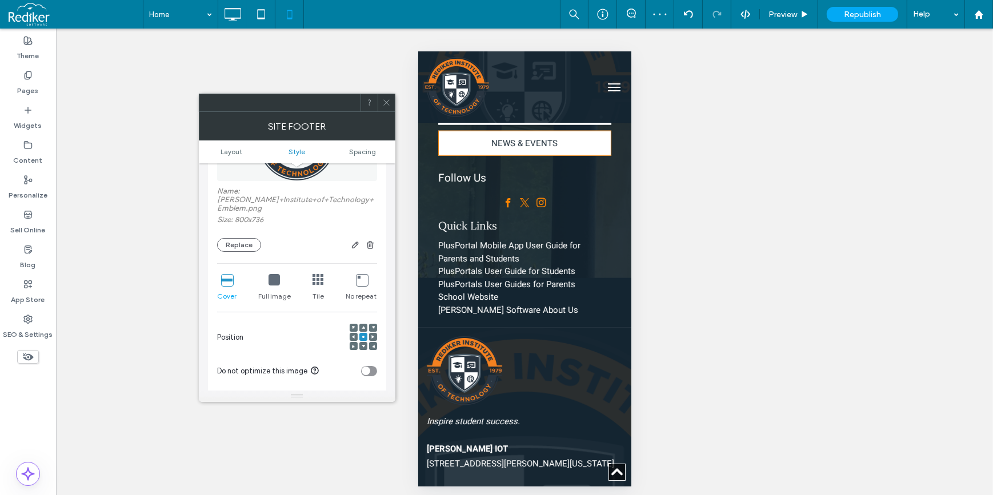
click at [388, 102] on icon at bounding box center [386, 102] width 9 height 9
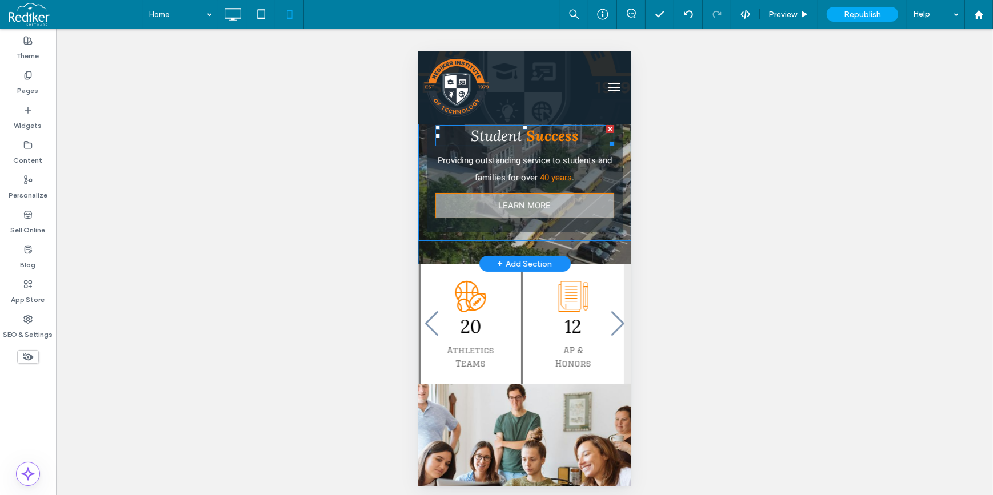
scroll to position [0, 0]
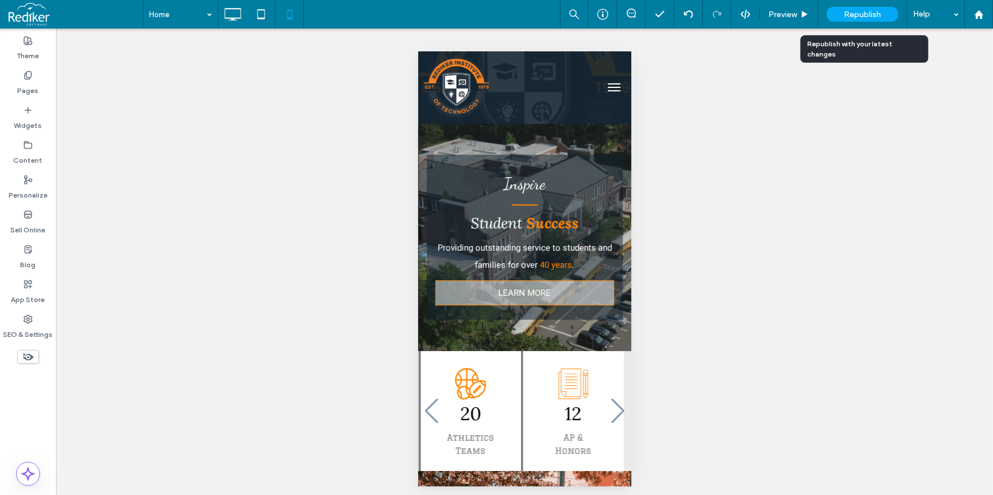
click at [874, 17] on span "Republish" at bounding box center [862, 15] width 37 height 10
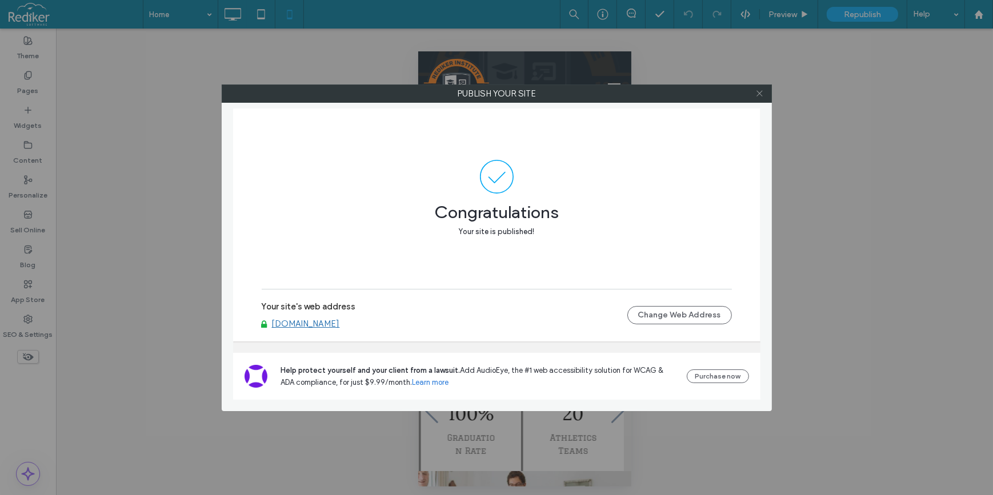
click at [761, 94] on icon at bounding box center [759, 93] width 9 height 9
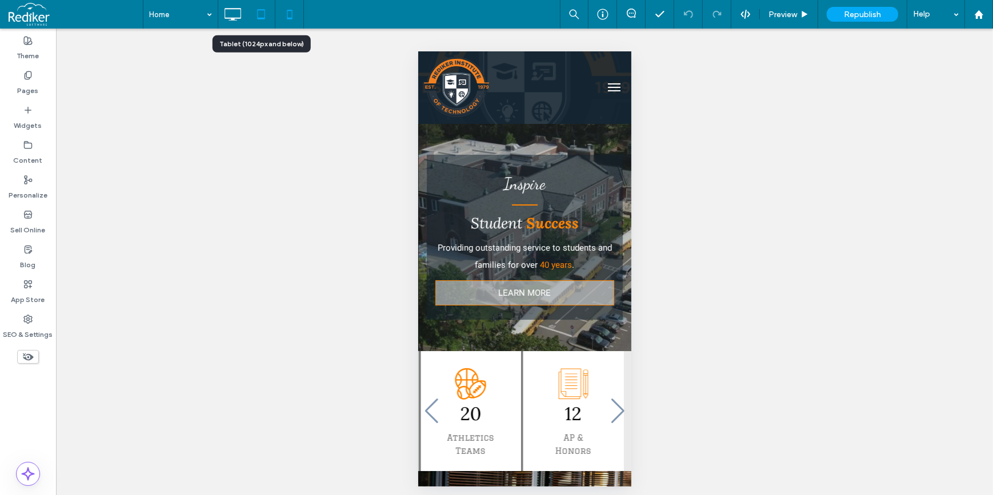
click at [261, 17] on icon at bounding box center [261, 14] width 23 height 23
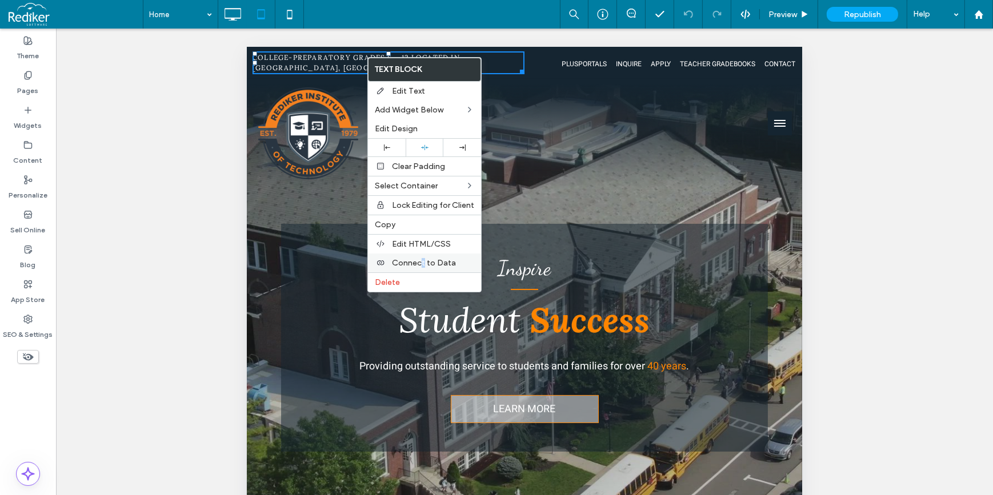
click at [423, 270] on div "Connect to Data" at bounding box center [424, 263] width 113 height 19
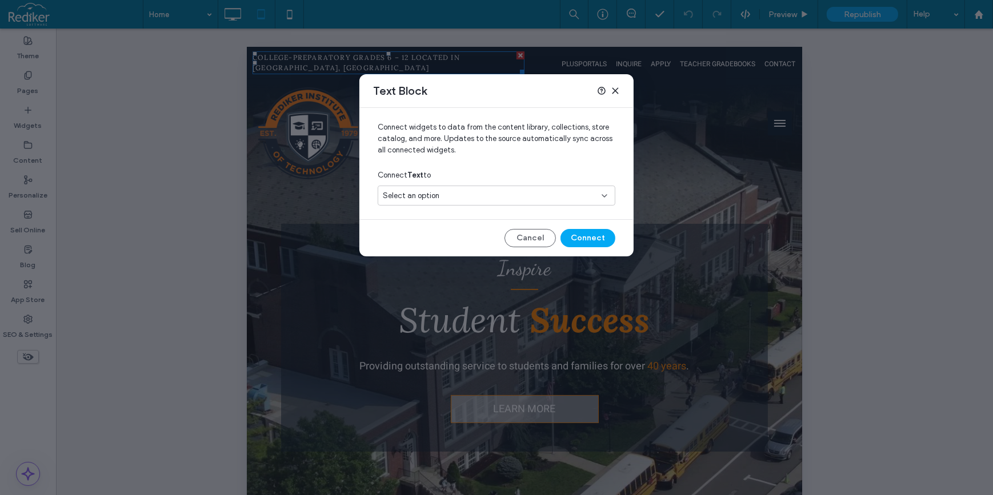
drag, startPoint x: 423, startPoint y: 270, endPoint x: 493, endPoint y: 192, distance: 104.3
click at [493, 192] on div "Select an option" at bounding box center [490, 195] width 214 height 11
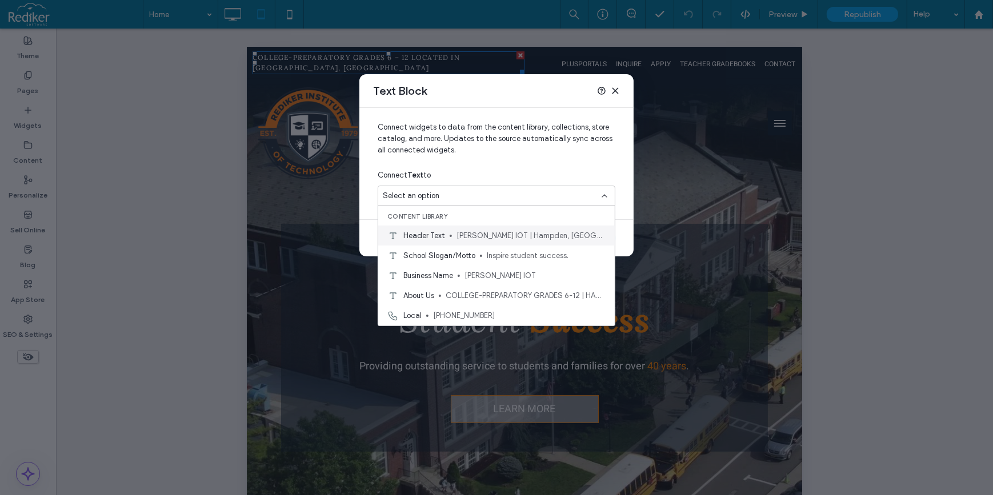
click at [476, 232] on span "Rediker IOT | Hampden, MA. | 800-213-9860" at bounding box center [530, 235] width 149 height 11
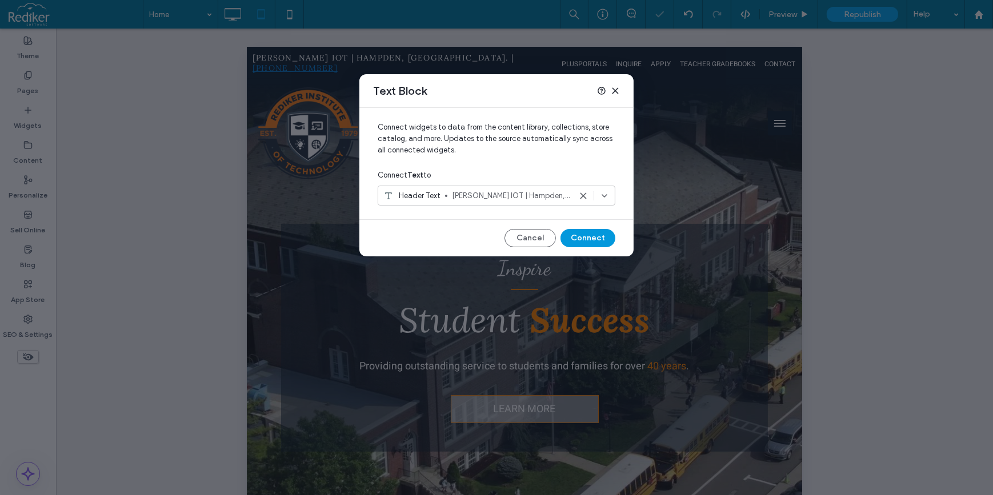
click at [599, 239] on button "Connect" at bounding box center [587, 238] width 55 height 18
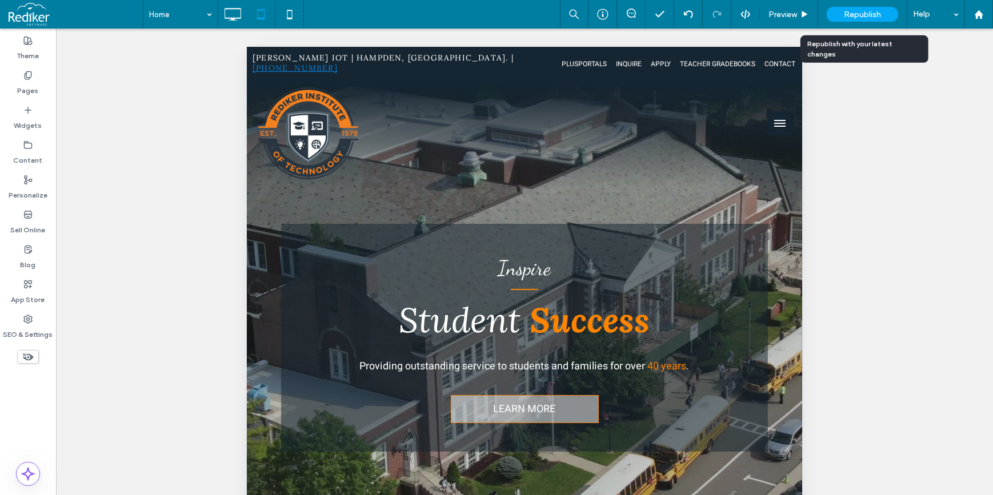
click at [878, 7] on div "Republish" at bounding box center [862, 14] width 71 height 15
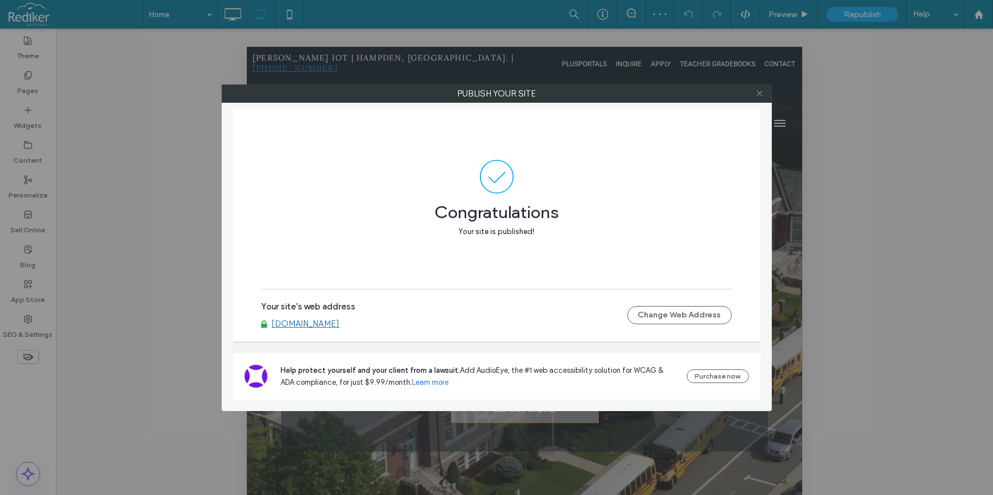
click at [761, 93] on icon at bounding box center [759, 93] width 9 height 9
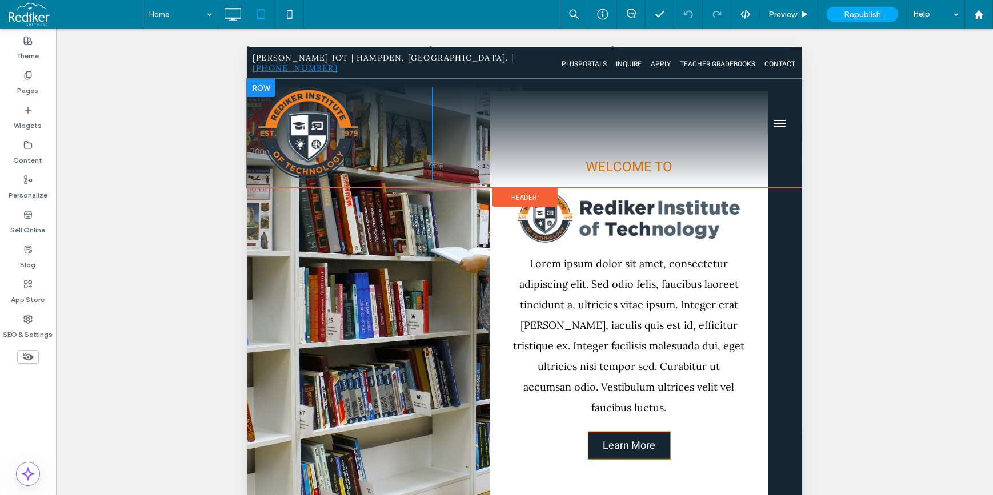
scroll to position [779, 0]
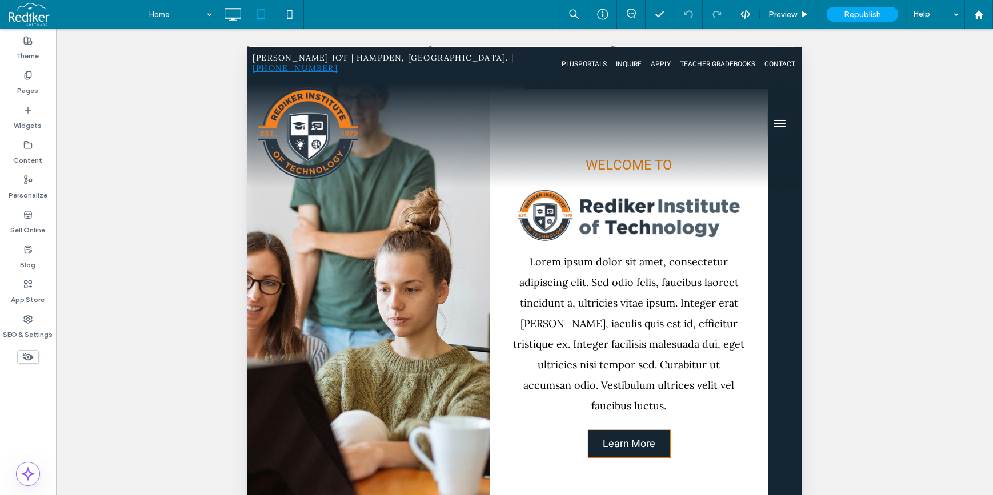
click at [773, 120] on span "menu" at bounding box center [778, 119] width 11 height 1
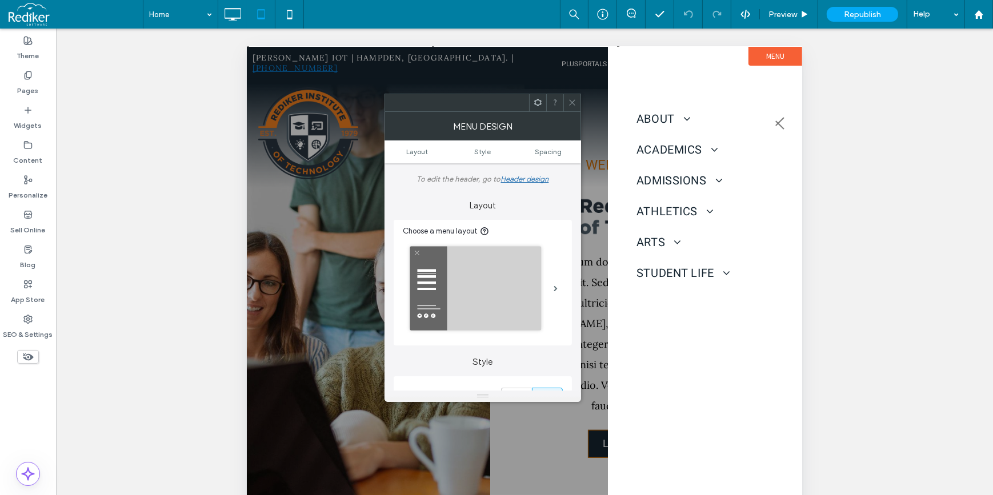
click at [776, 118] on button "menu" at bounding box center [779, 123] width 24 height 24
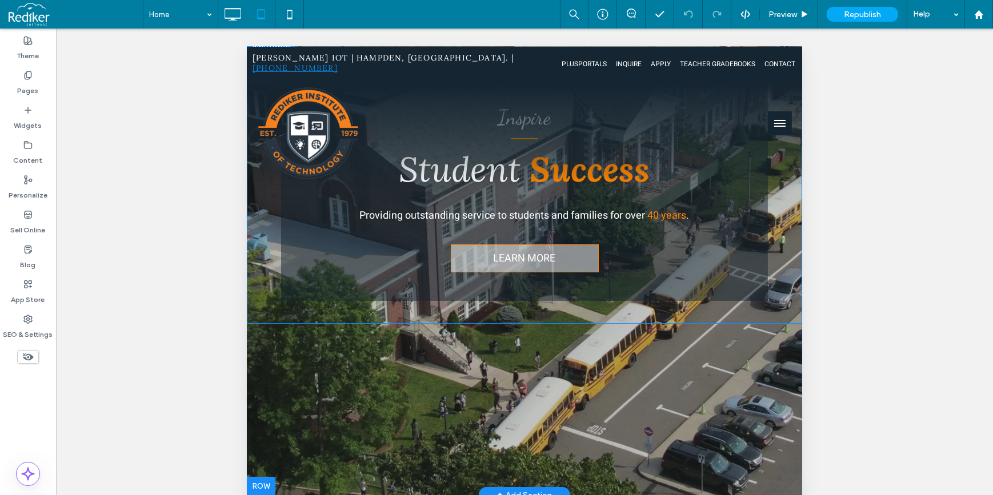
scroll to position [0, 0]
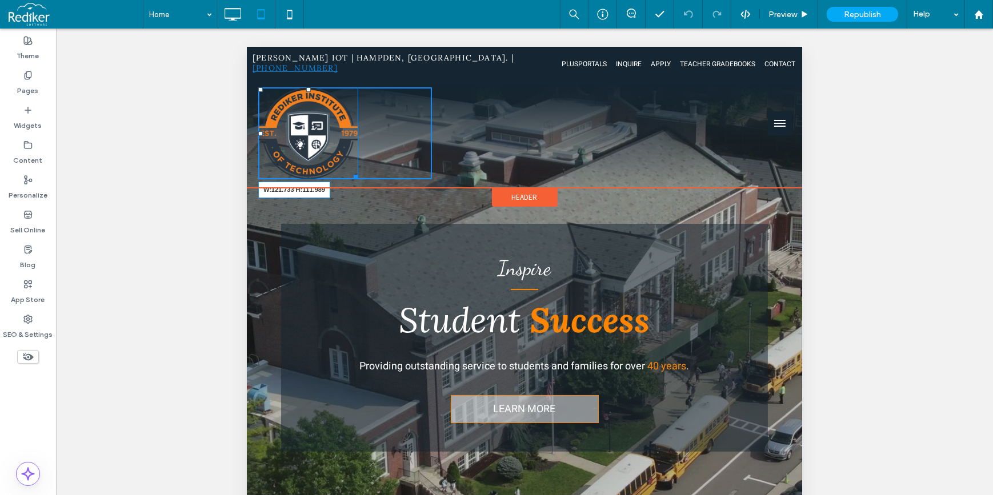
drag, startPoint x: 356, startPoint y: 164, endPoint x: 684, endPoint y: 258, distance: 340.4
click at [334, 135] on div "W:121.733 H:111.989 Click To Paste" at bounding box center [345, 133] width 174 height 92
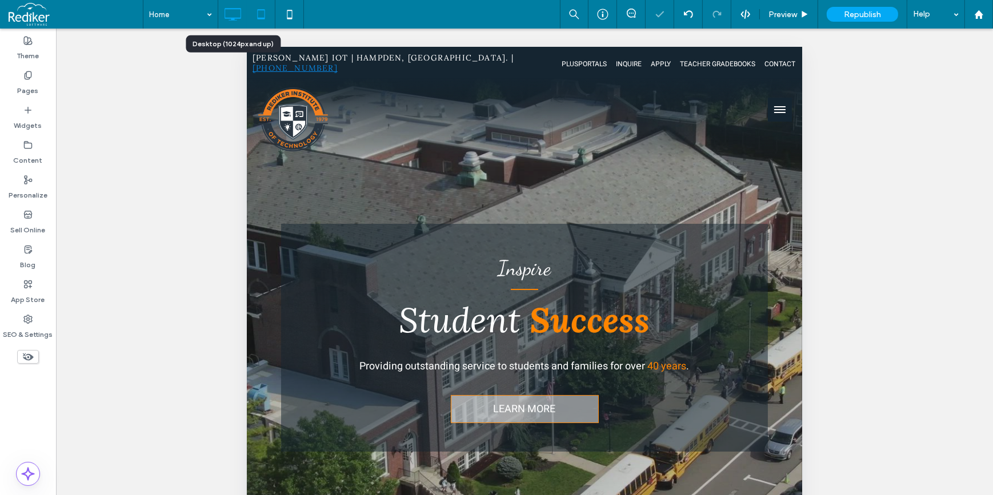
click at [232, 13] on icon at bounding box center [232, 14] width 23 height 23
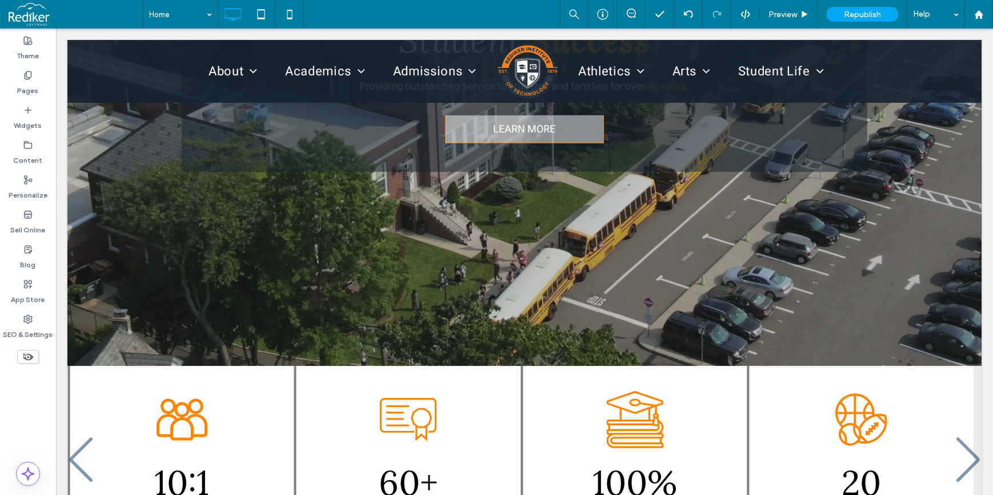
scroll to position [207, 0]
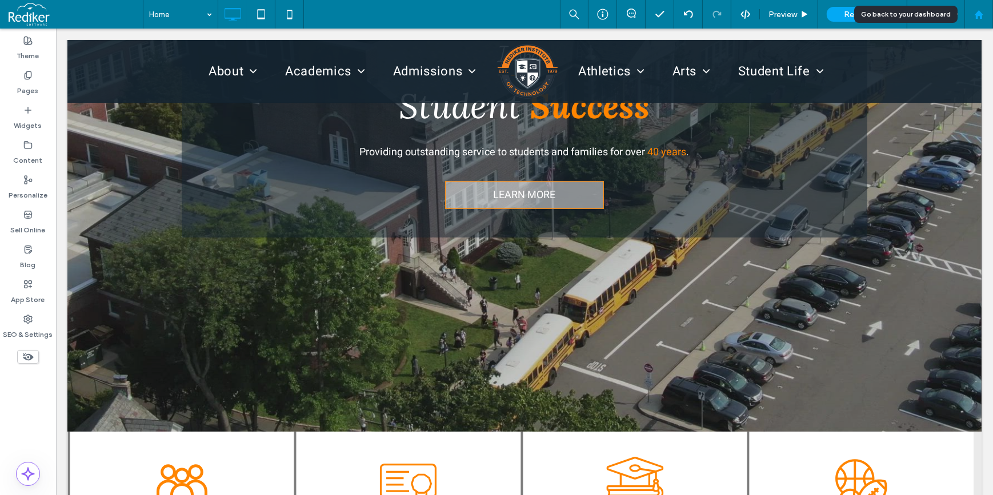
click at [986, 13] on div at bounding box center [978, 15] width 27 height 10
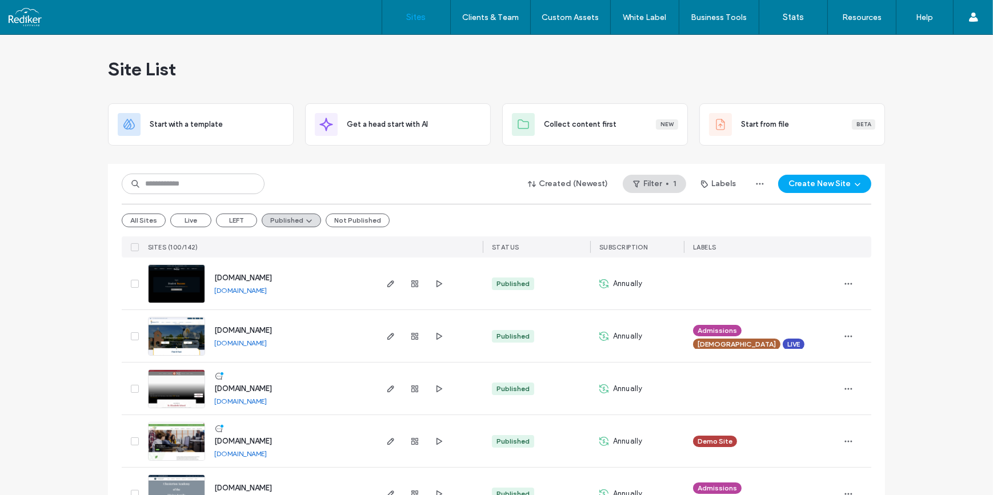
drag, startPoint x: 383, startPoint y: 285, endPoint x: 354, endPoint y: 285, distance: 29.1
click at [387, 284] on use "button" at bounding box center [390, 283] width 7 height 7
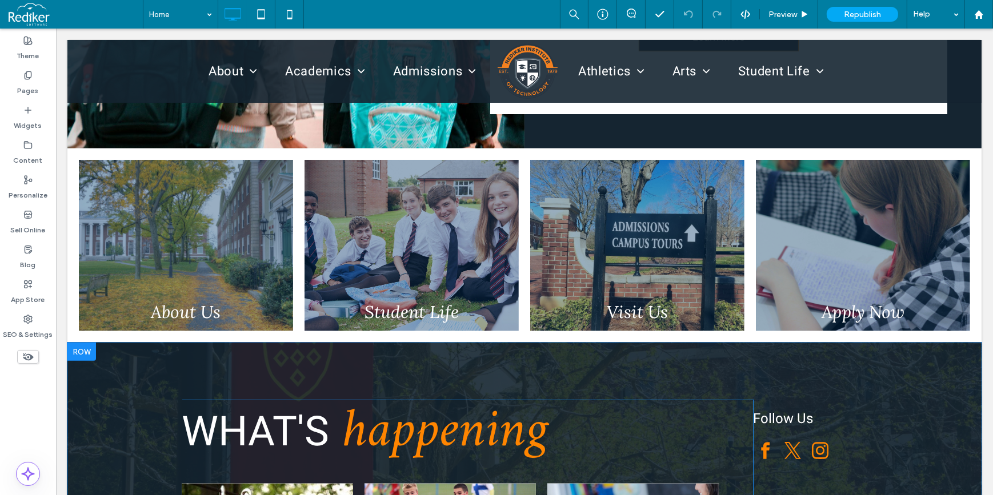
scroll to position [1194, 0]
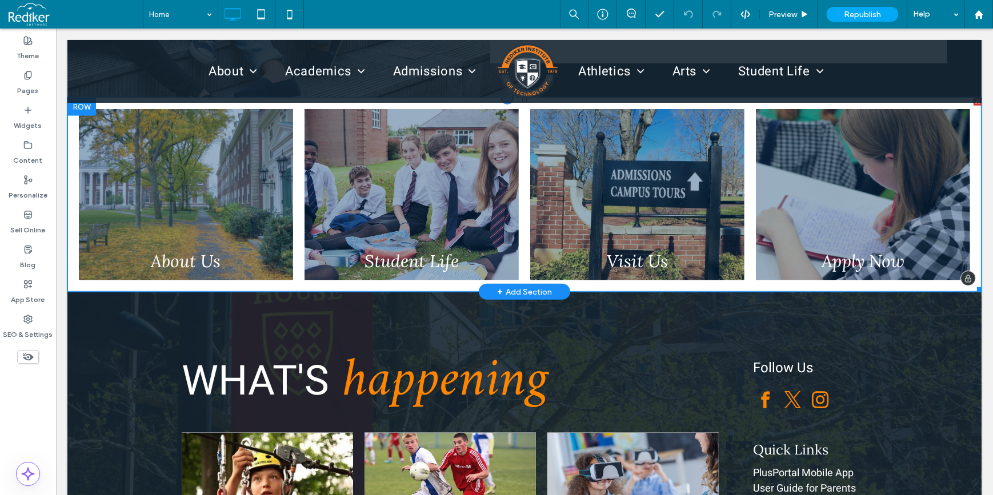
click at [604, 211] on link at bounding box center [636, 195] width 227 height 182
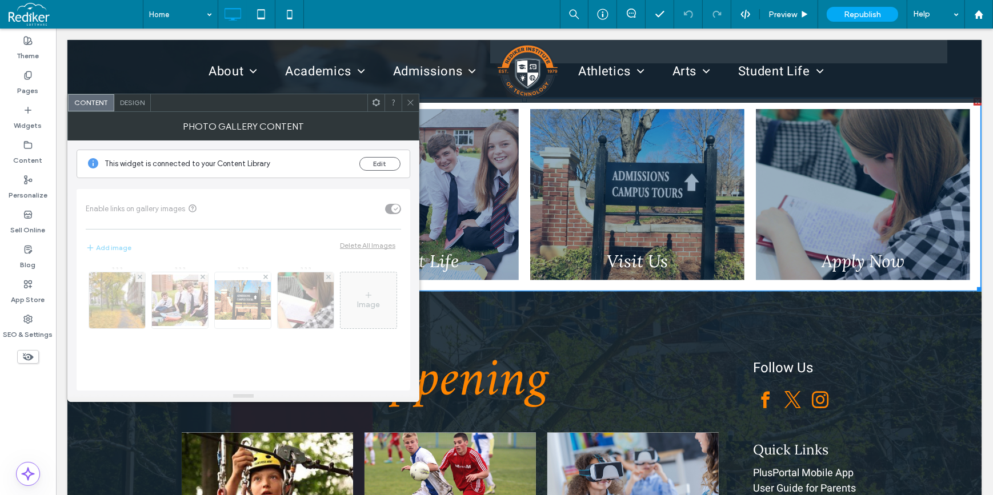
click at [408, 102] on icon at bounding box center [410, 102] width 9 height 9
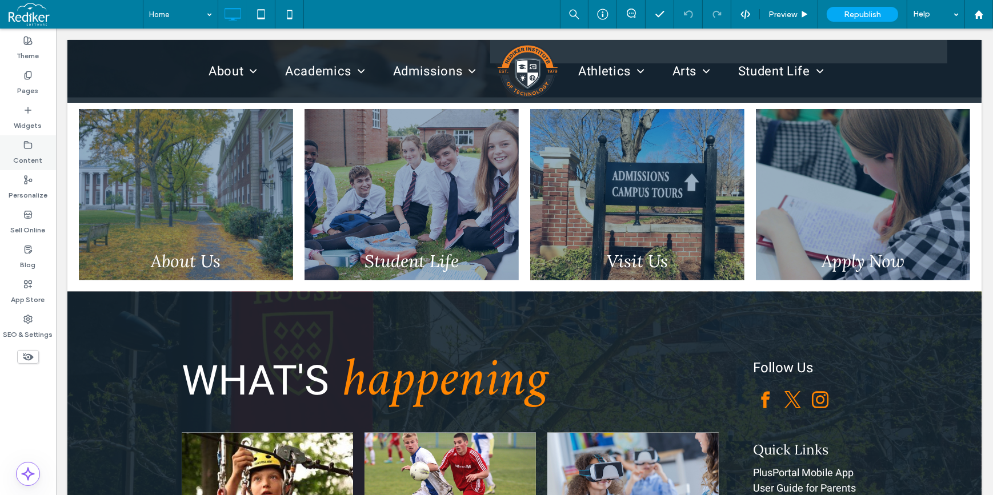
click at [33, 159] on label "Content" at bounding box center [28, 158] width 29 height 16
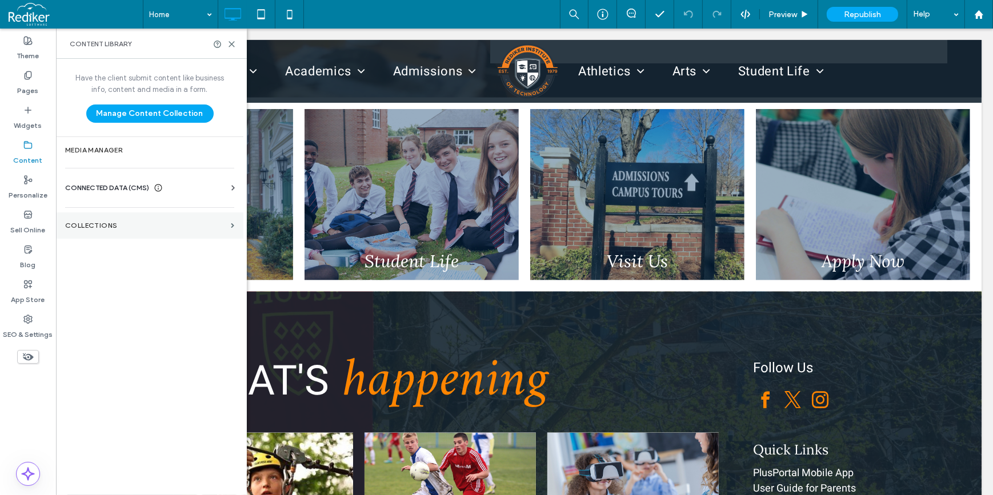
click at [115, 214] on section "Collections" at bounding box center [149, 225] width 187 height 26
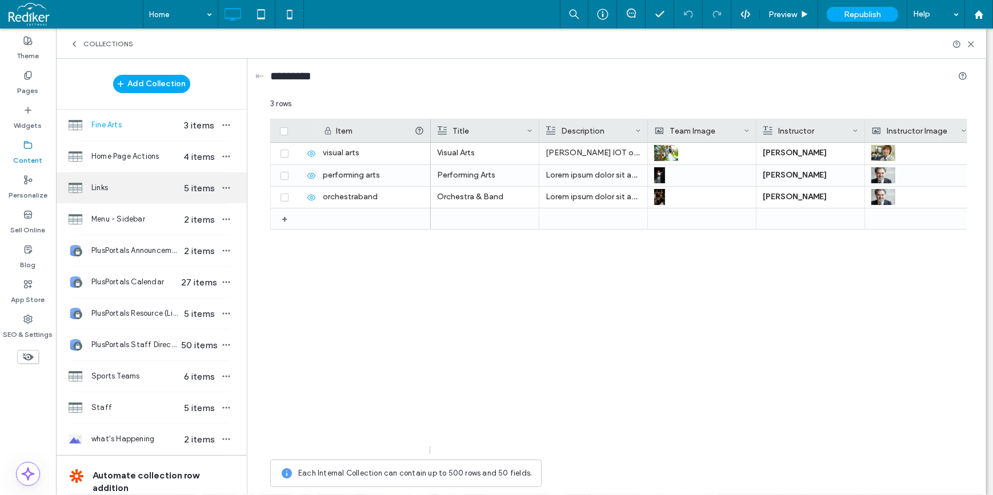
click at [114, 192] on span "Links" at bounding box center [135, 187] width 88 height 11
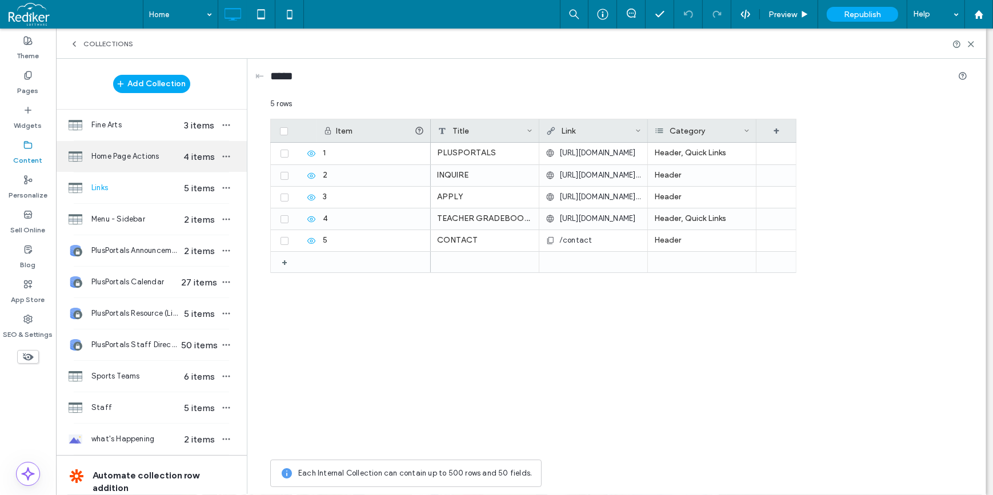
click at [125, 151] on span "Home Page Actions" at bounding box center [135, 156] width 88 height 11
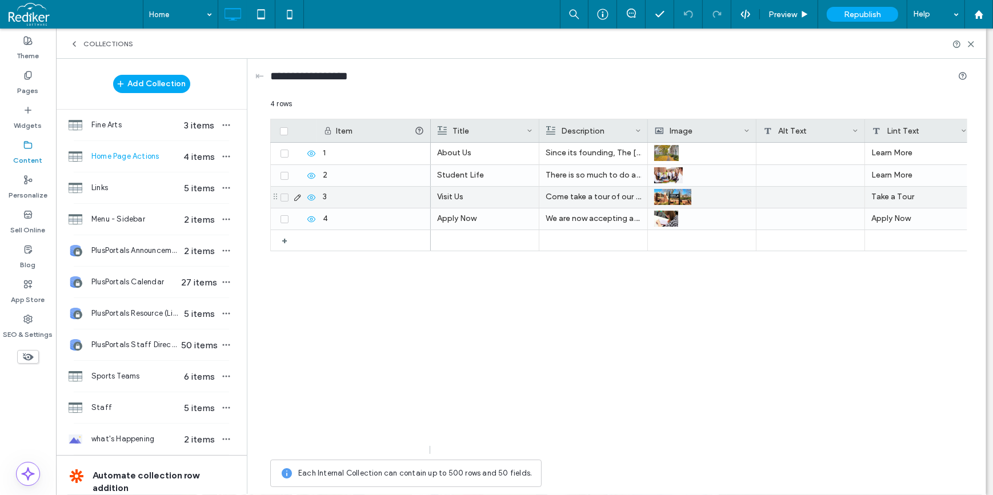
click at [910, 200] on div "Take a Tour" at bounding box center [919, 197] width 109 height 21
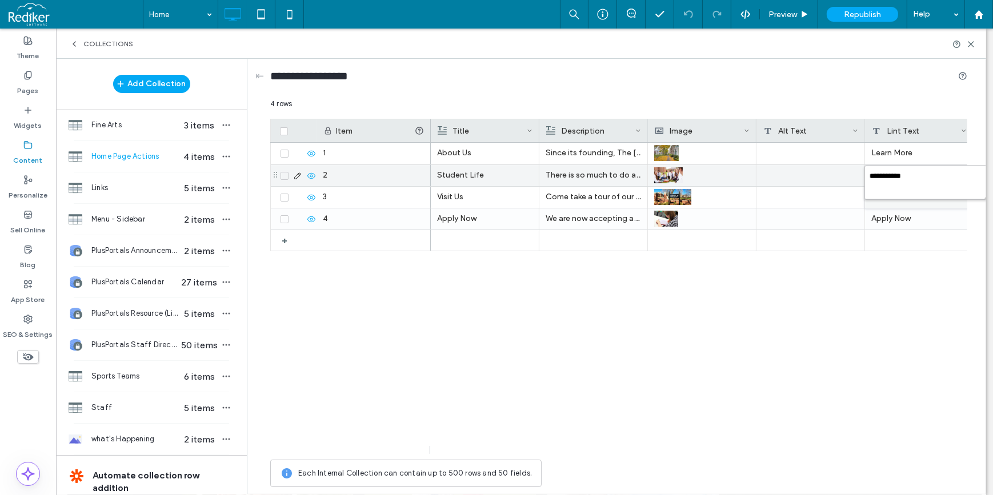
drag, startPoint x: 918, startPoint y: 179, endPoint x: 838, endPoint y: 166, distance: 81.0
click at [838, 166] on div "**********" at bounding box center [618, 295] width 697 height 395
drag, startPoint x: 921, startPoint y: 176, endPoint x: 867, endPoint y: 170, distance: 54.6
click at [867, 170] on textarea "**********" at bounding box center [927, 183] width 126 height 34
type textarea "**********"
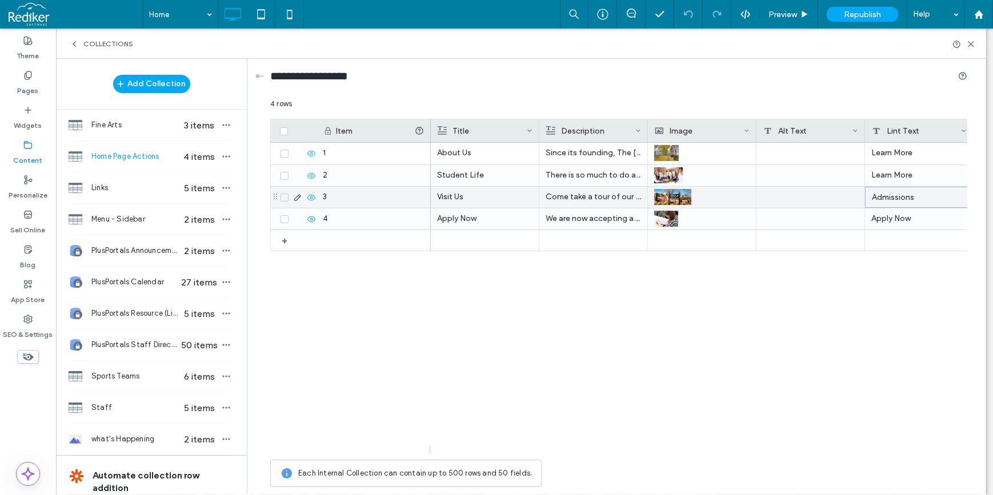
click at [468, 198] on p "Visit Us" at bounding box center [484, 197] width 95 height 21
click at [468, 198] on p "Visit Us" at bounding box center [485, 197] width 95 height 21
drag, startPoint x: 463, startPoint y: 187, endPoint x: 426, endPoint y: 188, distance: 36.6
click at [426, 188] on div "******** 4 rows Drag here to set row groups Drag here to set column labels Item…" at bounding box center [618, 295] width 697 height 395
click at [428, 188] on div "3" at bounding box center [373, 197] width 114 height 21
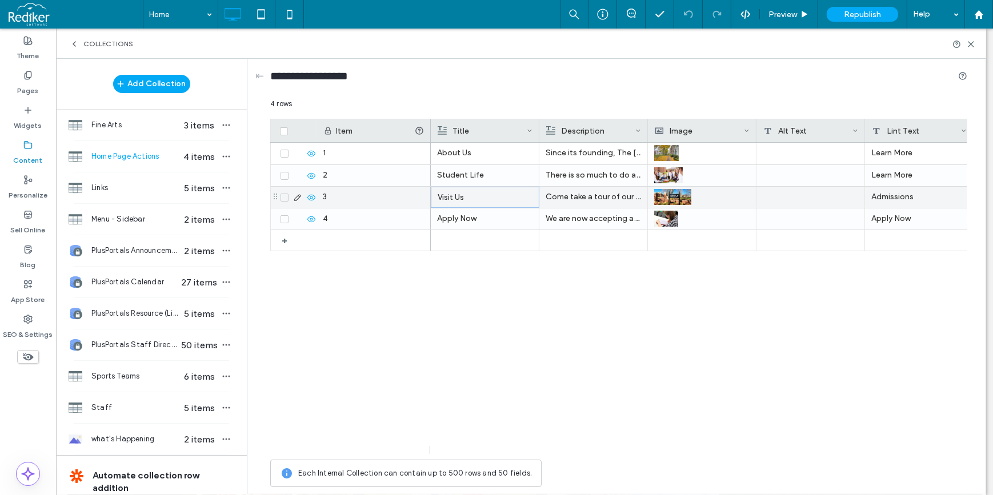
click at [455, 188] on p "Visit Us" at bounding box center [485, 197] width 95 height 21
click at [465, 200] on p "Visit Us" at bounding box center [485, 197] width 95 height 21
click at [940, 196] on div "Admissions" at bounding box center [919, 197] width 109 height 21
click at [940, 195] on div "Admissions" at bounding box center [919, 197] width 109 height 21
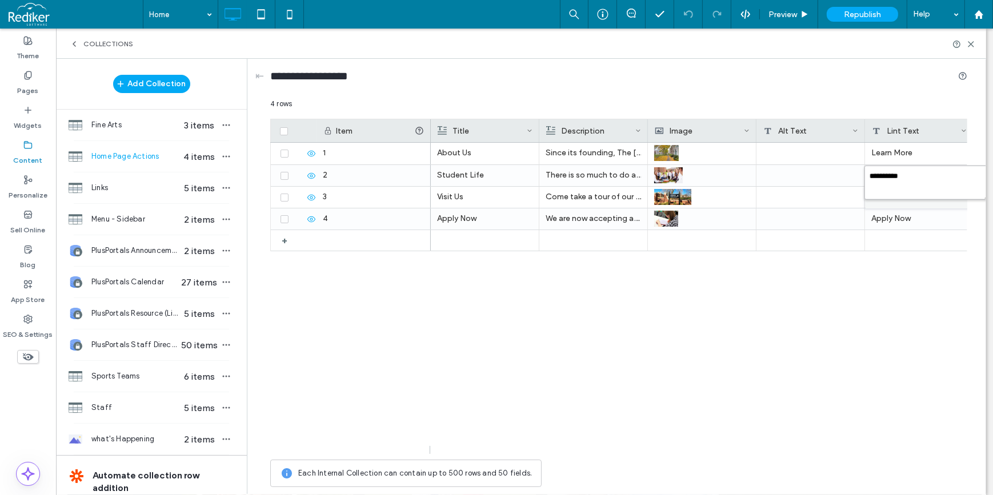
drag, startPoint x: 870, startPoint y: 183, endPoint x: 865, endPoint y: 172, distance: 11.8
click at [865, 172] on textarea "**********" at bounding box center [927, 183] width 126 height 34
click at [917, 214] on div "Apply Now" at bounding box center [919, 218] width 109 height 21
click at [917, 213] on div "Apply Now" at bounding box center [919, 218] width 109 height 21
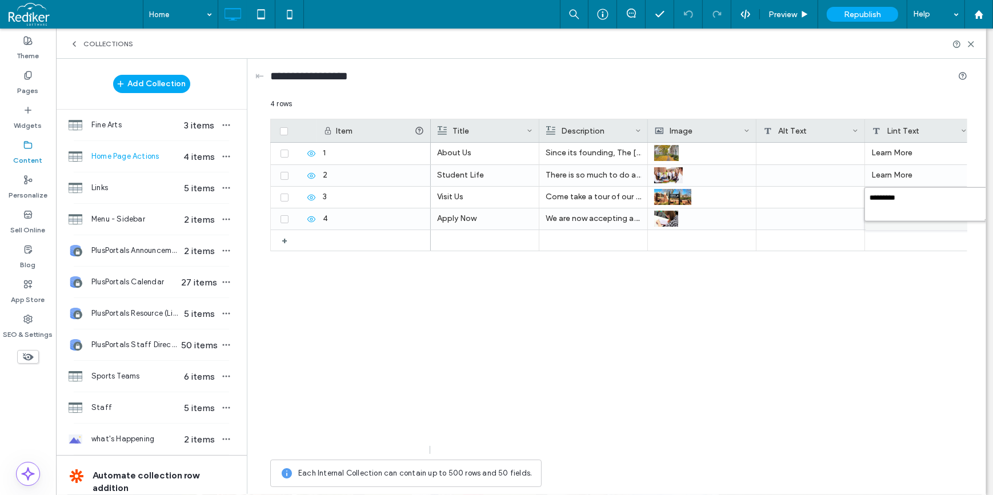
drag, startPoint x: 886, startPoint y: 194, endPoint x: 864, endPoint y: 191, distance: 21.9
click at [864, 191] on textarea "*********" at bounding box center [927, 204] width 126 height 34
paste textarea "*"
type textarea "**********"
click at [906, 171] on div "Learn More" at bounding box center [919, 175] width 109 height 21
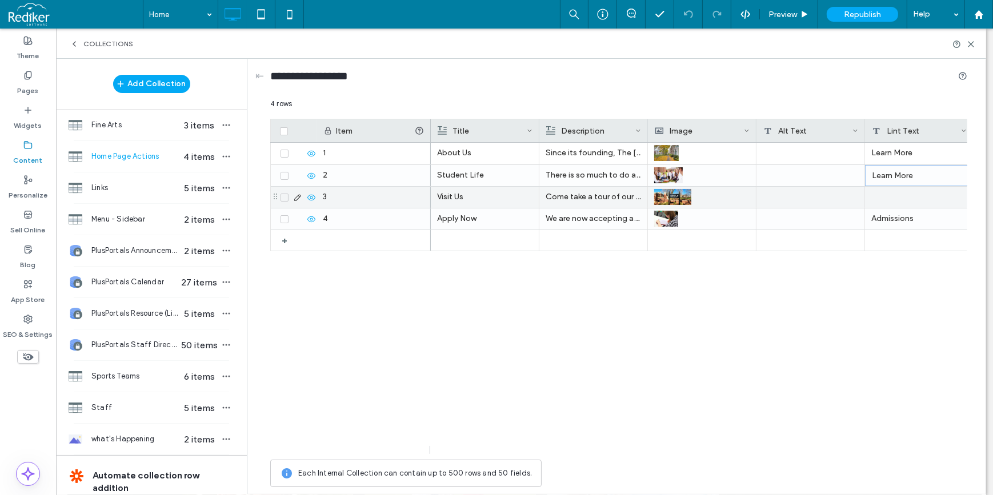
click at [892, 200] on div at bounding box center [919, 197] width 109 height 21
click at [474, 198] on p "Visit Us" at bounding box center [484, 197] width 95 height 21
click at [474, 198] on p "Visit Us" at bounding box center [485, 197] width 95 height 21
click at [486, 195] on p "Visit Us" at bounding box center [485, 197] width 95 height 21
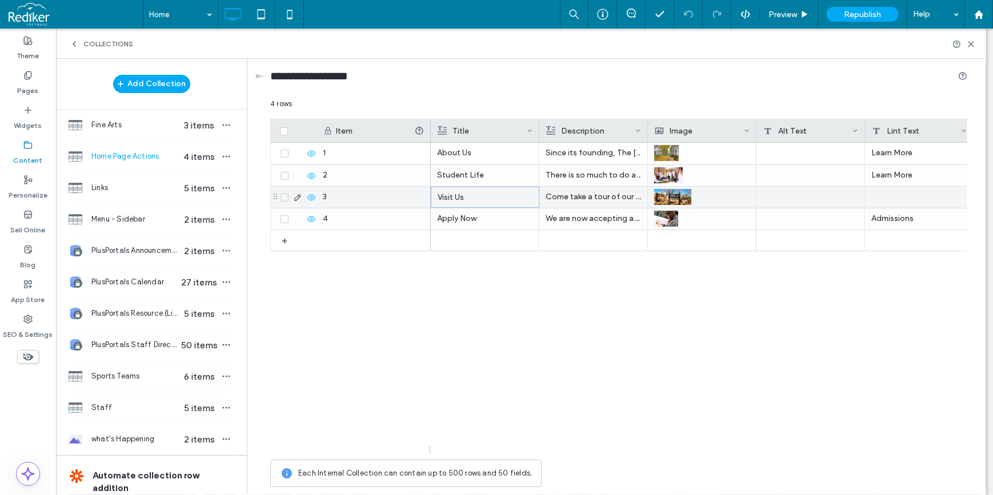
click at [486, 194] on p "Visit Us" at bounding box center [485, 197] width 95 height 21
drag, startPoint x: 486, startPoint y: 194, endPoint x: 473, endPoint y: 192, distance: 12.7
click at [473, 192] on div "********" at bounding box center [492, 198] width 121 height 29
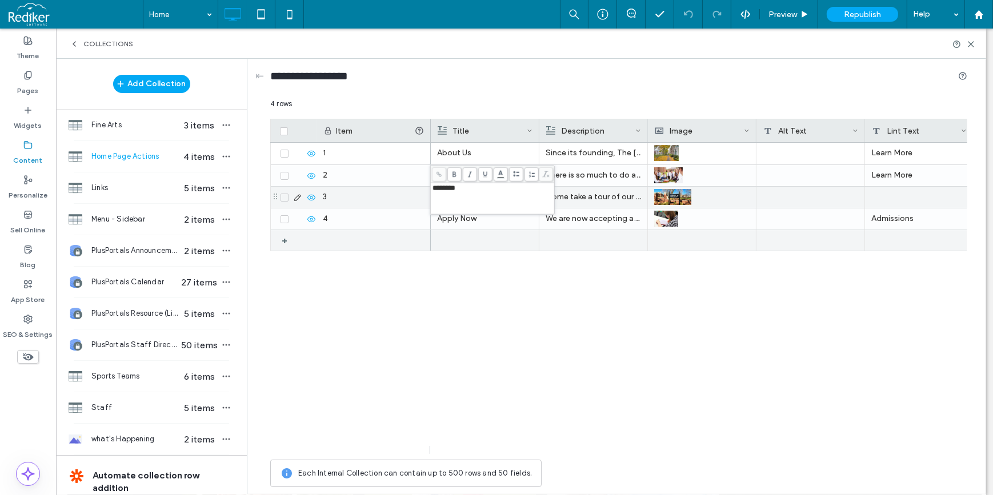
click at [472, 240] on div at bounding box center [484, 240] width 95 height 21
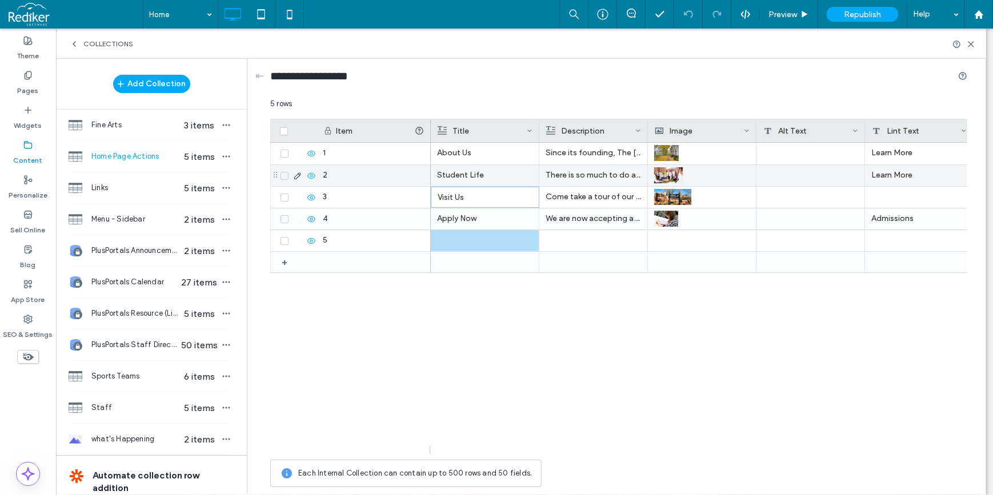
click at [493, 166] on p "Student Life" at bounding box center [484, 175] width 95 height 21
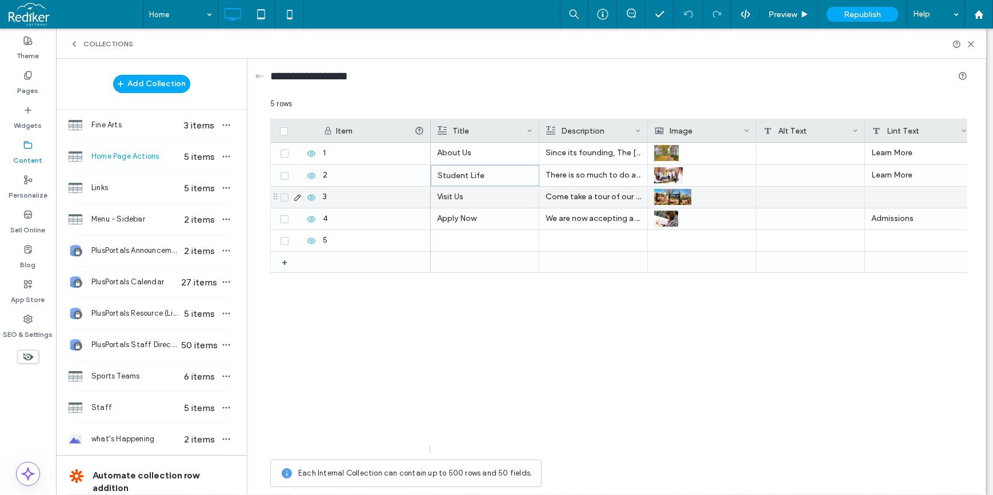
click at [888, 198] on div at bounding box center [919, 197] width 109 height 21
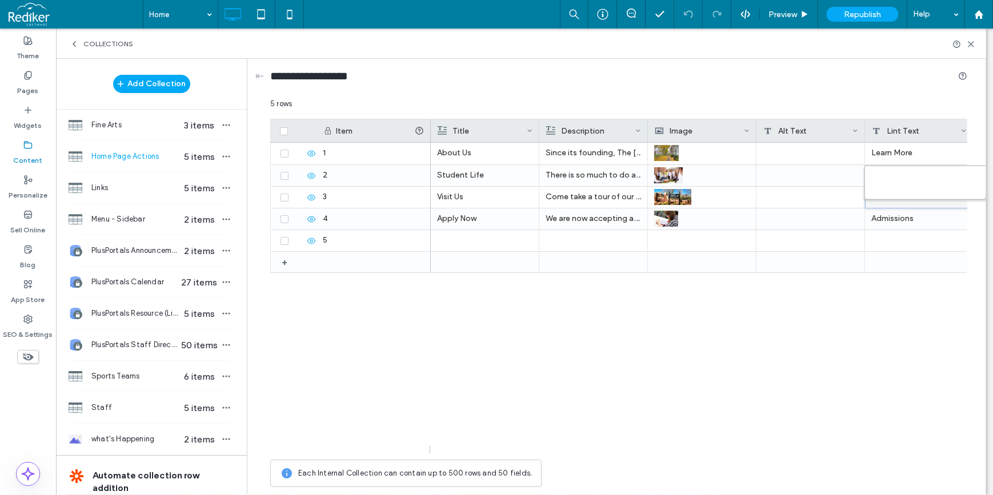
click at [890, 186] on textarea "plain-text-cell" at bounding box center [927, 183] width 126 height 34
type textarea "**"
drag, startPoint x: 275, startPoint y: 219, endPoint x: 291, endPoint y: 183, distance: 39.4
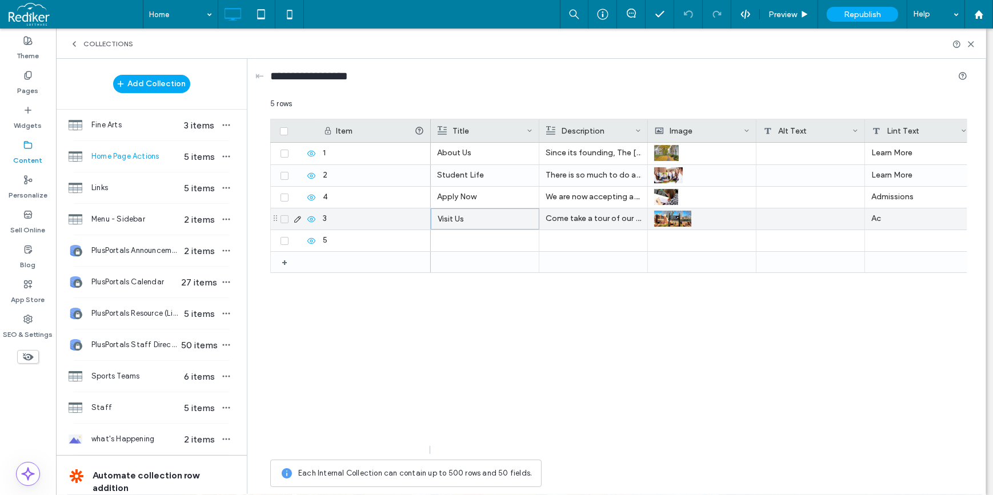
click at [481, 222] on p "Visit Us" at bounding box center [485, 219] width 95 height 21
drag, startPoint x: 278, startPoint y: 199, endPoint x: 279, endPoint y: 223, distance: 24.1
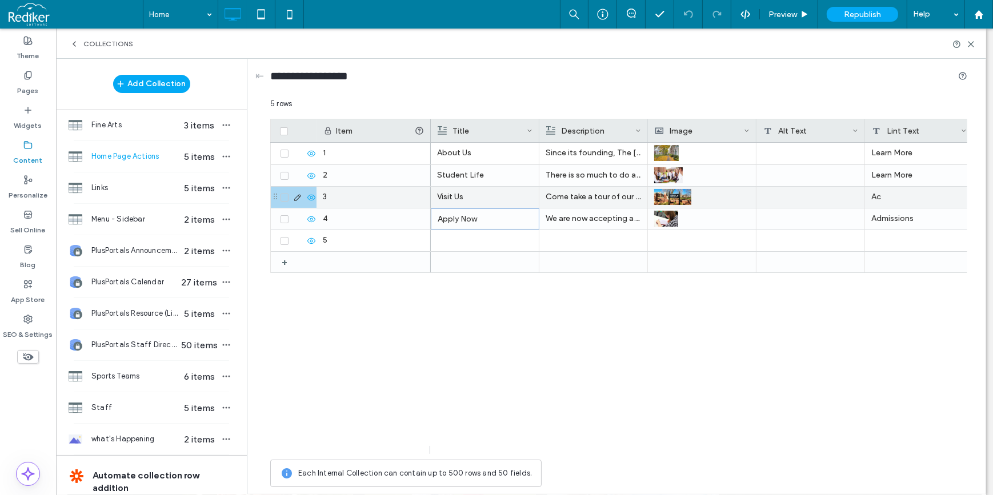
click at [486, 194] on p "Visit Us" at bounding box center [484, 197] width 95 height 21
click at [486, 194] on p "Visit Us" at bounding box center [485, 197] width 95 height 21
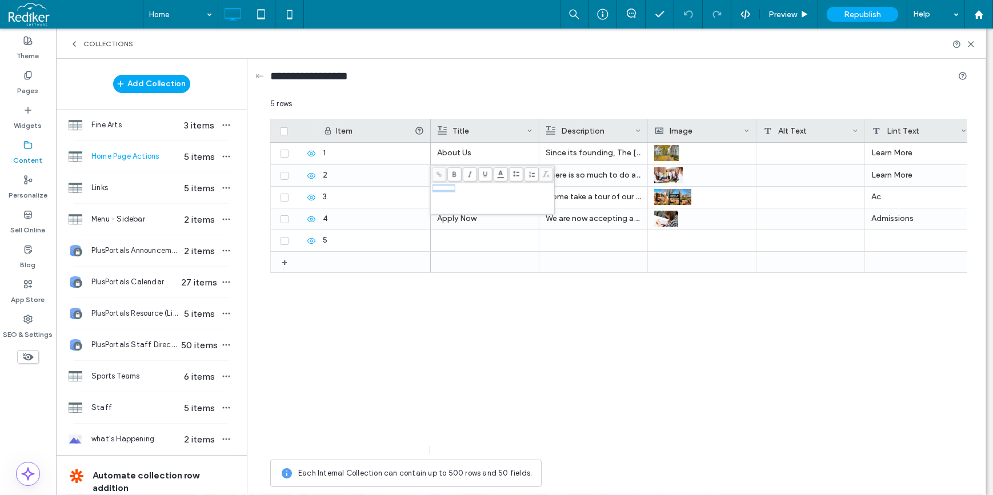
drag, startPoint x: 483, startPoint y: 188, endPoint x: 432, endPoint y: 183, distance: 50.6
click at [432, 183] on div "********" at bounding box center [492, 198] width 123 height 31
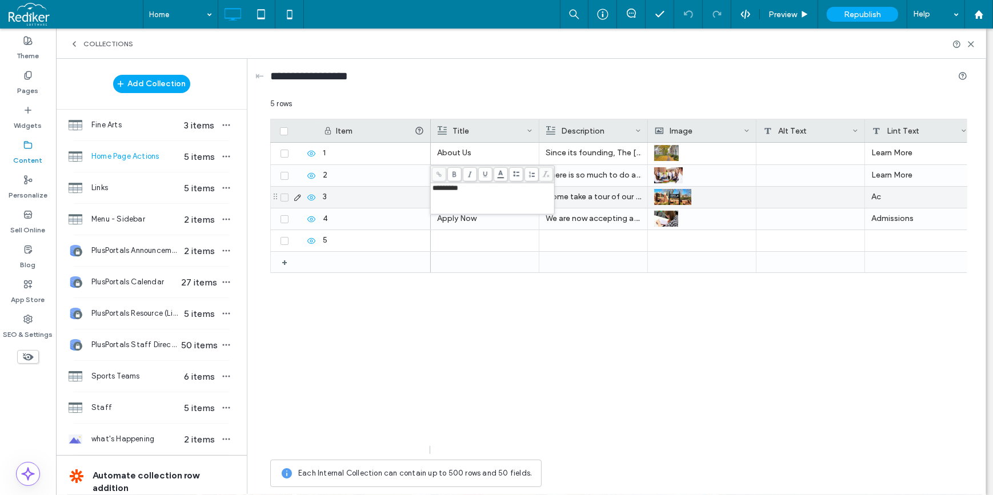
click at [576, 192] on p "Come take a tour of our campus and see for yourself!" at bounding box center [592, 197] width 95 height 21
click at [576, 193] on p "Come take a tour of our campus and see for yourself!" at bounding box center [592, 197] width 95 height 21
click at [576, 193] on p "Come take a tour of our campus and see for yourself!" at bounding box center [593, 197] width 95 height 21
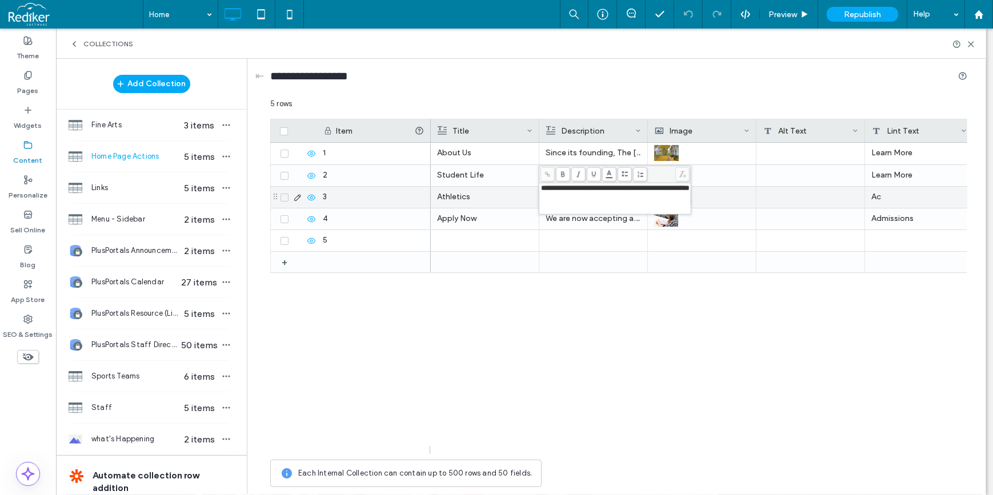
drag, startPoint x: 539, startPoint y: 188, endPoint x: 711, endPoint y: 202, distance: 171.9
click at [689, 202] on div "**********" at bounding box center [614, 198] width 149 height 29
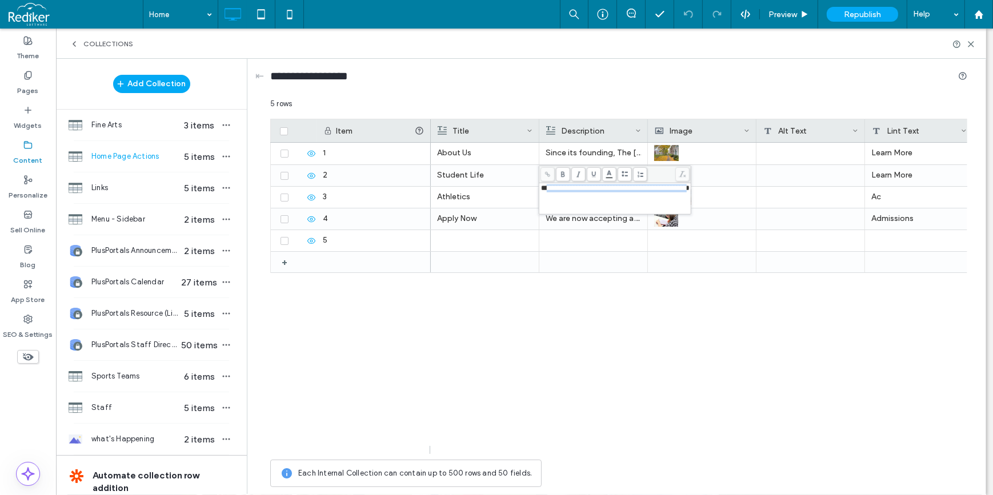
drag, startPoint x: 718, startPoint y: 190, endPoint x: 552, endPoint y: 186, distance: 166.2
click at [552, 186] on span "**********" at bounding box center [615, 187] width 149 height 7
click at [560, 192] on span "**********" at bounding box center [615, 187] width 149 height 7
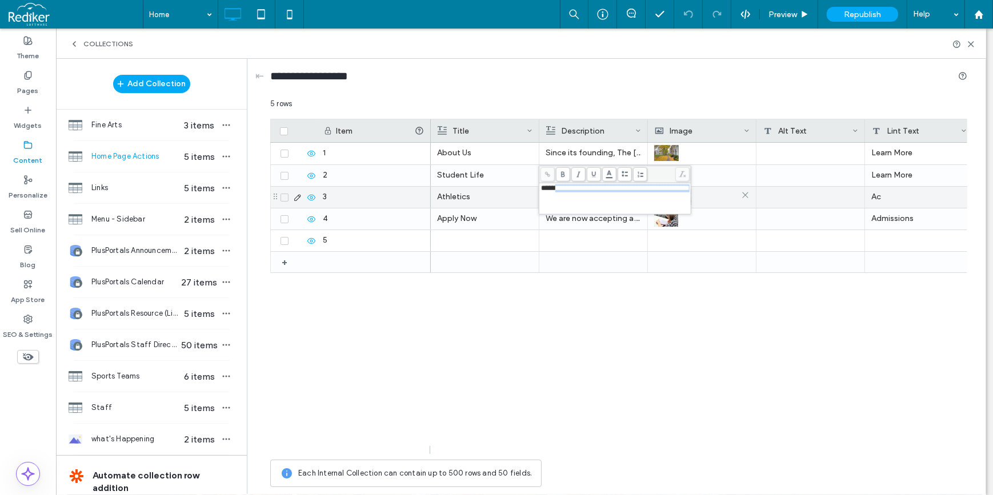
drag, startPoint x: 562, startPoint y: 191, endPoint x: 729, endPoint y: 199, distance: 167.6
click at [729, 199] on div "**********" at bounding box center [618, 295] width 697 height 395
click at [886, 197] on div "Ac" at bounding box center [919, 197] width 109 height 21
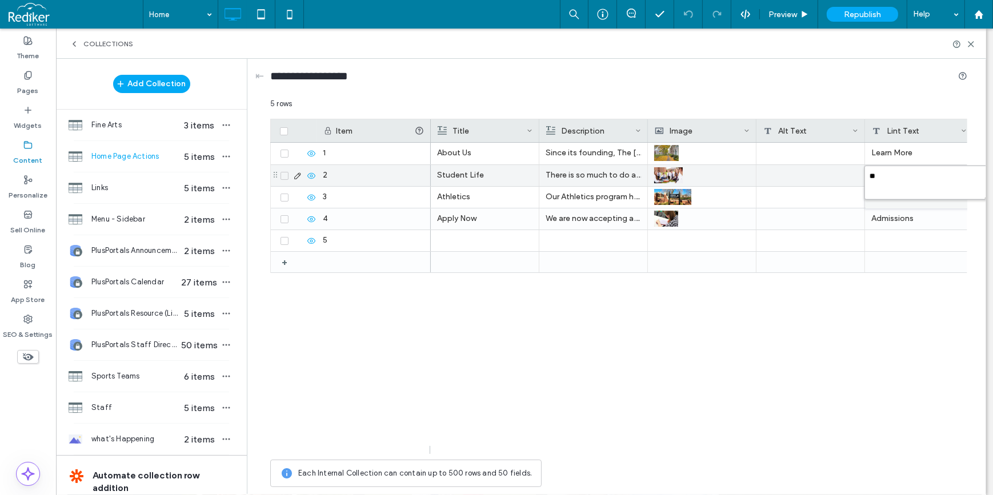
drag, startPoint x: 893, startPoint y: 178, endPoint x: 862, endPoint y: 176, distance: 30.9
click at [862, 176] on div "** 5 rows Drag here to set row groups Drag here to set column labels Item Title…" at bounding box center [618, 295] width 697 height 395
drag, startPoint x: 892, startPoint y: 171, endPoint x: 870, endPoint y: 174, distance: 21.3
click at [870, 174] on textarea "**" at bounding box center [927, 183] width 126 height 34
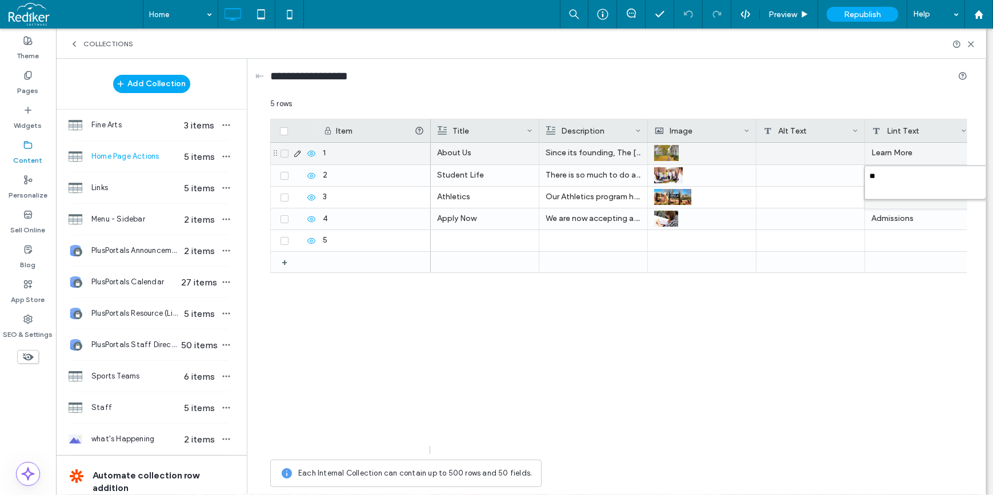
type textarea "*"
type textarea "**********"
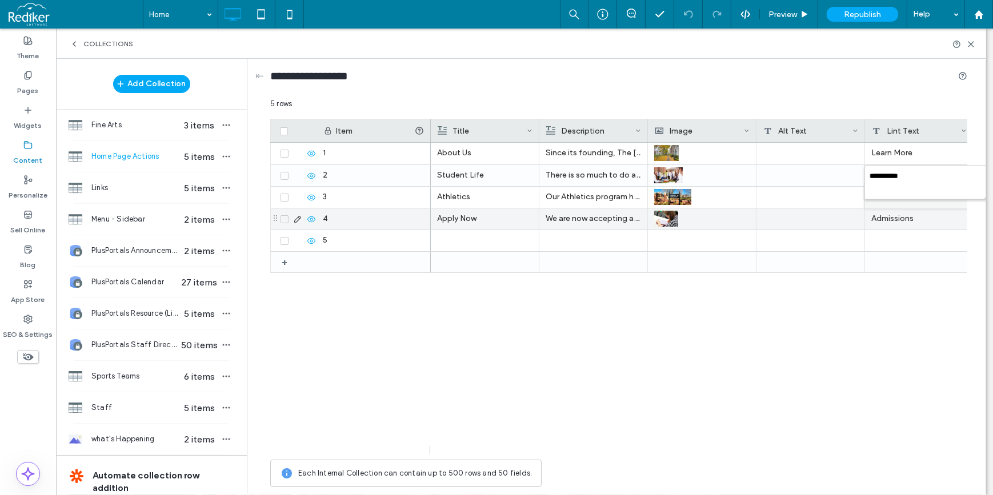
click at [913, 223] on div "Admissions" at bounding box center [919, 218] width 109 height 21
click at [918, 220] on div "Admissions" at bounding box center [919, 218] width 109 height 21
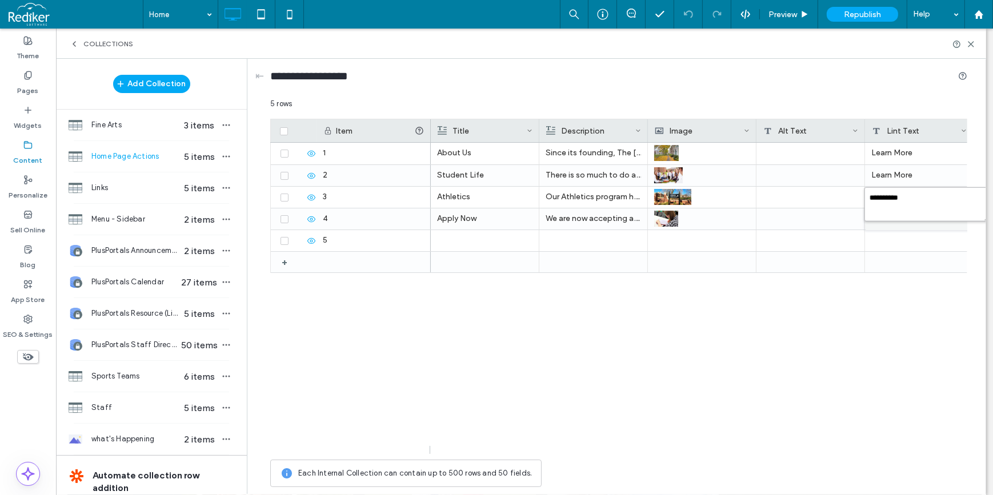
drag, startPoint x: 916, startPoint y: 199, endPoint x: 867, endPoint y: 198, distance: 49.1
click at [867, 198] on textarea "**********" at bounding box center [927, 204] width 126 height 34
type textarea "**********"
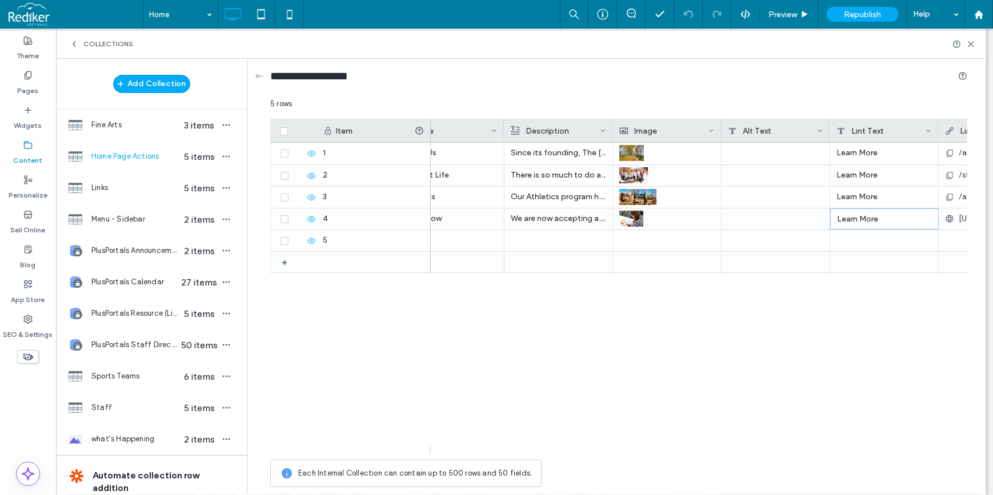
scroll to position [0, 35]
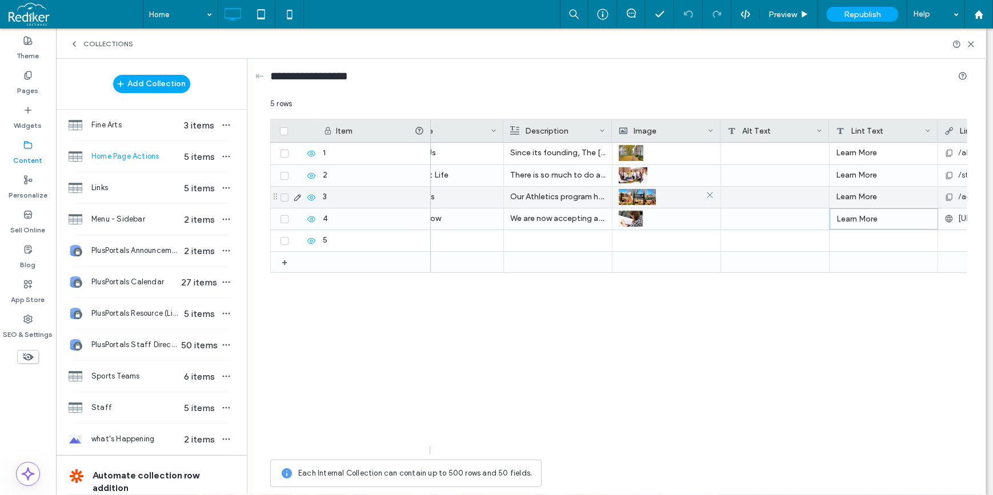
click at [676, 196] on div at bounding box center [666, 197] width 95 height 21
click at [714, 194] on div at bounding box center [666, 197] width 109 height 21
click at [711, 194] on use at bounding box center [710, 196] width 6 height 6
click at [667, 198] on div at bounding box center [666, 197] width 95 height 20
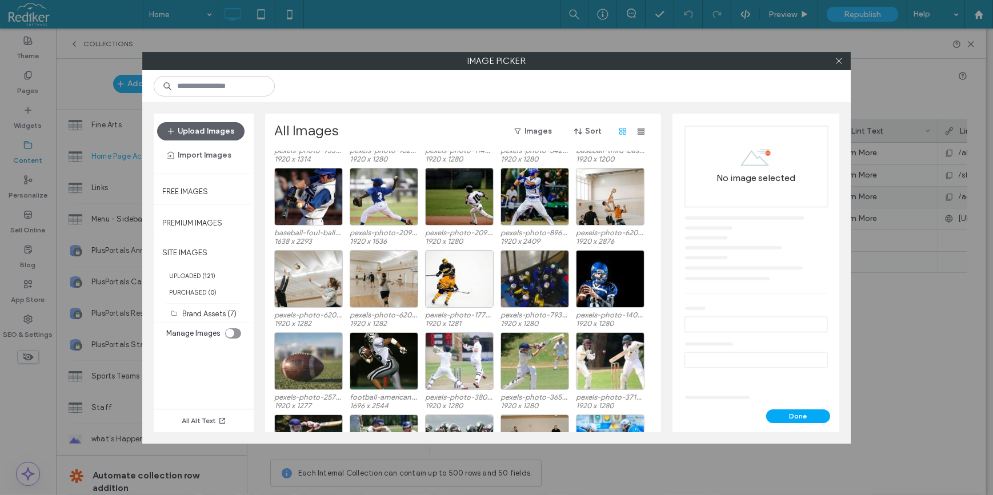
scroll to position [278, 0]
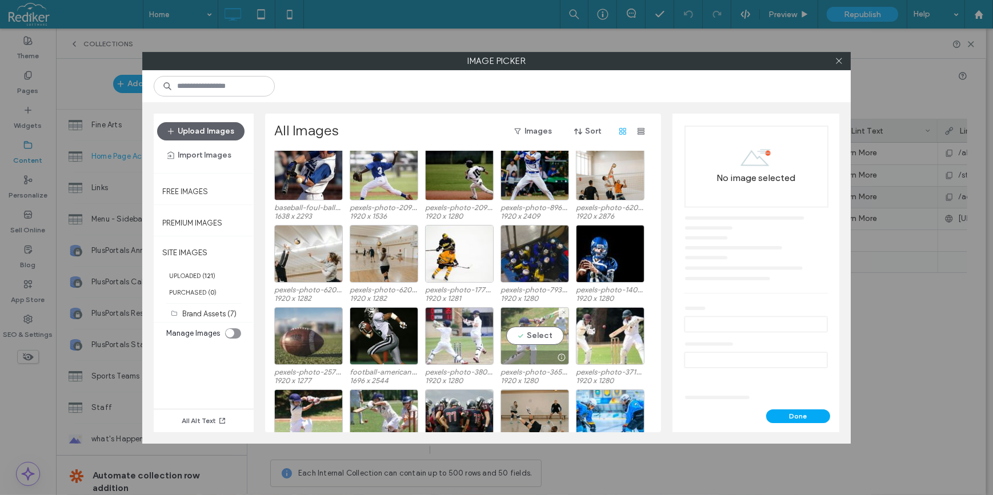
click at [528, 328] on div "Select" at bounding box center [534, 336] width 69 height 58
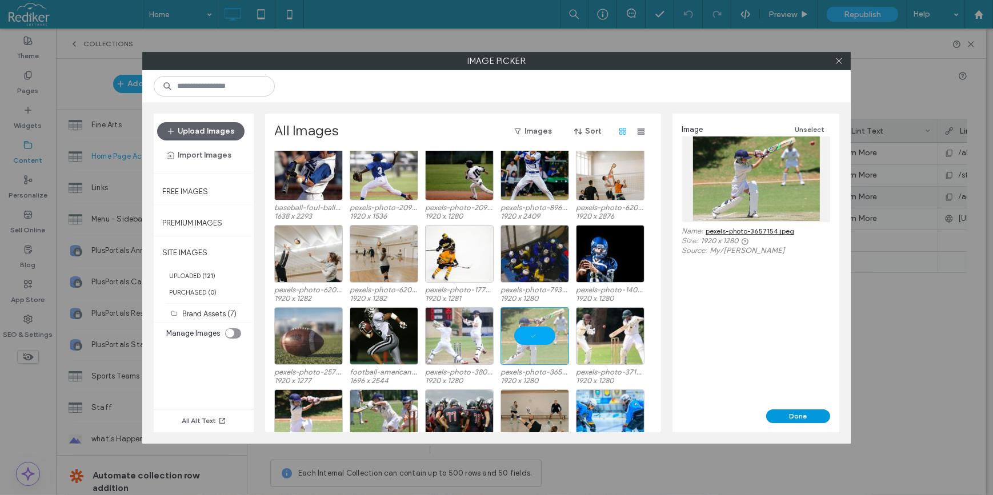
click at [809, 417] on button "Done" at bounding box center [798, 417] width 64 height 14
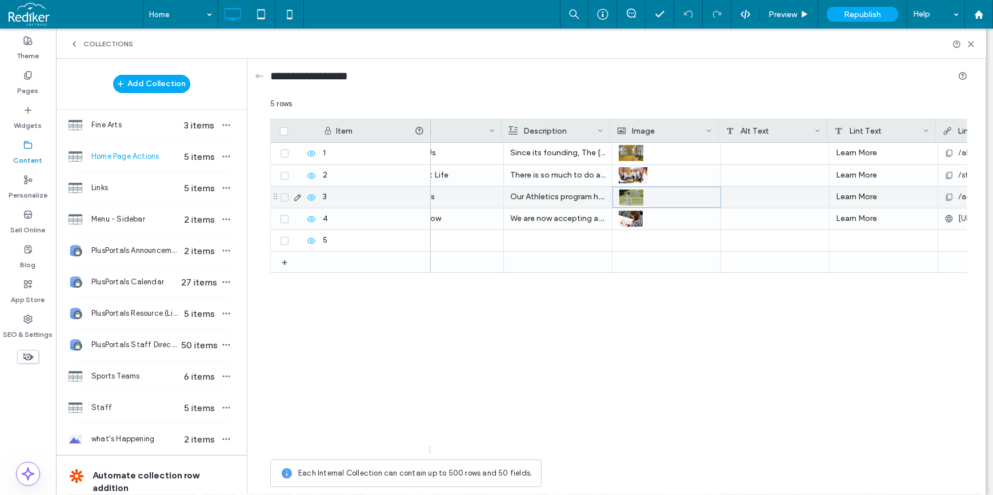
scroll to position [0, 154]
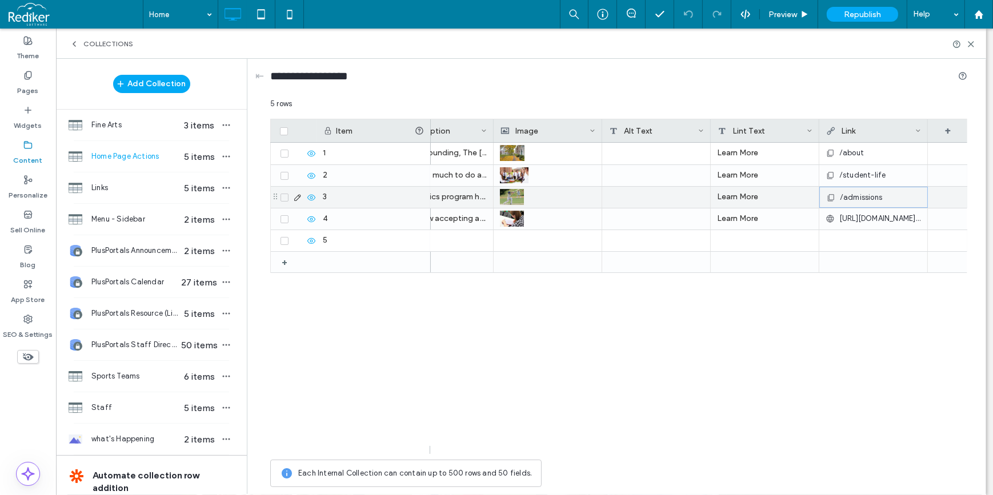
click at [900, 195] on div "/admissions" at bounding box center [873, 197] width 95 height 21
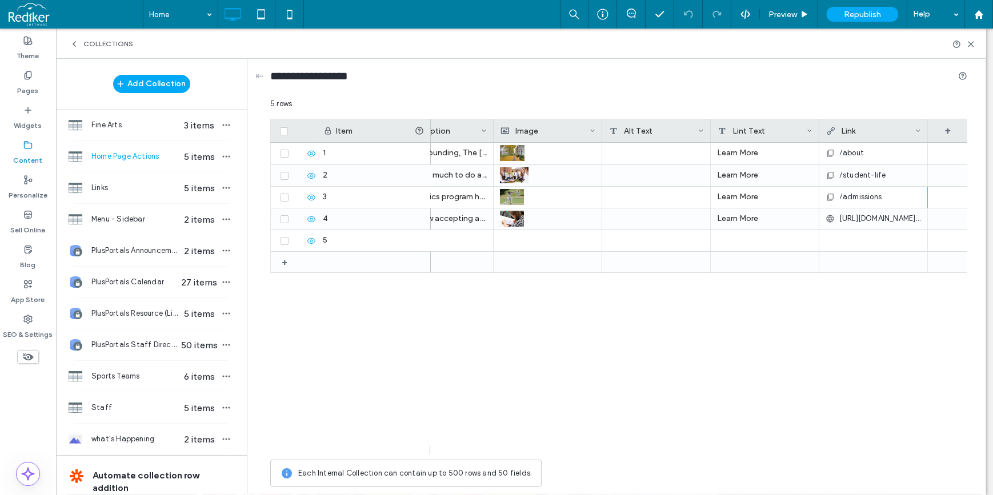
drag, startPoint x: 900, startPoint y: 195, endPoint x: 891, endPoint y: 198, distance: 9.0
click at [891, 198] on div "/admissions" at bounding box center [872, 197] width 95 height 21
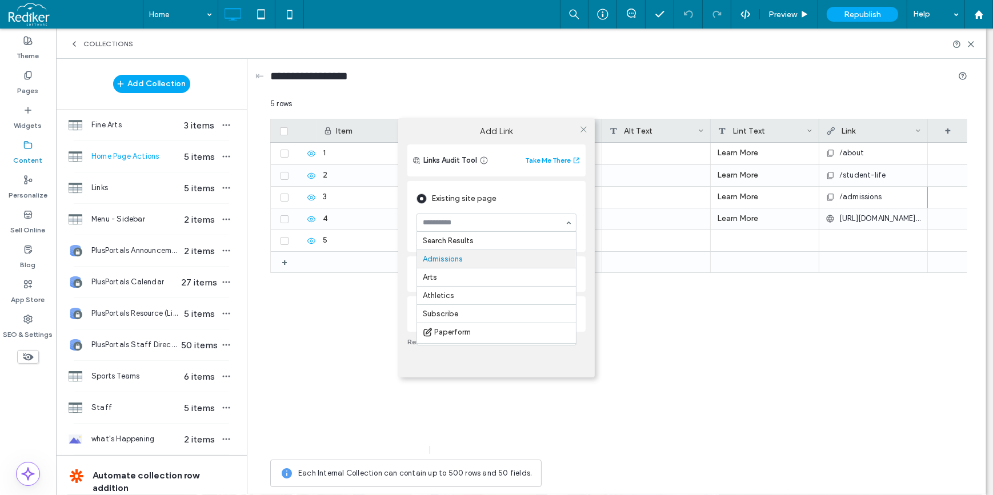
scroll to position [18, 0]
click at [581, 130] on icon at bounding box center [583, 129] width 9 height 9
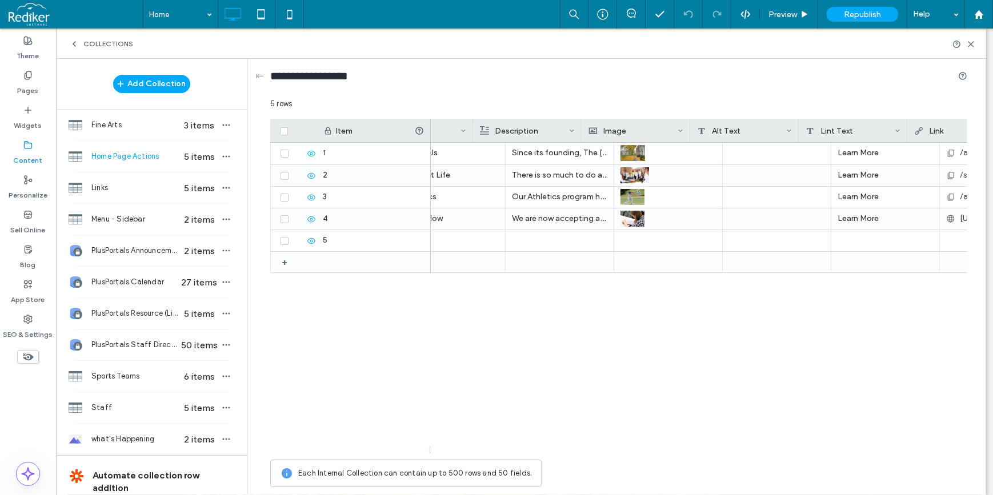
scroll to position [0, 0]
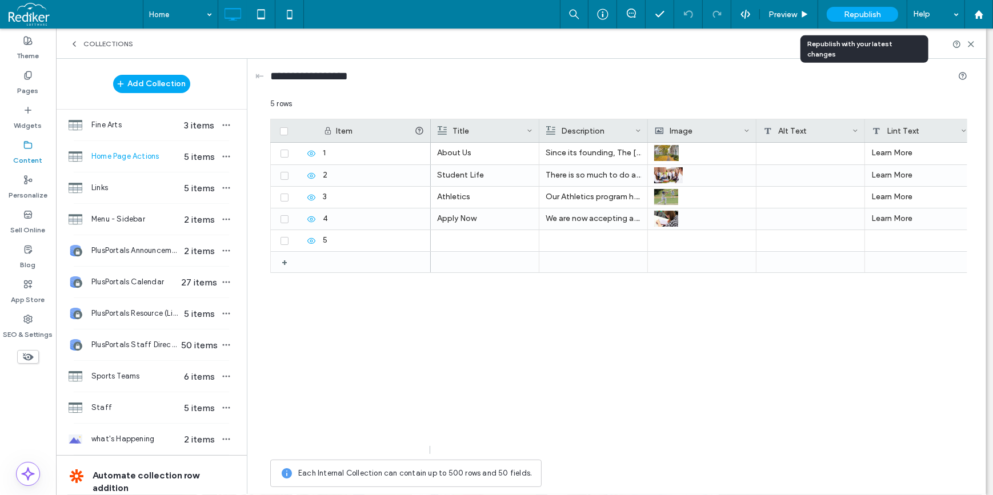
click at [861, 11] on span "Republish" at bounding box center [862, 15] width 37 height 10
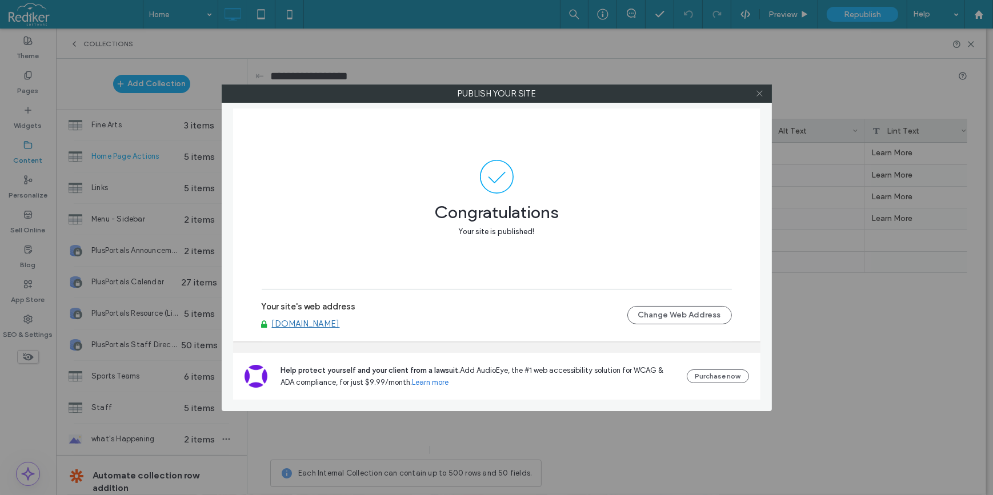
click at [762, 96] on use at bounding box center [759, 94] width 6 height 6
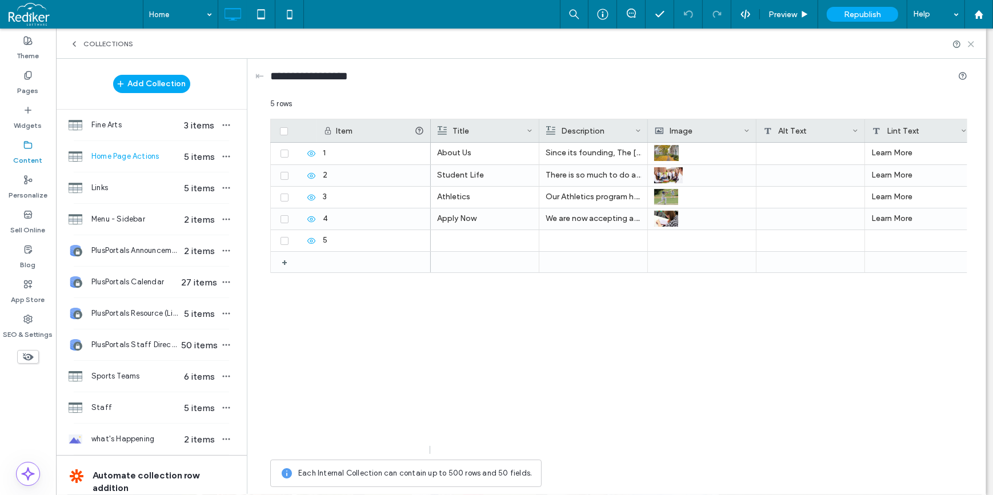
click at [972, 43] on icon at bounding box center [970, 44] width 9 height 9
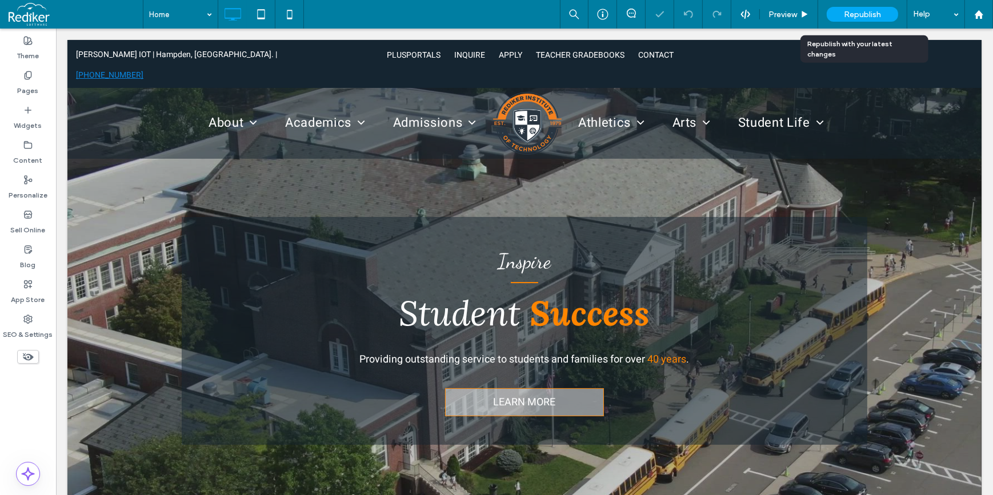
click at [862, 16] on span "Republish" at bounding box center [862, 15] width 37 height 10
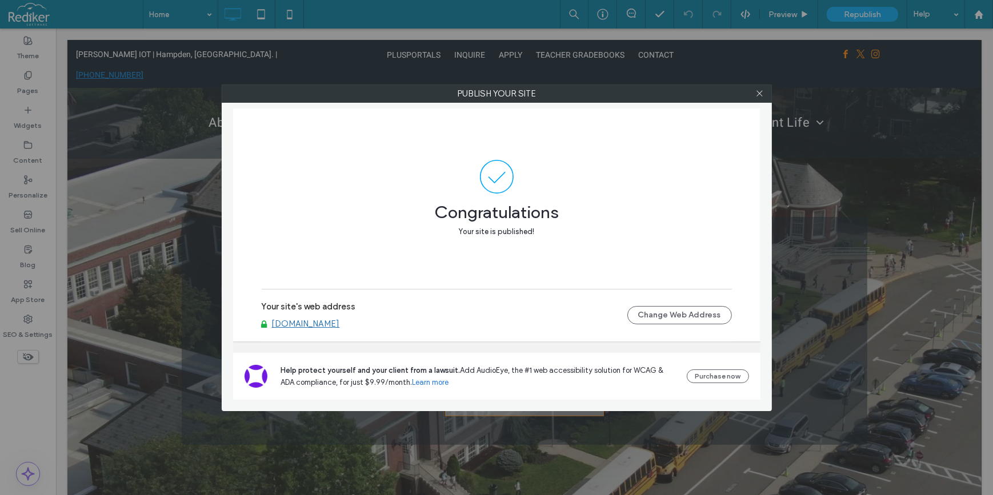
click at [315, 326] on link "www.redikeriot.redisite.com" at bounding box center [306, 324] width 68 height 10
click at [758, 91] on icon at bounding box center [759, 93] width 9 height 9
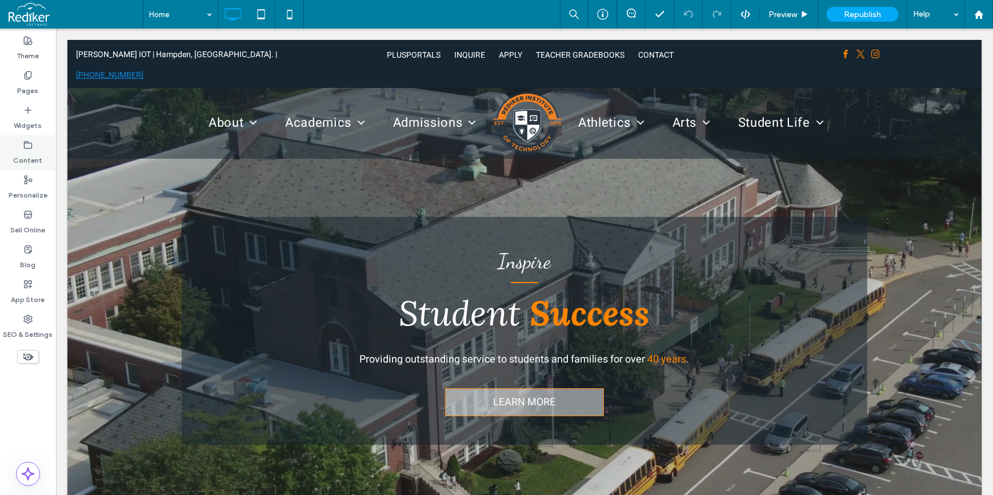
click at [30, 151] on label "Content" at bounding box center [28, 158] width 29 height 16
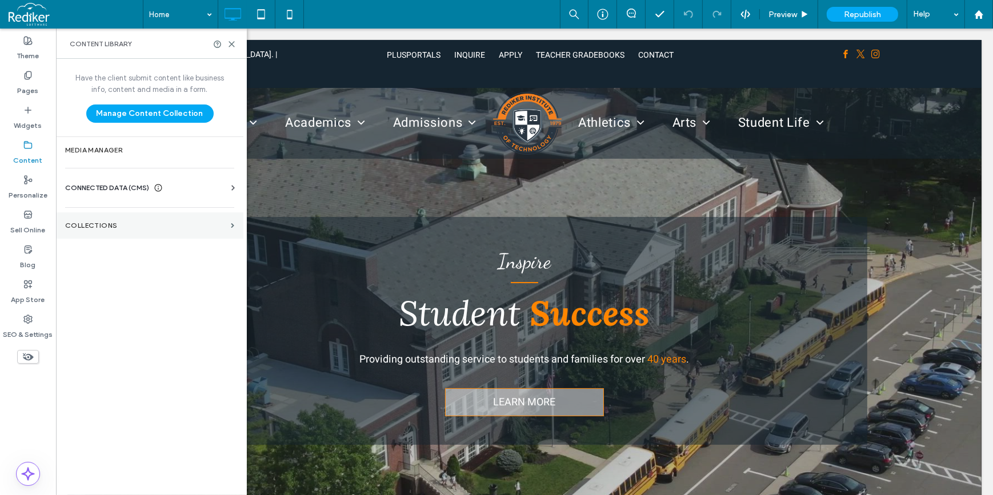
click at [107, 225] on label "Collections" at bounding box center [145, 226] width 161 height 8
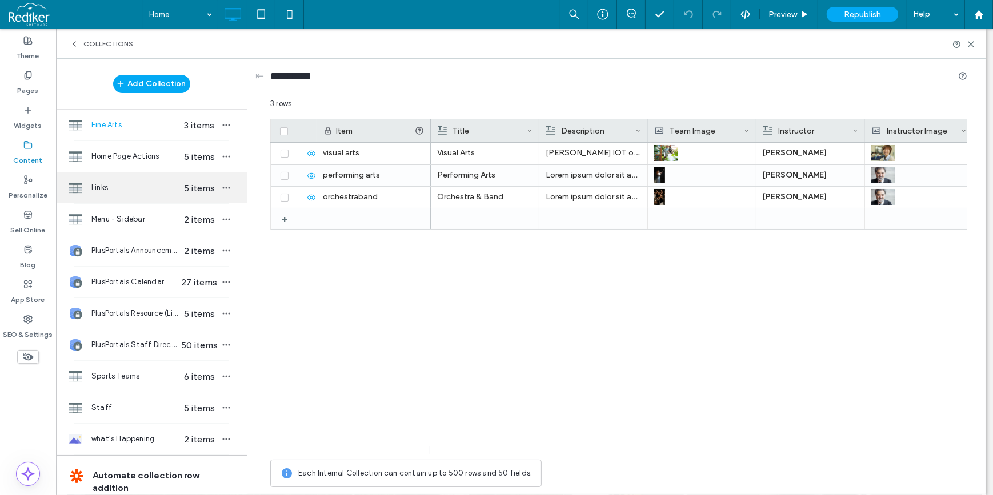
click at [130, 179] on div "Links 5 items" at bounding box center [151, 187] width 191 height 31
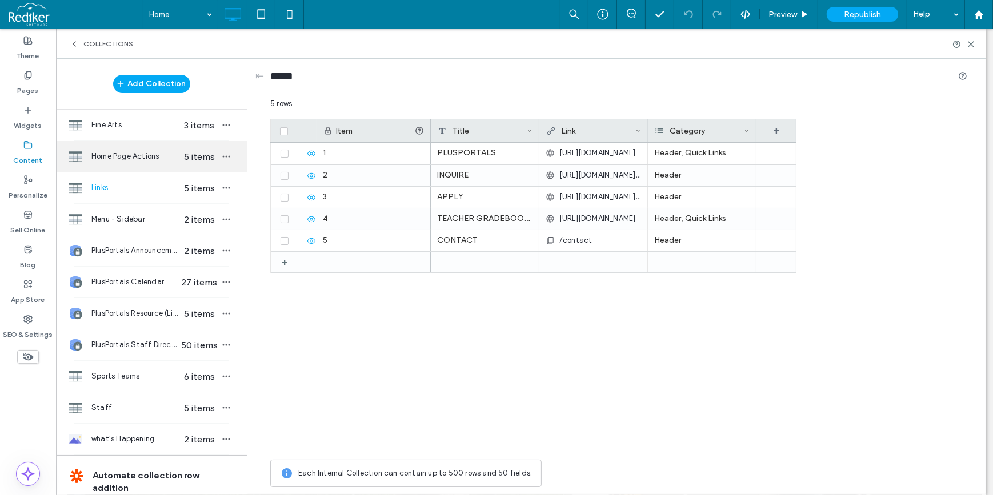
click at [132, 158] on span "Home Page Actions" at bounding box center [135, 156] width 88 height 11
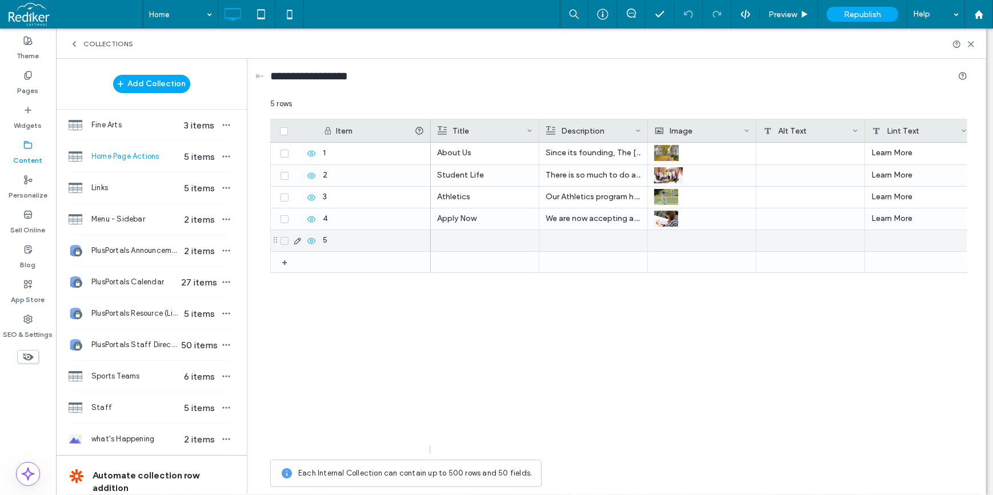
click at [284, 240] on icon at bounding box center [284, 240] width 5 height 3
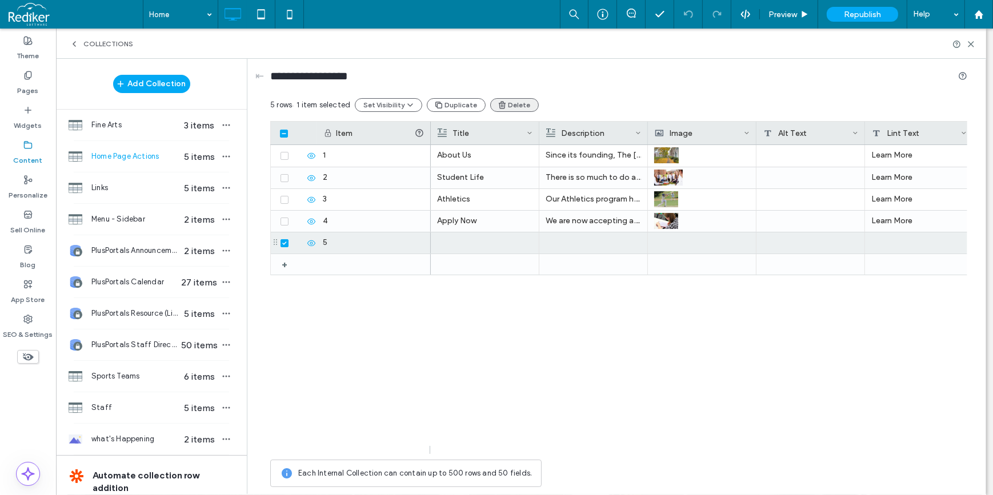
click at [511, 103] on button "Delete" at bounding box center [514, 105] width 49 height 14
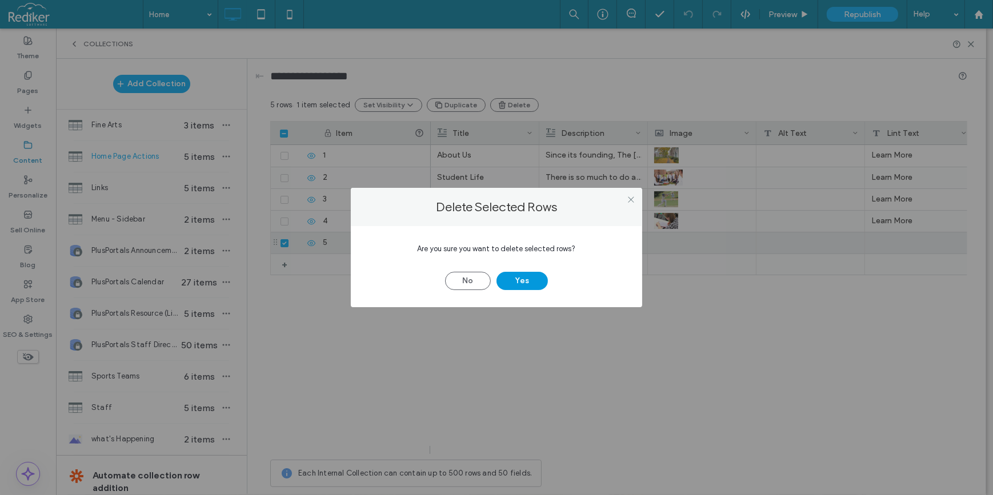
click at [532, 284] on button "Yes" at bounding box center [521, 281] width 51 height 18
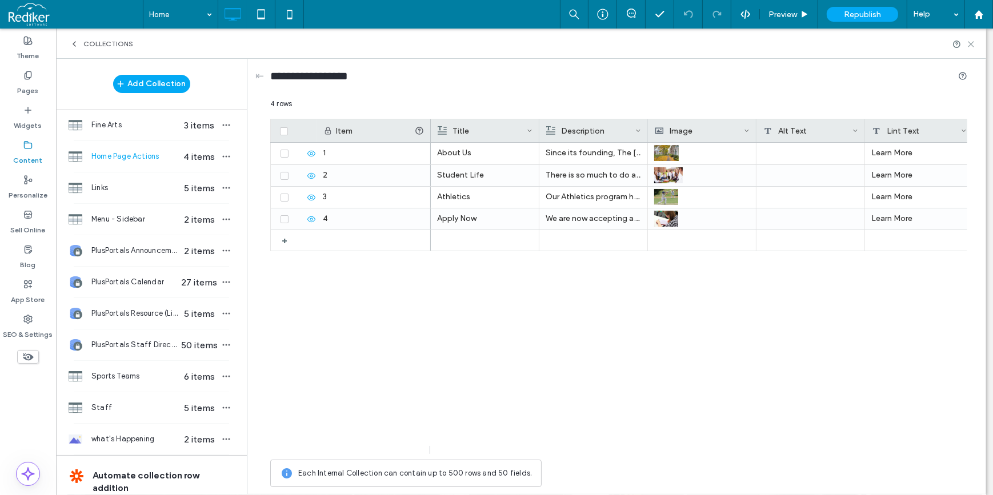
click at [972, 40] on icon at bounding box center [970, 44] width 9 height 9
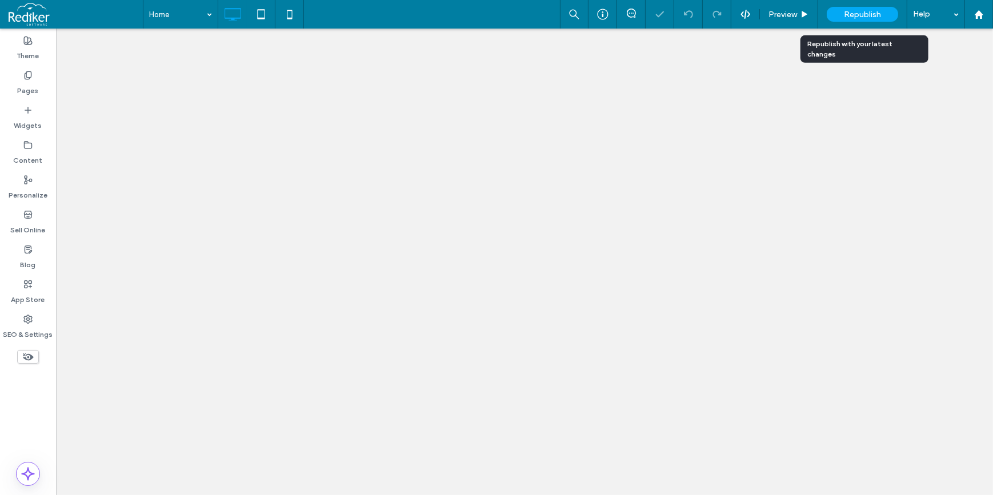
click at [860, 17] on span "Republish" at bounding box center [862, 15] width 37 height 10
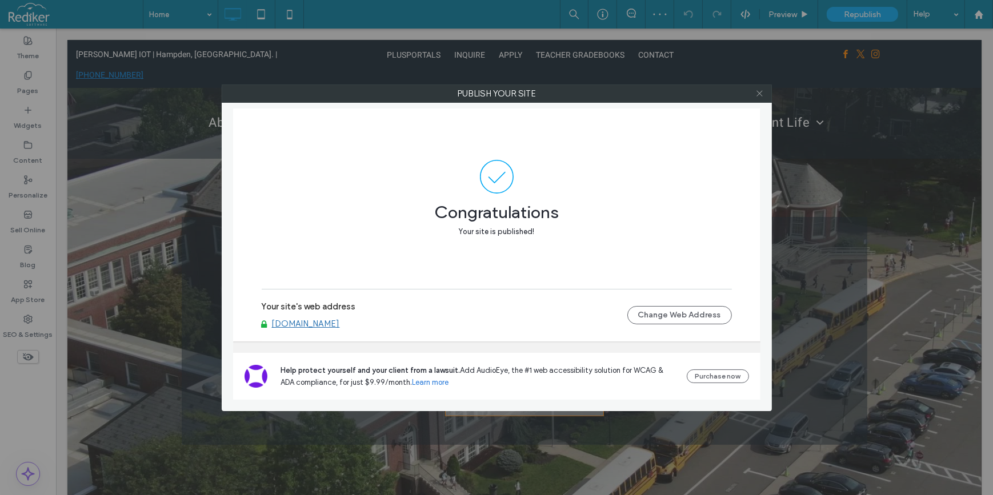
click at [758, 92] on use at bounding box center [759, 94] width 6 height 6
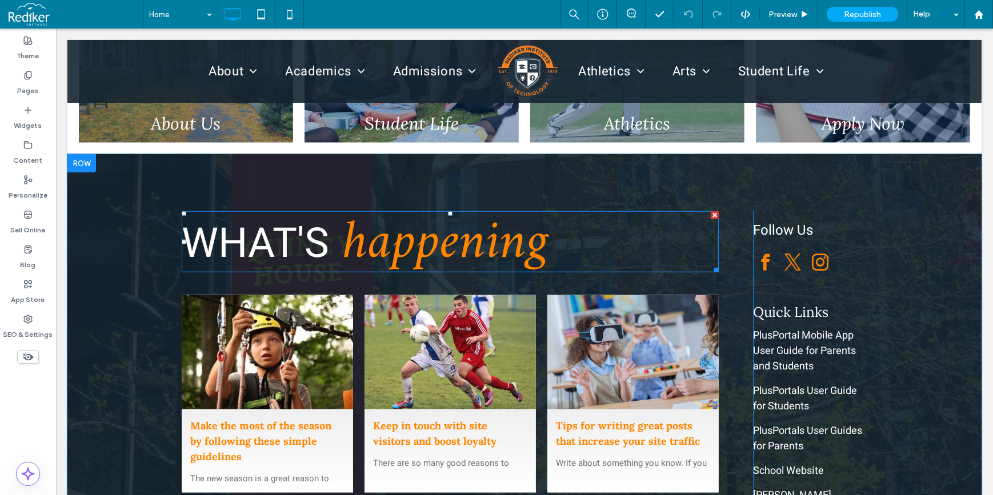
scroll to position [1350, 0]
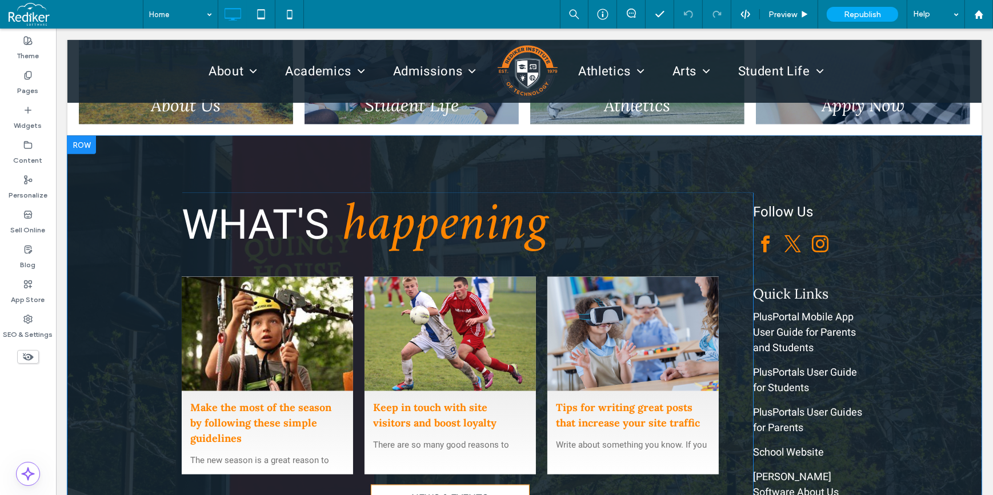
click at [148, 252] on div "WHAT'S happening Make the most of the season by following these simple guidelin…" at bounding box center [524, 356] width 914 height 440
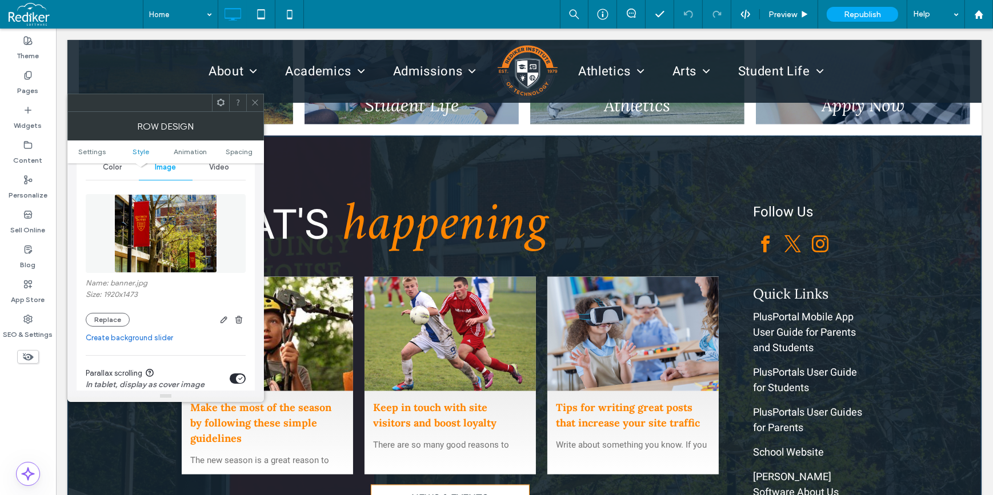
scroll to position [155, 0]
click at [115, 323] on button "Replace" at bounding box center [108, 319] width 44 height 14
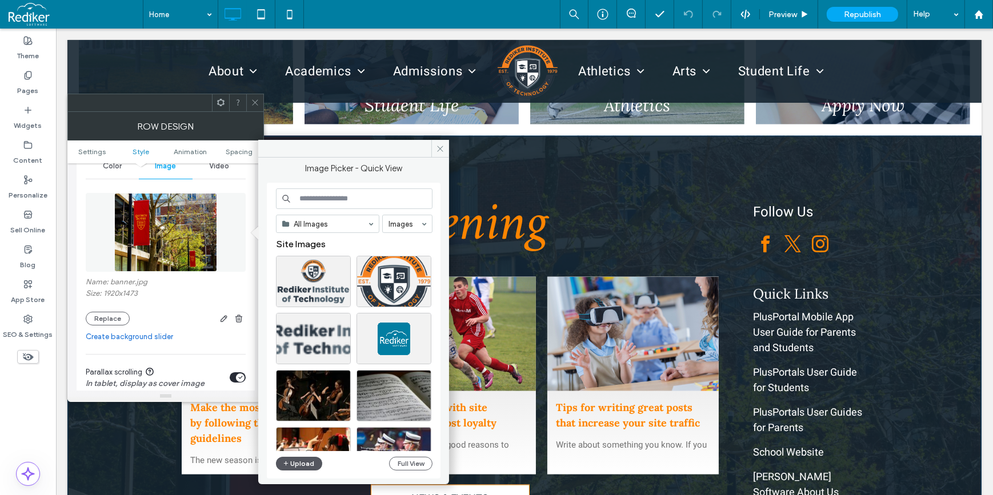
click at [294, 463] on button "Upload" at bounding box center [299, 464] width 47 height 14
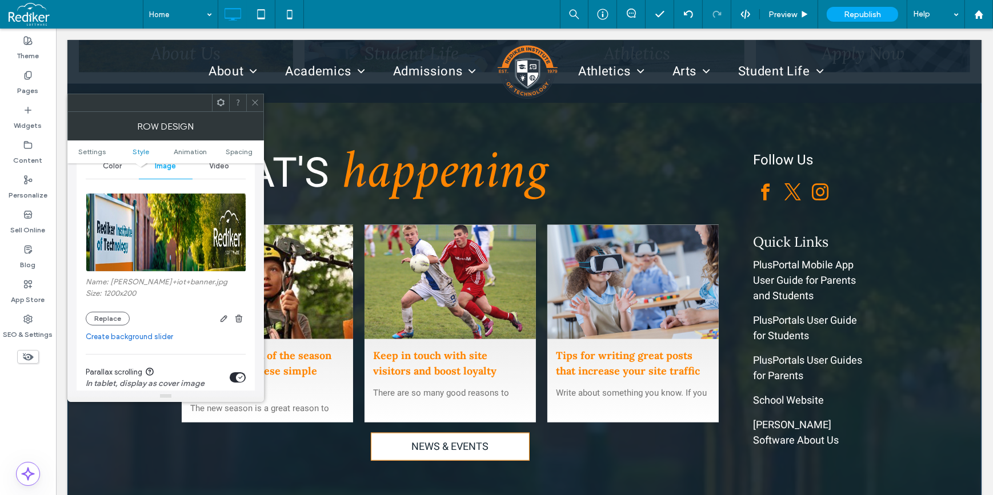
scroll to position [207, 0]
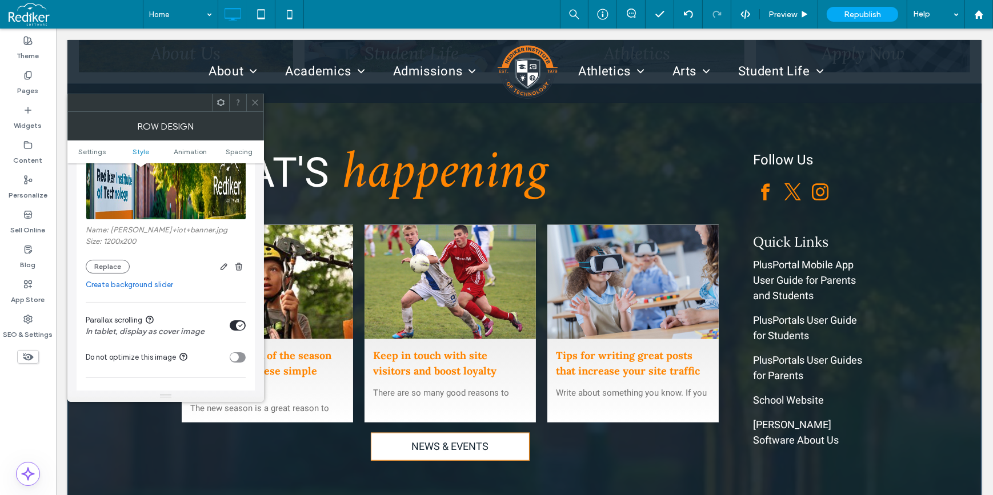
click at [237, 327] on div "toggle" at bounding box center [240, 326] width 9 height 9
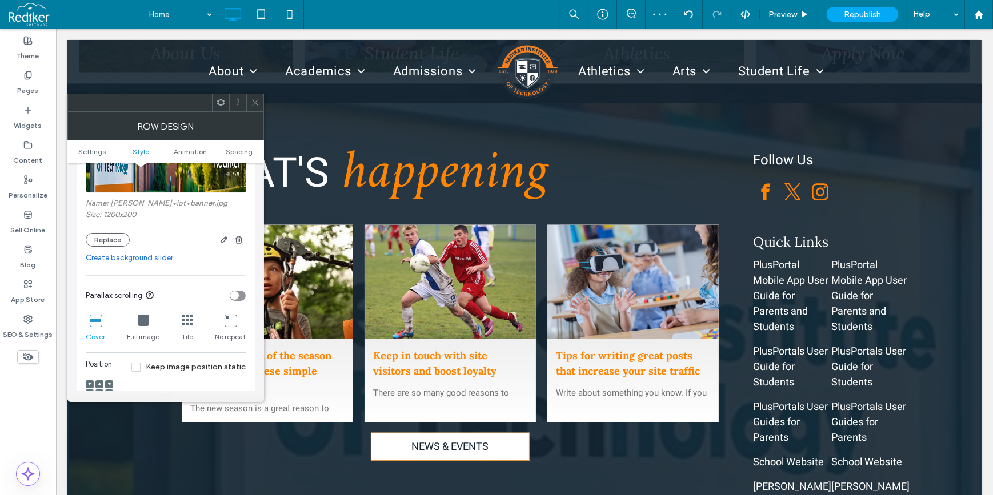
scroll to position [259, 0]
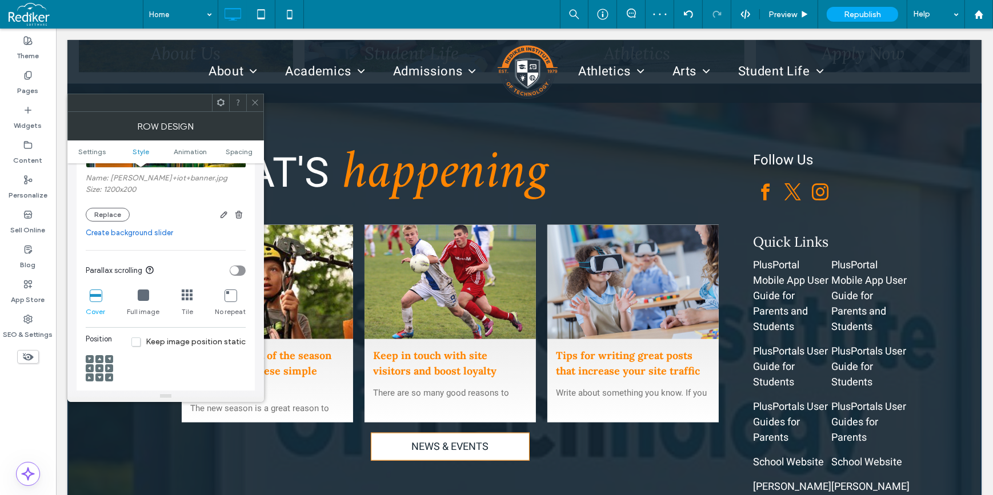
click at [134, 299] on div "Full image" at bounding box center [143, 303] width 33 height 37
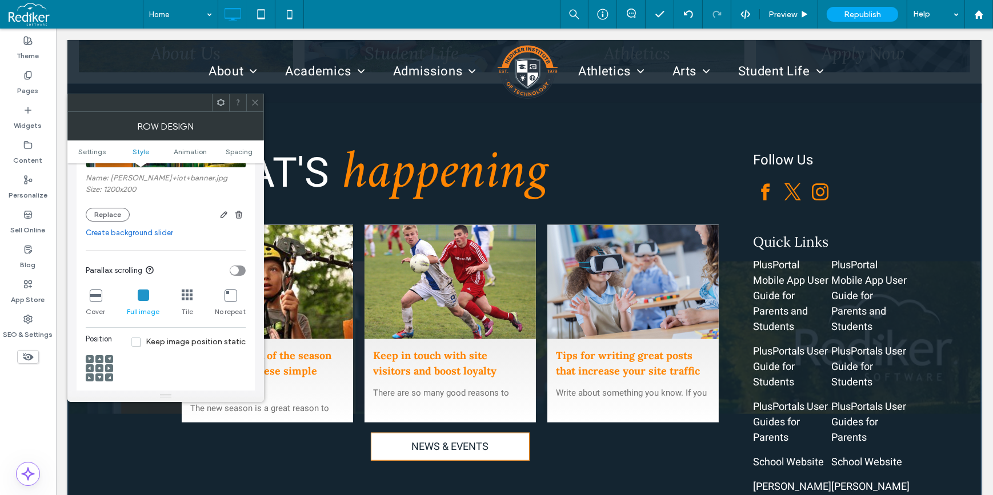
click at [95, 292] on icon at bounding box center [95, 295] width 11 height 11
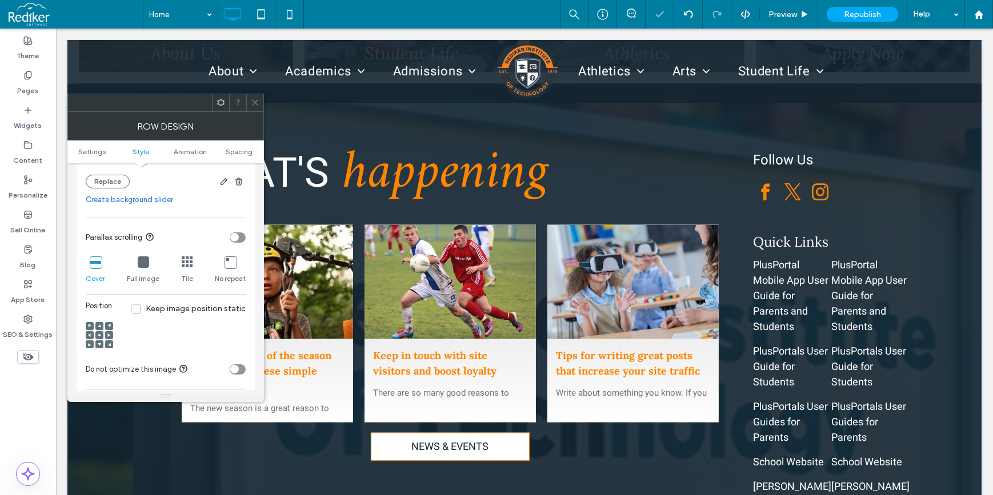
scroll to position [311, 0]
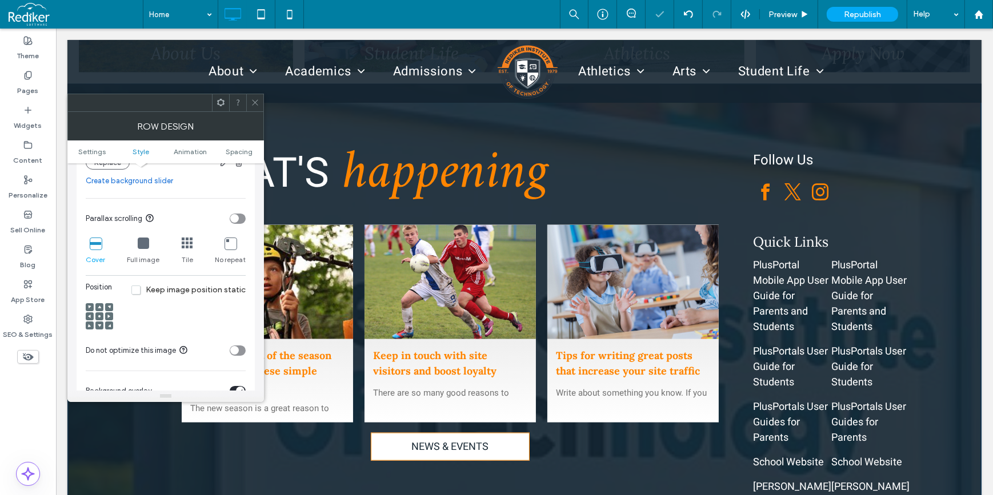
click at [99, 318] on use at bounding box center [99, 316] width 2 height 2
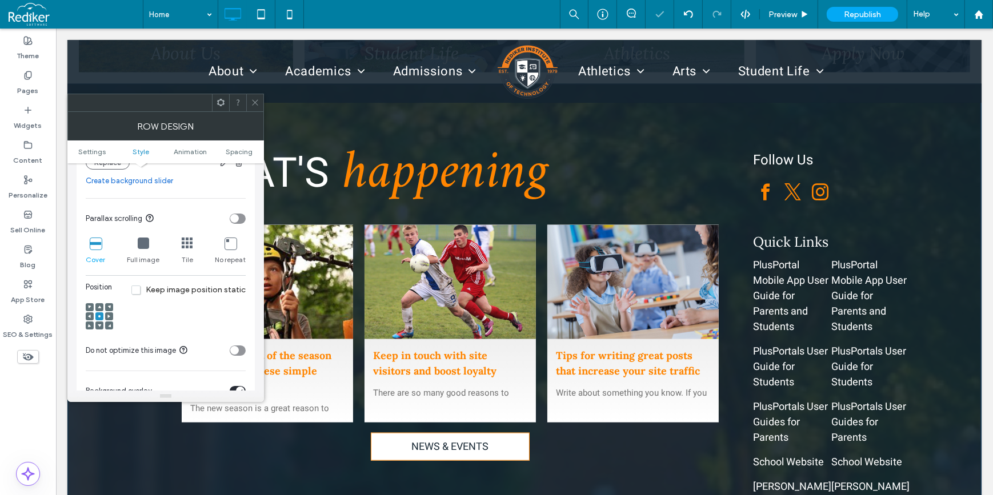
click at [109, 326] on icon at bounding box center [108, 325] width 3 height 3
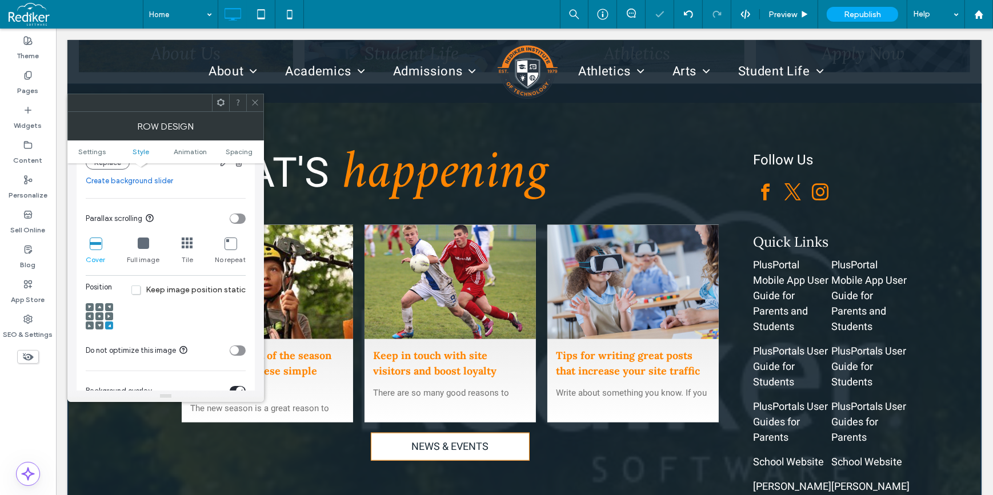
click at [89, 326] on use at bounding box center [89, 325] width 3 height 3
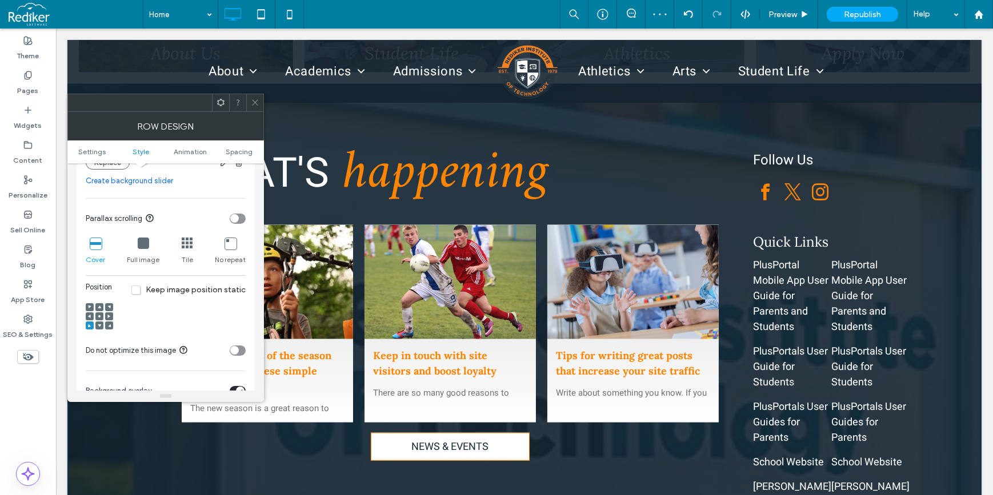
click at [250, 97] on div at bounding box center [254, 102] width 17 height 17
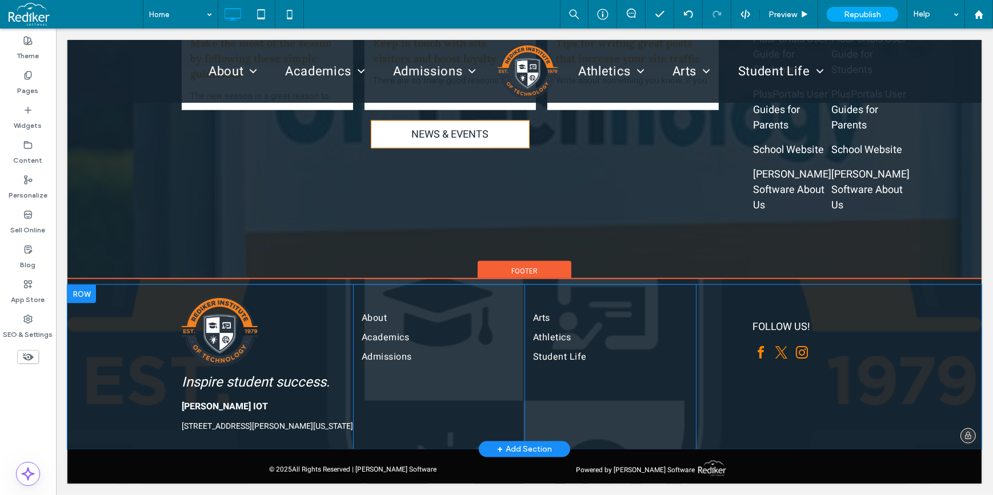
scroll to position [1754, 0]
click at [824, 430] on div "FOLLOW US! Click To Paste" at bounding box center [780, 367] width 171 height 165
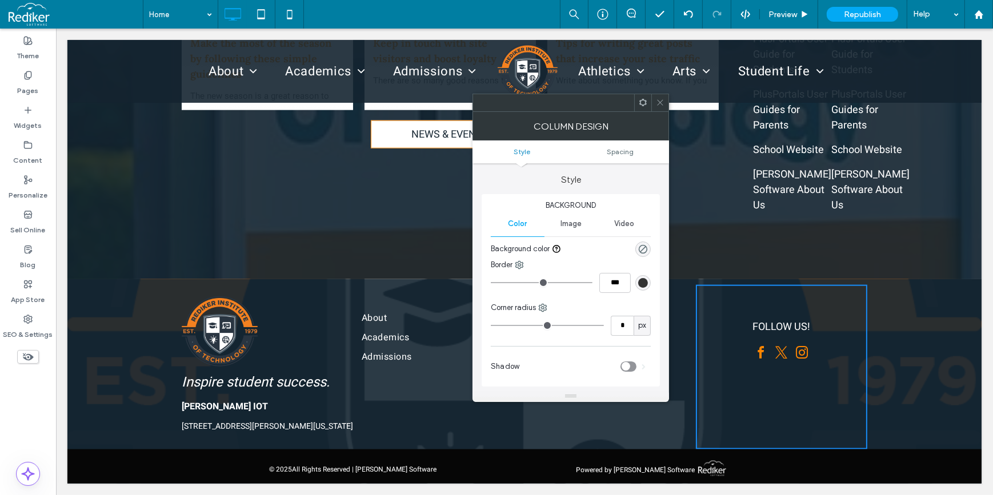
click at [664, 99] on icon at bounding box center [660, 102] width 9 height 9
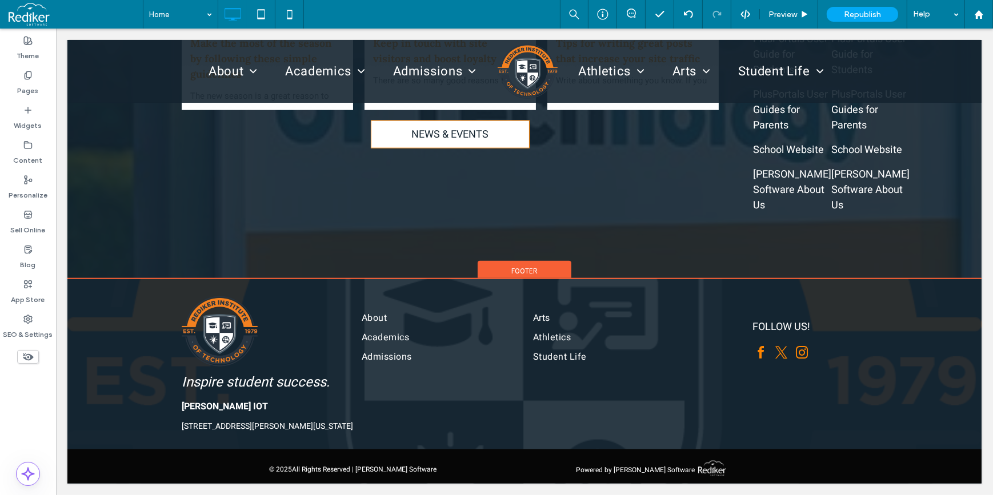
click at [535, 261] on div "Footer" at bounding box center [524, 269] width 94 height 17
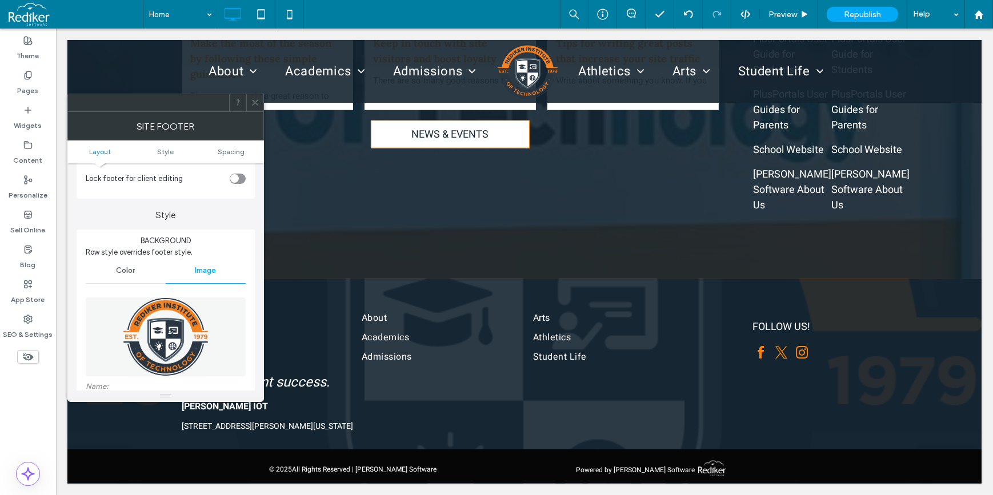
scroll to position [155, 0]
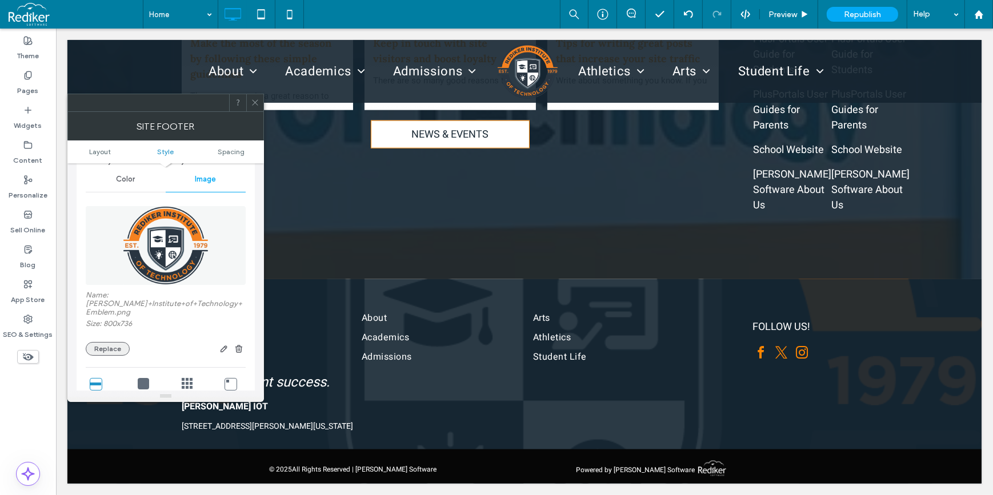
click at [109, 347] on button "Replace" at bounding box center [108, 349] width 44 height 14
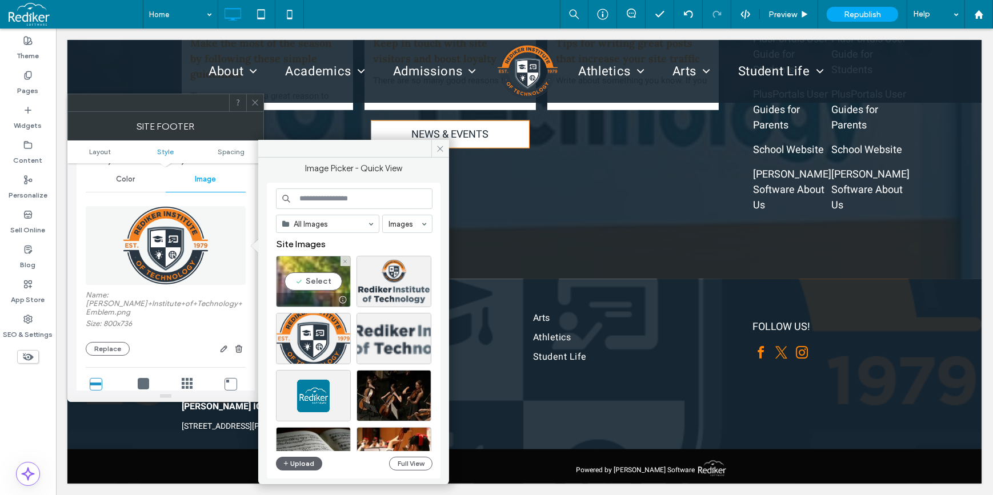
click at [318, 283] on div "Select" at bounding box center [313, 281] width 75 height 51
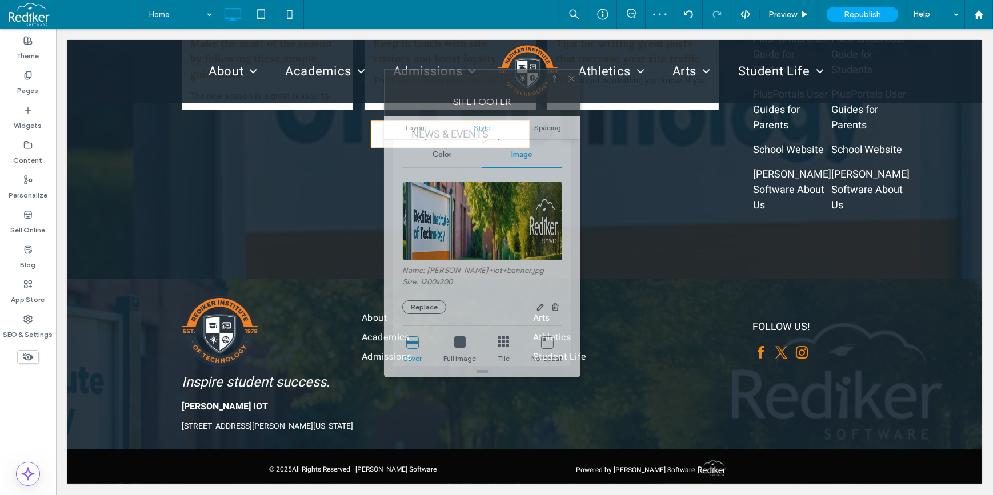
drag, startPoint x: 187, startPoint y: 107, endPoint x: 500, endPoint y: 80, distance: 314.2
click at [500, 80] on div at bounding box center [464, 78] width 161 height 17
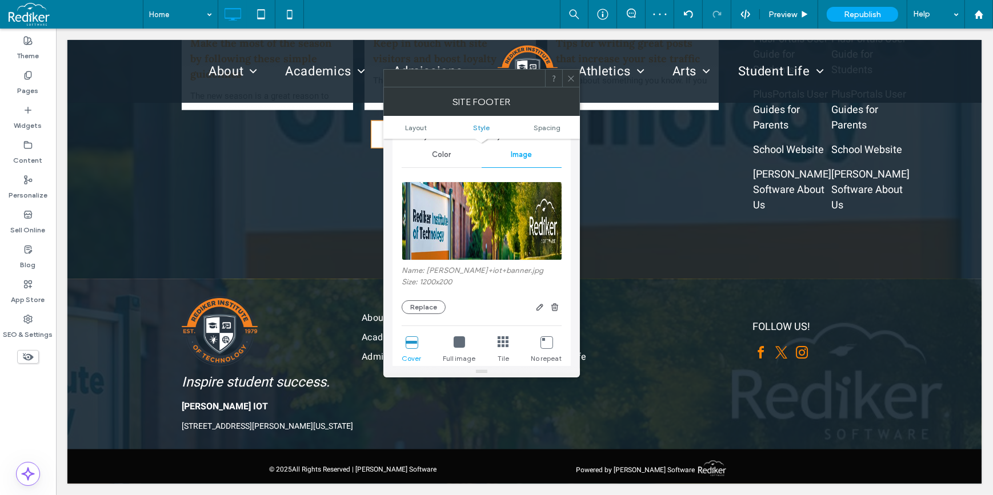
click at [455, 343] on icon at bounding box center [459, 341] width 11 height 11
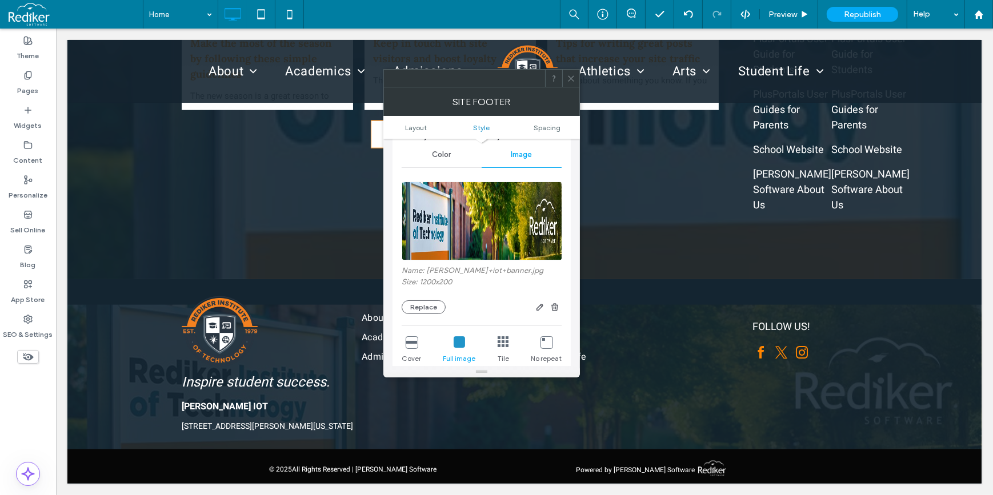
click at [565, 73] on div at bounding box center [570, 78] width 17 height 17
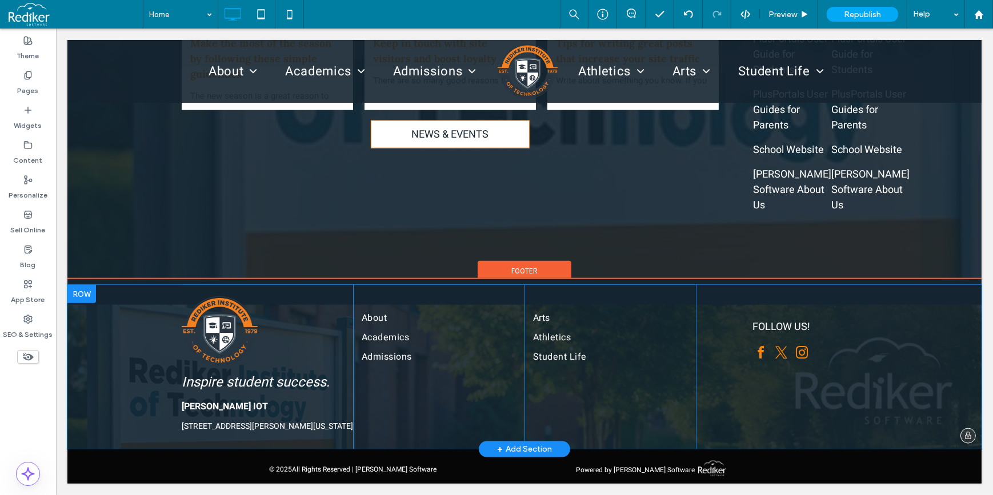
click at [121, 378] on div "Inspire student success. REDIKER IOT 2 Wilbraham Rd, Hampden, 01036, Hampden, M…" at bounding box center [524, 367] width 914 height 165
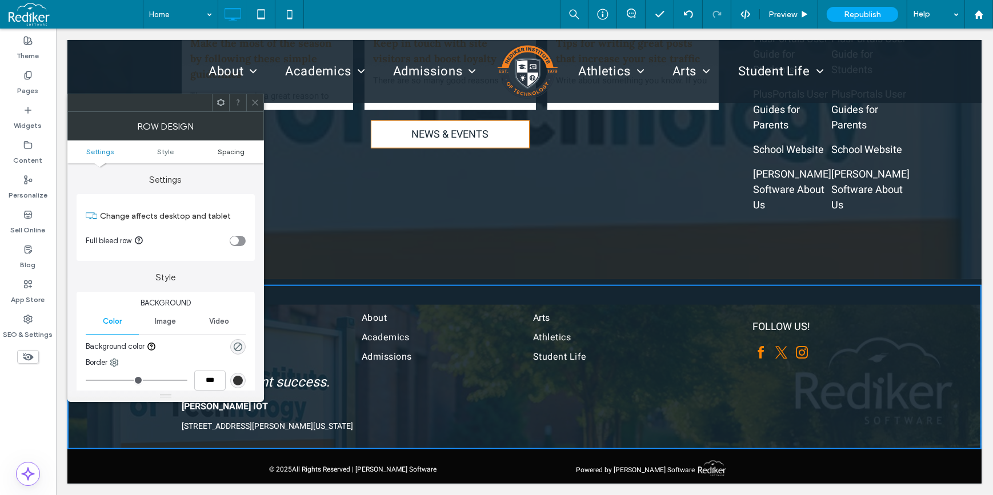
click at [242, 150] on span "Spacing" at bounding box center [231, 151] width 27 height 9
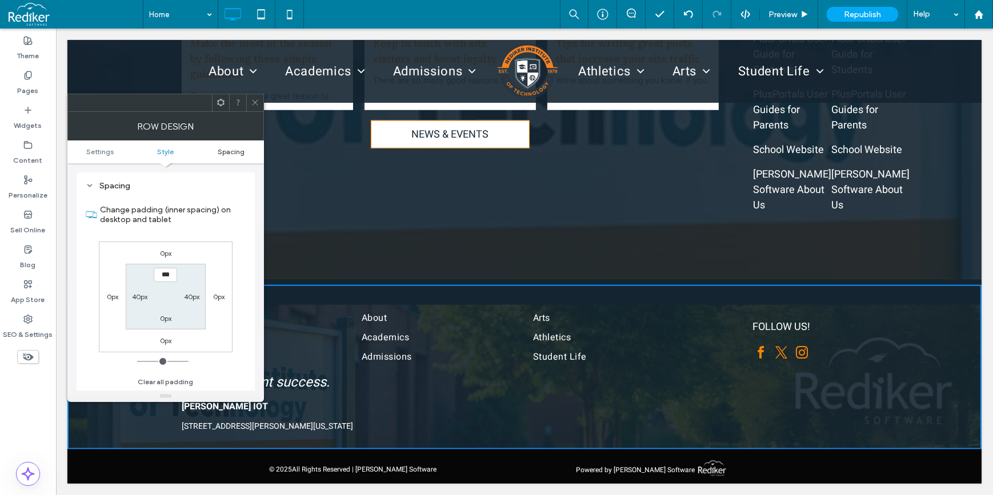
scroll to position [278, 0]
click at [253, 101] on use at bounding box center [255, 103] width 6 height 6
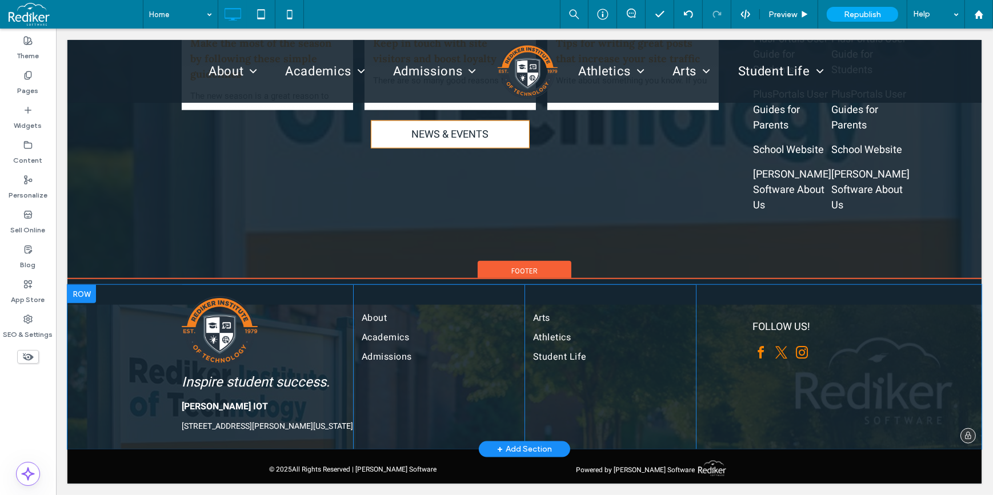
click at [811, 388] on div "FOLLOW US! Click To Paste" at bounding box center [780, 367] width 171 height 165
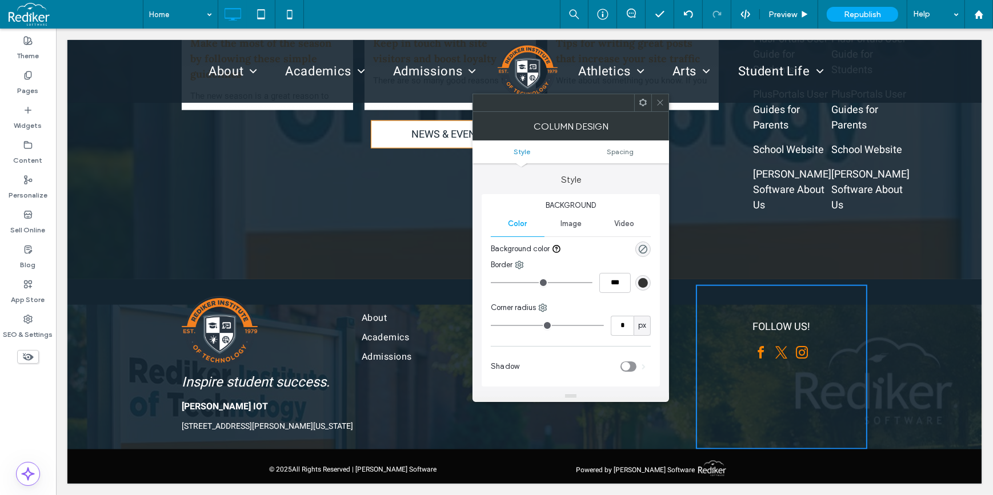
click at [663, 99] on icon at bounding box center [660, 102] width 9 height 9
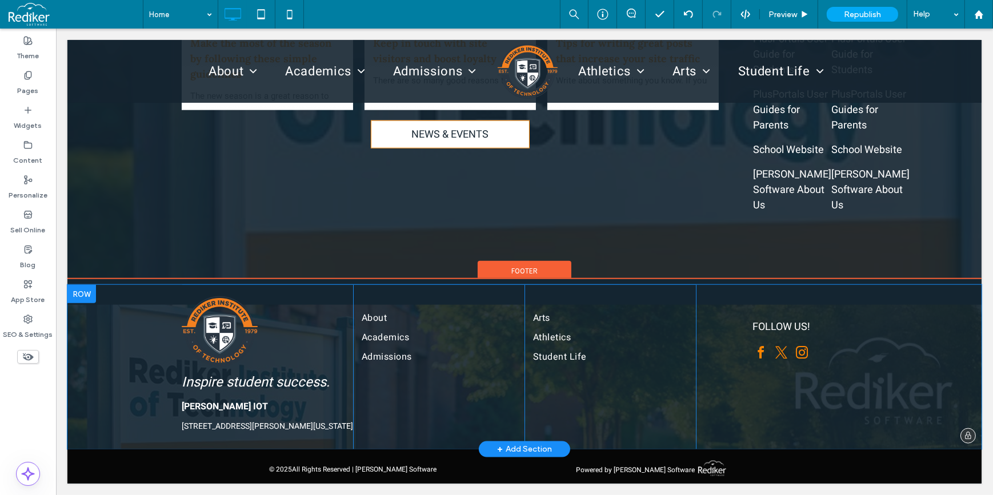
click at [81, 287] on div at bounding box center [81, 294] width 29 height 18
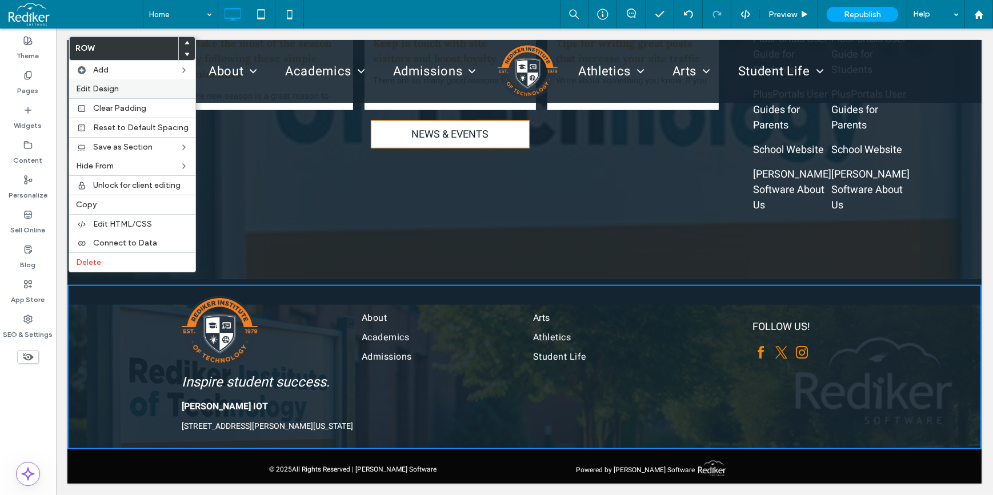
click at [106, 89] on span "Edit Design" at bounding box center [97, 89] width 43 height 10
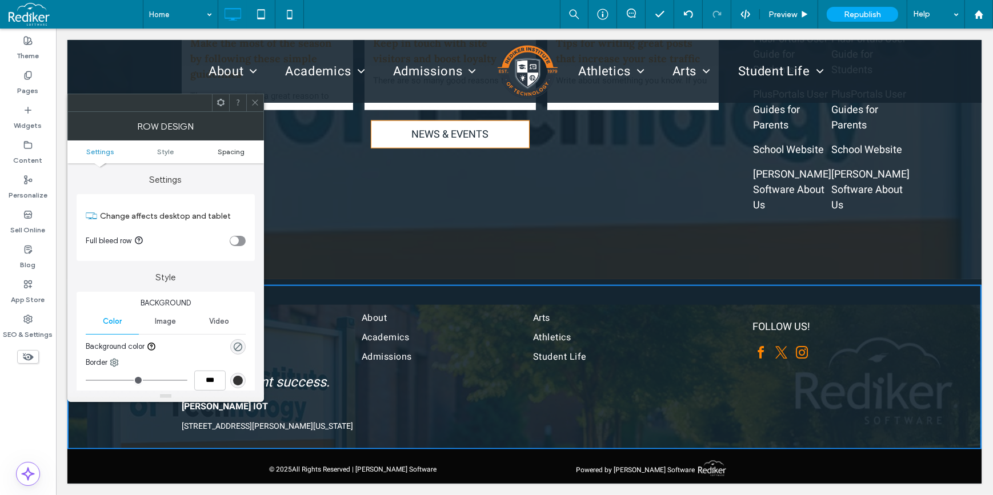
click at [222, 149] on span "Spacing" at bounding box center [231, 151] width 27 height 9
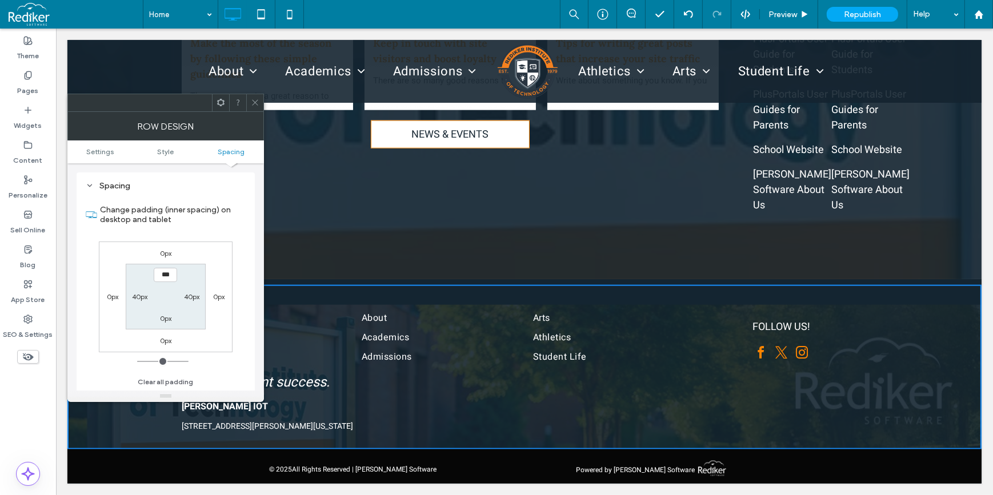
click at [258, 107] on span at bounding box center [255, 102] width 9 height 17
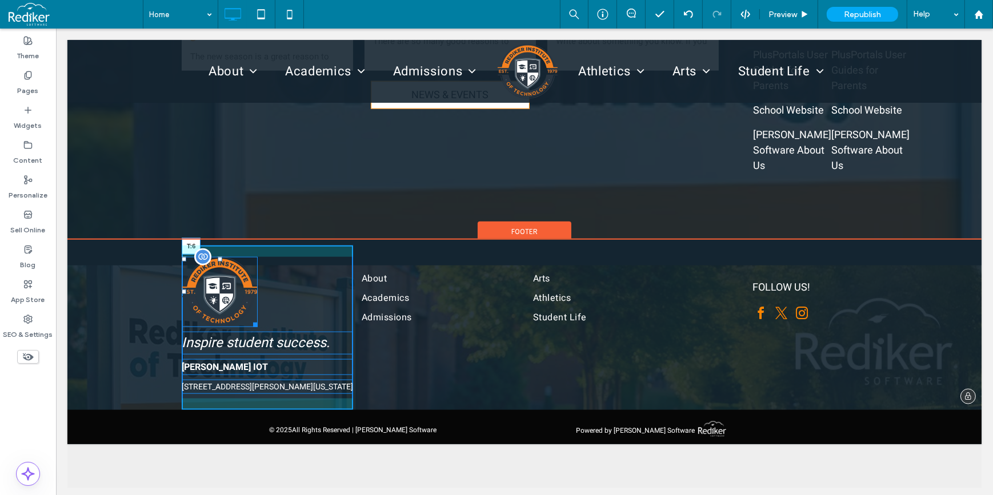
scroll to position [1752, 0]
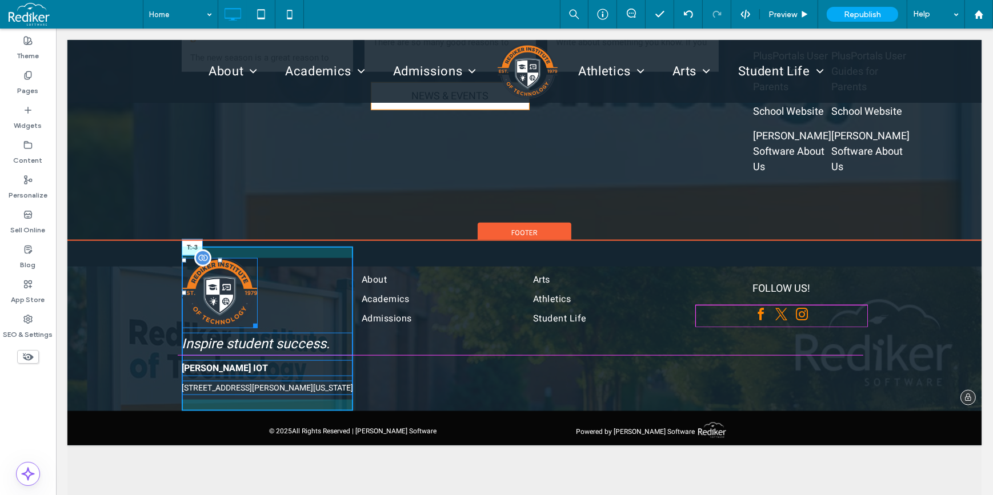
drag, startPoint x: 215, startPoint y: 286, endPoint x: 238, endPoint y: 334, distance: 53.1
click at [234, 287] on div "T:-3" at bounding box center [219, 293] width 76 height 70
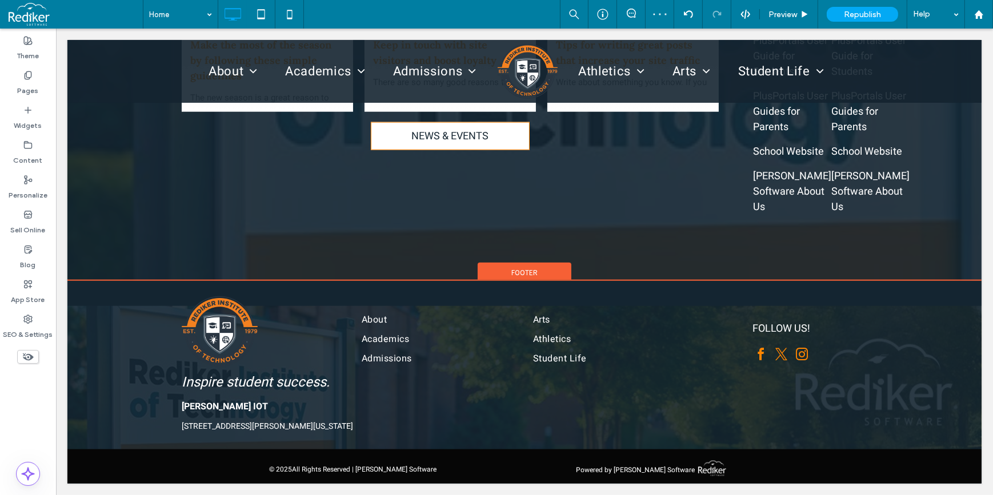
click at [519, 268] on span "Footer" at bounding box center [524, 273] width 26 height 10
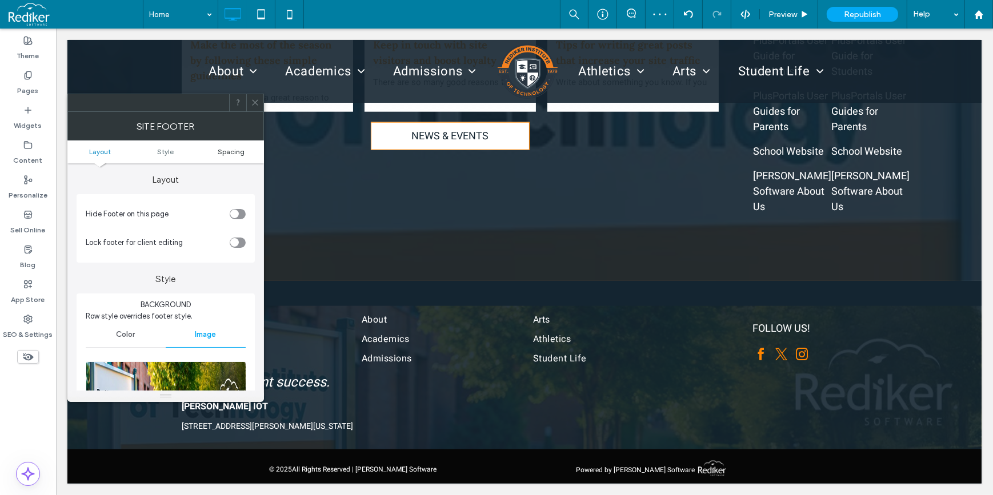
click at [232, 149] on span "Spacing" at bounding box center [231, 151] width 27 height 9
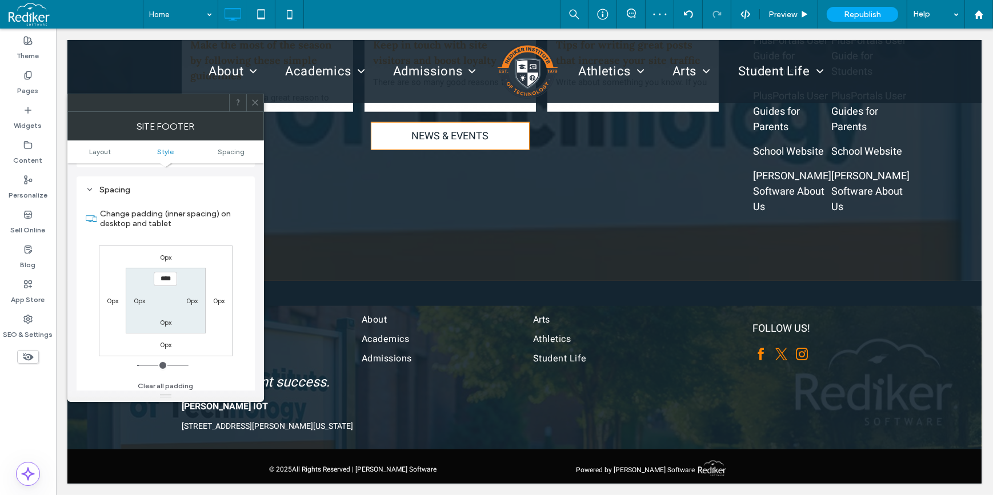
scroll to position [627, 0]
click at [98, 150] on span "Layout" at bounding box center [100, 151] width 22 height 9
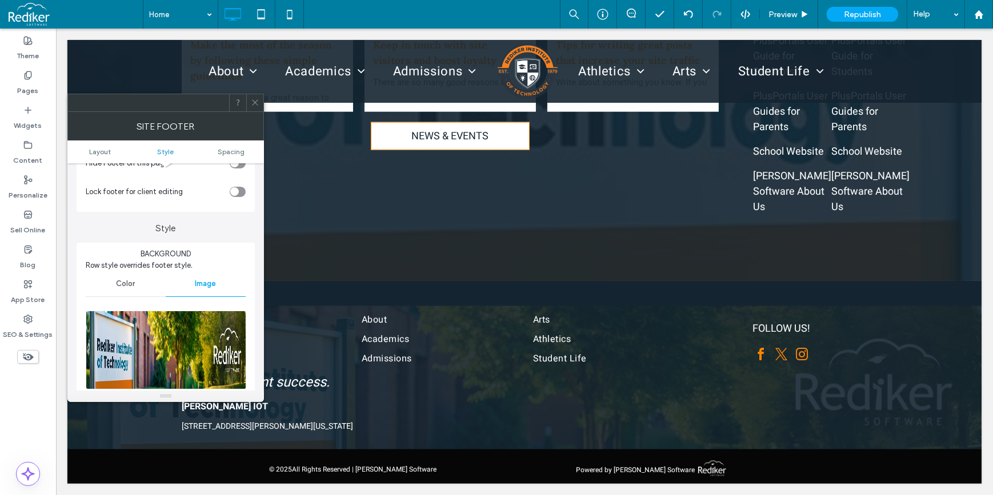
scroll to position [155, 0]
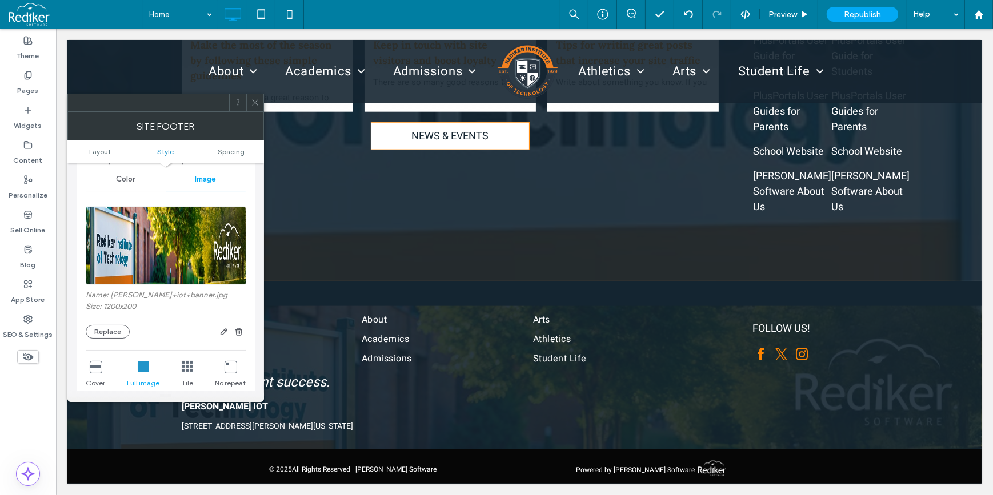
click at [166, 252] on img at bounding box center [166, 245] width 161 height 79
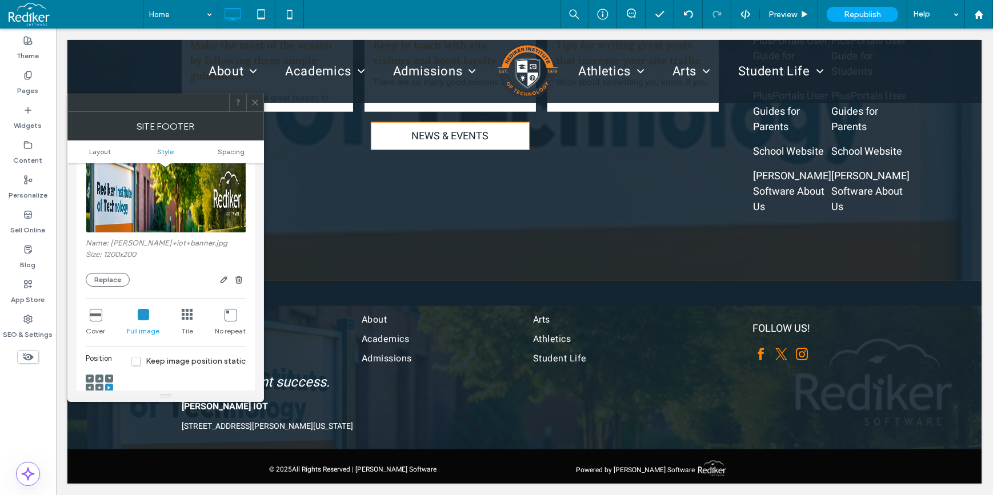
click at [94, 315] on icon at bounding box center [95, 314] width 11 height 11
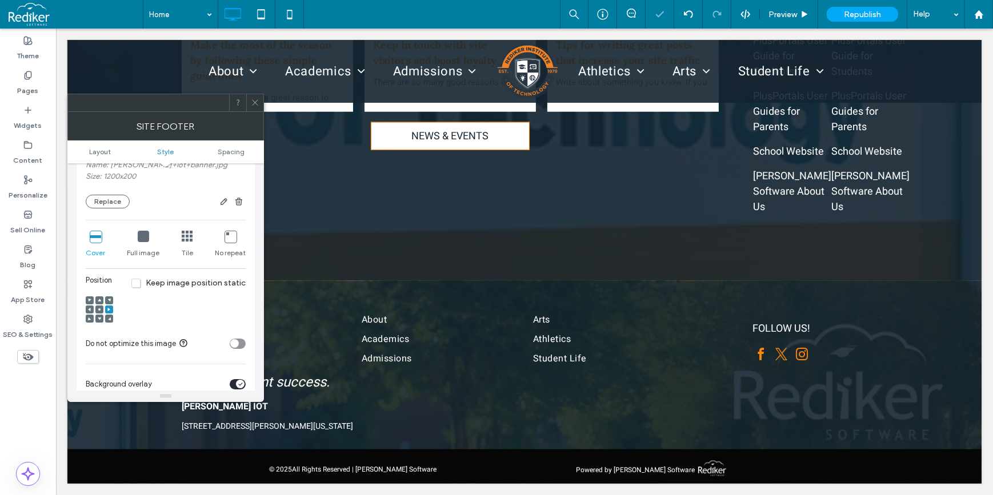
scroll to position [311, 0]
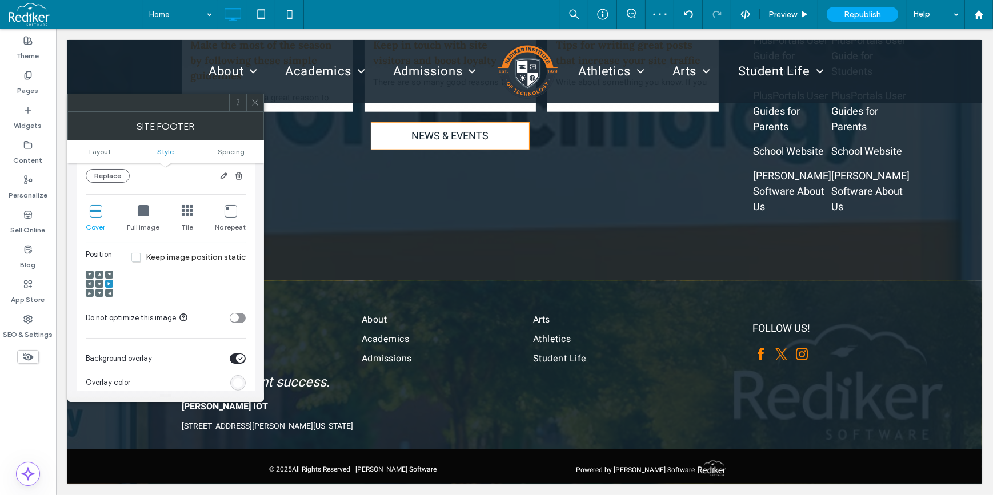
click at [89, 282] on span at bounding box center [89, 284] width 3 height 8
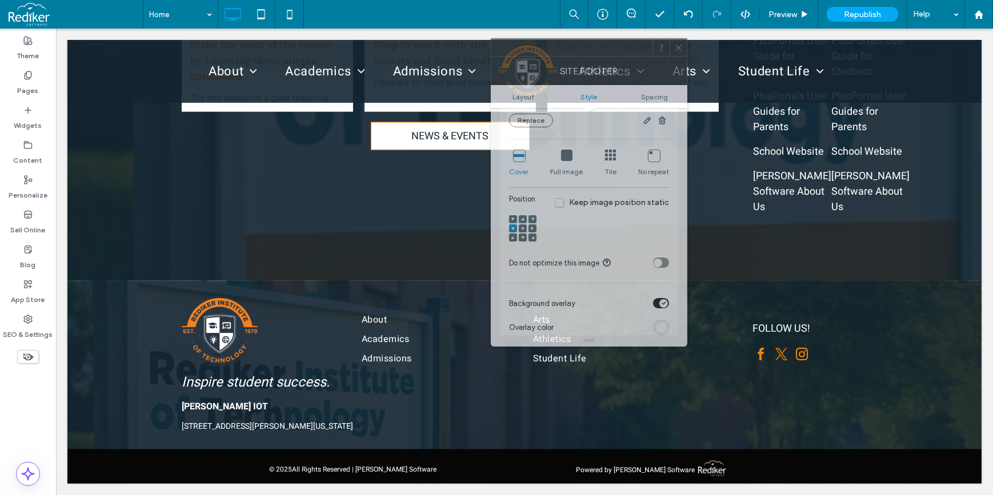
drag, startPoint x: 167, startPoint y: 119, endPoint x: 590, endPoint y: 64, distance: 426.8
click at [590, 64] on div "Site footer" at bounding box center [589, 71] width 196 height 29
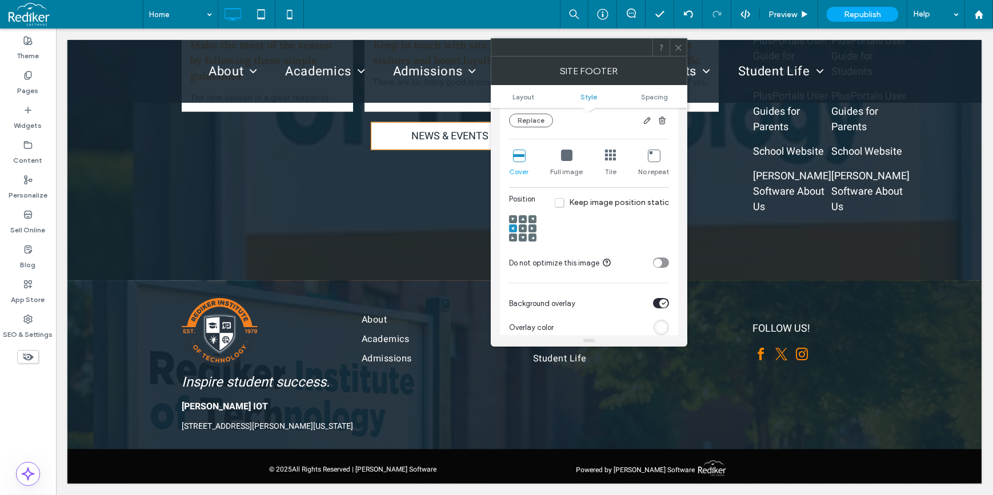
click at [685, 54] on div at bounding box center [677, 47] width 17 height 17
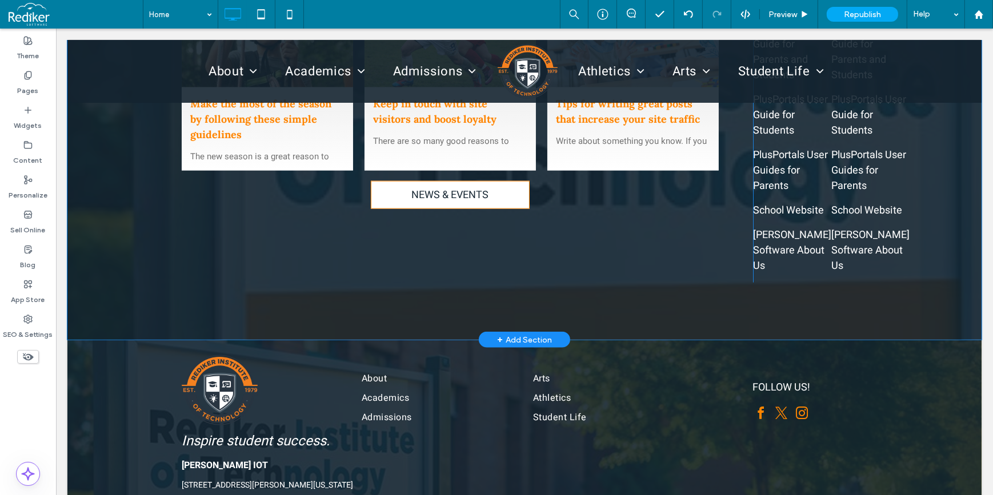
scroll to position [1752, 0]
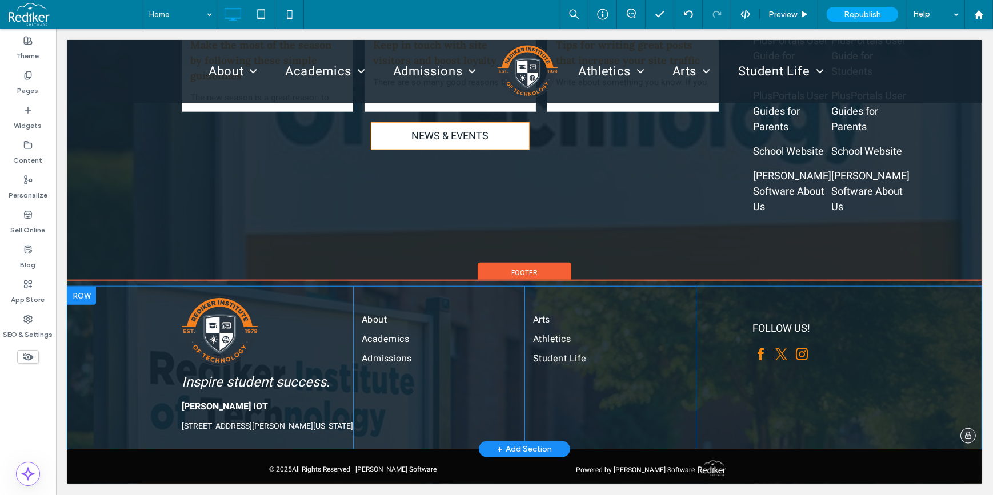
click at [113, 362] on div "Inspire student success. REDIKER IOT 2 Wilbraham Rd, Hampden, 01036, Hampden, M…" at bounding box center [524, 368] width 914 height 163
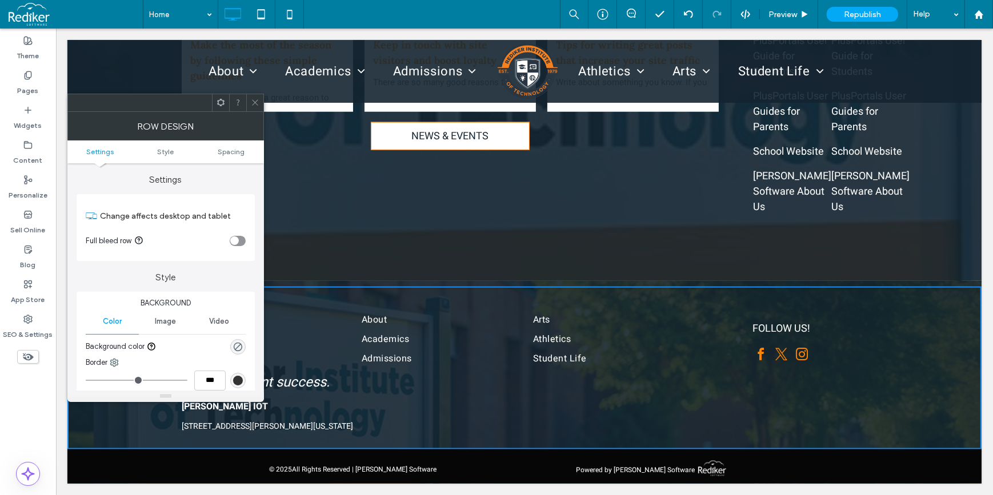
drag, startPoint x: 254, startPoint y: 92, endPoint x: 340, endPoint y: 176, distance: 120.4
click at [253, 94] on div at bounding box center [524, 71] width 914 height 63
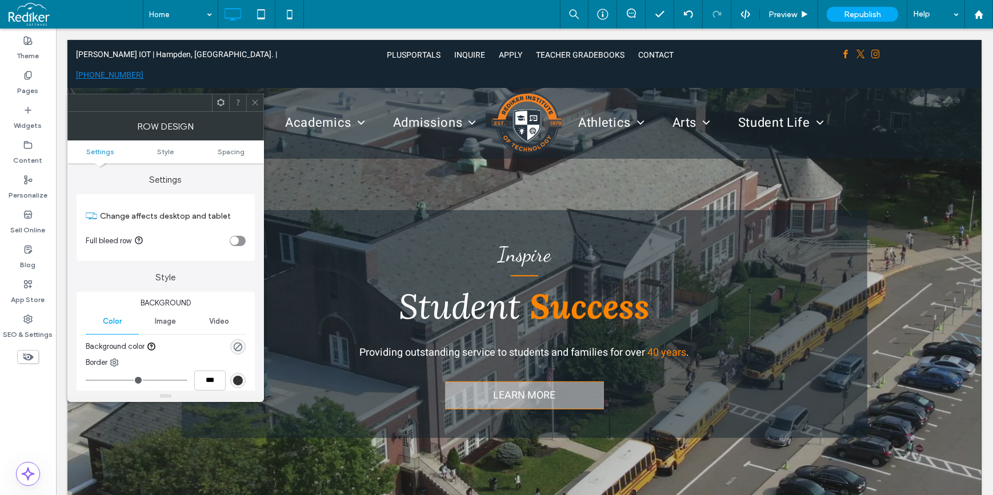
scroll to position [0, 0]
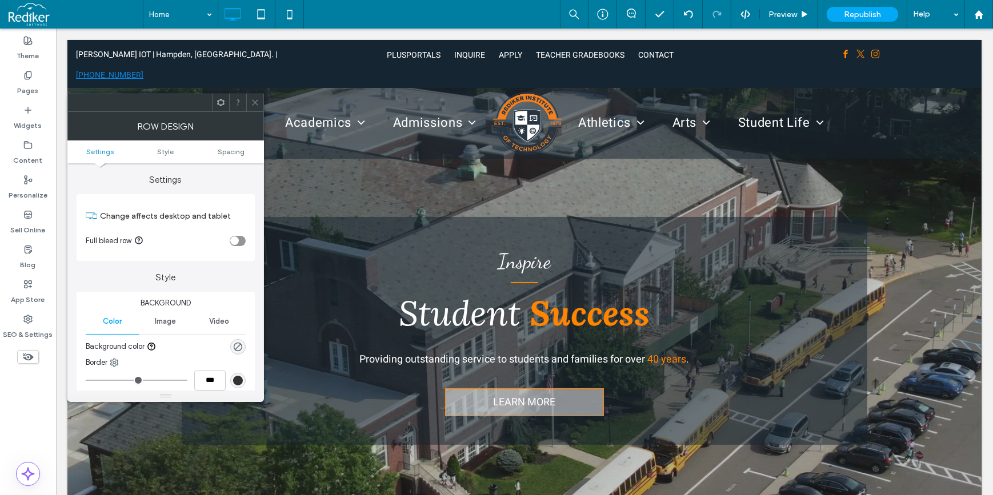
drag, startPoint x: 256, startPoint y: 104, endPoint x: 253, endPoint y: 88, distance: 16.2
click at [256, 104] on icon at bounding box center [255, 102] width 9 height 9
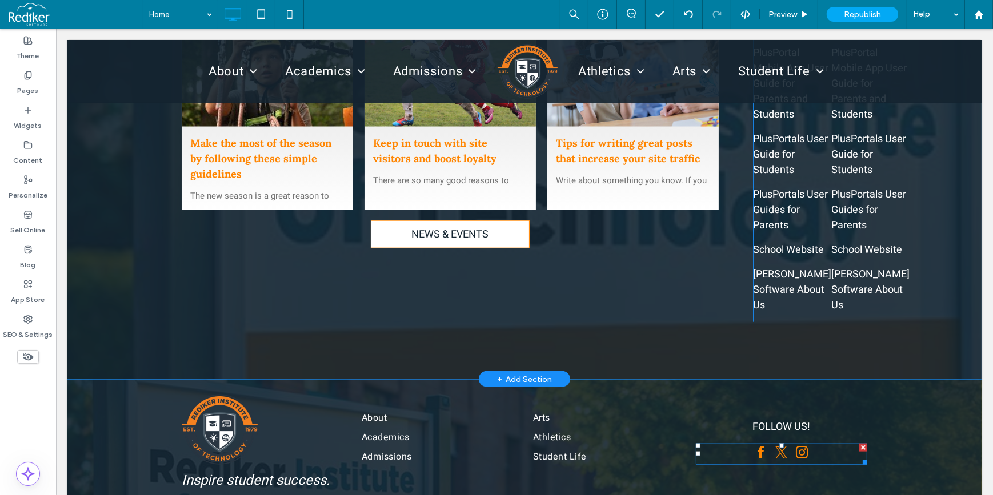
scroll to position [1752, 0]
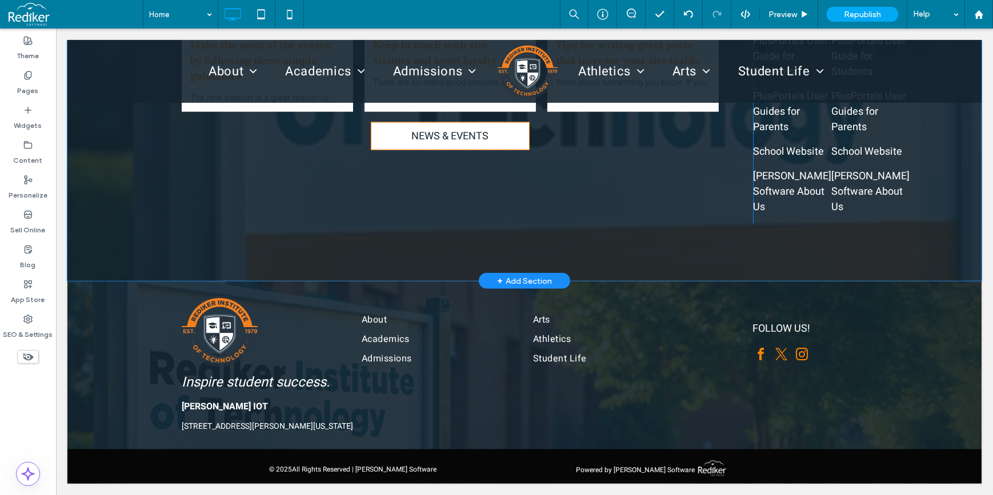
click at [525, 275] on div "+ Add Section" at bounding box center [523, 281] width 55 height 13
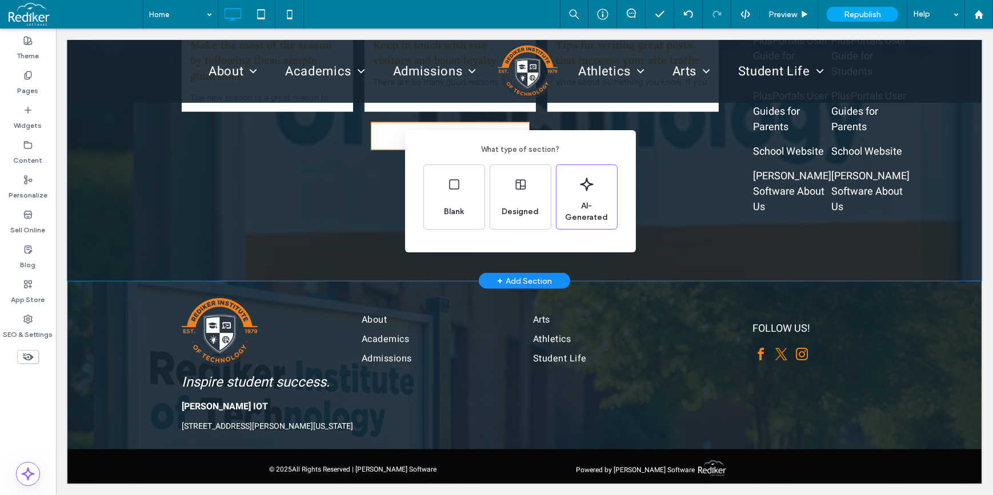
click at [320, 319] on div "What type of section? Blank Designed AI-Generated" at bounding box center [496, 275] width 993 height 551
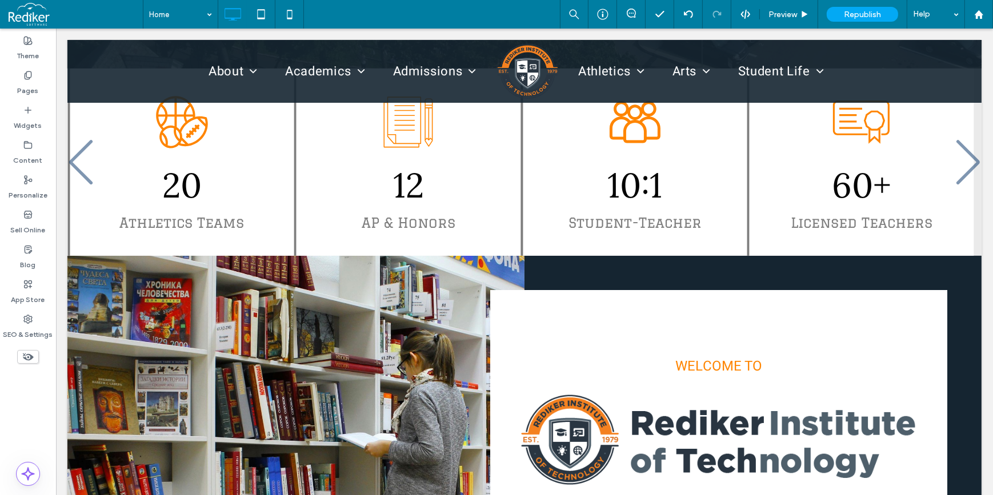
scroll to position [246, 0]
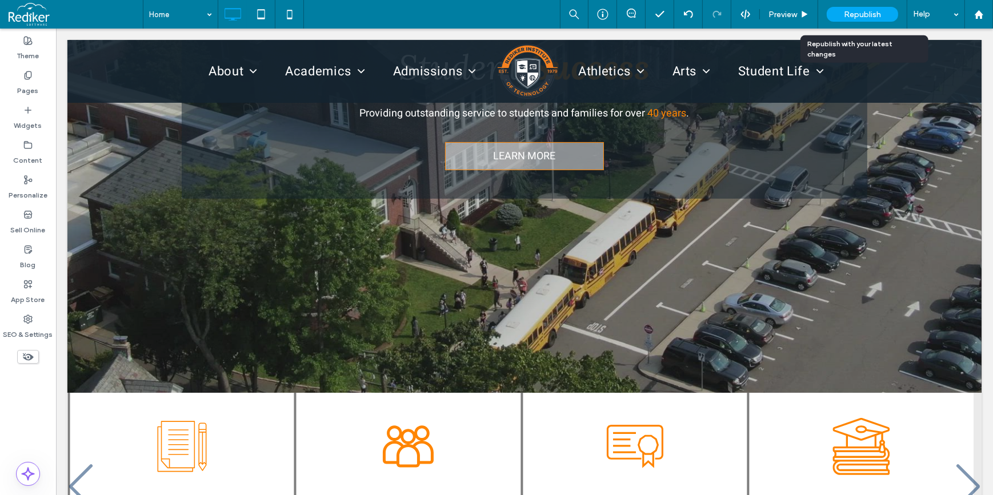
click at [877, 17] on span "Republish" at bounding box center [862, 15] width 37 height 10
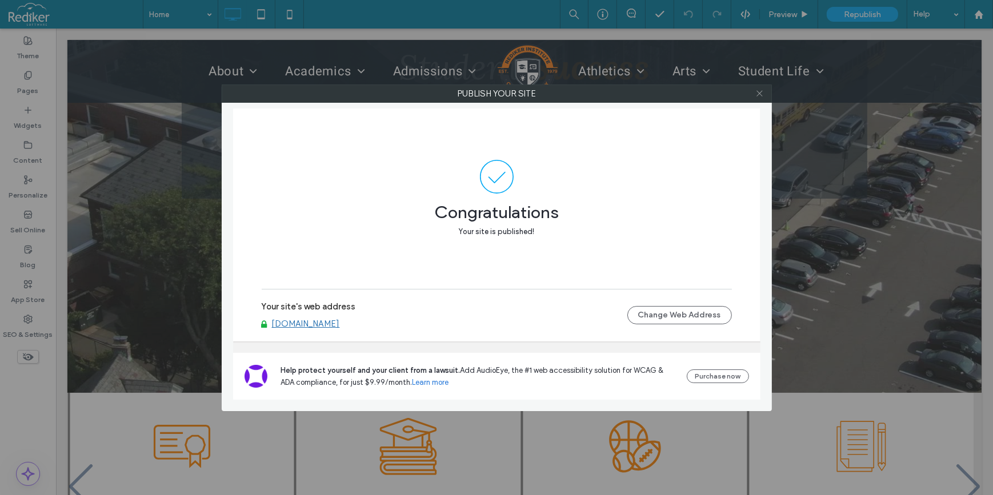
click at [761, 92] on icon at bounding box center [759, 93] width 9 height 9
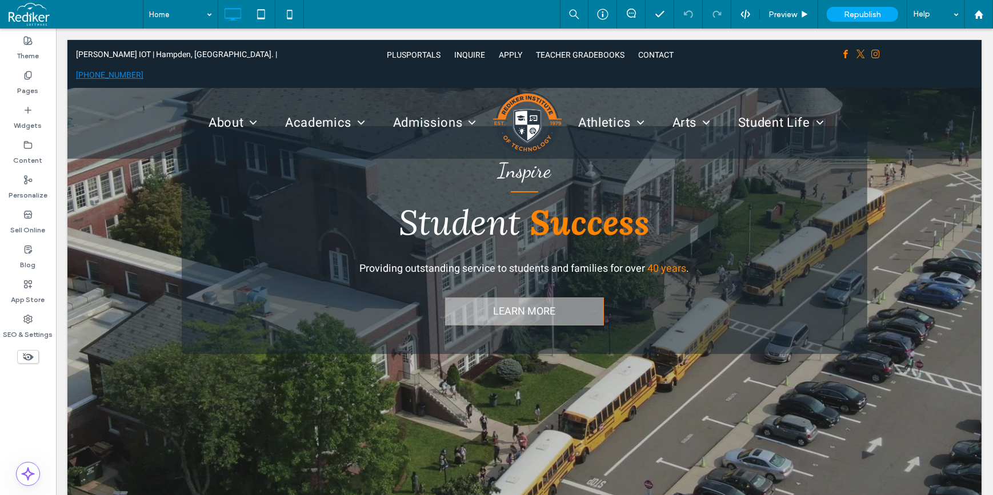
scroll to position [0, 0]
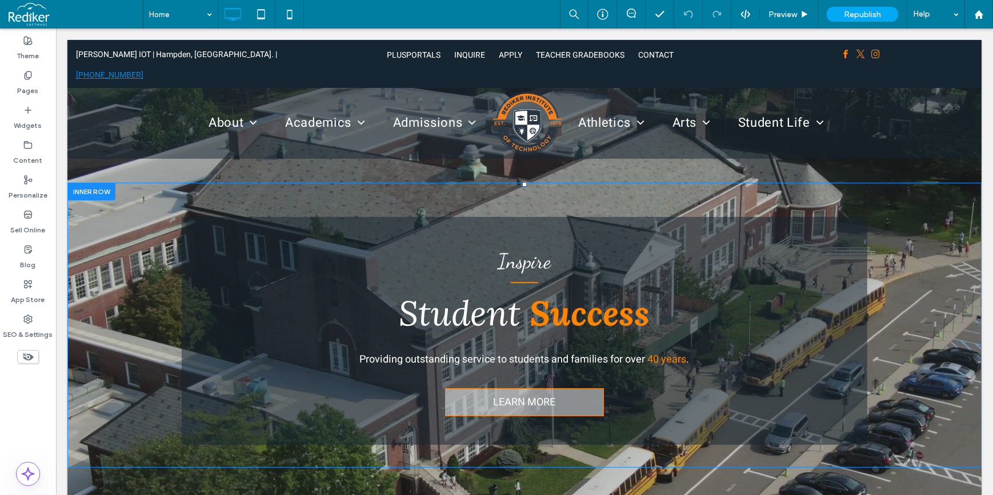
click at [133, 299] on div "Inspire Student Success Providing outstanding service to students and families …" at bounding box center [524, 325] width 914 height 285
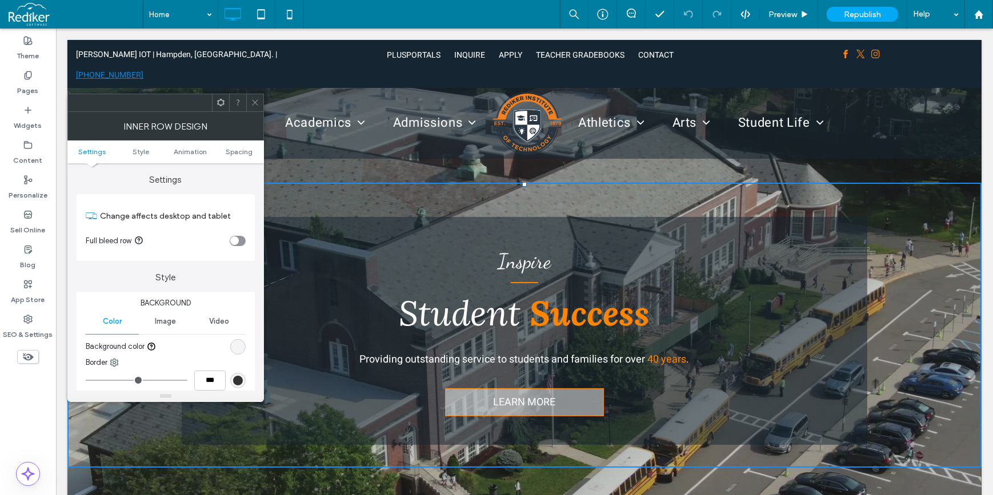
click at [259, 103] on div at bounding box center [254, 102] width 17 height 17
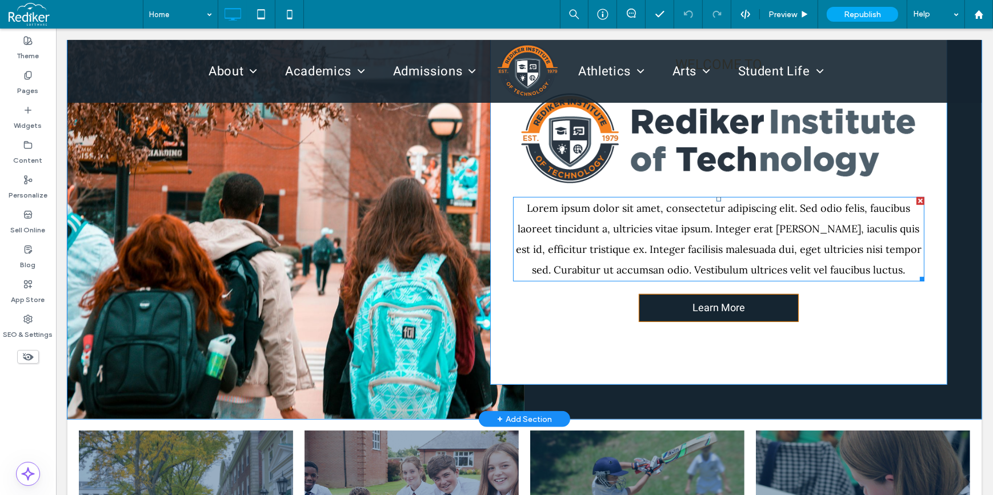
scroll to position [882, 0]
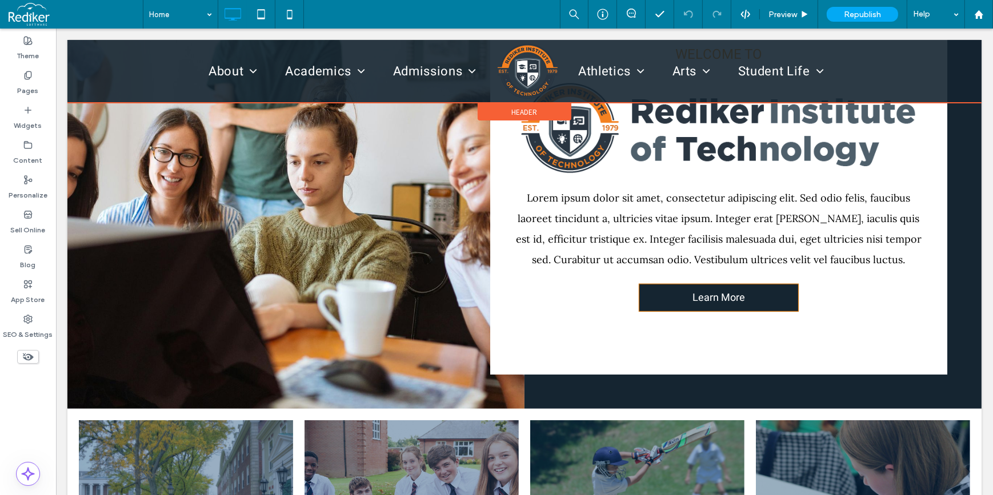
click at [222, 74] on div at bounding box center [524, 71] width 914 height 63
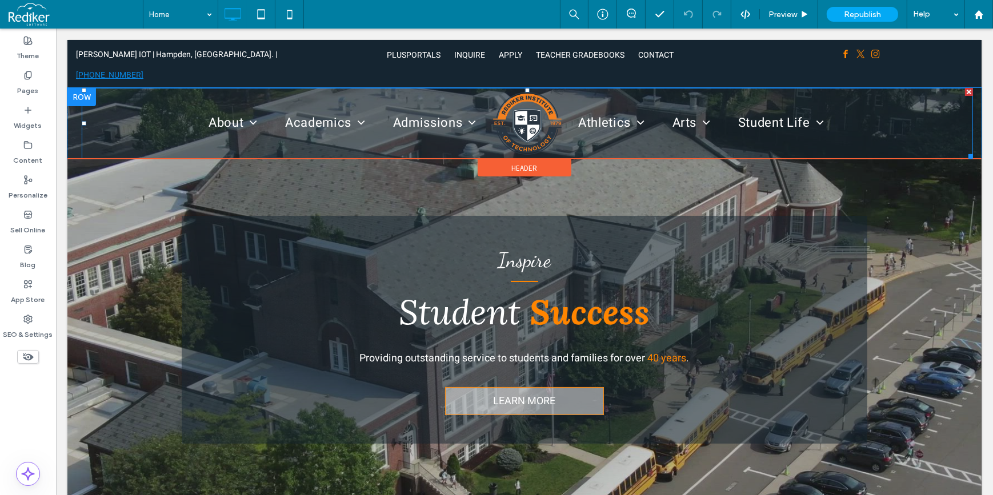
scroll to position [0, 0]
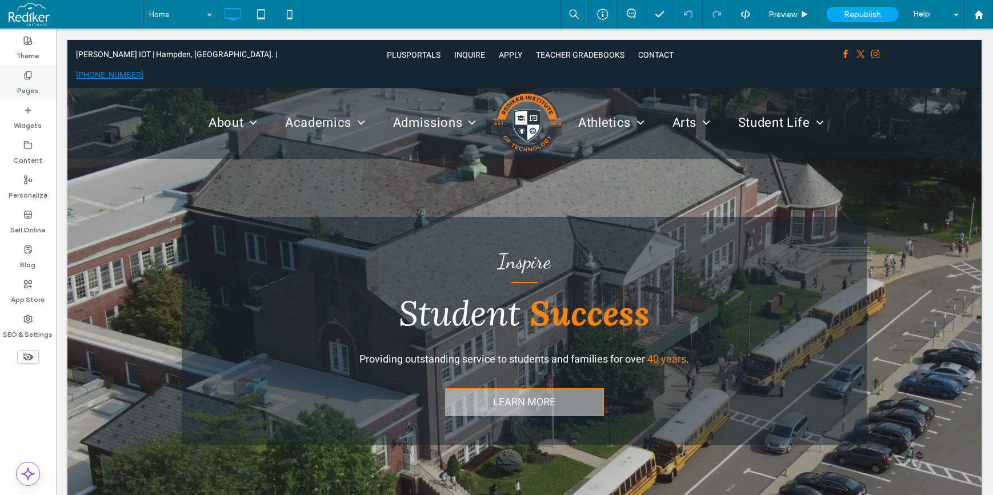
click at [37, 88] on label "Pages" at bounding box center [28, 88] width 21 height 16
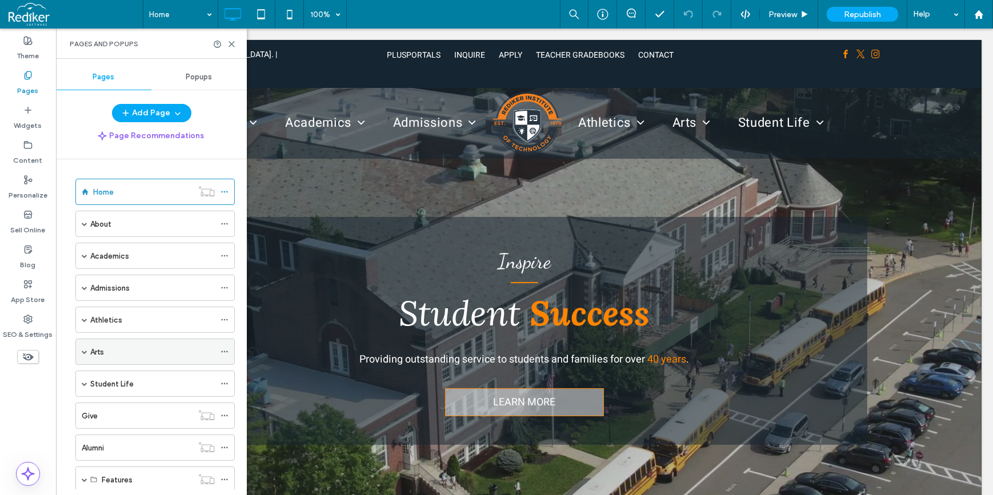
click at [228, 348] on icon at bounding box center [224, 352] width 8 height 8
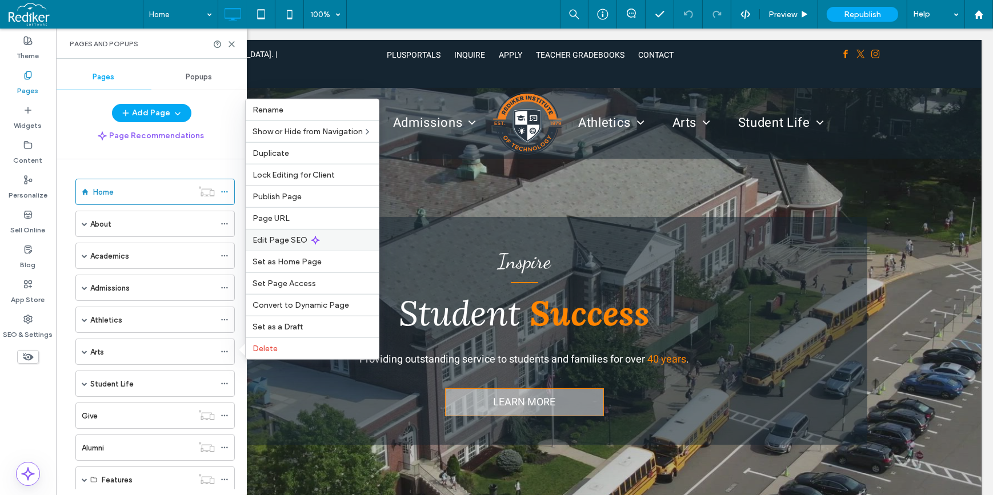
click at [287, 238] on span "Edit Page SEO" at bounding box center [279, 240] width 55 height 10
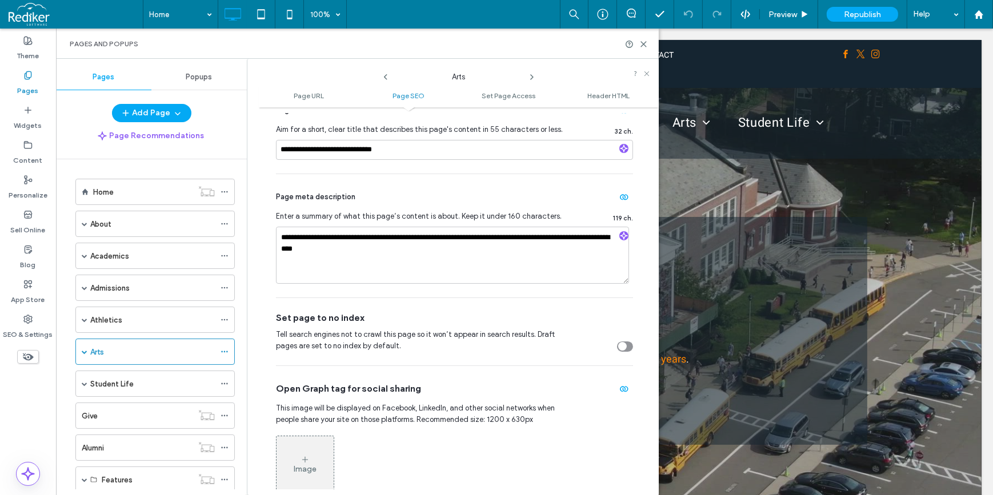
scroll to position [311, 0]
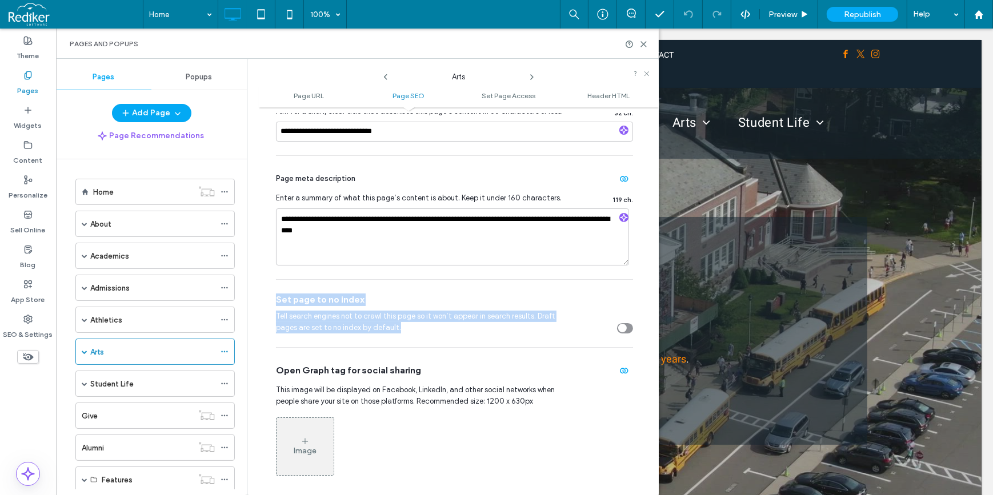
drag, startPoint x: 416, startPoint y: 327, endPoint x: 277, endPoint y: 307, distance: 140.7
click at [277, 307] on div "Set page to no index Tell search engines not to crawl this page so it won’t app…" at bounding box center [454, 313] width 357 height 67
drag, startPoint x: 277, startPoint y: 307, endPoint x: 349, endPoint y: 322, distance: 73.5
click at [349, 322] on span "Tell search engines not to crawl this page so it won’t appear in search results…" at bounding box center [423, 322] width 294 height 23
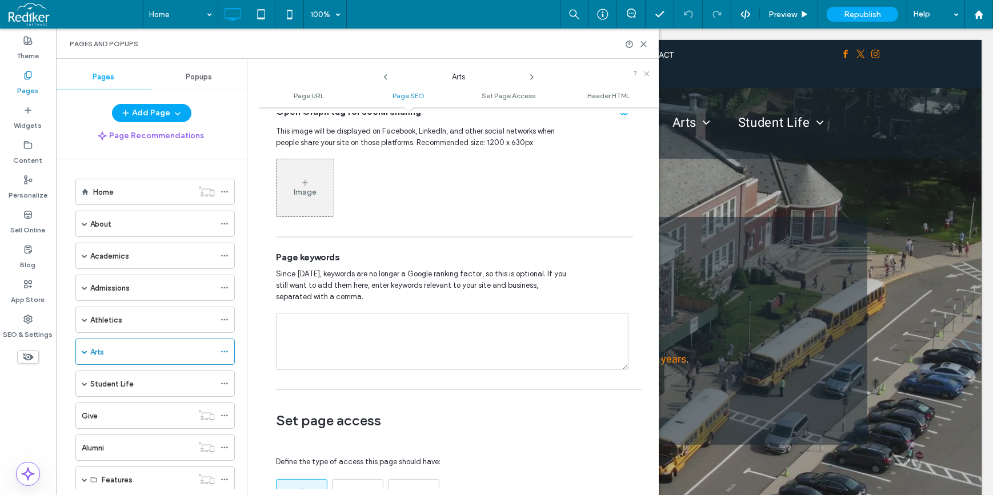
scroll to position [571, 0]
click at [336, 279] on span "Since [DATE], keywords are no longer a Google ranking factor, so this is option…" at bounding box center [423, 284] width 294 height 34
drag, startPoint x: 285, startPoint y: 256, endPoint x: 325, endPoint y: 267, distance: 41.4
click at [324, 263] on div "Page keywords Since 2009, keywords are no longer a Google ranking factor, so th…" at bounding box center [454, 309] width 357 height 146
drag, startPoint x: 325, startPoint y: 267, endPoint x: 318, endPoint y: 347, distance: 80.3
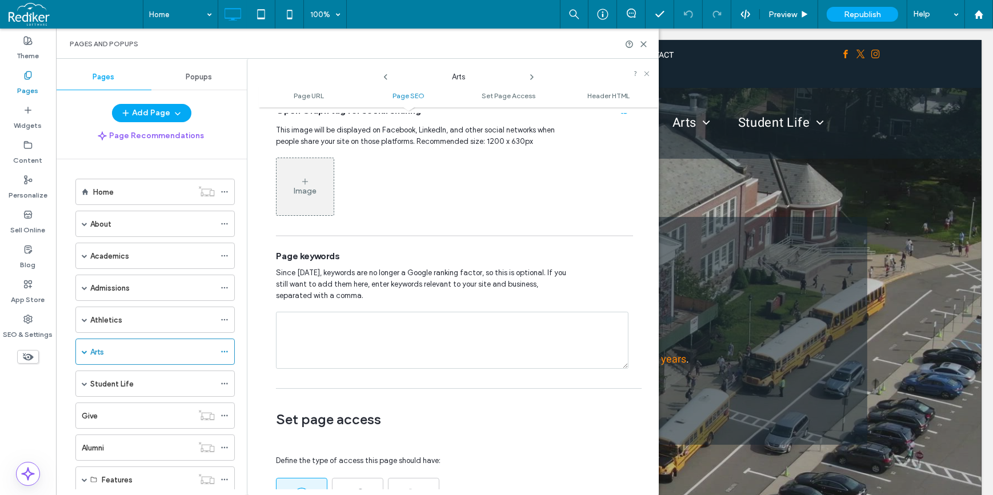
click at [318, 347] on textarea at bounding box center [452, 340] width 352 height 57
click at [394, 321] on textarea at bounding box center [452, 340] width 352 height 57
click at [359, 334] on textarea at bounding box center [452, 340] width 352 height 57
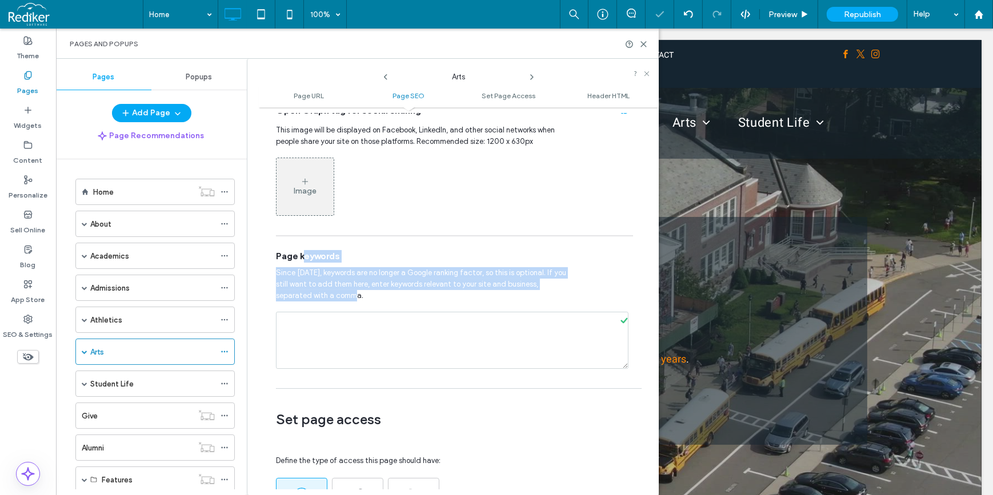
drag, startPoint x: 382, startPoint y: 298, endPoint x: 303, endPoint y: 260, distance: 88.1
click at [303, 260] on div "Page keywords Since 2009, keywords are no longer a Google ranking factor, so th…" at bounding box center [454, 309] width 357 height 146
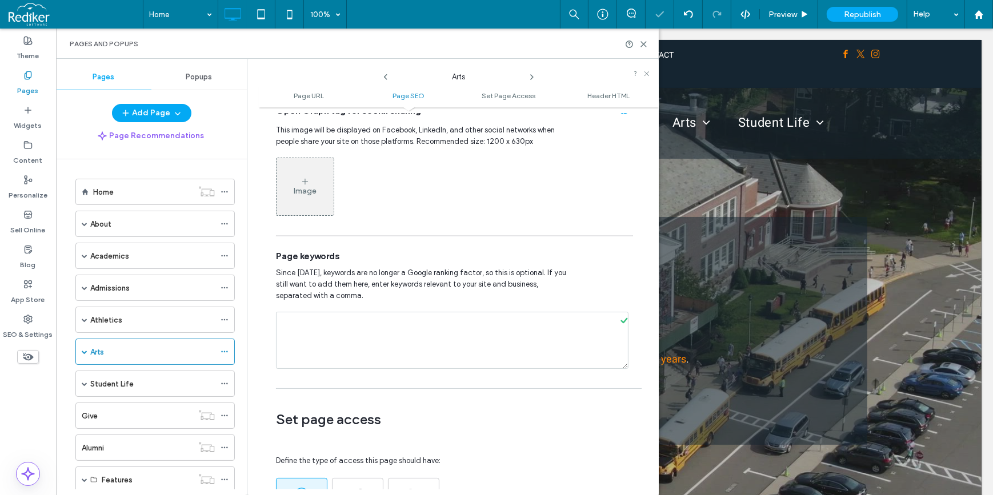
drag, startPoint x: 303, startPoint y: 260, endPoint x: 310, endPoint y: 354, distance: 94.0
click at [310, 354] on textarea at bounding box center [452, 340] width 352 height 57
click at [320, 333] on textarea at bounding box center [452, 340] width 352 height 57
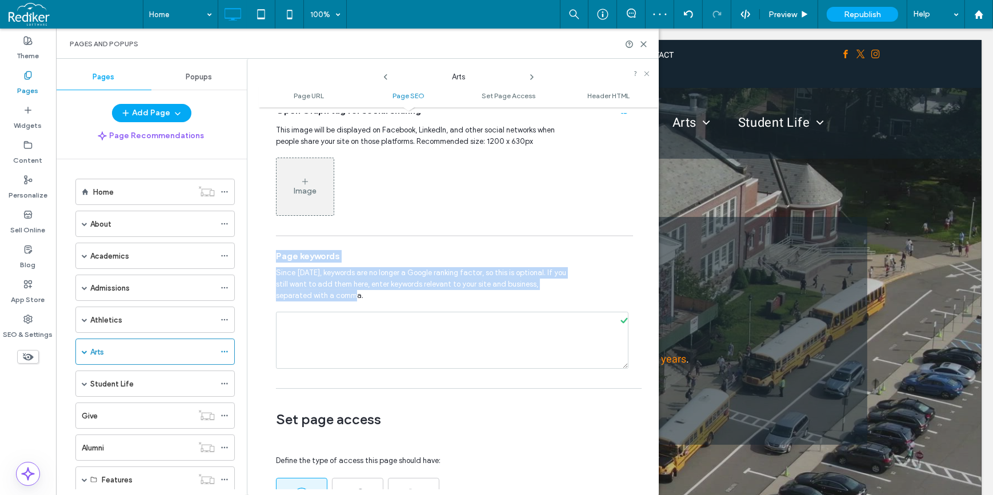
drag, startPoint x: 324, startPoint y: 299, endPoint x: 282, endPoint y: 260, distance: 57.8
click at [280, 259] on div "Page keywords Since 2009, keywords are no longer a Google ranking factor, so th…" at bounding box center [454, 309] width 357 height 146
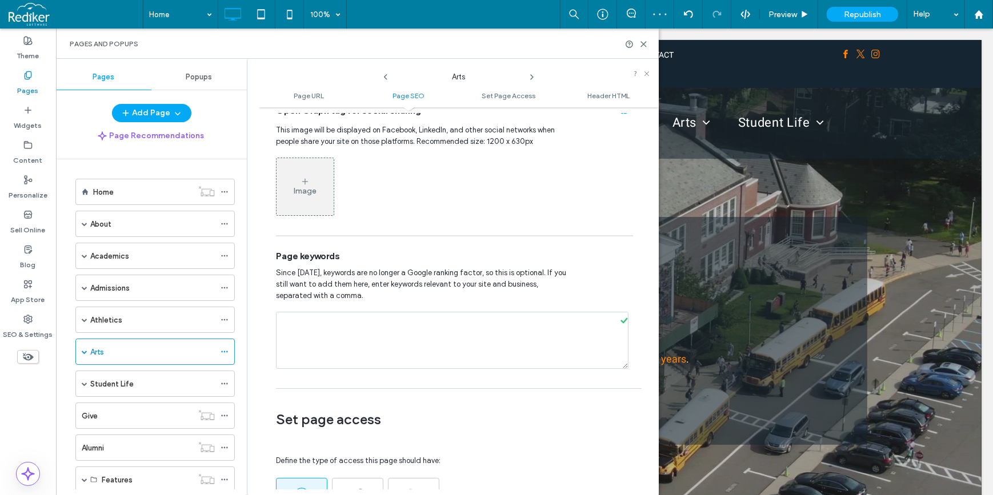
drag, startPoint x: 282, startPoint y: 260, endPoint x: 296, endPoint y: 335, distance: 76.2
click at [296, 335] on textarea at bounding box center [452, 340] width 352 height 57
click at [305, 343] on textarea at bounding box center [452, 340] width 352 height 57
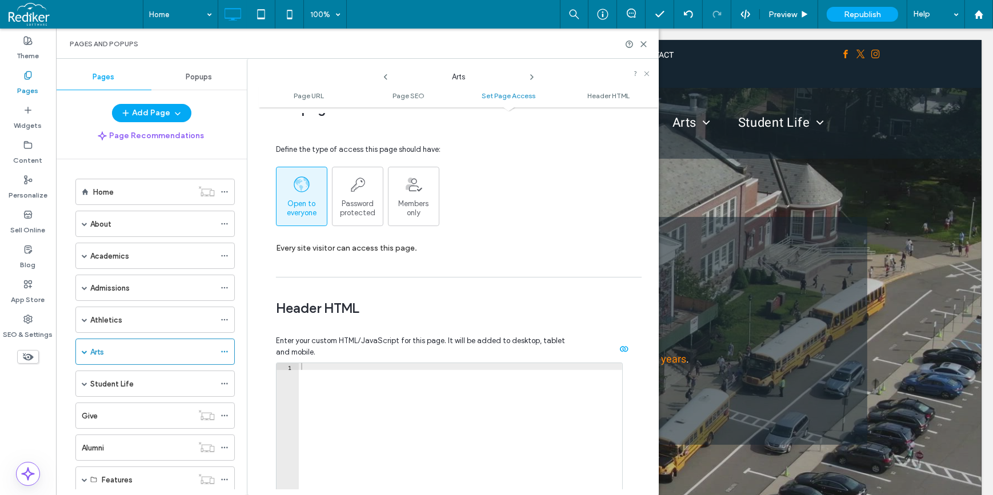
scroll to position [986, 0]
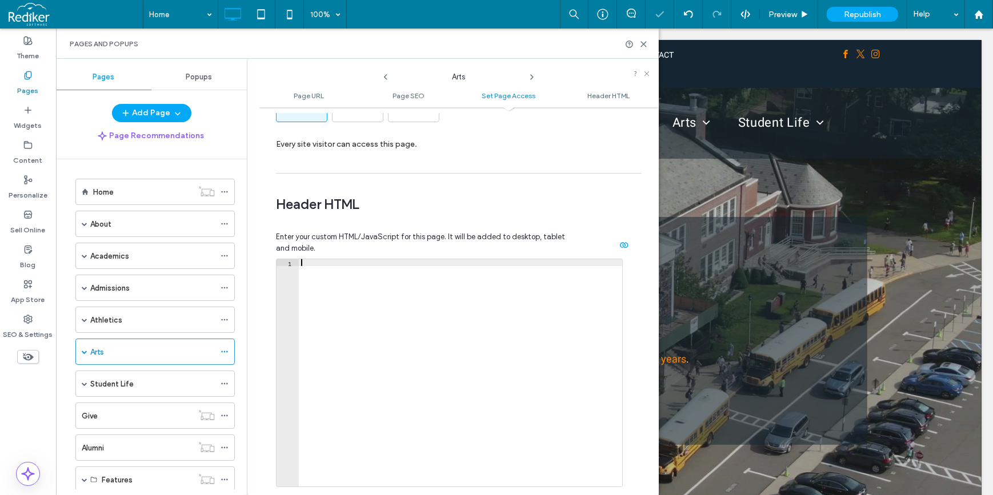
click at [383, 299] on div at bounding box center [460, 379] width 323 height 241
drag, startPoint x: 292, startPoint y: 199, endPoint x: 388, endPoint y: 208, distance: 96.4
click at [388, 206] on span "Header HTML" at bounding box center [454, 204] width 357 height 17
drag, startPoint x: 388, startPoint y: 208, endPoint x: 363, endPoint y: 236, distance: 38.0
click at [363, 236] on span "Enter your custom HTML/JavaScript for this page. It will be added to desktop, t…" at bounding box center [423, 242] width 294 height 23
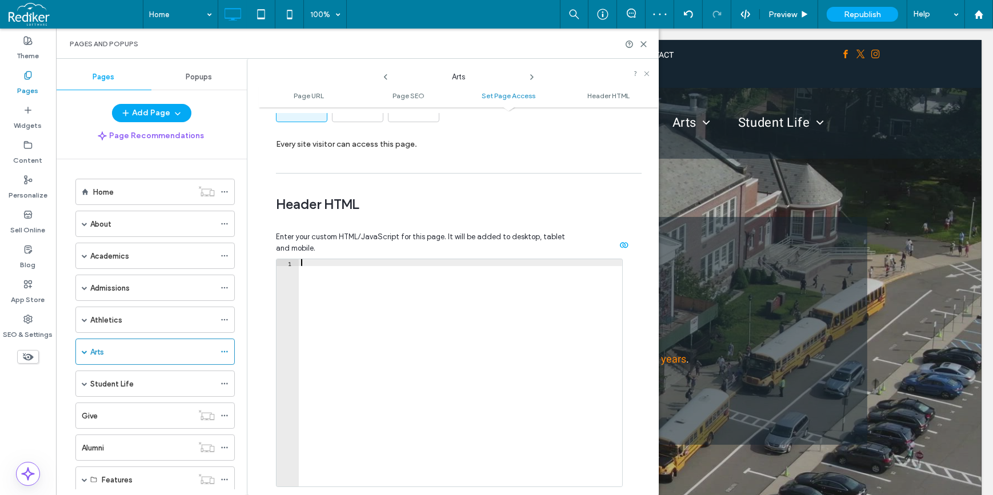
click at [368, 275] on div at bounding box center [460, 379] width 323 height 241
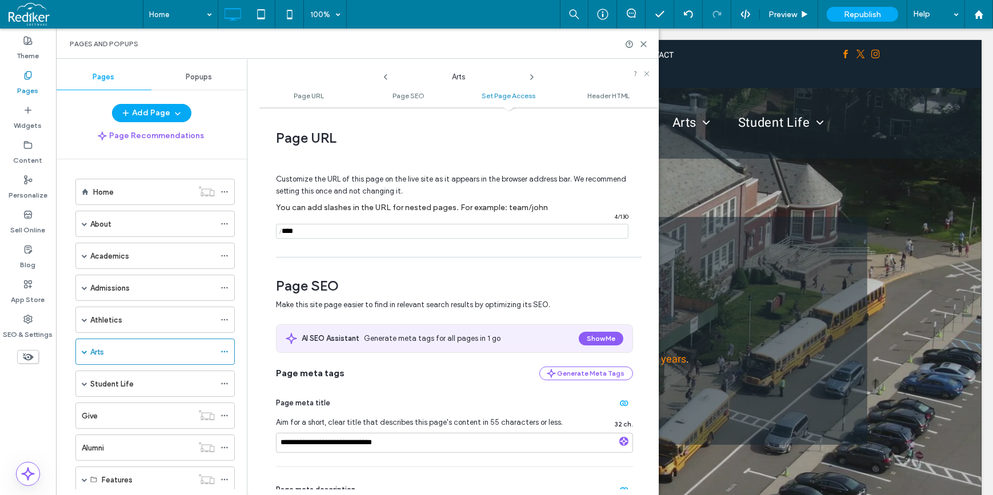
scroll to position [986, 0]
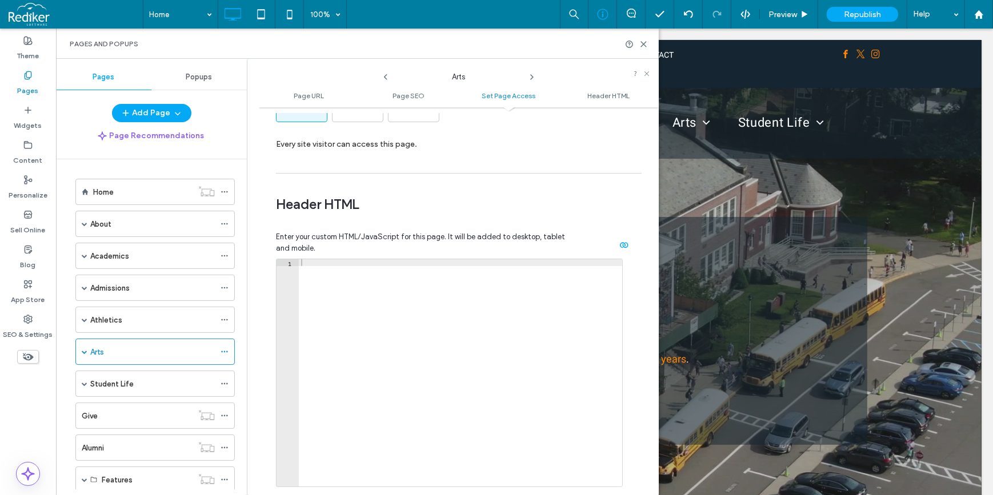
drag, startPoint x: 644, startPoint y: 46, endPoint x: 614, endPoint y: 18, distance: 41.2
click at [644, 46] on icon at bounding box center [643, 44] width 9 height 9
